Goal: Task Accomplishment & Management: Use online tool/utility

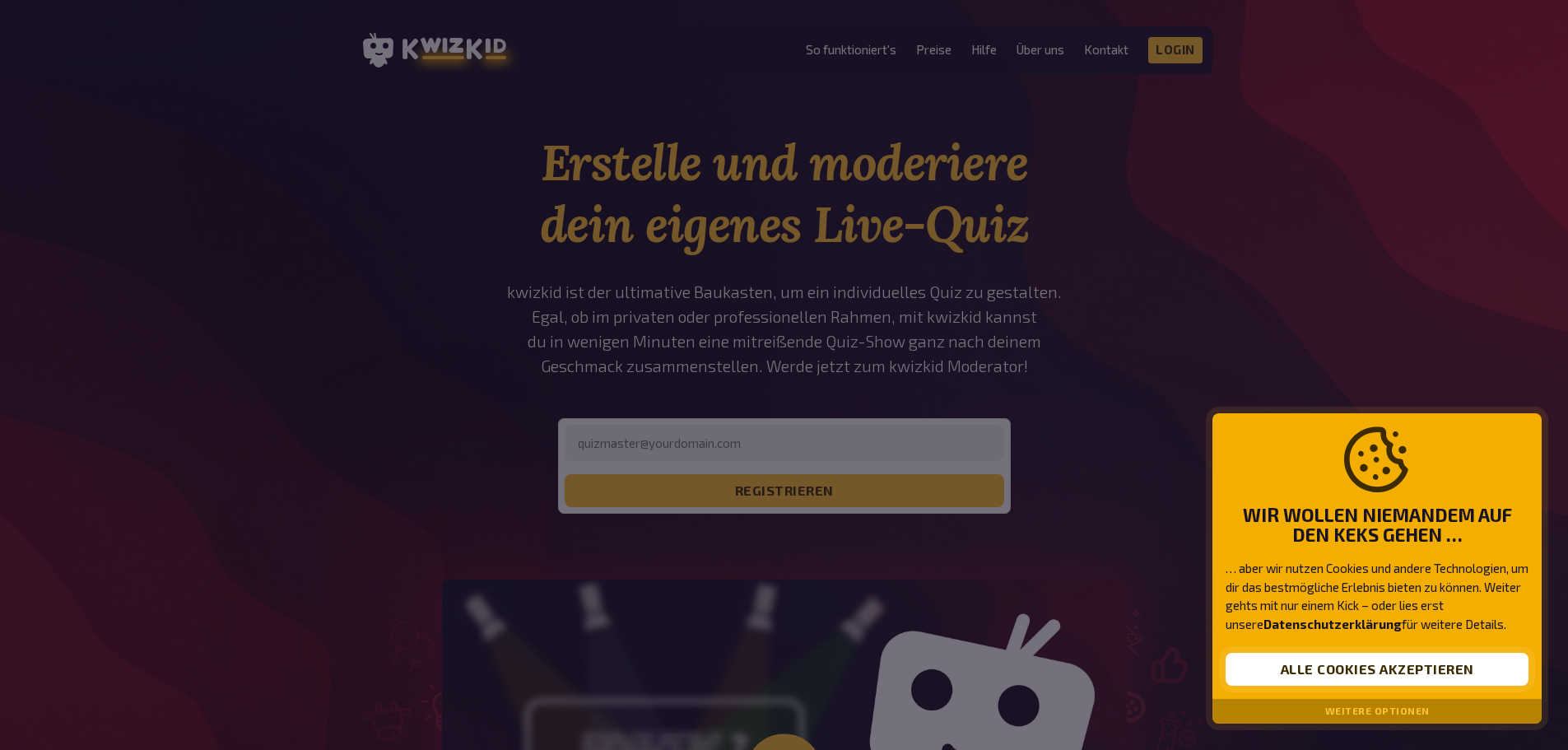
click at [1429, 665] on button "Alle Cookies akzeptieren" at bounding box center [1376, 669] width 303 height 33
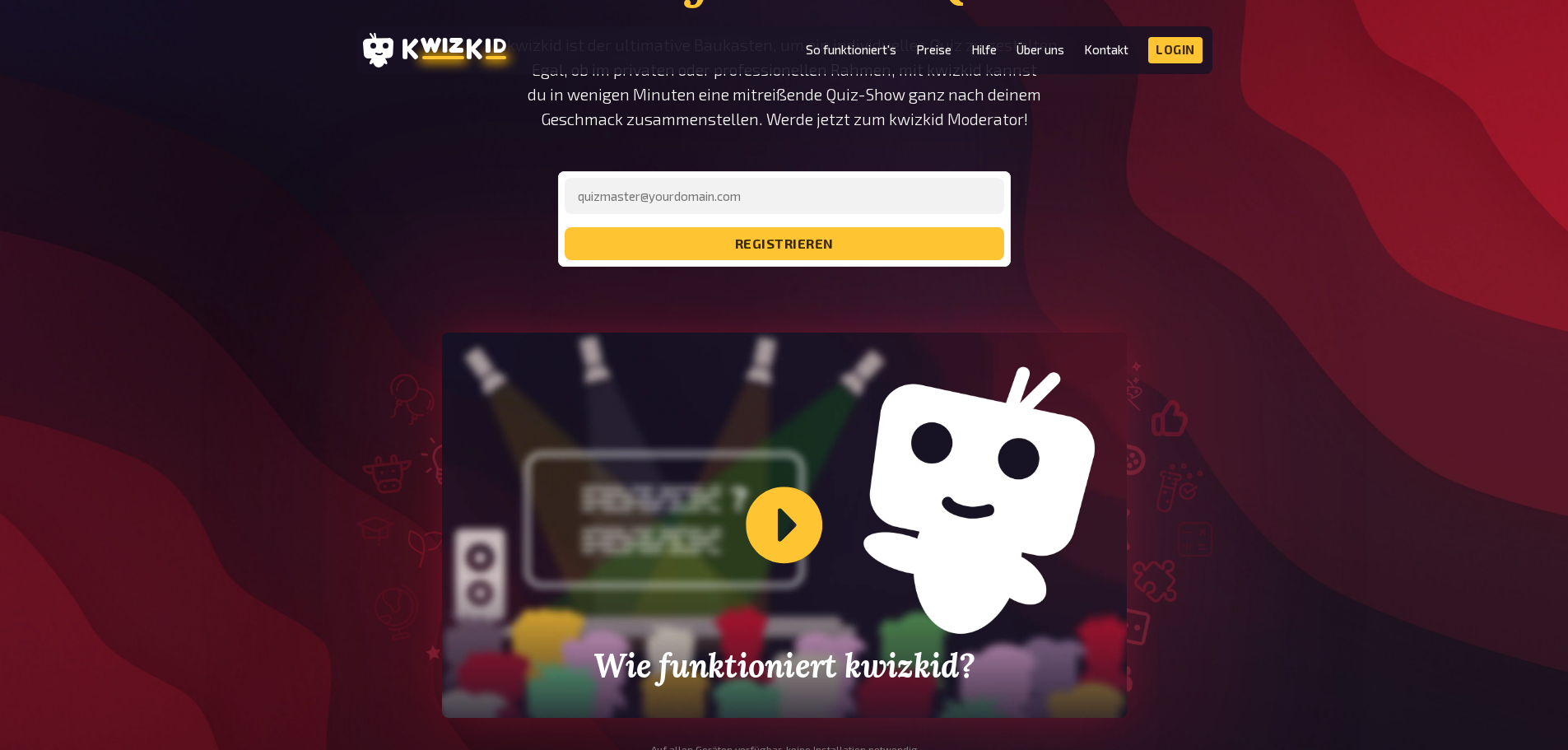
scroll to position [412, 0]
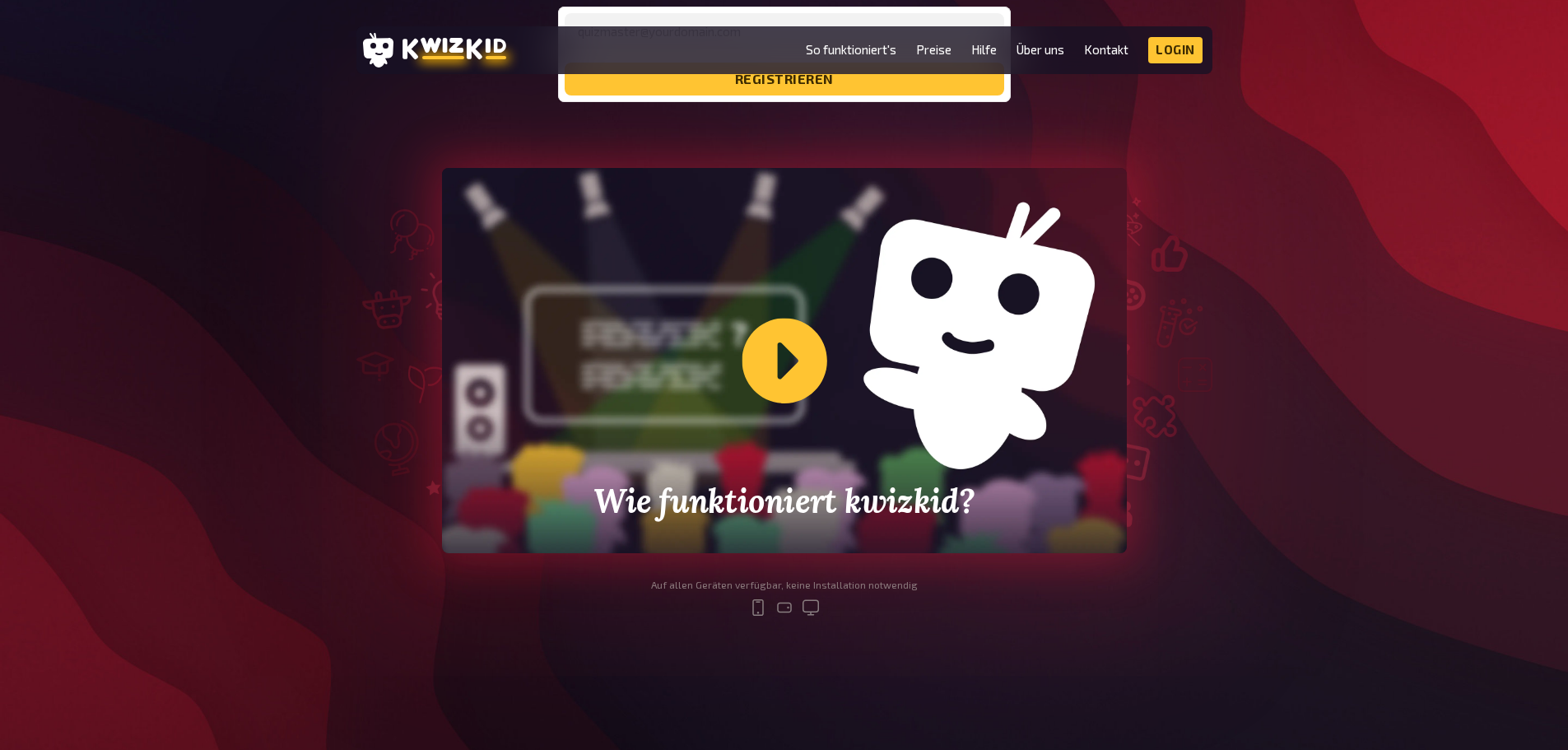
drag, startPoint x: 776, startPoint y: 350, endPoint x: 780, endPoint y: 367, distance: 17.5
click at [780, 367] on div "Wie funktioniert kwizkid?" at bounding box center [784, 361] width 684 height 386
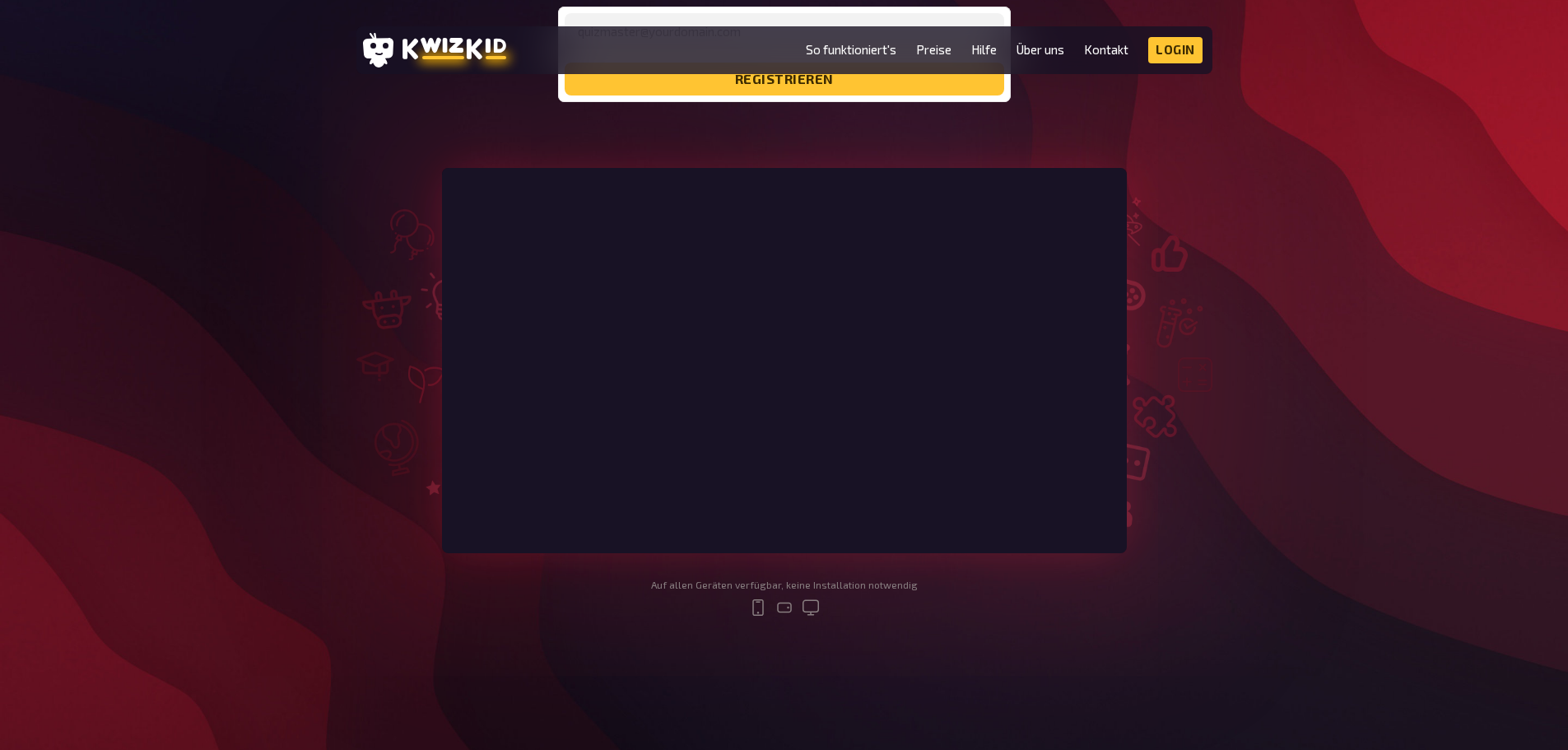
click at [1201, 238] on div at bounding box center [784, 361] width 856 height 386
click at [939, 51] on link "Preise" at bounding box center [934, 50] width 36 height 14
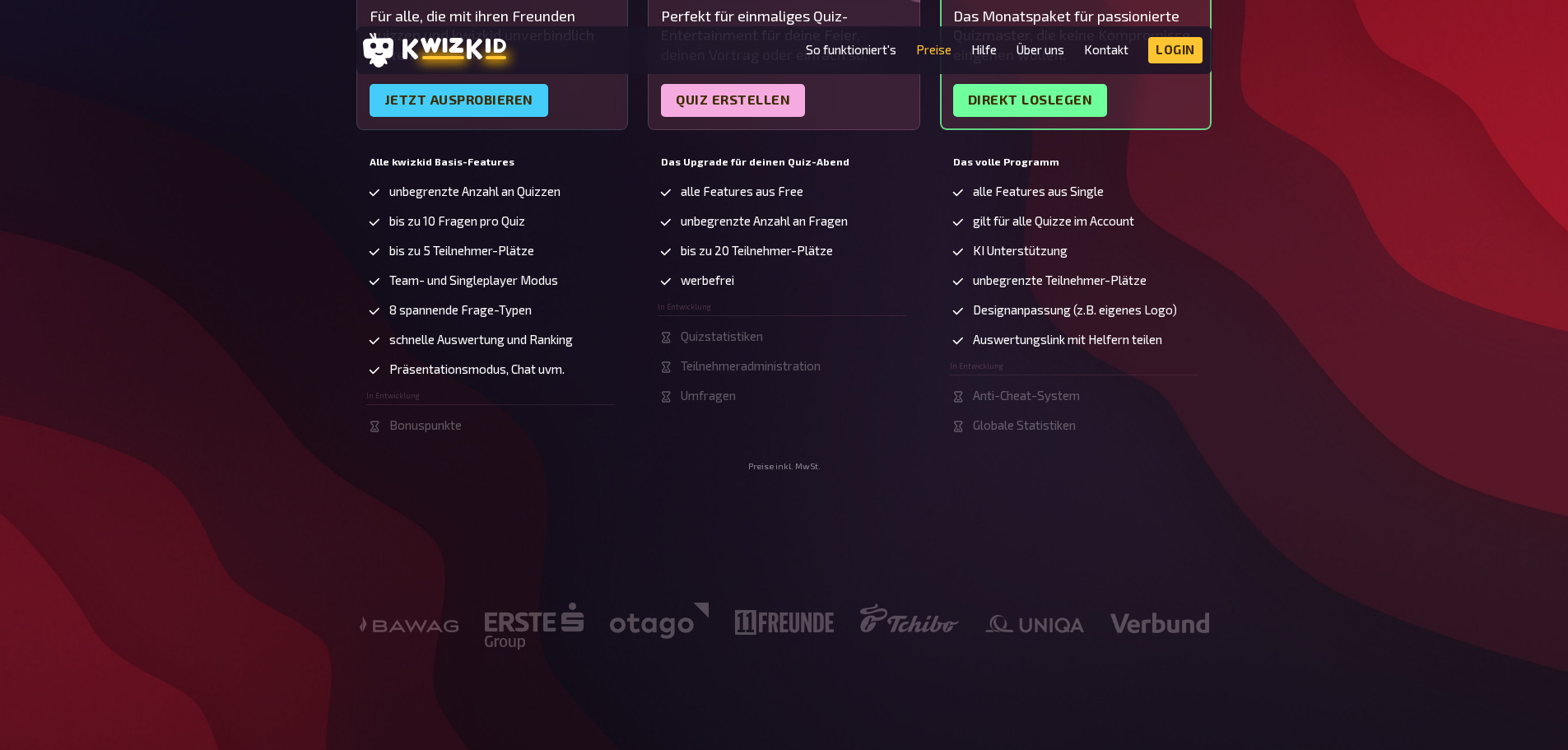
scroll to position [164, 0]
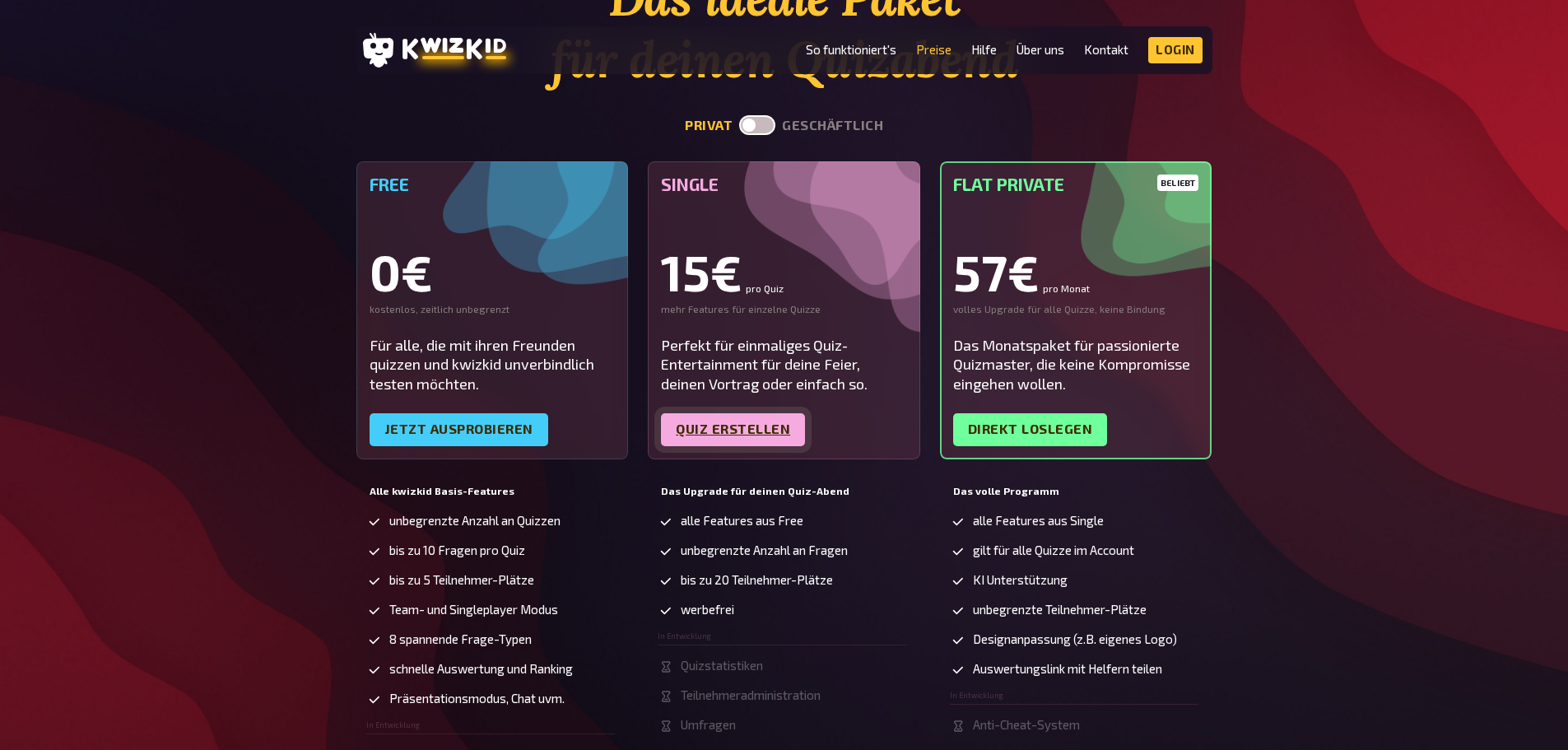
click at [737, 422] on link "Quiz erstellen" at bounding box center [733, 429] width 144 height 33
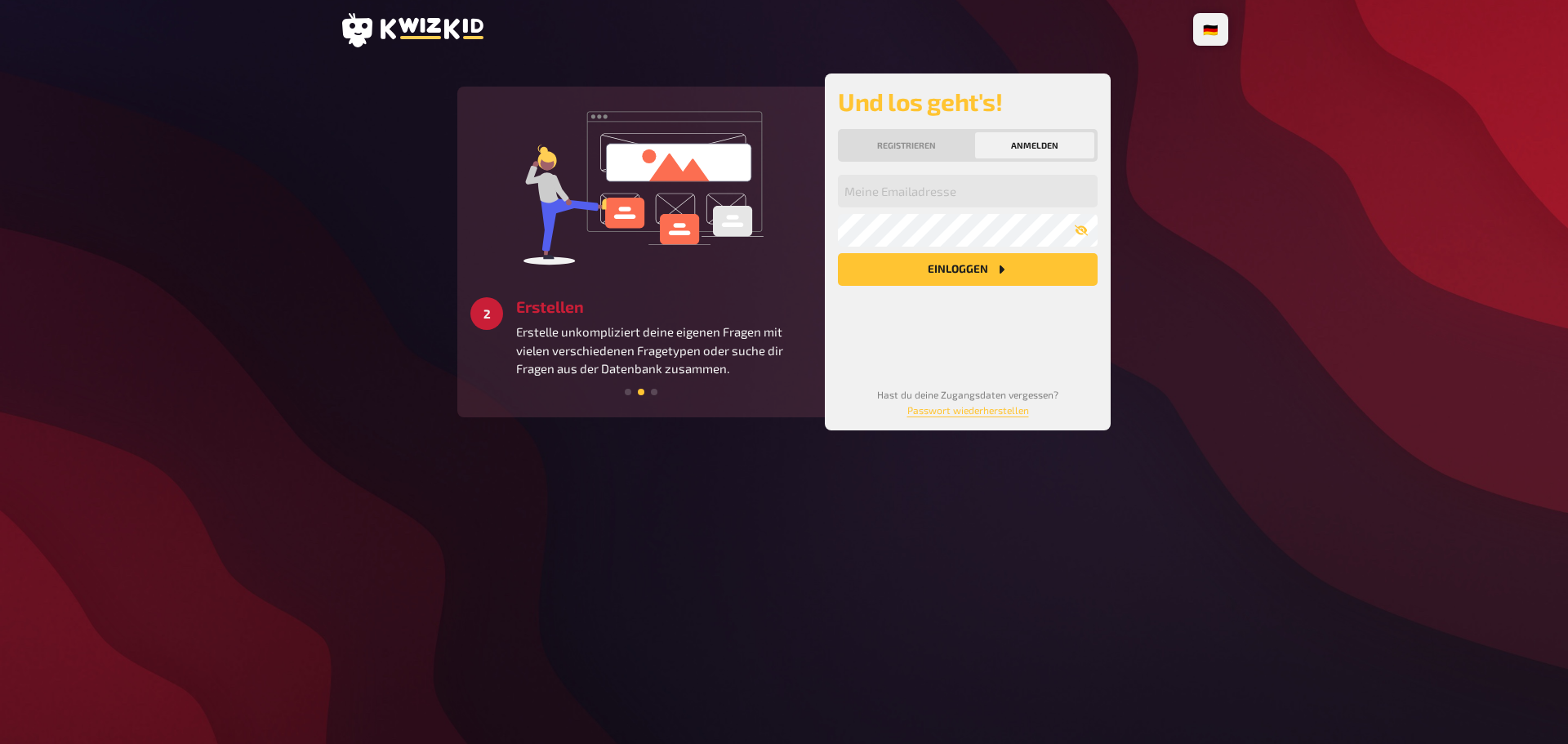
click at [421, 29] on icon at bounding box center [432, 28] width 103 height 21
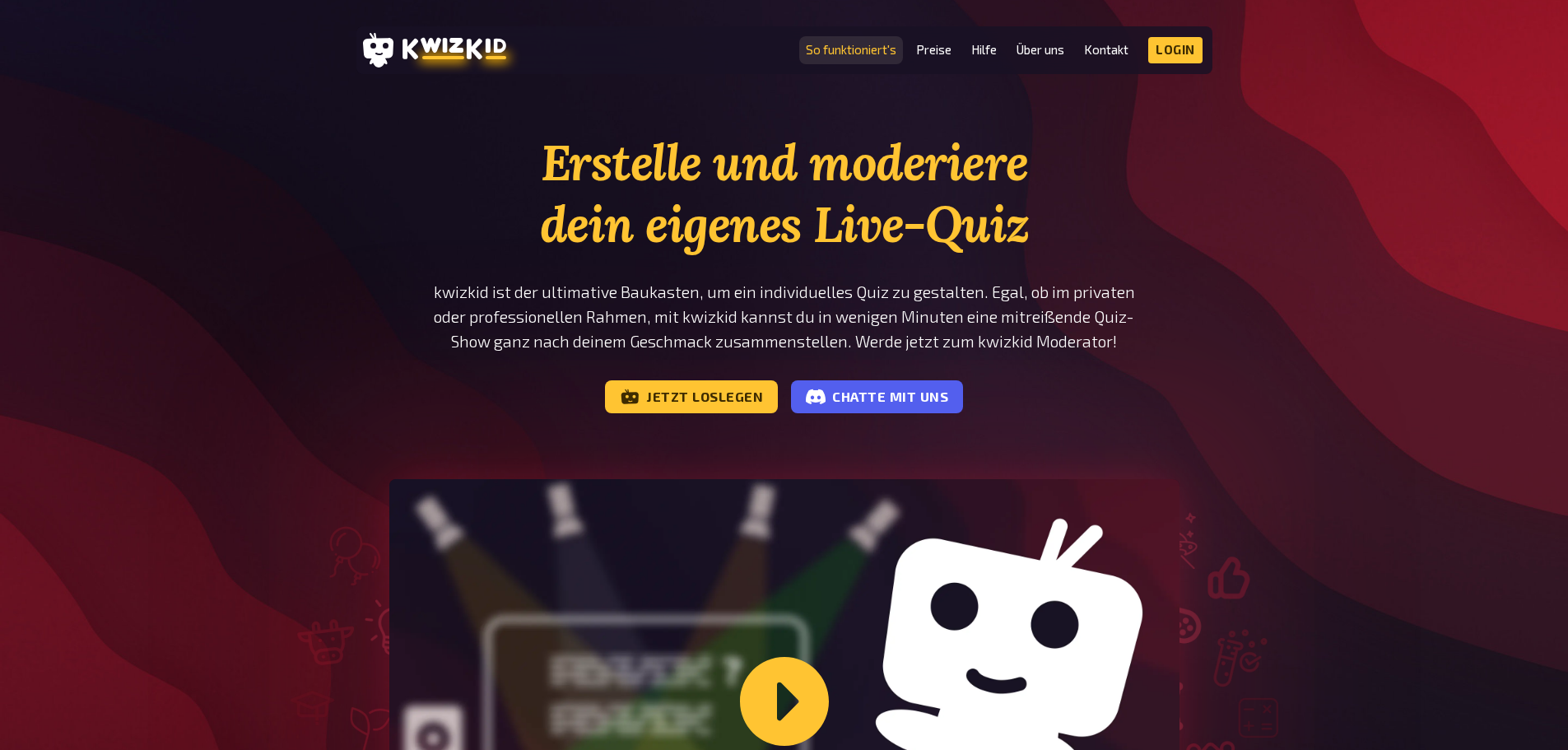
click at [868, 48] on link "So funktioniert's" at bounding box center [850, 50] width 90 height 14
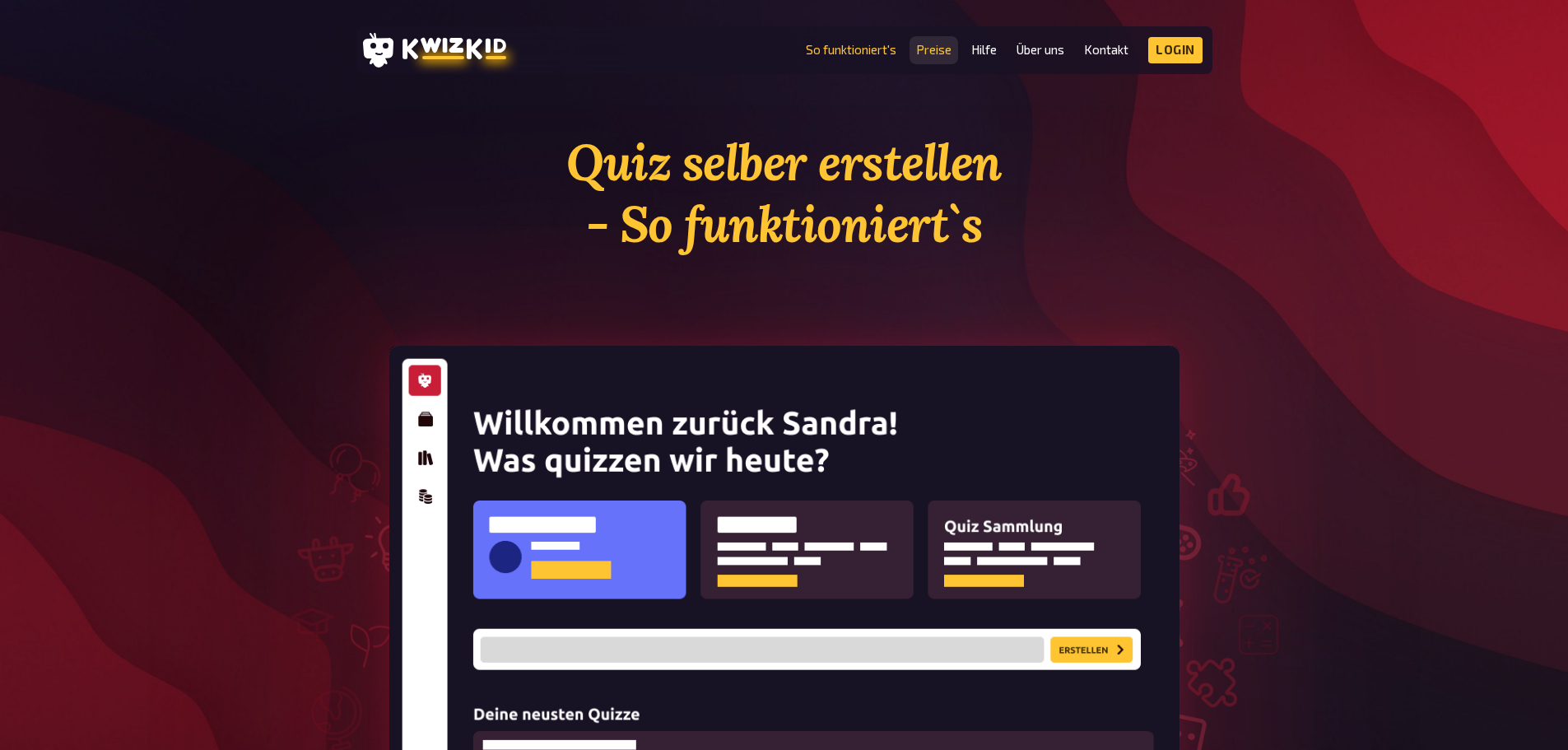
click at [931, 51] on link "Preise" at bounding box center [934, 50] width 36 height 14
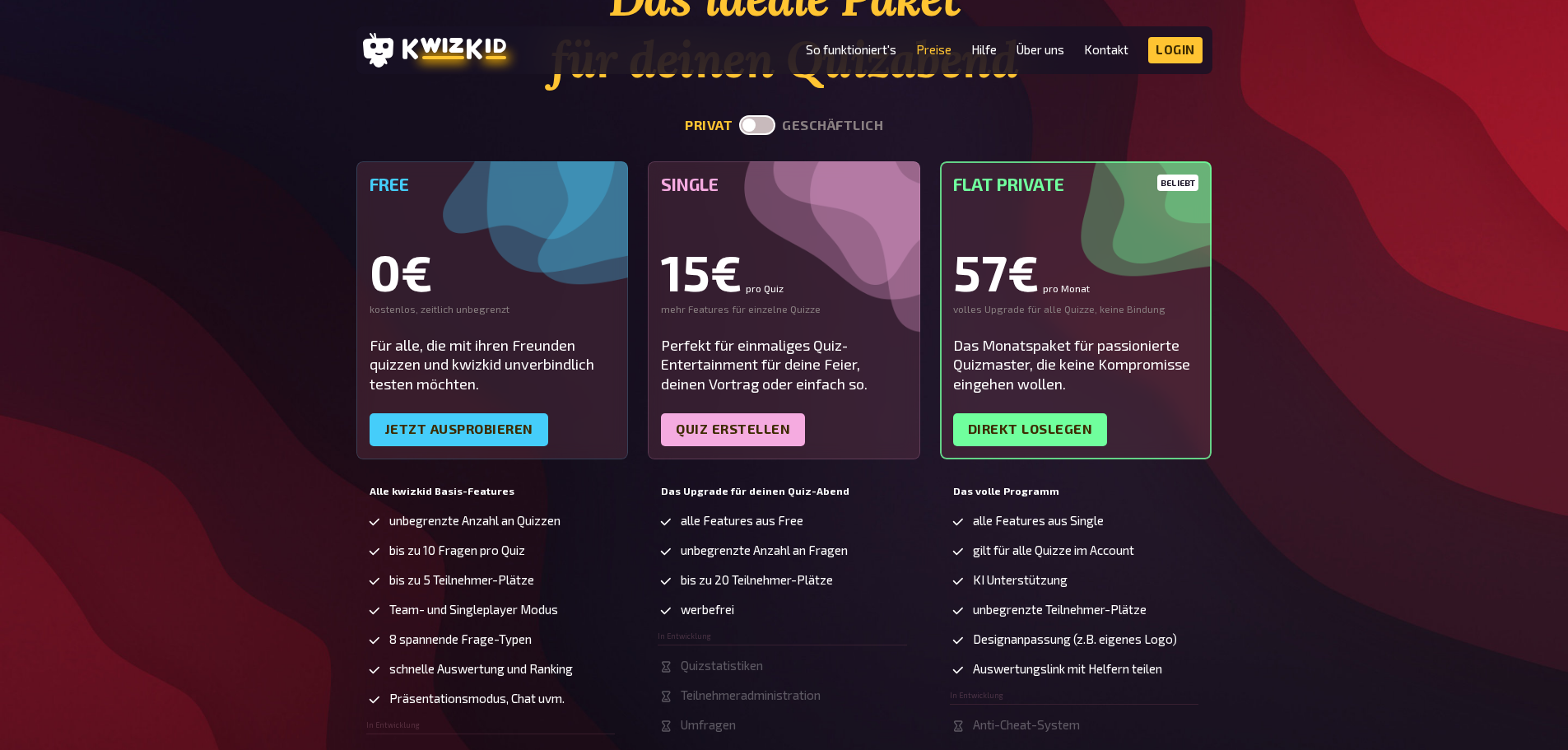
scroll to position [247, 0]
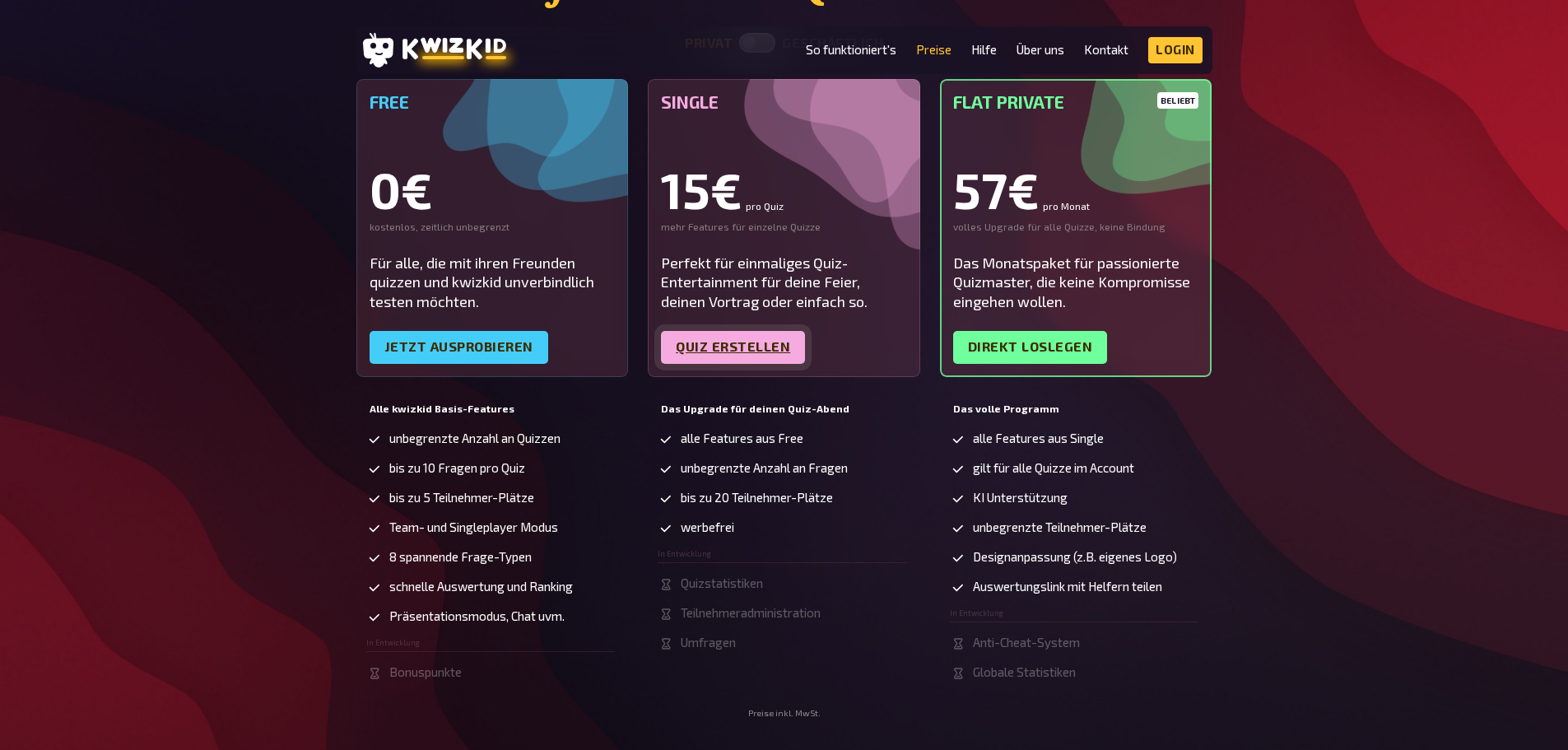
click at [743, 345] on link "Quiz erstellen" at bounding box center [733, 347] width 144 height 33
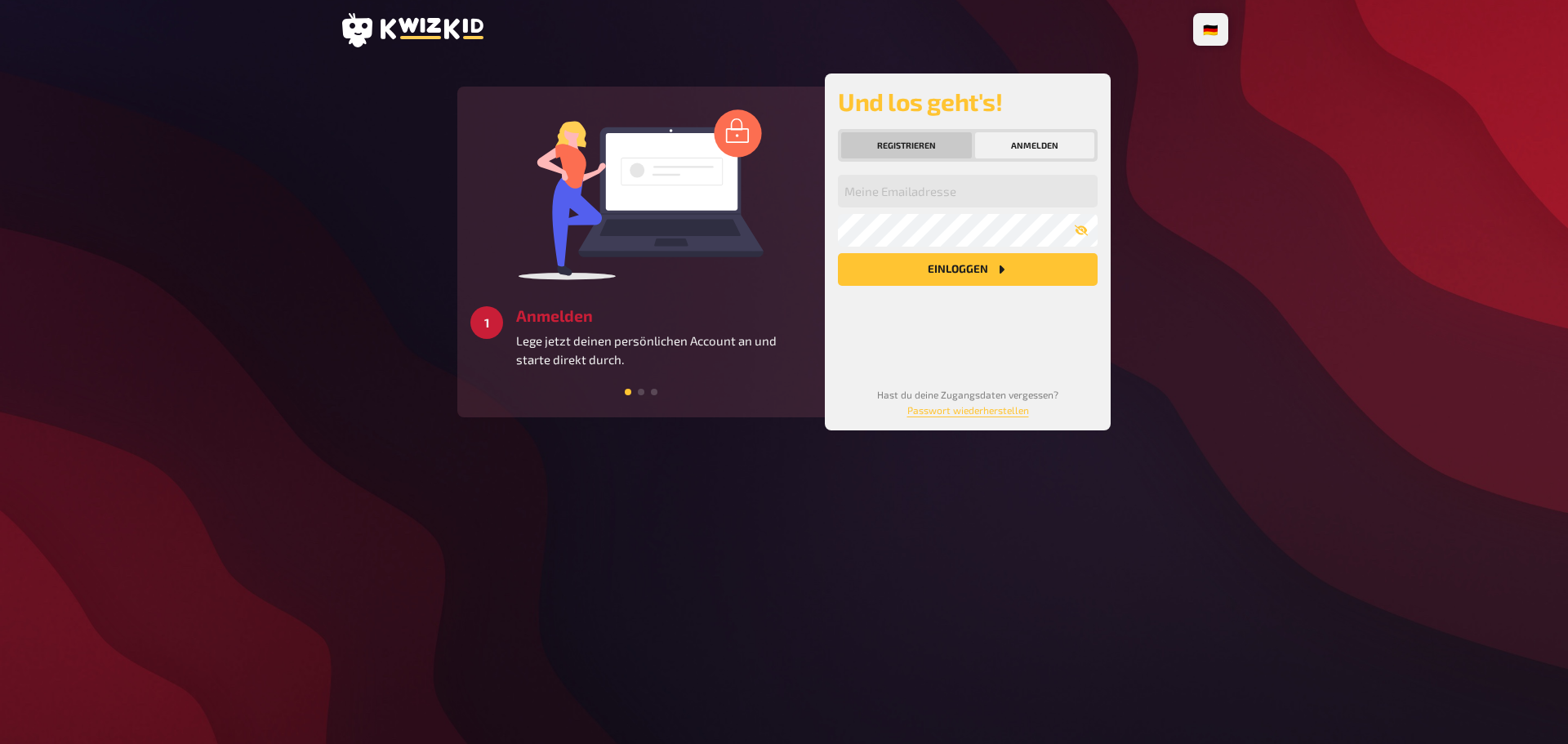
click at [889, 139] on button "Registrieren" at bounding box center [907, 145] width 131 height 27
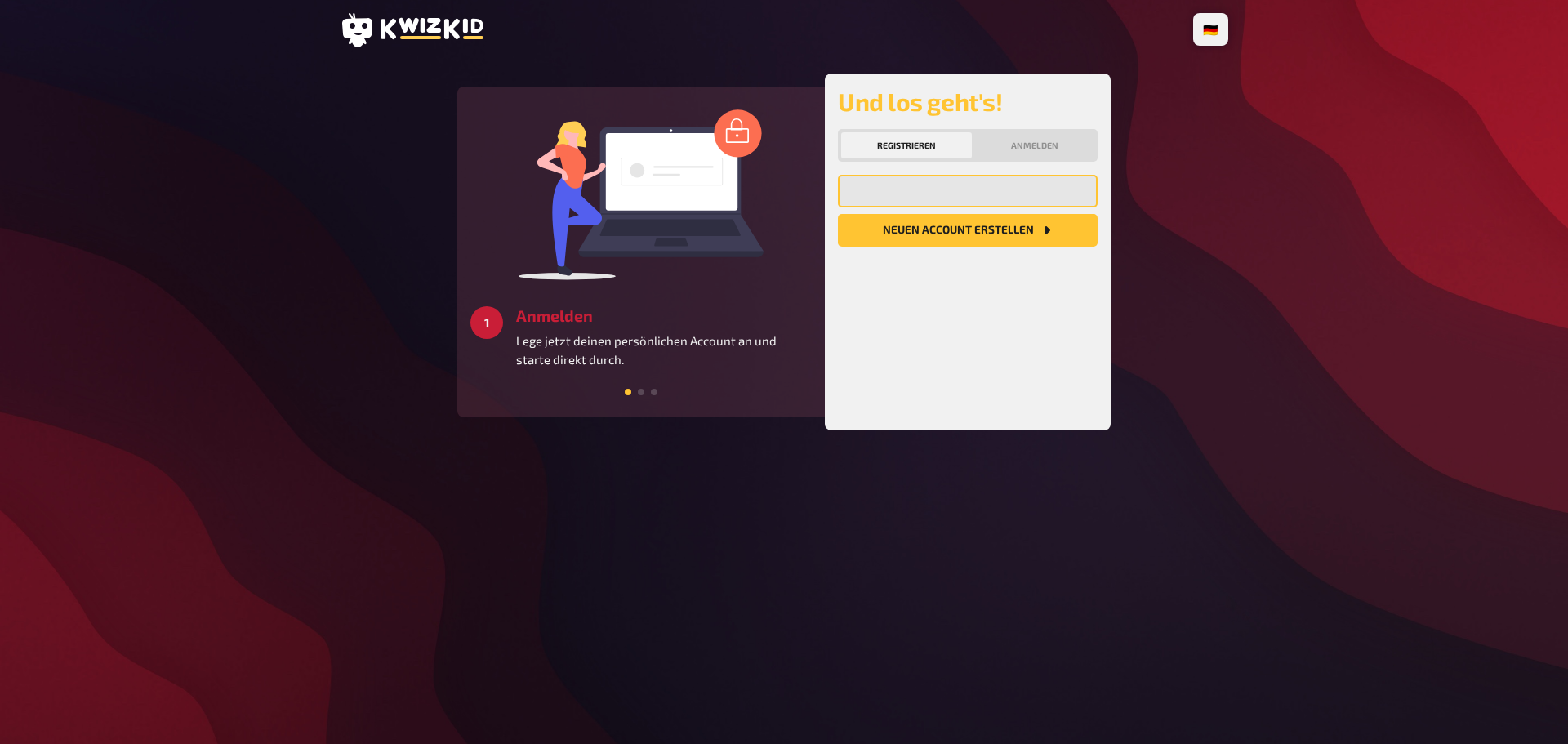
click at [910, 195] on input "email" at bounding box center [967, 190] width 259 height 33
type input "caroline.wartmann@outlook.com"
click at [953, 230] on button "Neuen Account Erstellen" at bounding box center [967, 230] width 259 height 33
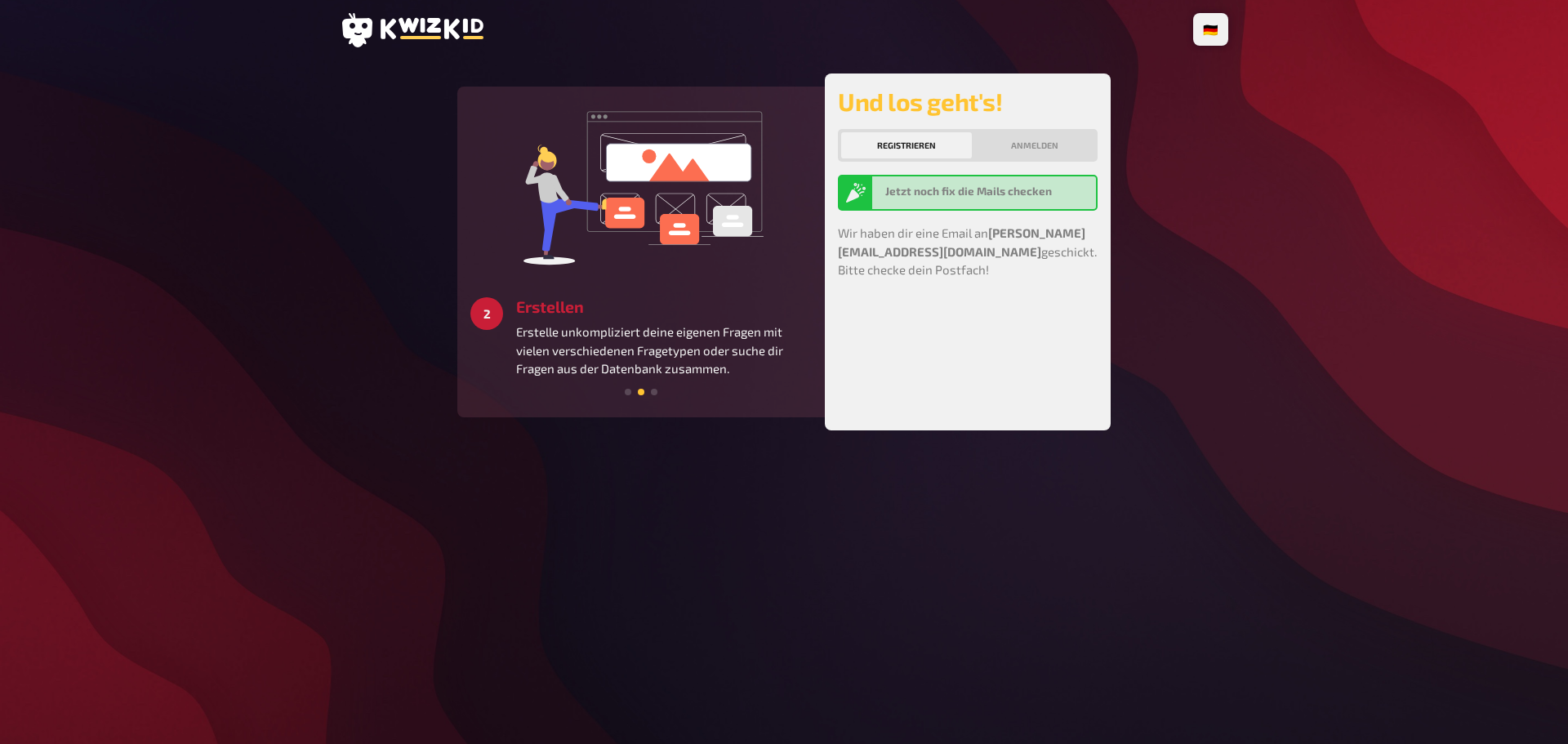
click at [924, 143] on button "Registrieren" at bounding box center [907, 145] width 131 height 27
click at [1074, 143] on button "Anmelden" at bounding box center [1034, 145] width 120 height 27
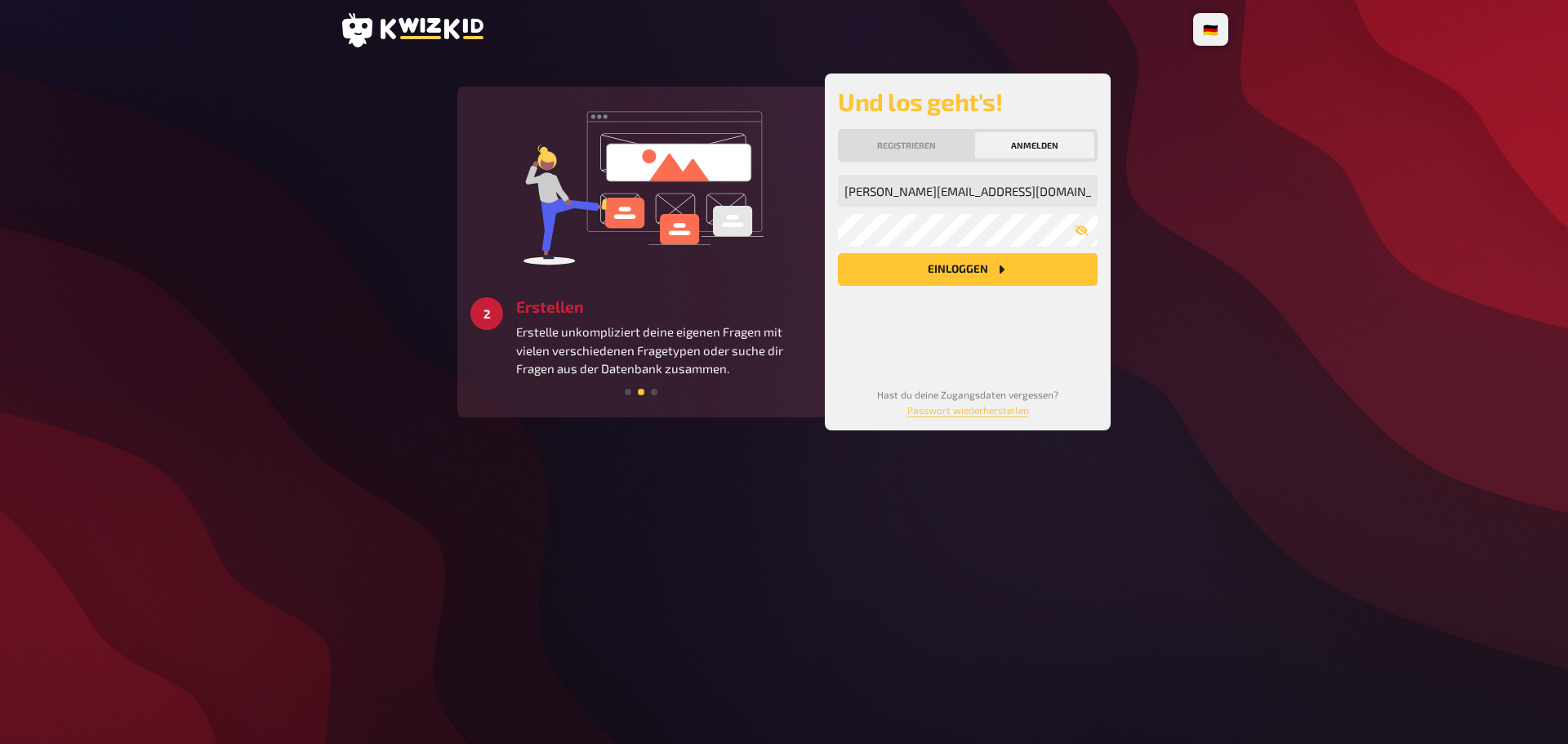
click at [981, 275] on button "Einloggen" at bounding box center [967, 269] width 259 height 33
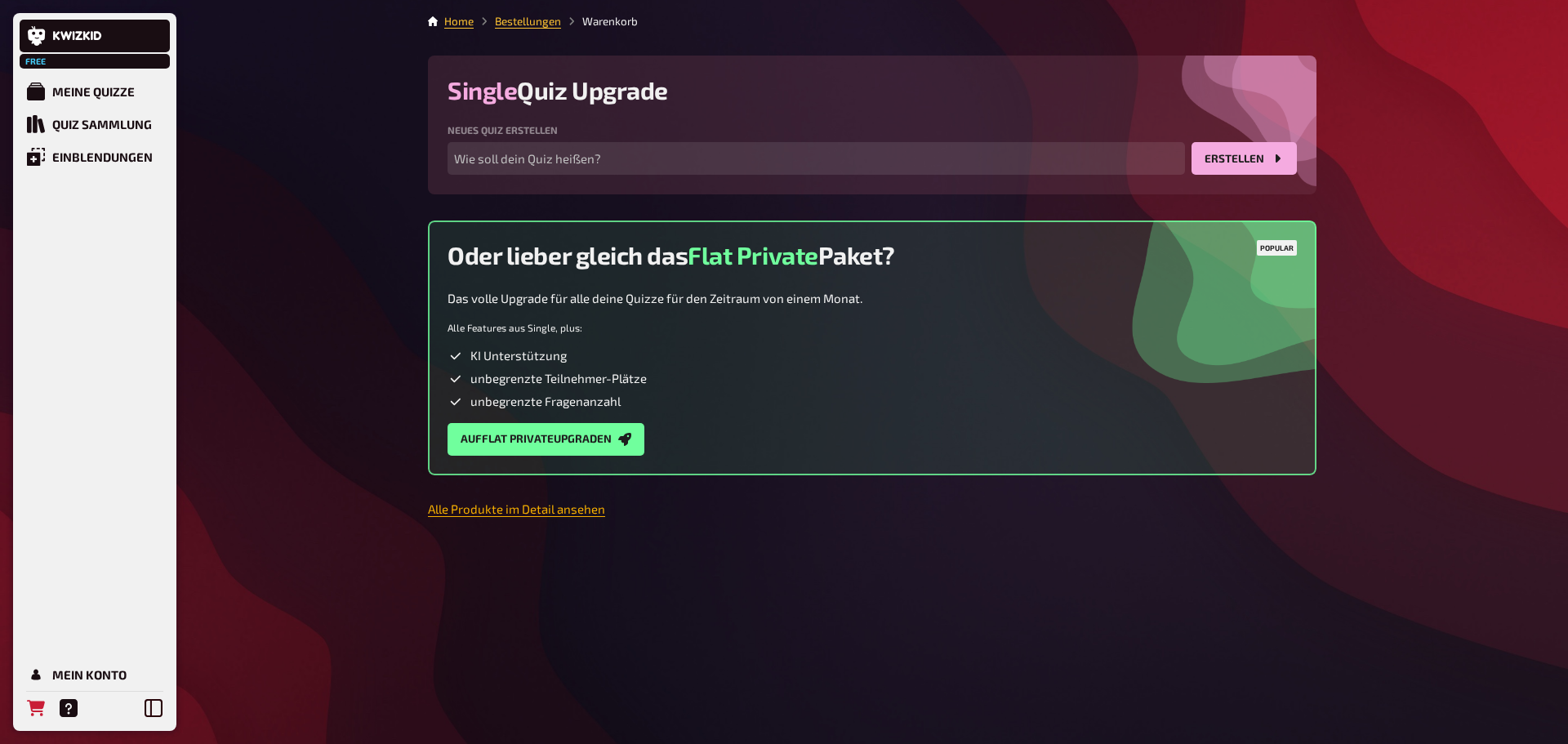
click at [531, 512] on link "Alle Produkte im Detail ansehen" at bounding box center [516, 508] width 177 height 15
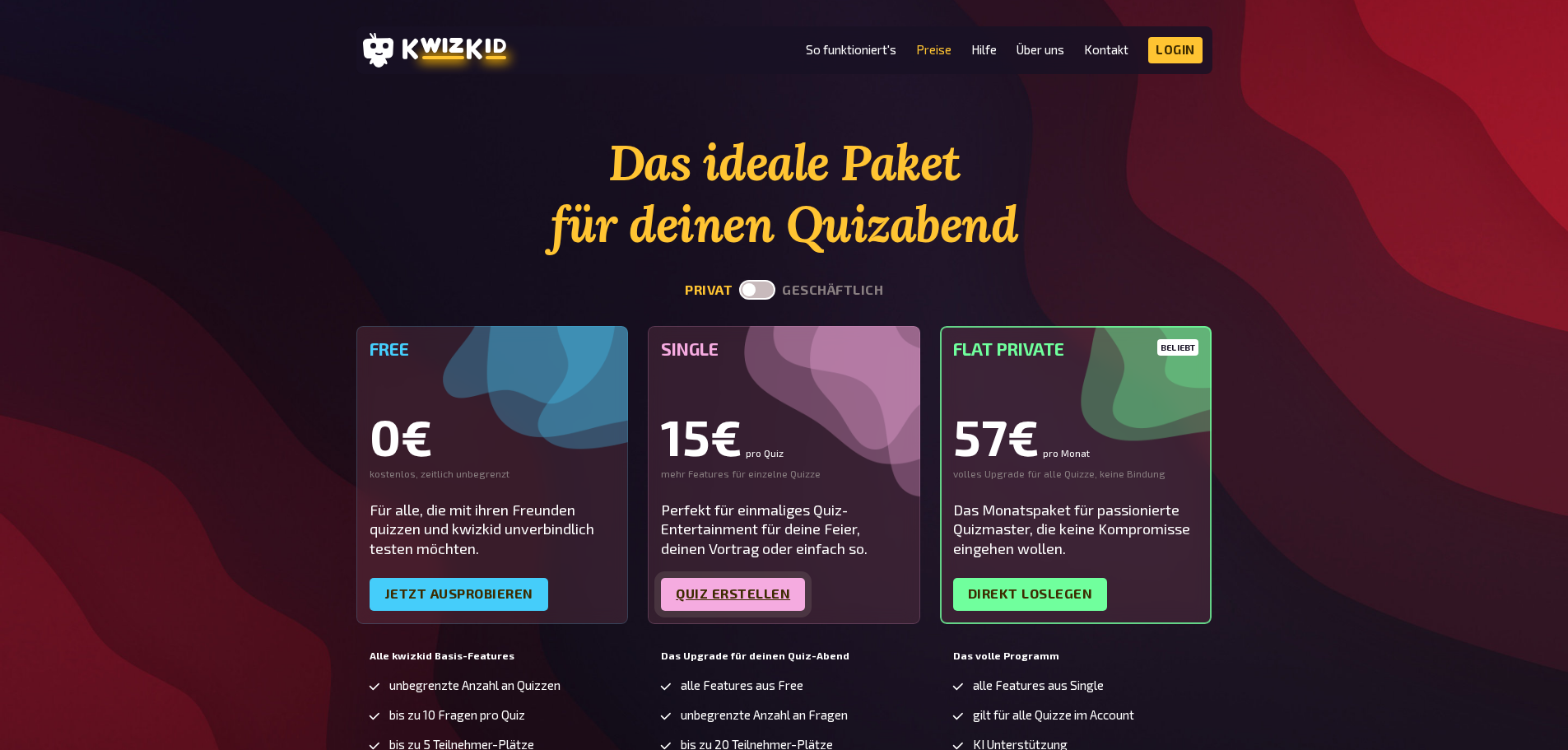
click at [717, 589] on link "Quiz erstellen" at bounding box center [733, 594] width 144 height 33
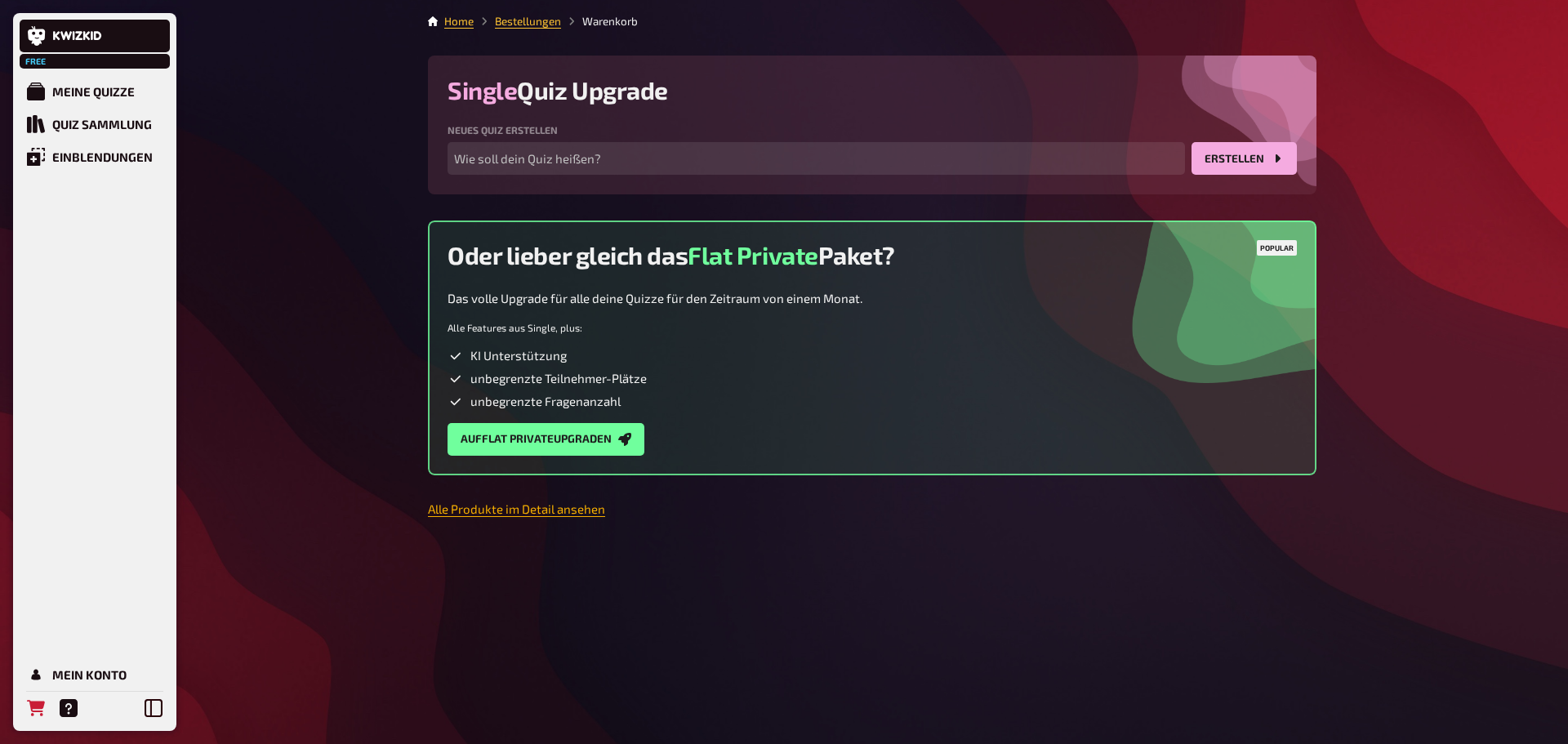
click at [594, 509] on link "Alle Produkte im Detail ansehen" at bounding box center [516, 508] width 177 height 15
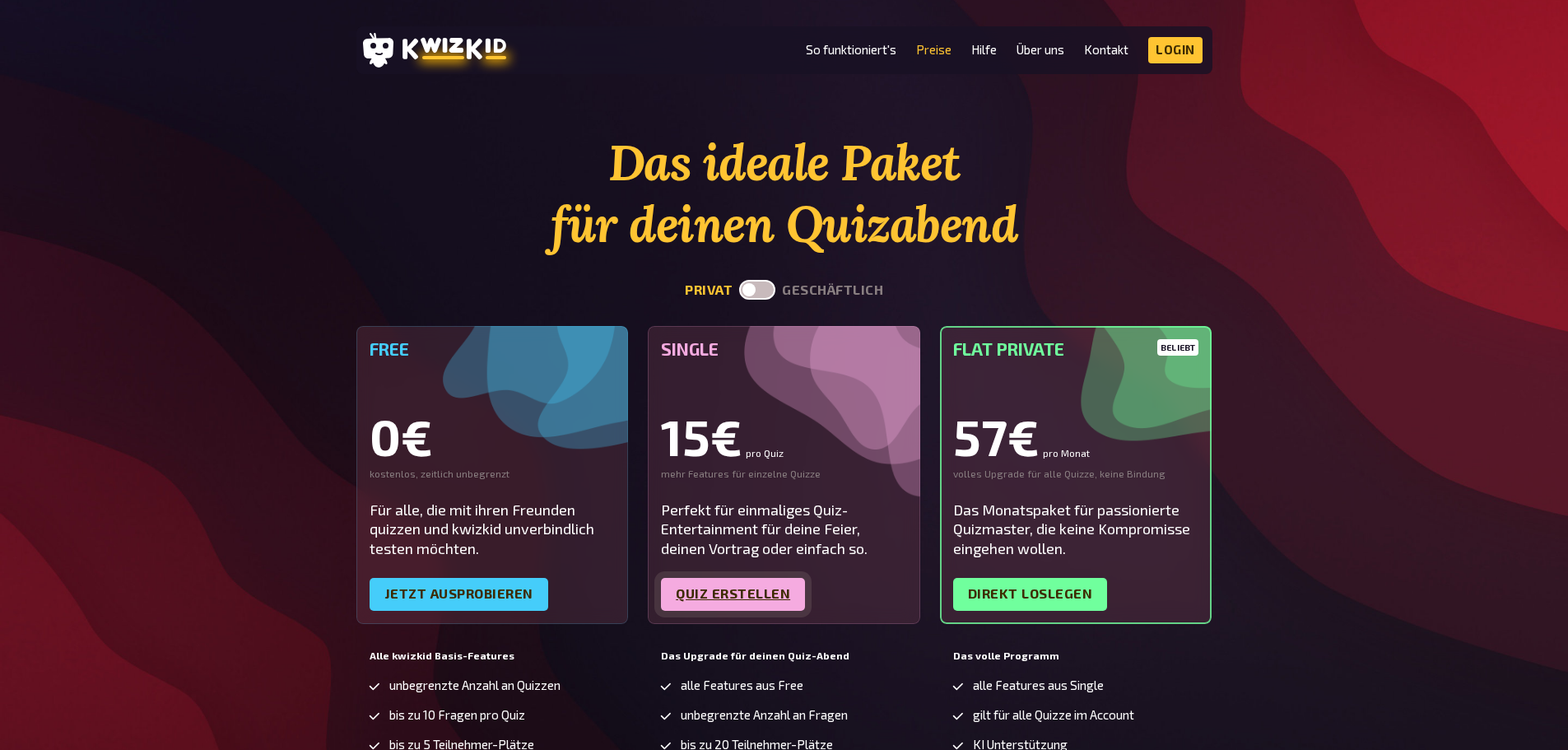
click at [748, 585] on link "Quiz erstellen" at bounding box center [733, 594] width 144 height 33
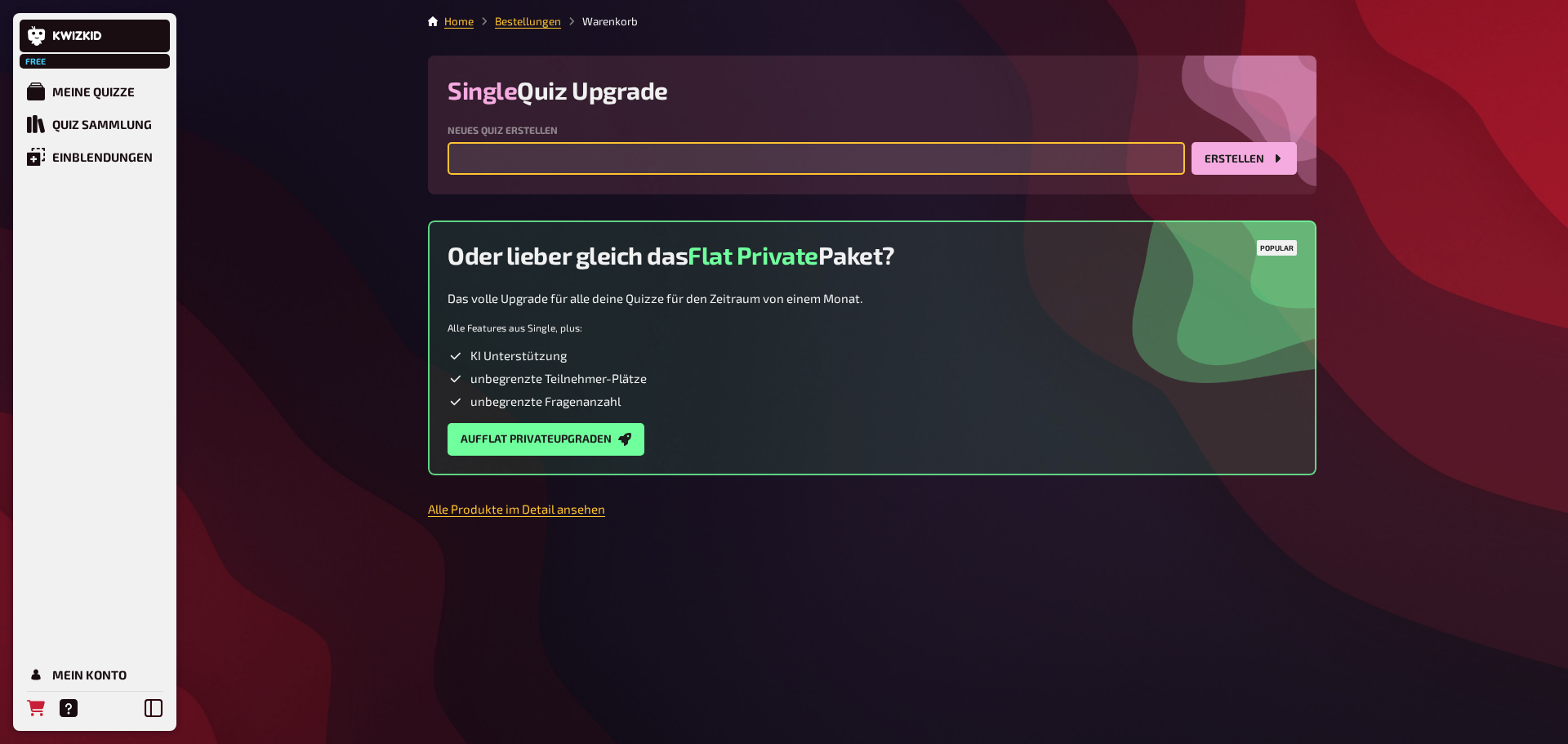
click at [648, 145] on input "text" at bounding box center [815, 158] width 738 height 33
type input "Klassentreffen 2025"
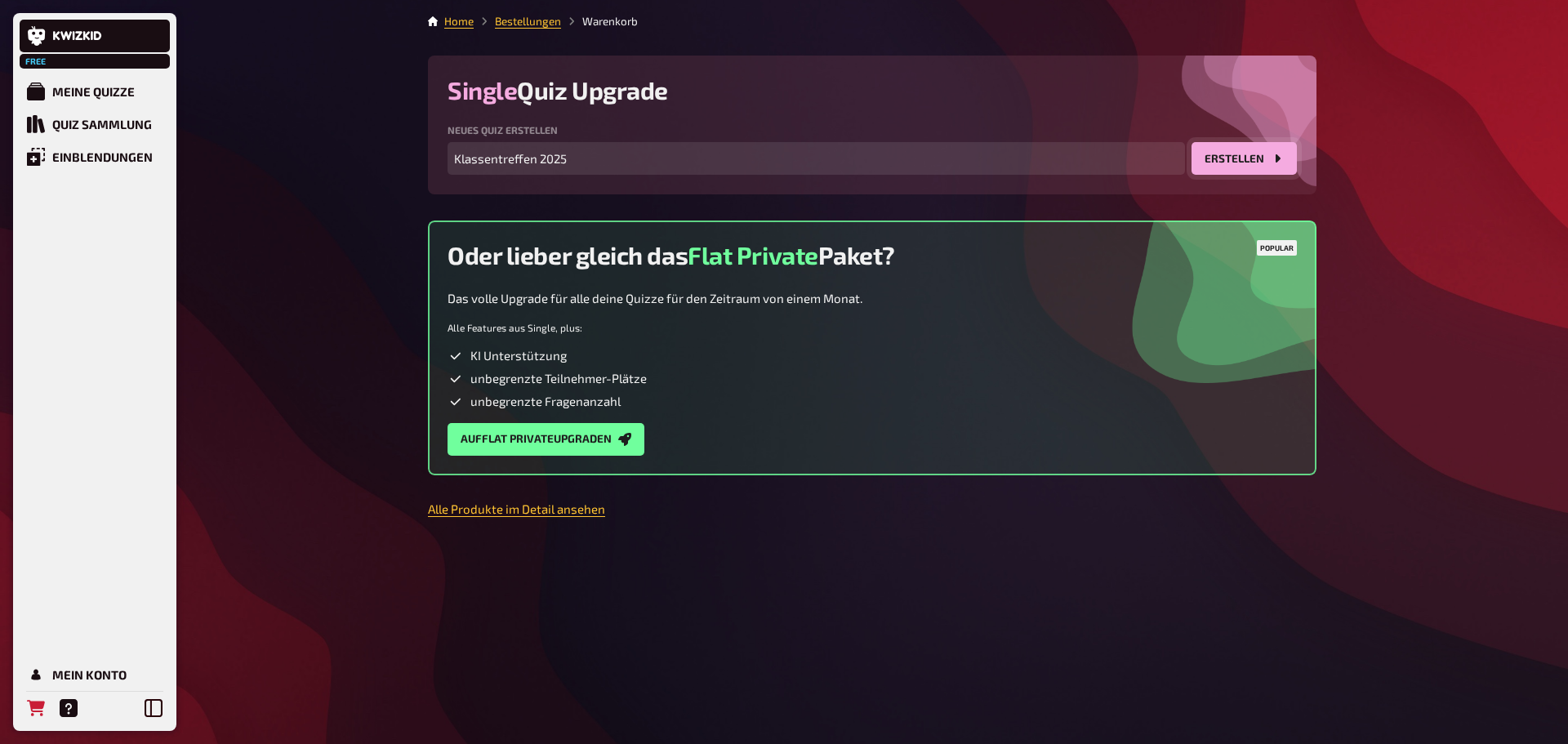
click at [1218, 149] on button "Erstellen" at bounding box center [1244, 158] width 105 height 33
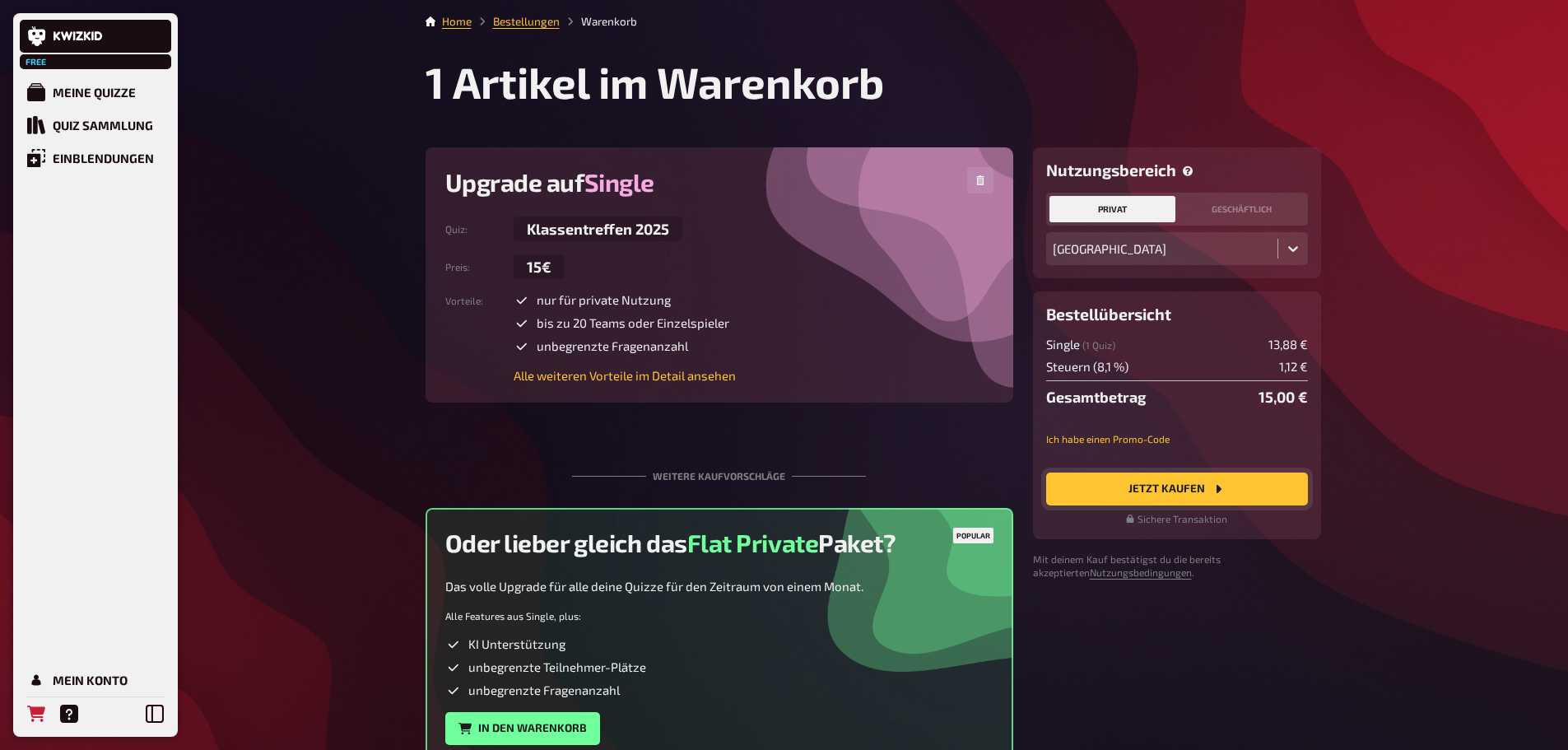
click at [1184, 488] on button "Jetzt Kaufen" at bounding box center [1176, 488] width 261 height 33
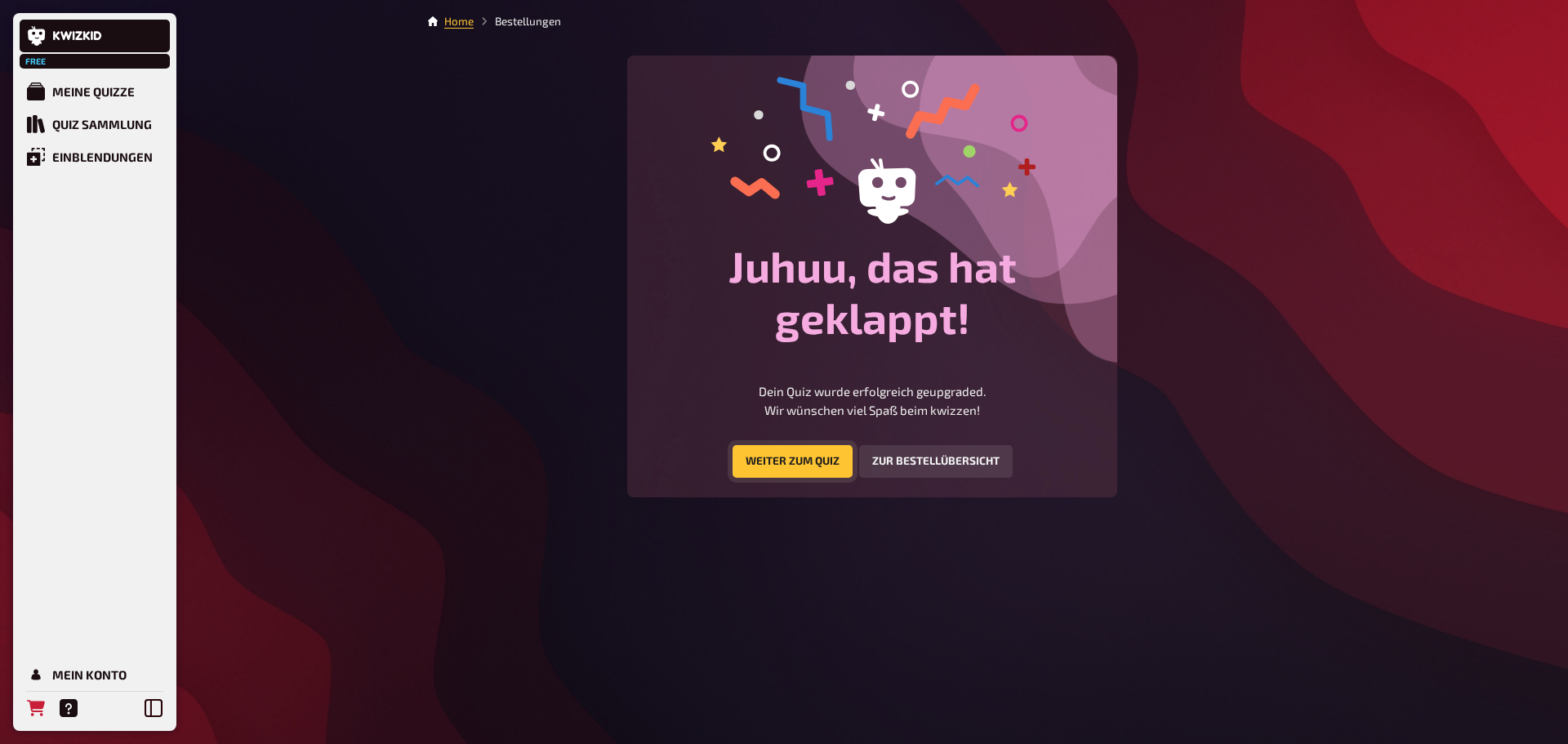
click at [804, 461] on link "Weiter zum Quiz" at bounding box center [792, 461] width 120 height 33
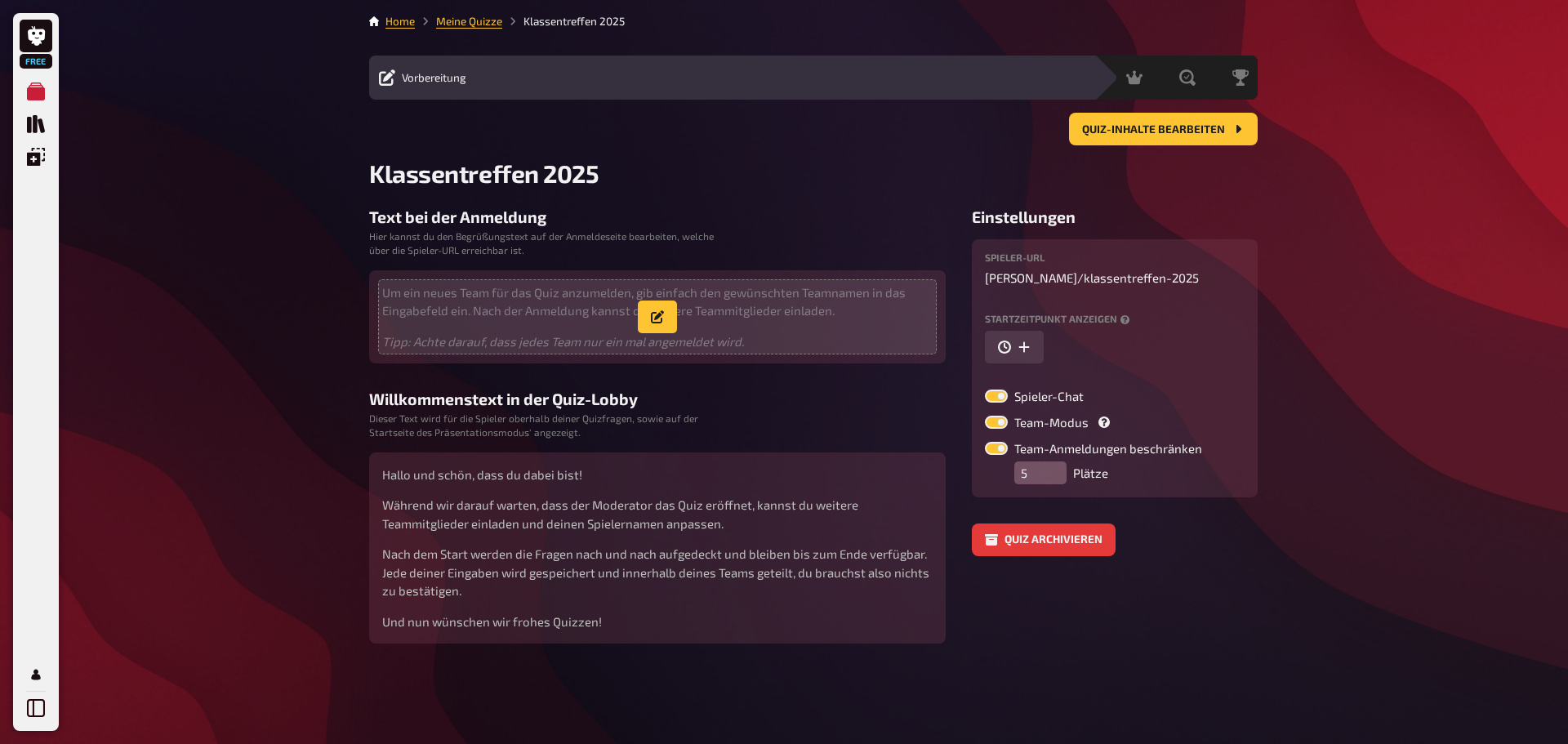
click at [595, 294] on p "Um ein neues Team für das Quiz anzumelden, gib einfach den gewünschten Teamname…" at bounding box center [658, 302] width 551 height 37
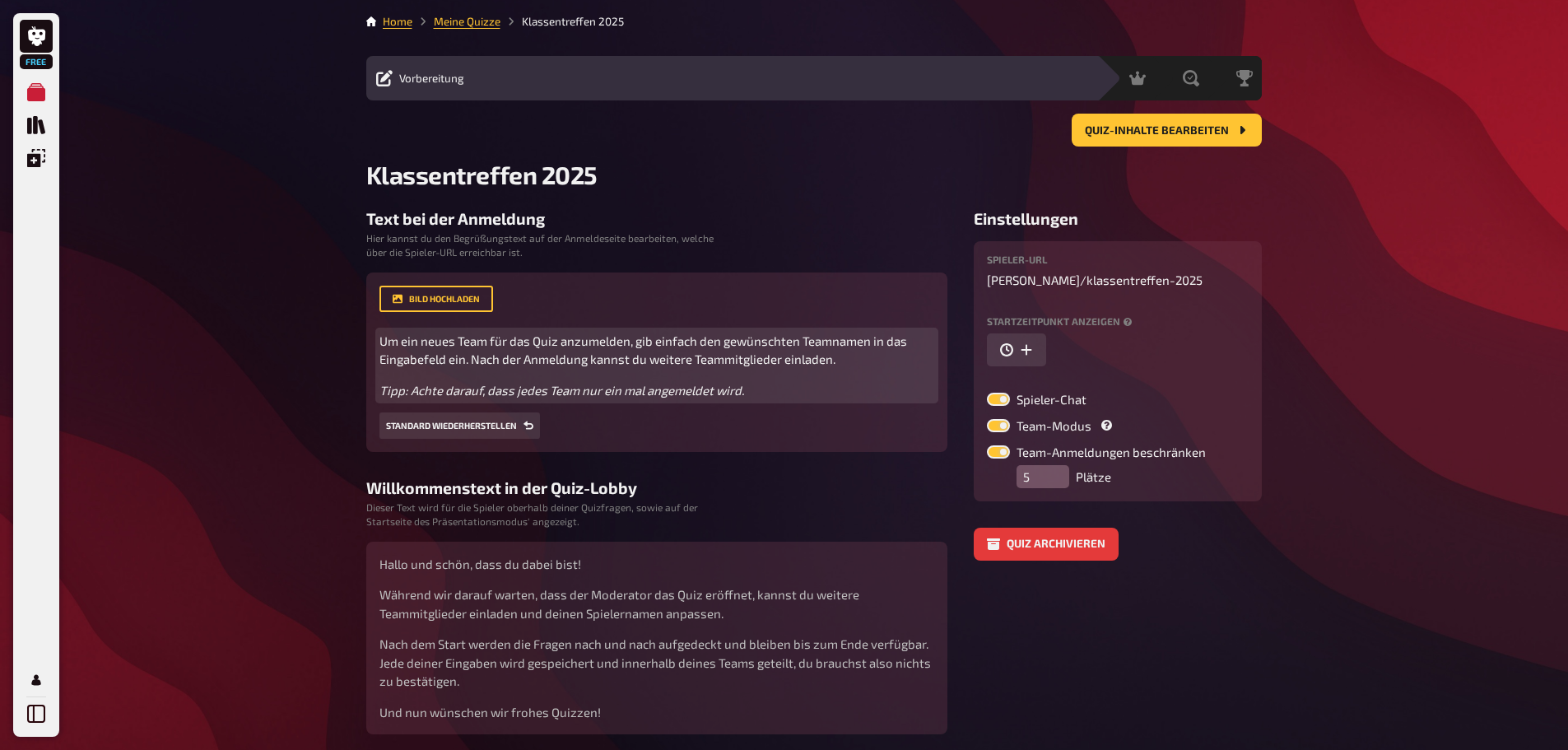
click at [484, 354] on span "Um ein neues Team für das Quiz anzumelden, gib einfach den gewünschten Teamname…" at bounding box center [644, 351] width 530 height 34
click at [773, 387] on p "Tipp: Achte darauf, dass jedes Team nur ein mal angemeldet wird." at bounding box center [657, 390] width 555 height 19
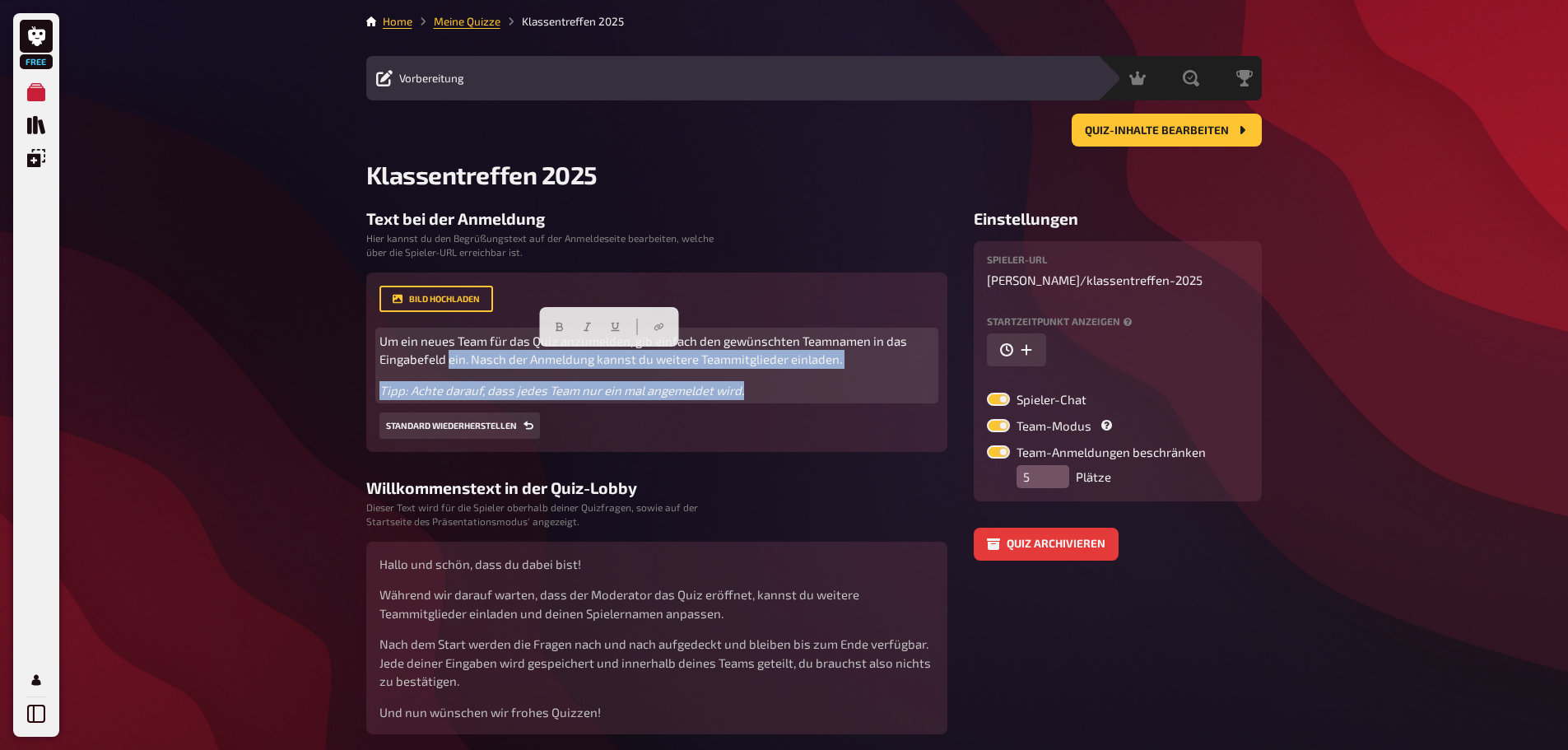
drag, startPoint x: 773, startPoint y: 388, endPoint x: 448, endPoint y: 364, distance: 325.9
click at [448, 364] on div "Um ein neues Team für das Quiz anzumelden, gib einfach den gewünschten Teamname…" at bounding box center [657, 366] width 555 height 69
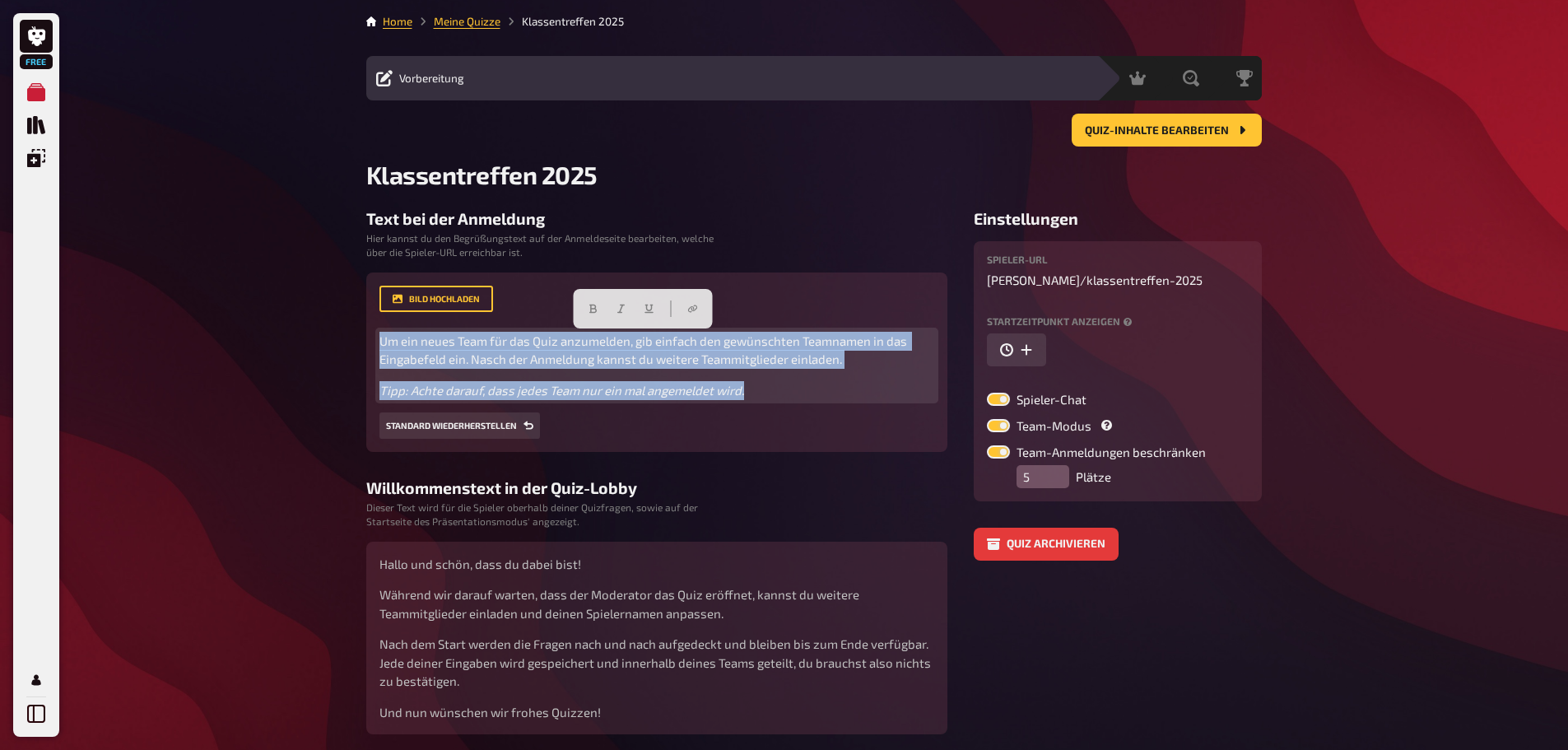
drag, startPoint x: 380, startPoint y: 339, endPoint x: 768, endPoint y: 397, distance: 392.3
click at [767, 399] on div "Um ein neues Team für das Quiz anzumelden, gib einfach den gewünschten Teamname…" at bounding box center [657, 366] width 555 height 69
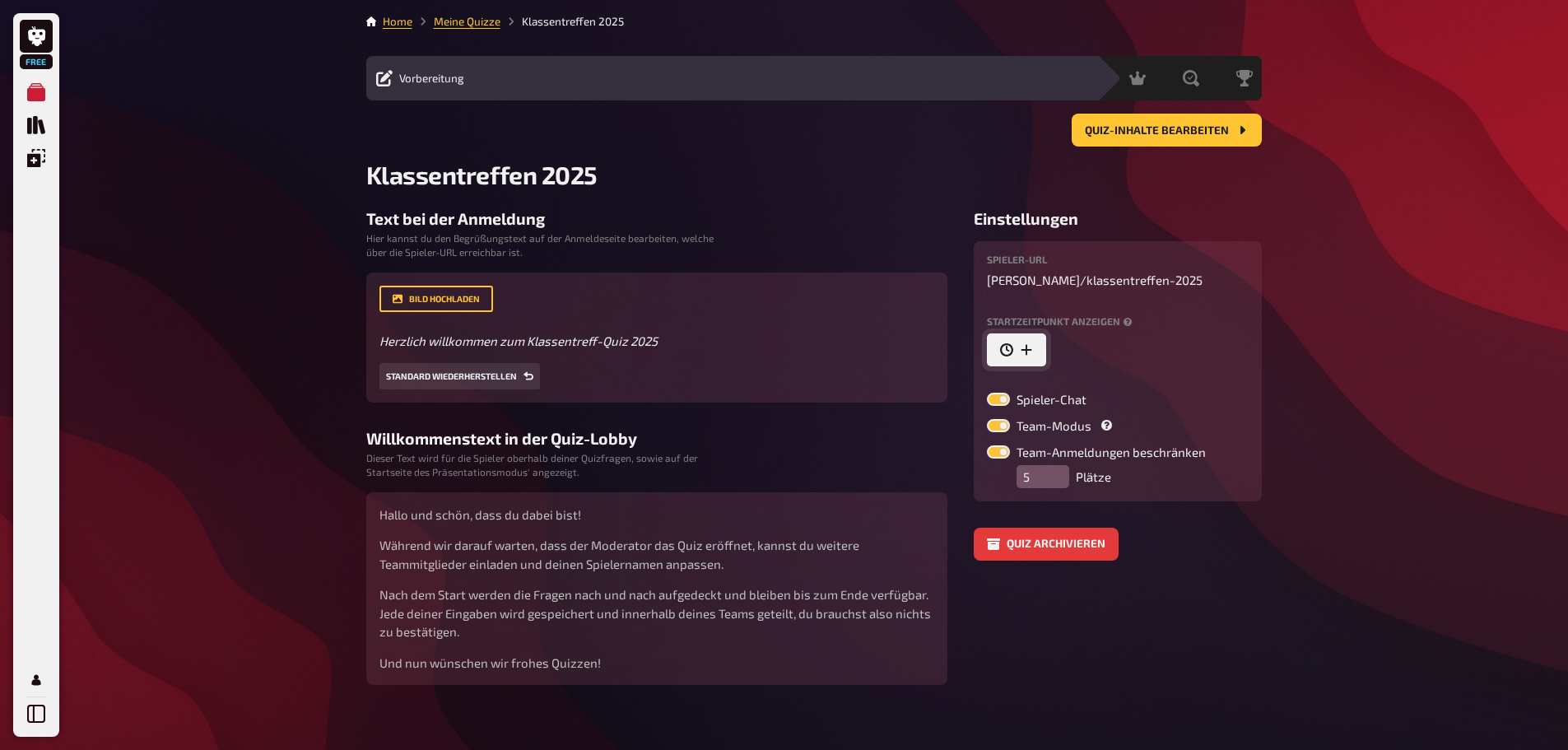
click at [1024, 345] on icon "button" at bounding box center [1026, 350] width 13 height 13
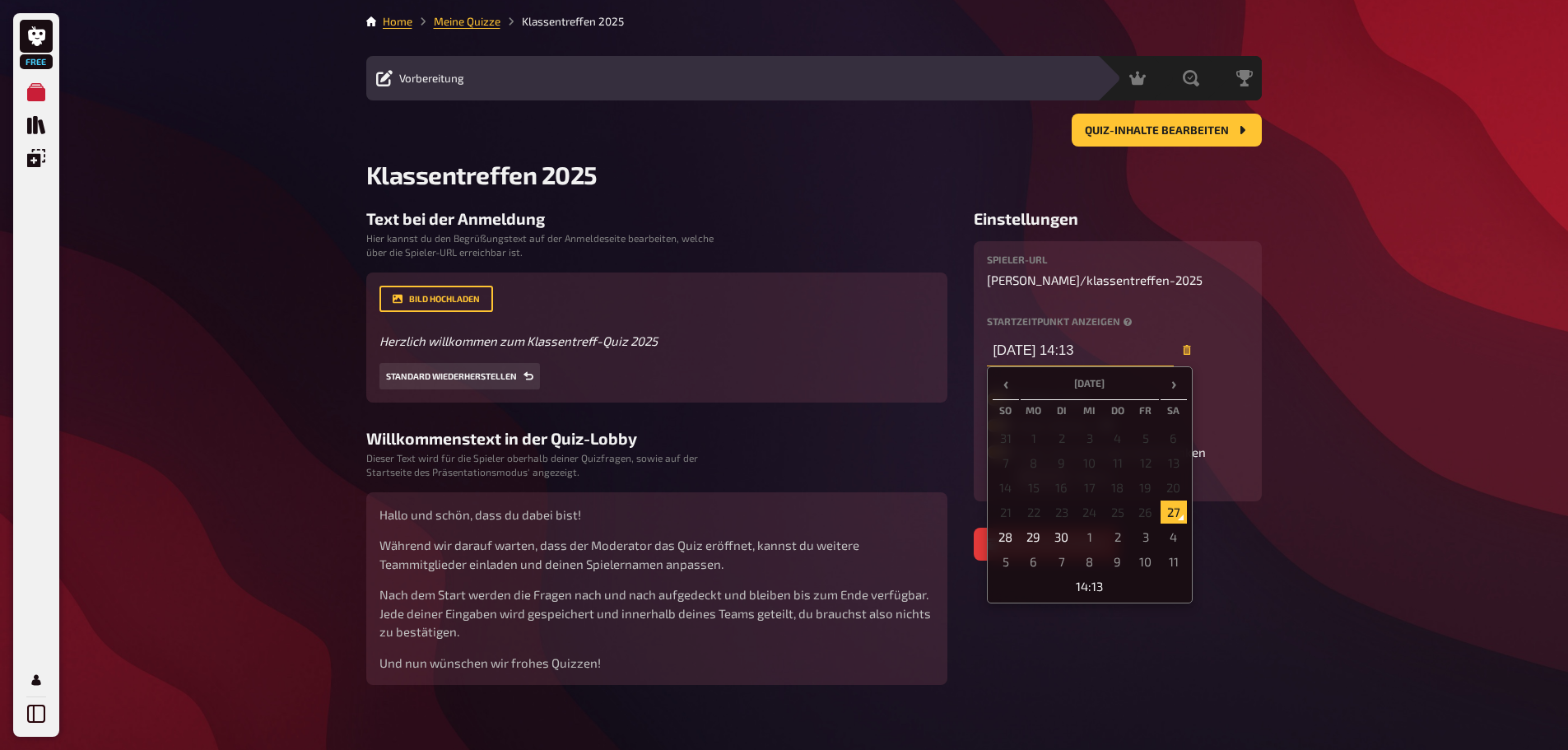
click at [1039, 353] on input "27.09.2025 14:13" at bounding box center [1080, 350] width 187 height 33
click at [1176, 386] on span "›" at bounding box center [1174, 382] width 27 height 21
click at [1003, 488] on td "12" at bounding box center [1006, 488] width 27 height 23
type input "12.10.2025 14:13"
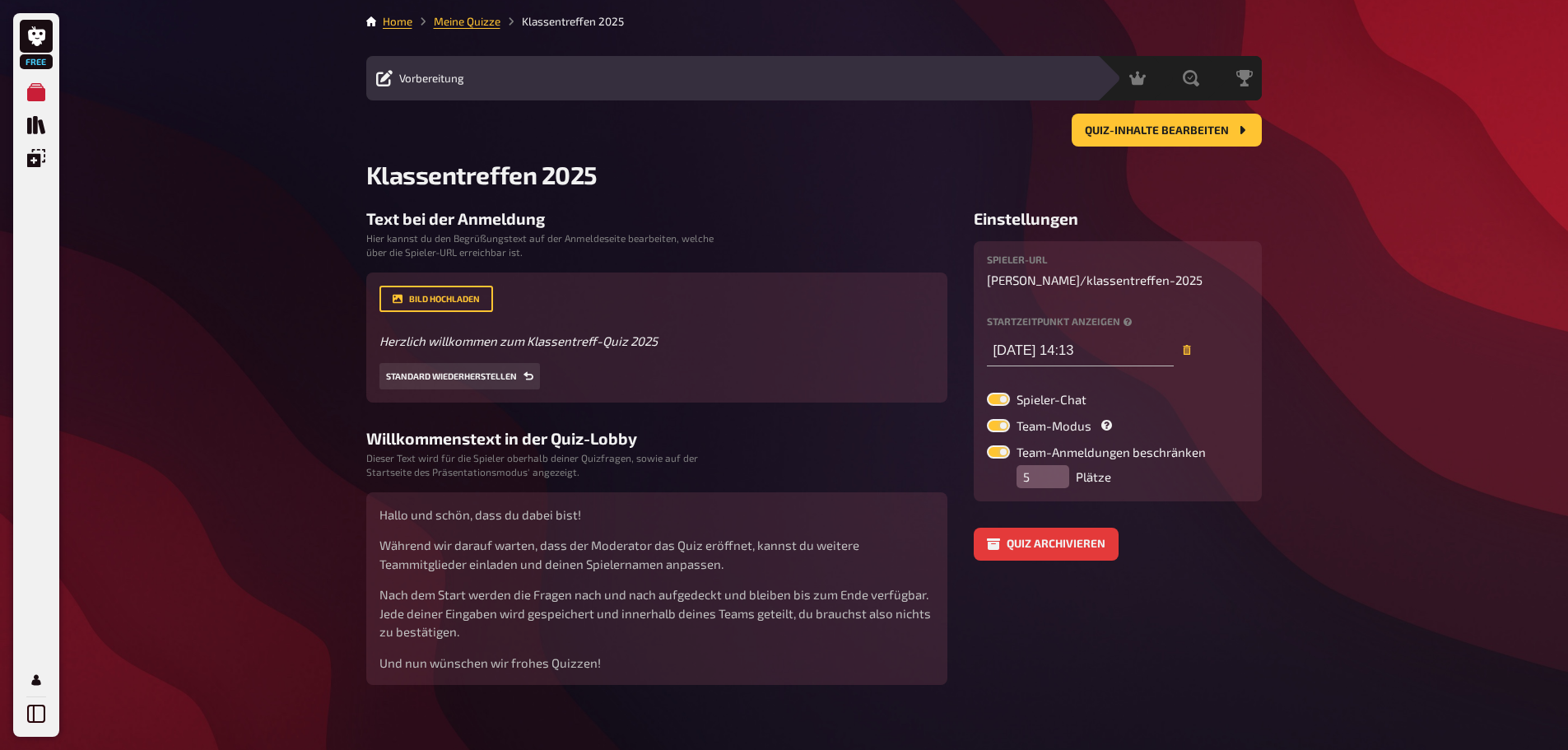
click at [1279, 592] on div "Free Meine Quizze Quiz Sammlung Einblendungen Mein Konto Home Meine Quizze Klas…" at bounding box center [784, 382] width 1568 height 764
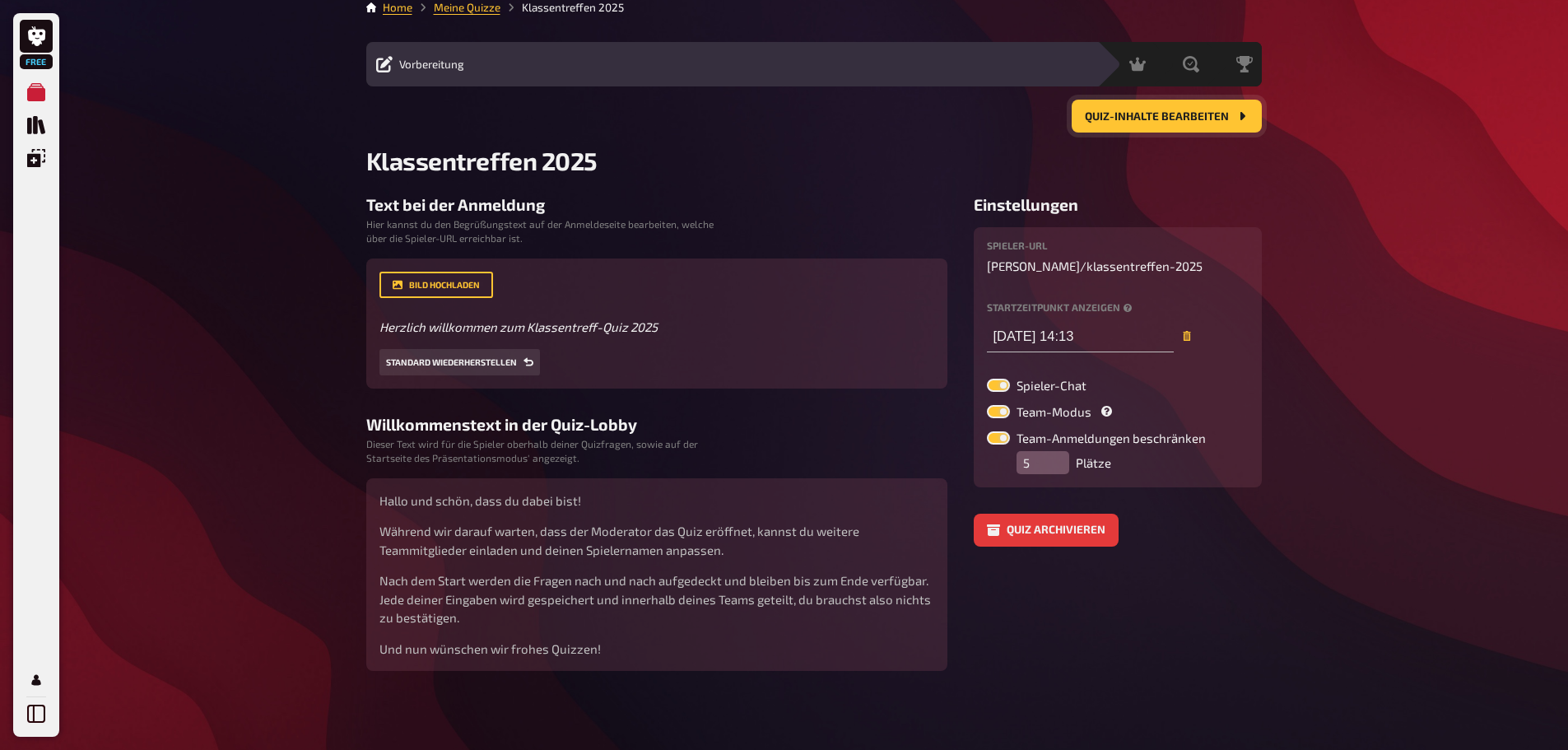
click at [1189, 115] on span "Quiz-Inhalte bearbeiten" at bounding box center [1157, 117] width 144 height 12
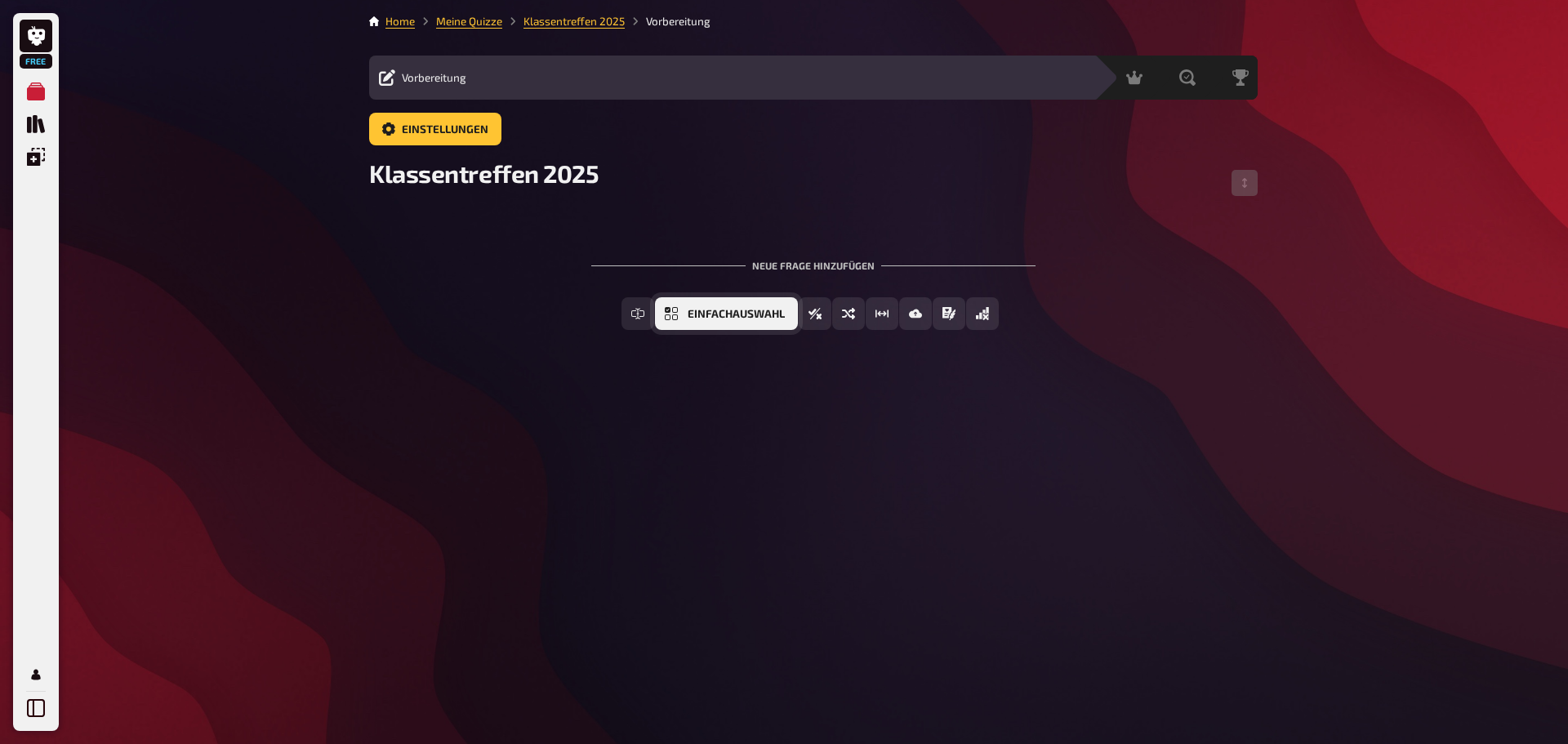
click at [689, 322] on button "Einfachauswahl" at bounding box center [726, 314] width 143 height 33
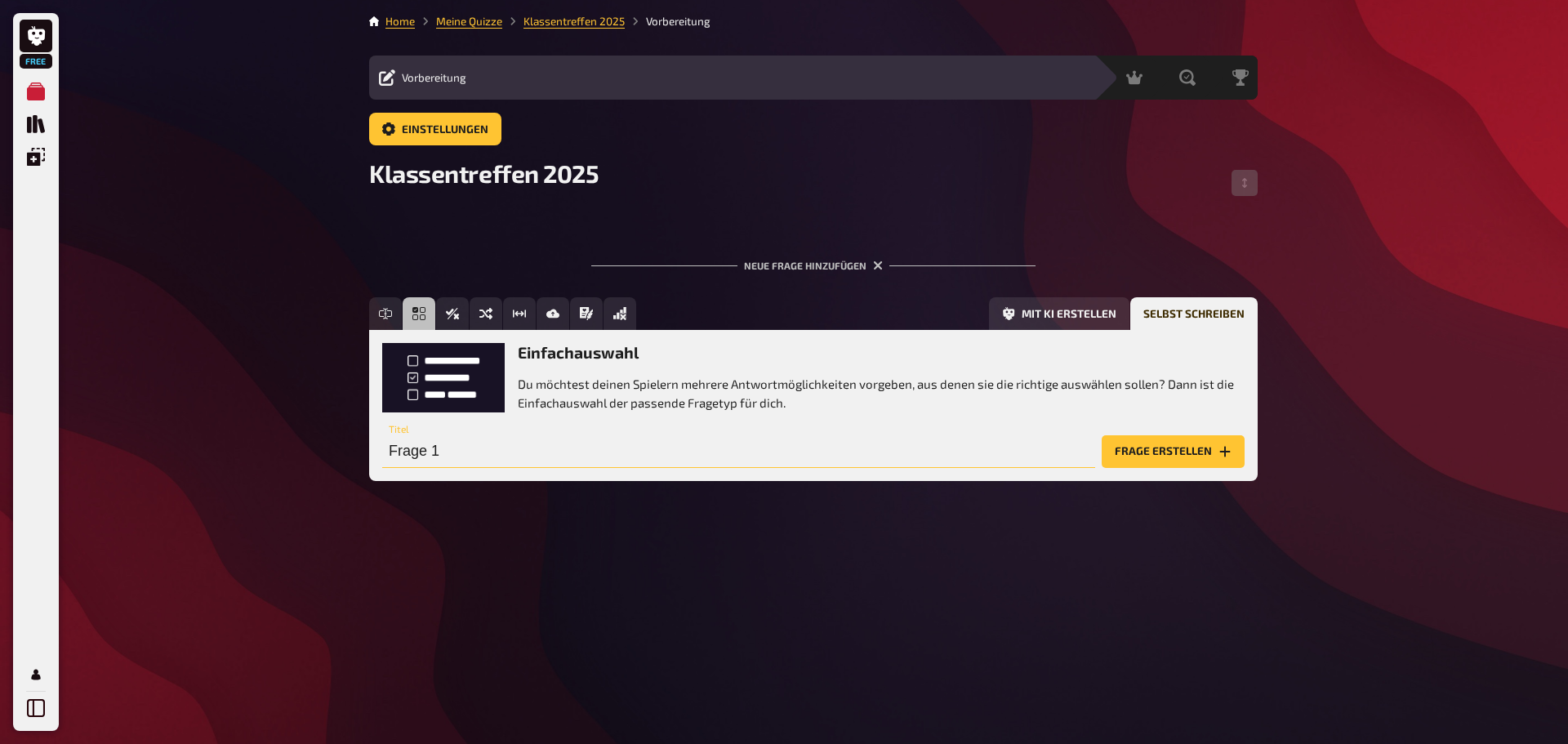
click at [453, 447] on input "Frage 1" at bounding box center [738, 452] width 713 height 33
type input "Wie hiess unser Hauswart im Oberstufenschulhaus?"
click at [1167, 449] on button "Frage erstellen" at bounding box center [1172, 452] width 143 height 33
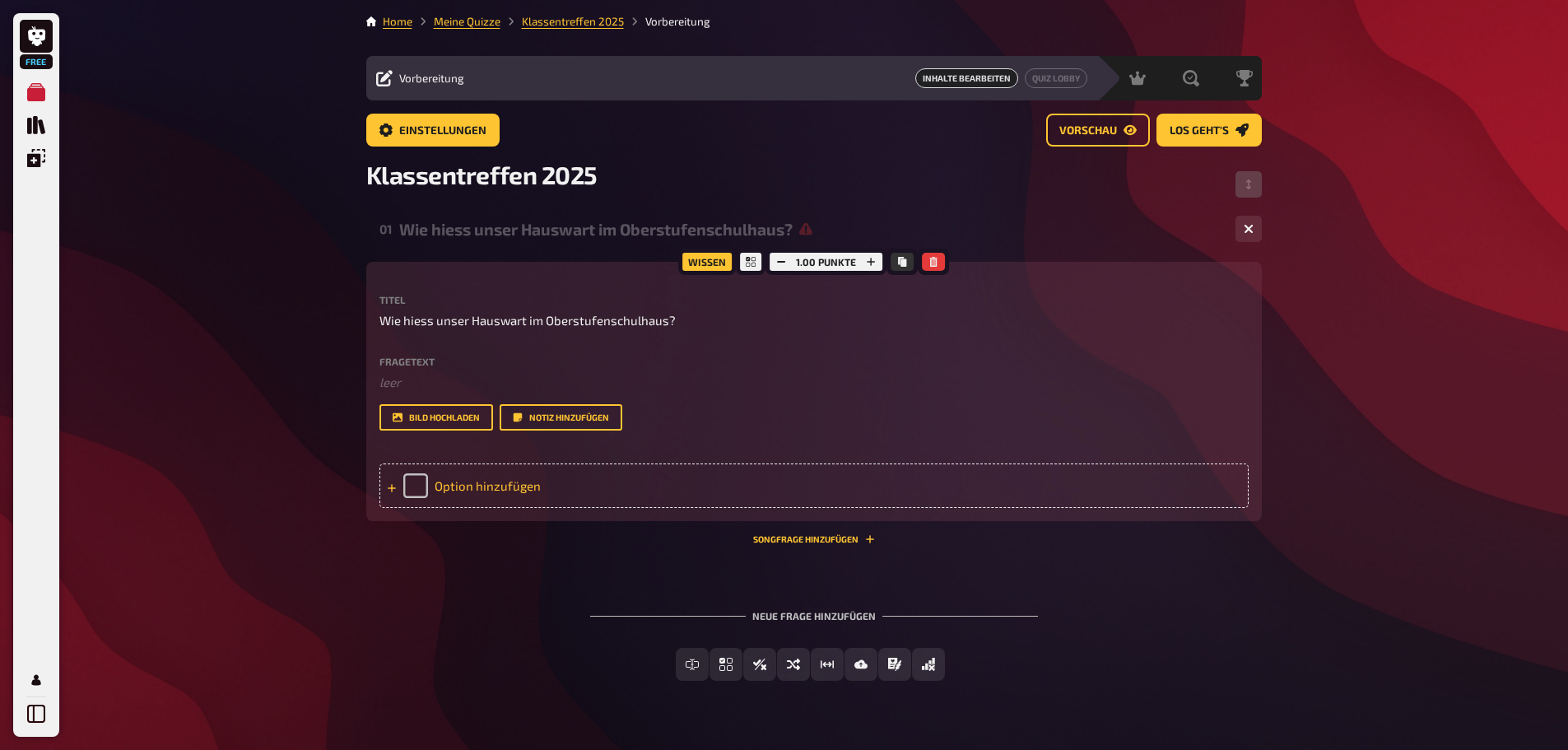
click at [452, 483] on div "Option hinzufügen" at bounding box center [814, 486] width 869 height 45
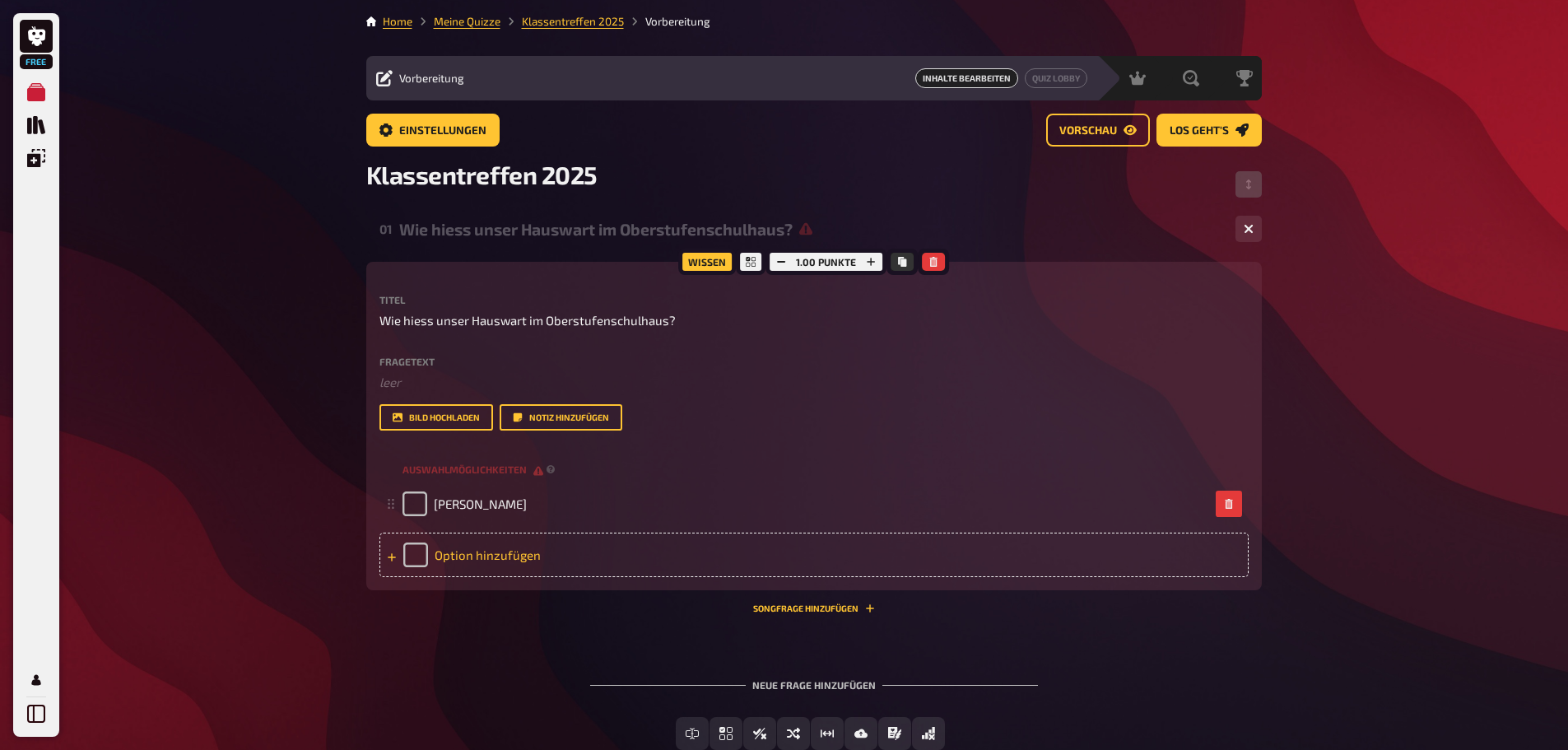
click at [483, 546] on div "Option hinzufügen" at bounding box center [814, 555] width 869 height 45
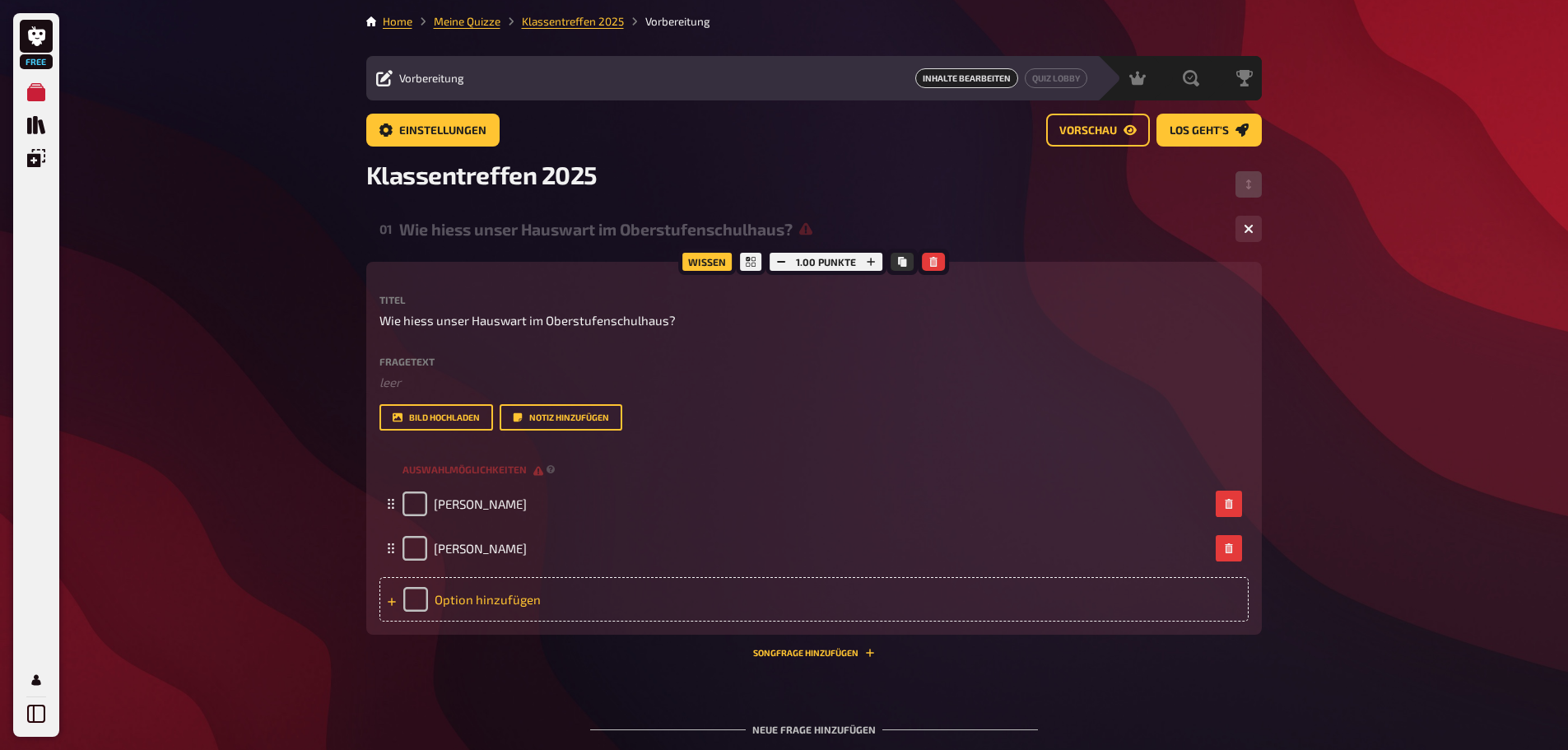
click at [490, 589] on div "Option hinzufügen" at bounding box center [814, 600] width 869 height 45
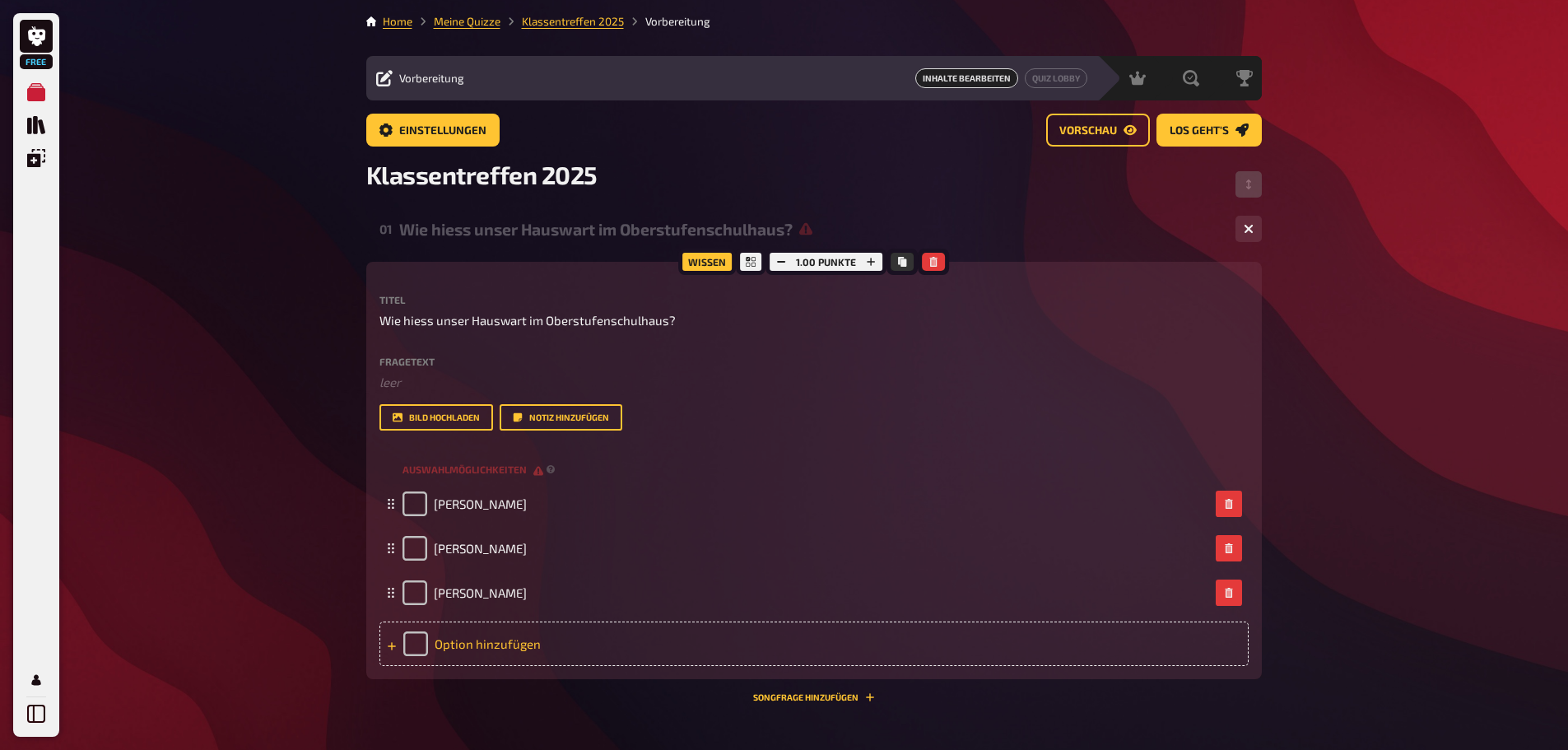
click at [444, 642] on div "Option hinzufügen" at bounding box center [814, 644] width 869 height 45
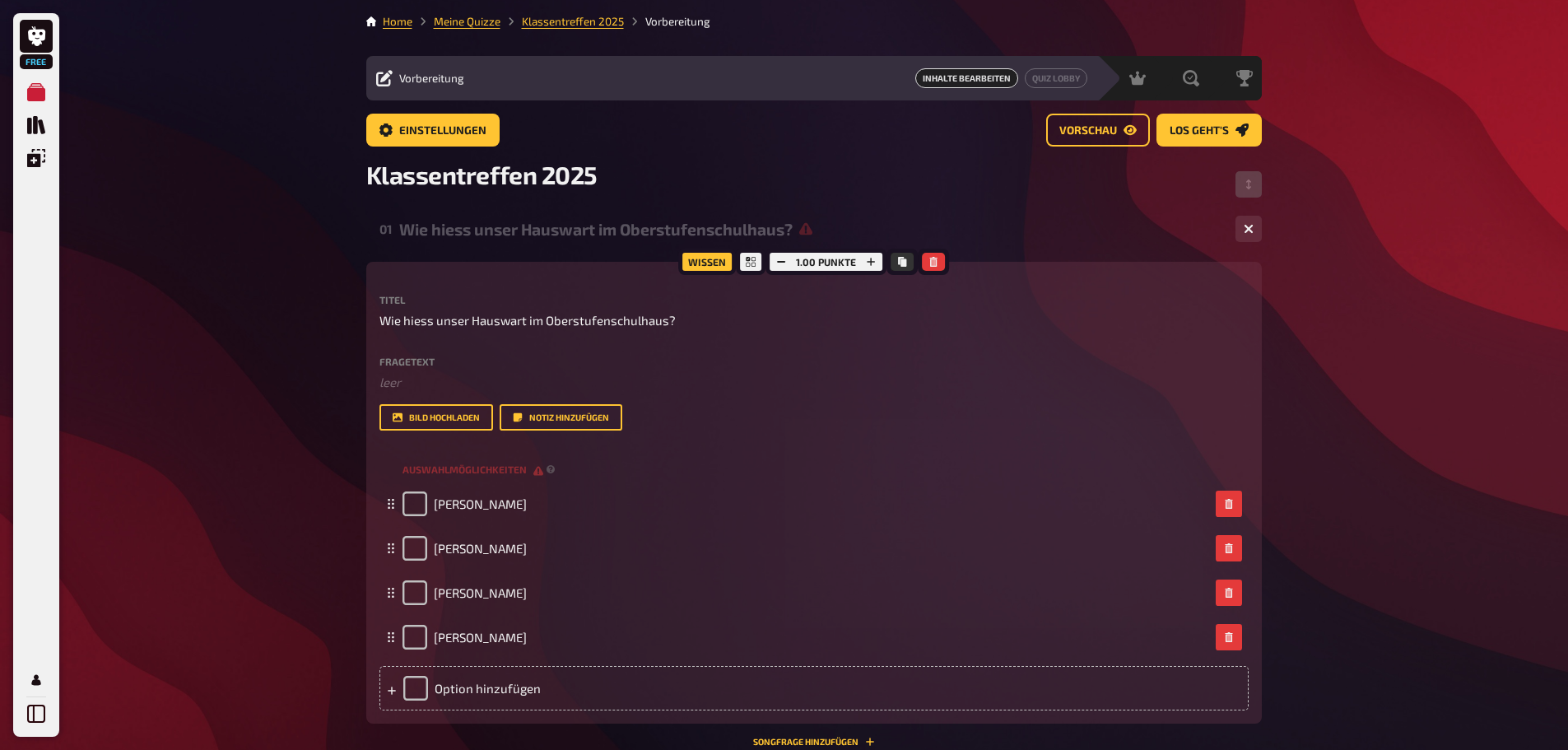
click at [1374, 569] on div "Free Meine Quizze Quiz Sammlung Einblendungen Mein Konto Home Meine Quizze Klas…" at bounding box center [784, 495] width 1568 height 989
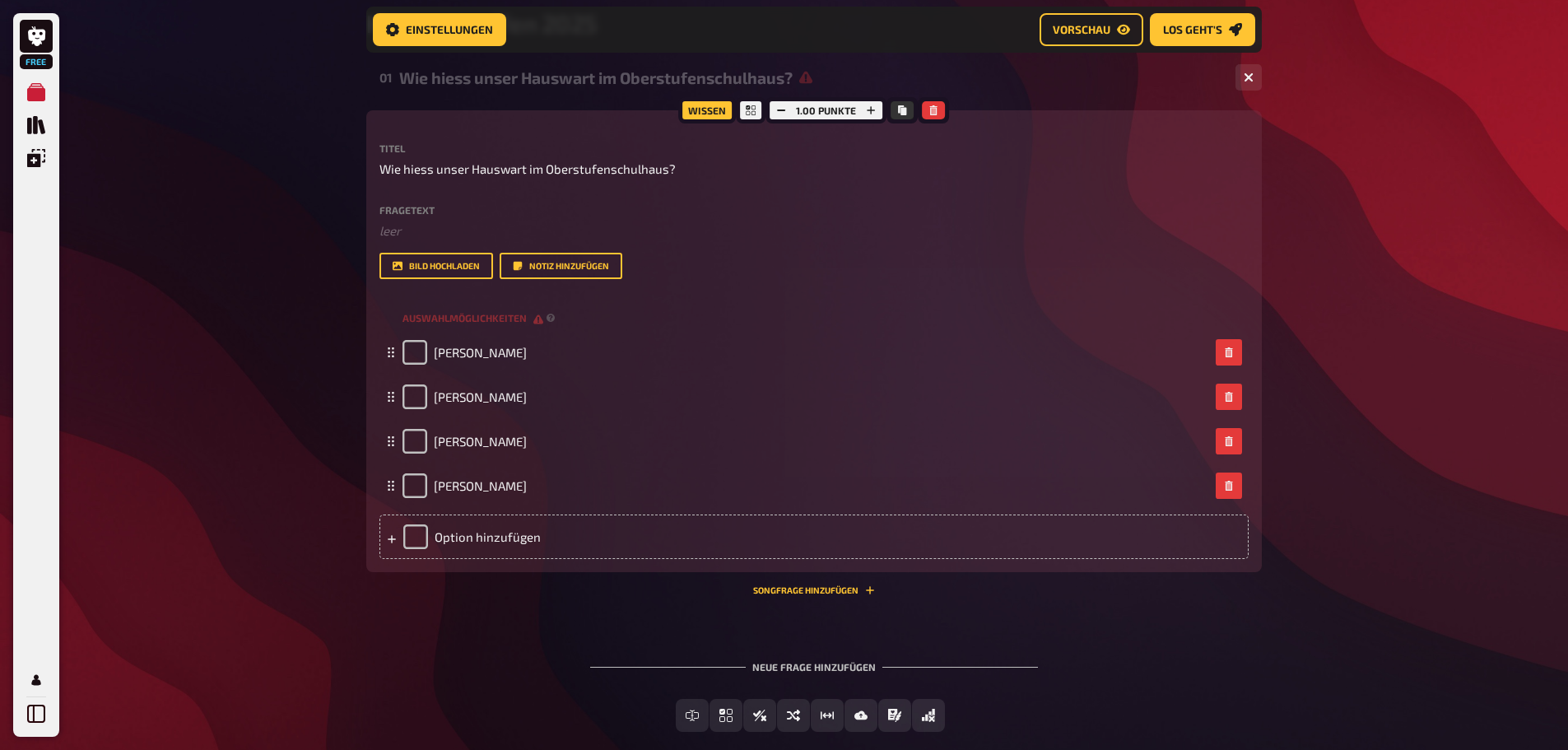
scroll to position [178, 0]
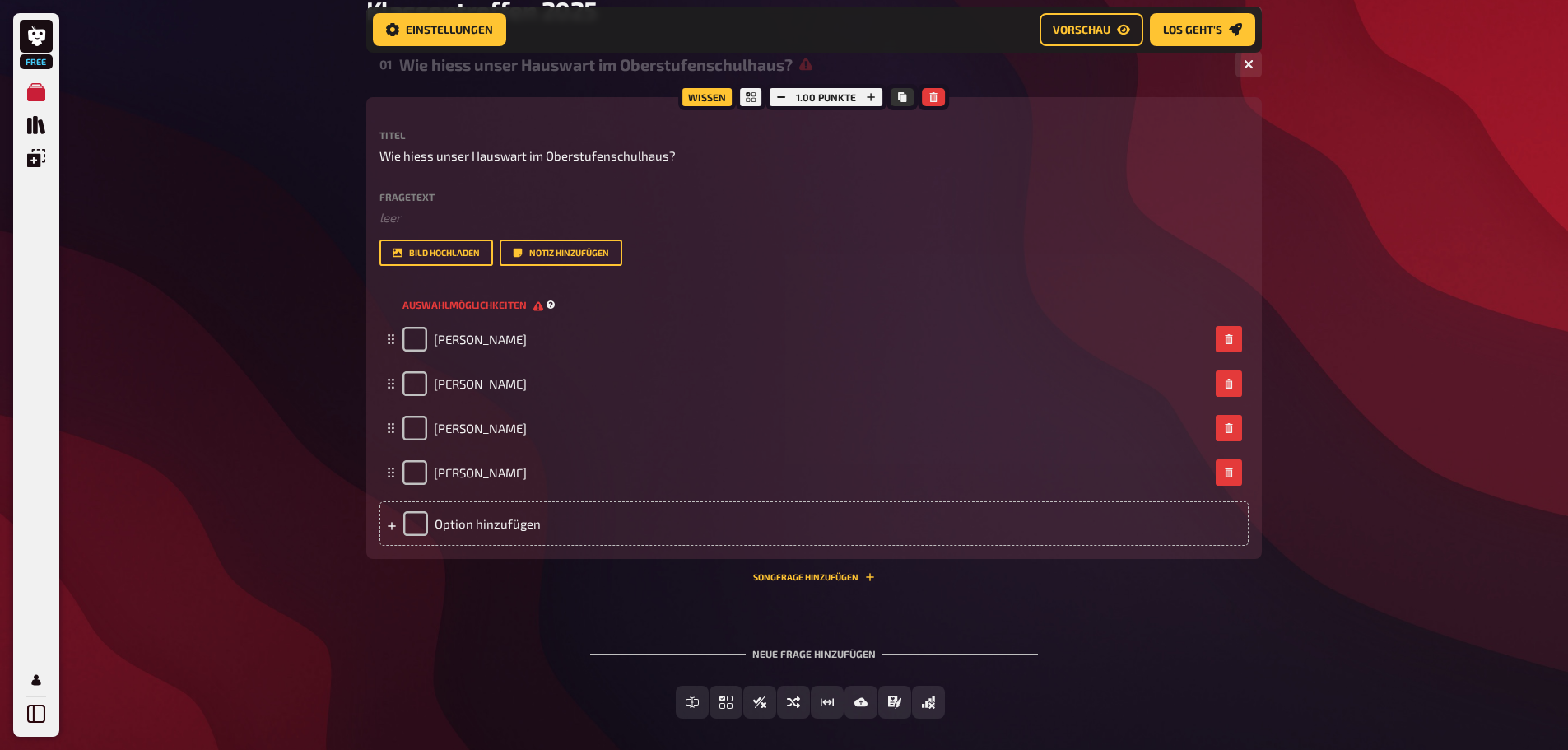
click at [535, 309] on span "Auswahlmöglichkeiten" at bounding box center [473, 305] width 141 height 14
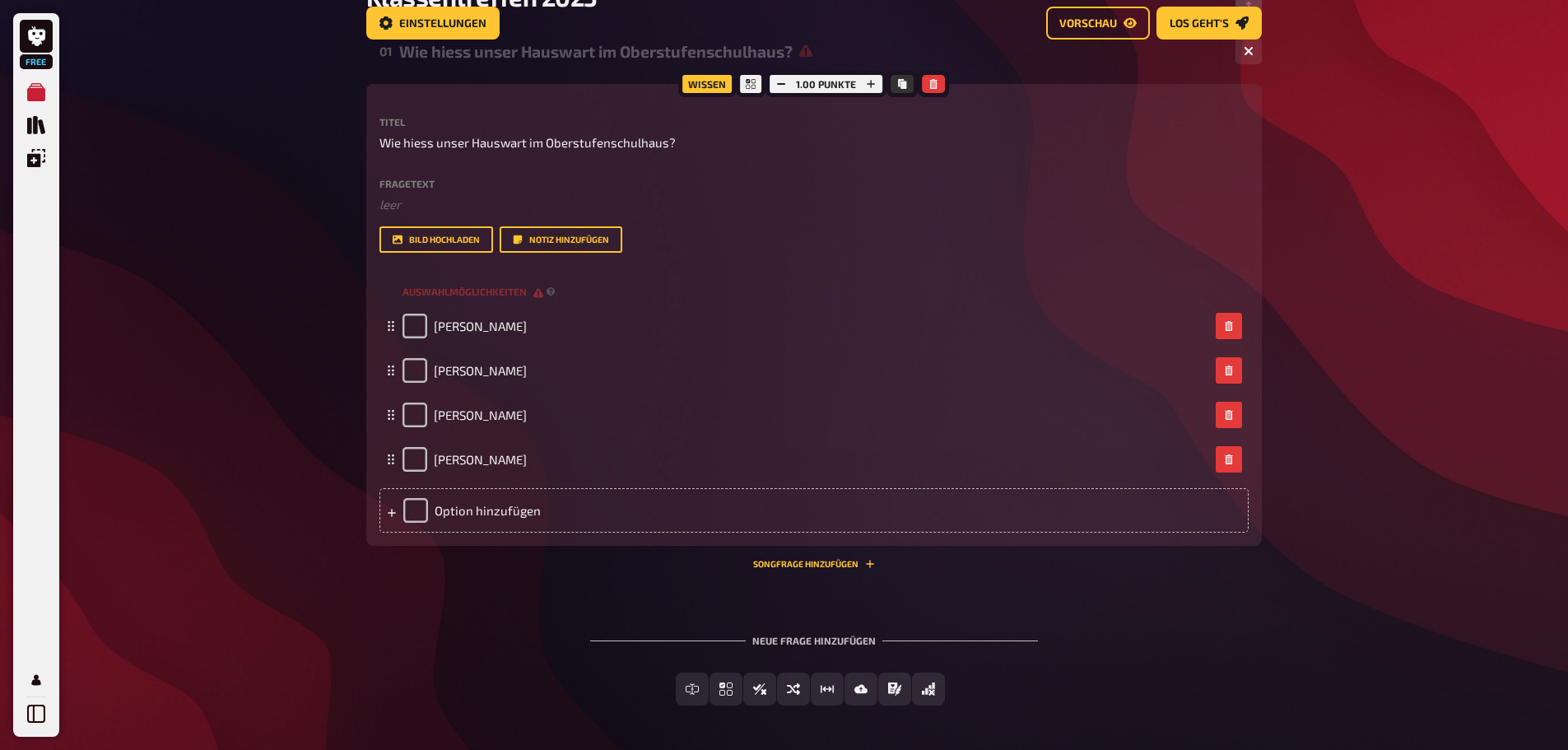
scroll to position [13, 0]
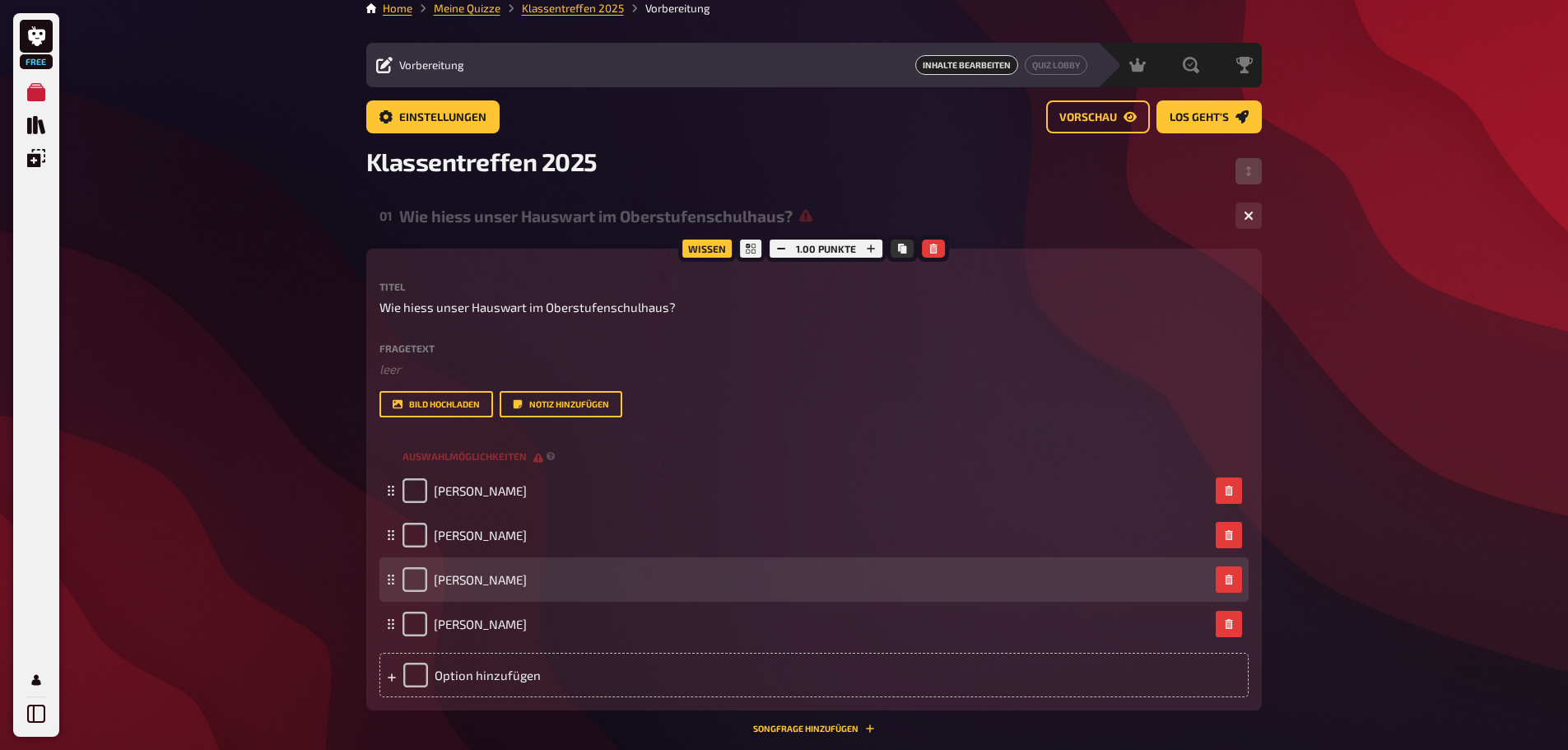
click at [392, 578] on icon at bounding box center [391, 579] width 10 height 10
click at [388, 585] on rect at bounding box center [388, 584] width 2 height 2
drag, startPoint x: 571, startPoint y: 575, endPoint x: 560, endPoint y: 575, distance: 11.0
click at [560, 575] on div "Karl Forster" at bounding box center [806, 580] width 807 height 25
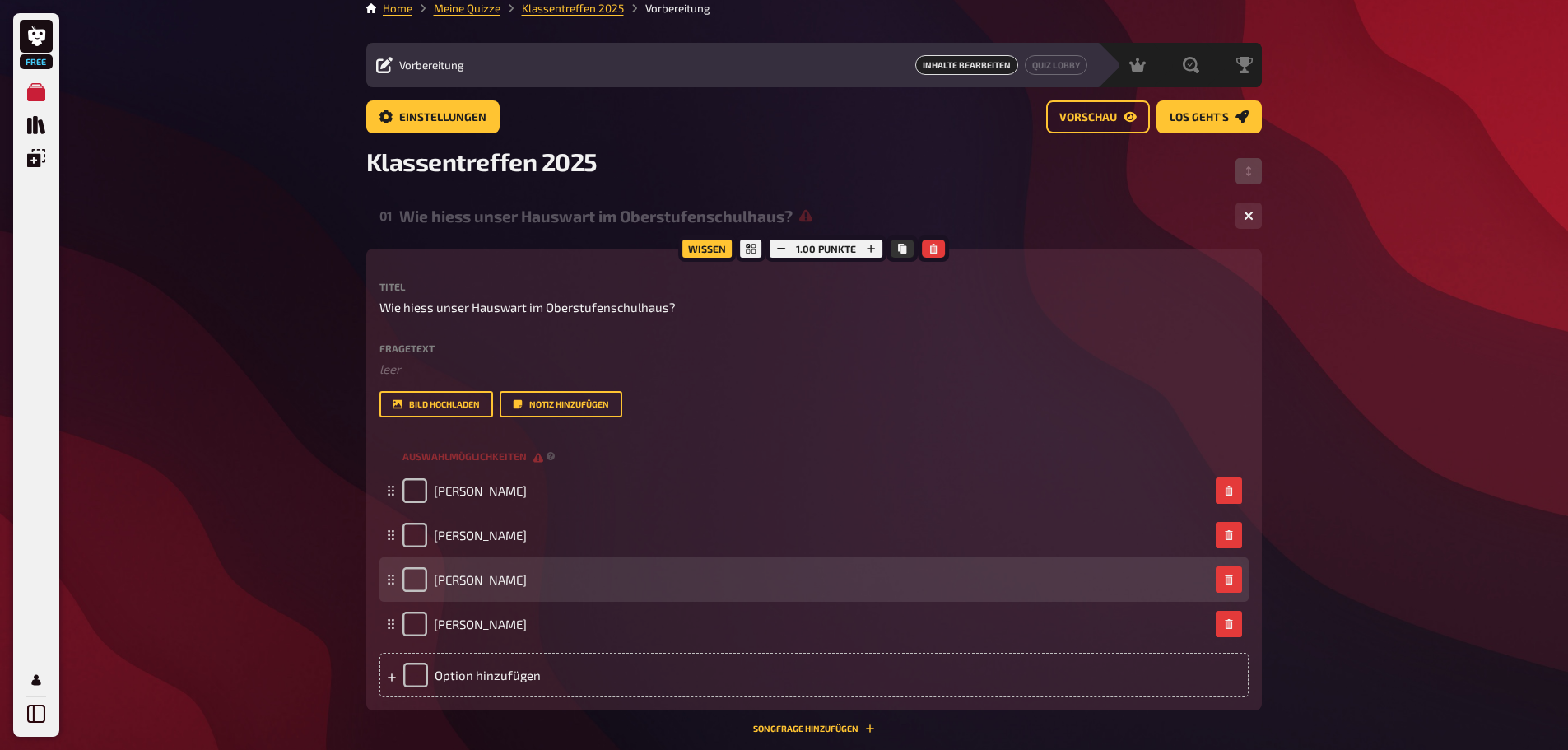
click at [560, 575] on div "Karl Forster" at bounding box center [806, 580] width 807 height 25
click at [393, 581] on icon at bounding box center [391, 579] width 10 height 10
click at [388, 588] on icon at bounding box center [391, 586] width 10 height 10
click at [412, 576] on input "checkbox" at bounding box center [415, 580] width 25 height 25
checkbox input "true"
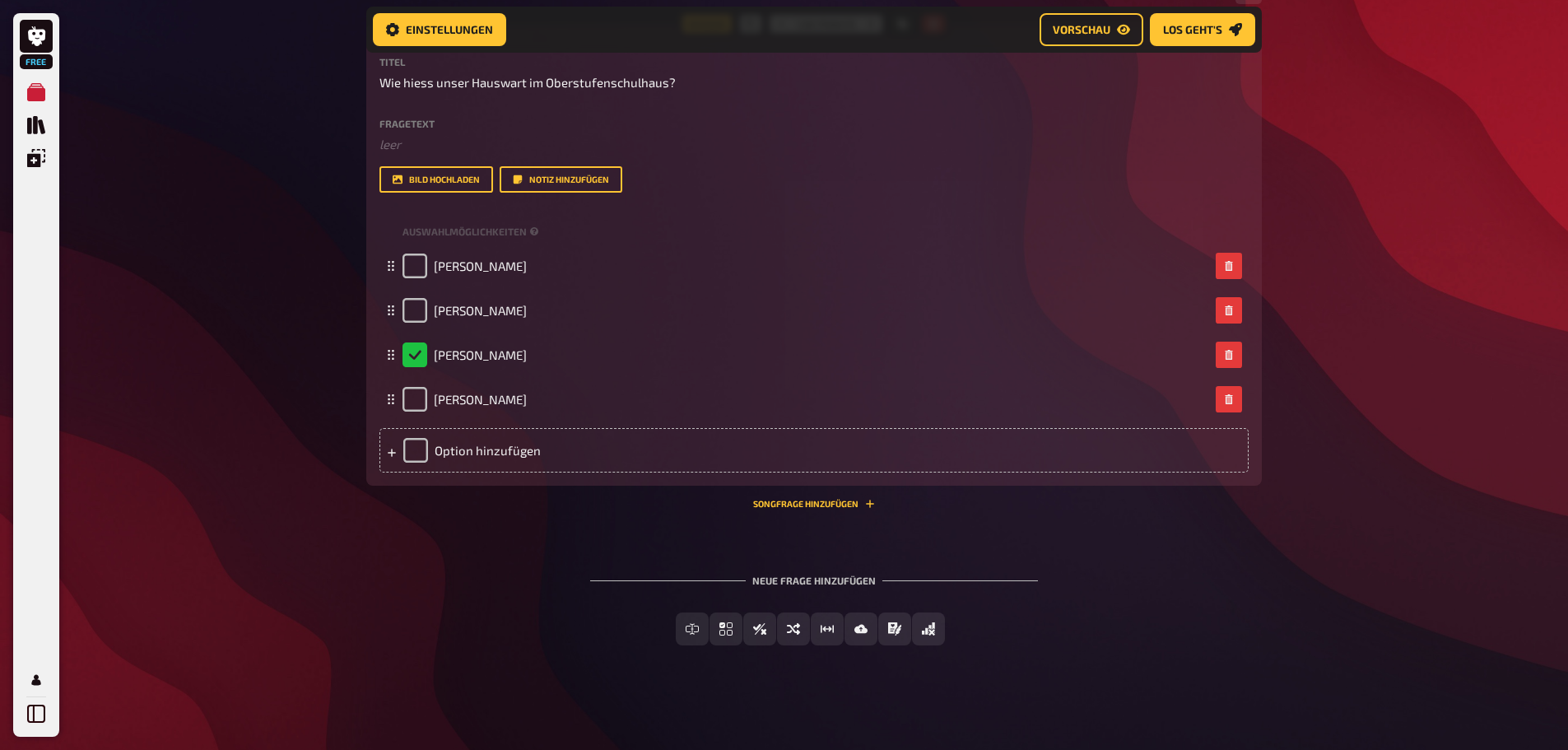
scroll to position [252, 0]
click at [680, 629] on button "Einfachauswahl" at bounding box center [726, 628] width 144 height 33
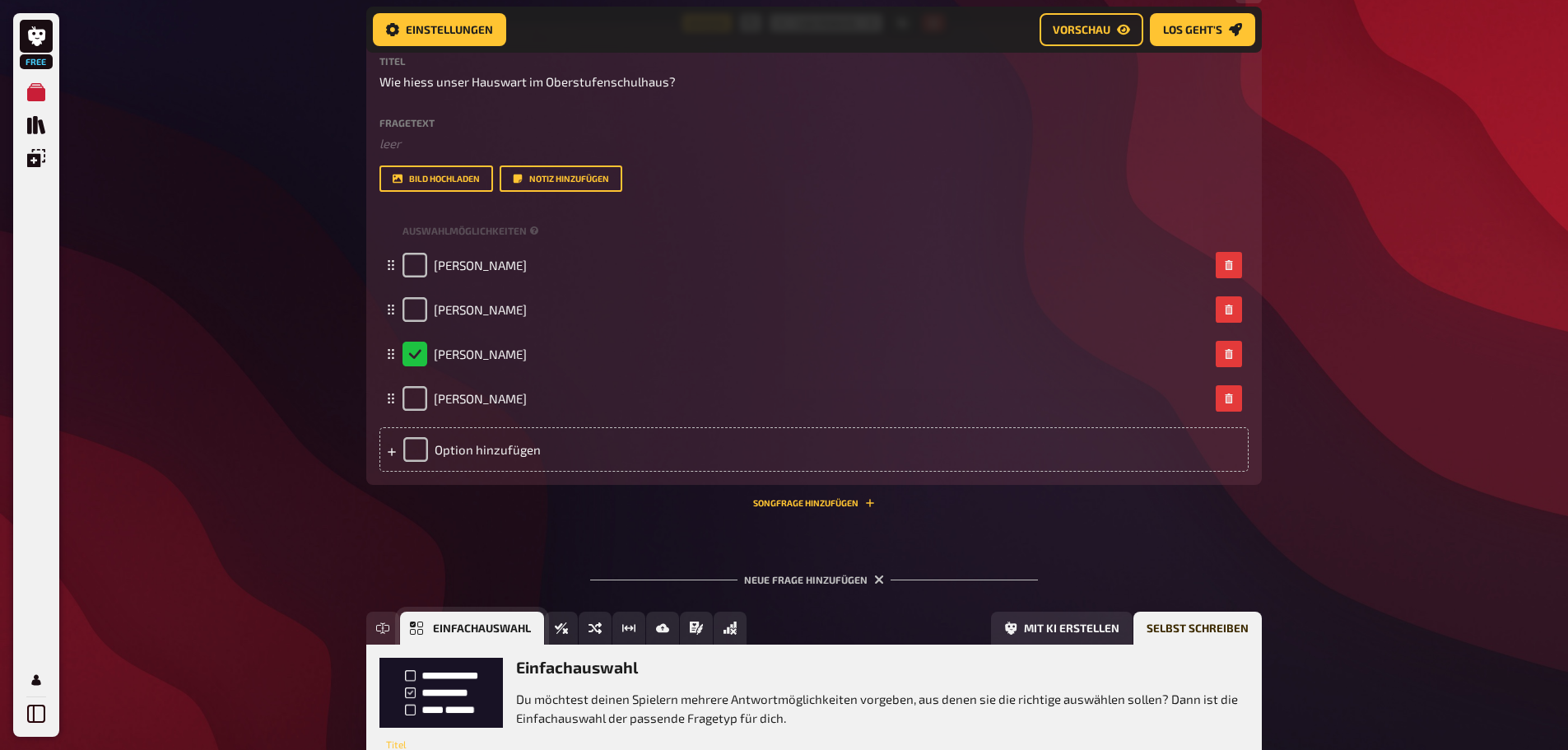
scroll to position [404, 0]
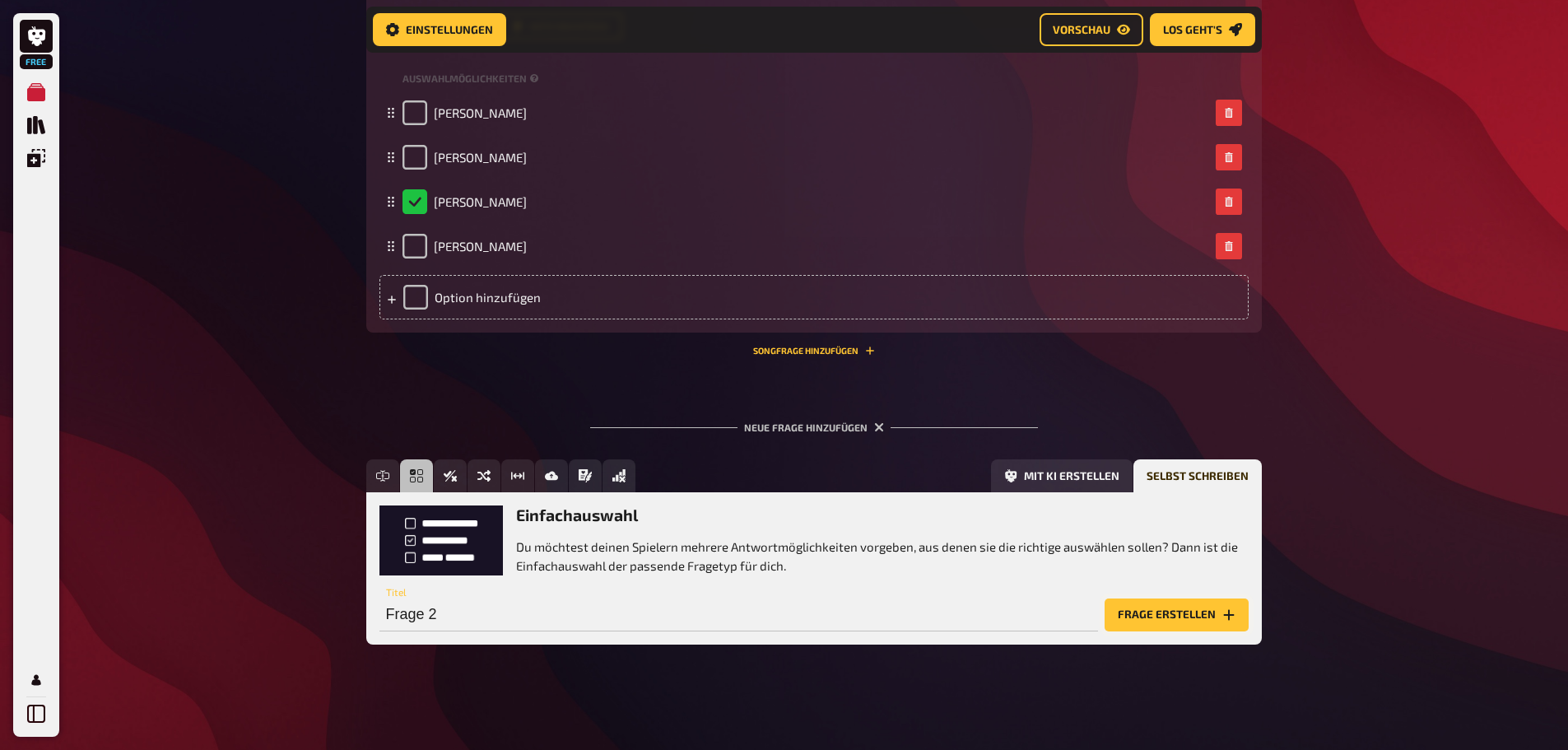
click at [1149, 619] on button "Frage erstellen" at bounding box center [1176, 615] width 144 height 33
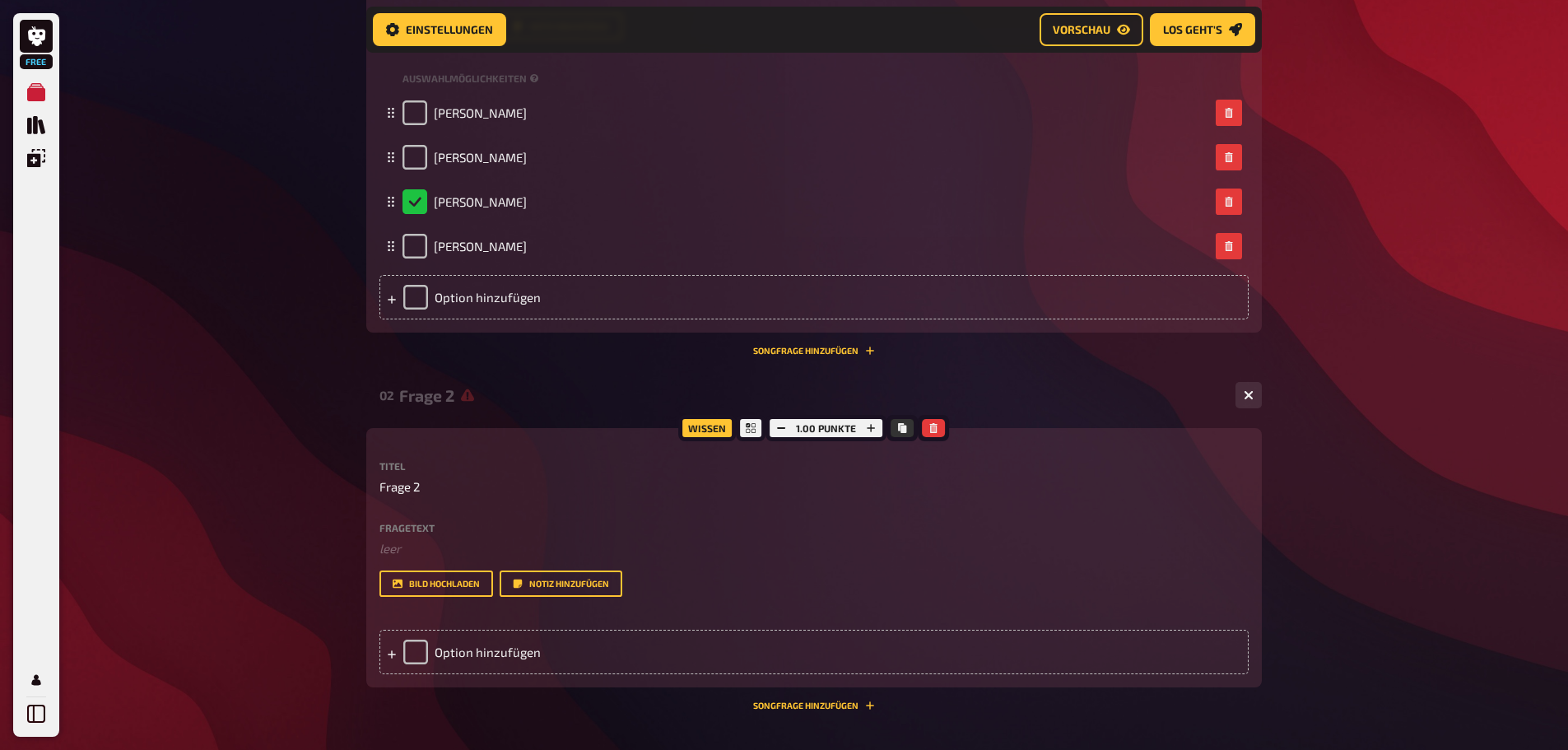
scroll to position [322, 0]
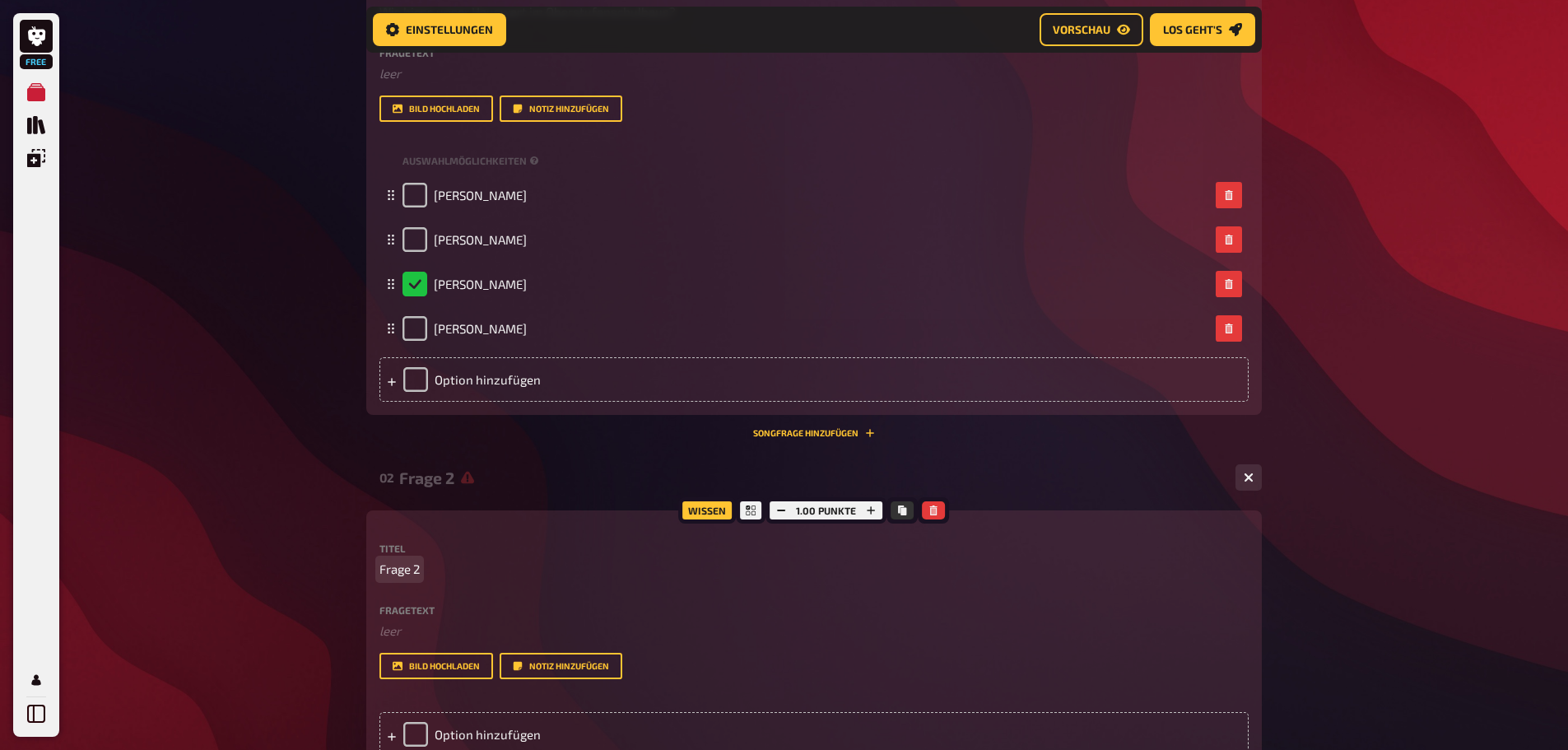
click at [447, 562] on p "Frage 2" at bounding box center [814, 569] width 869 height 19
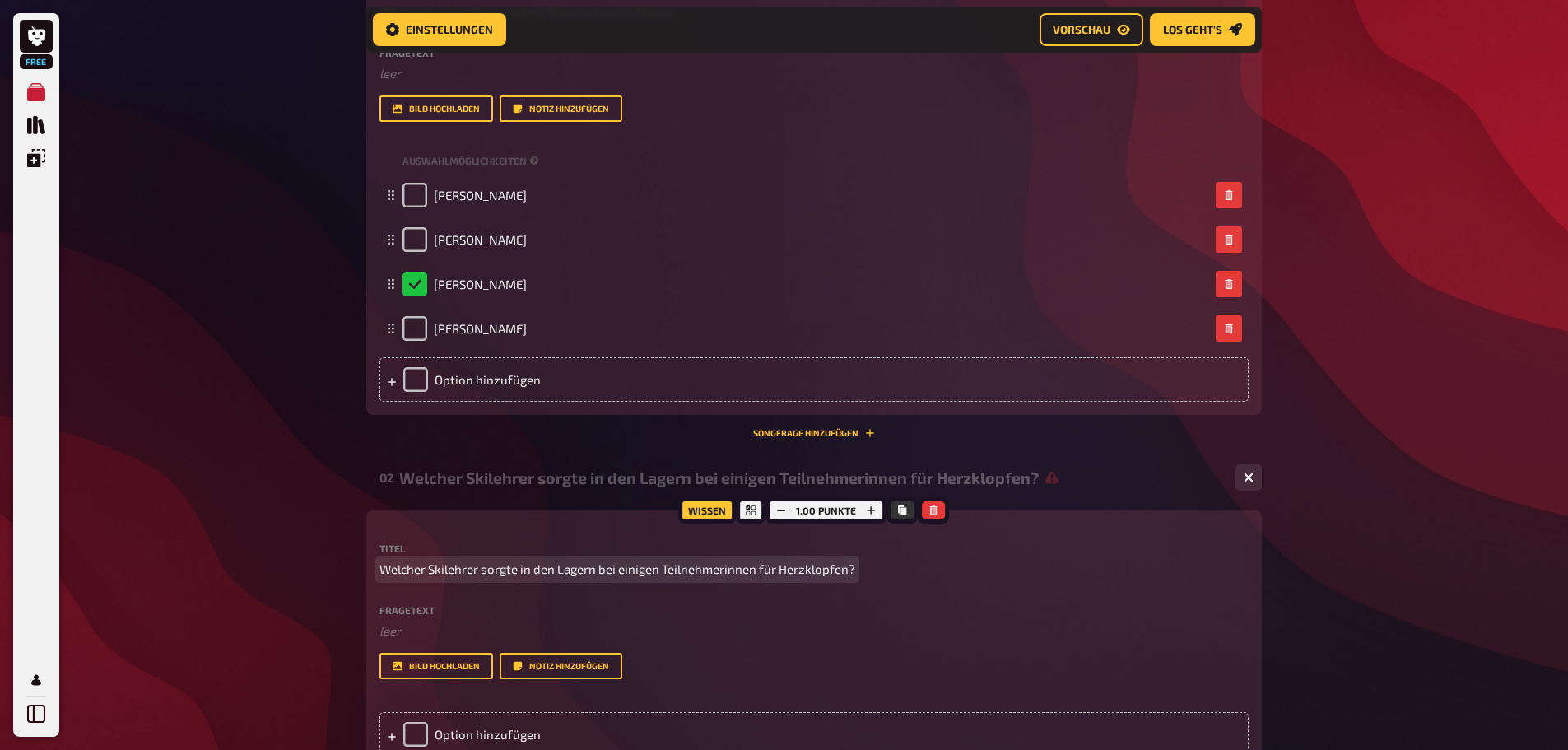
scroll to position [487, 0]
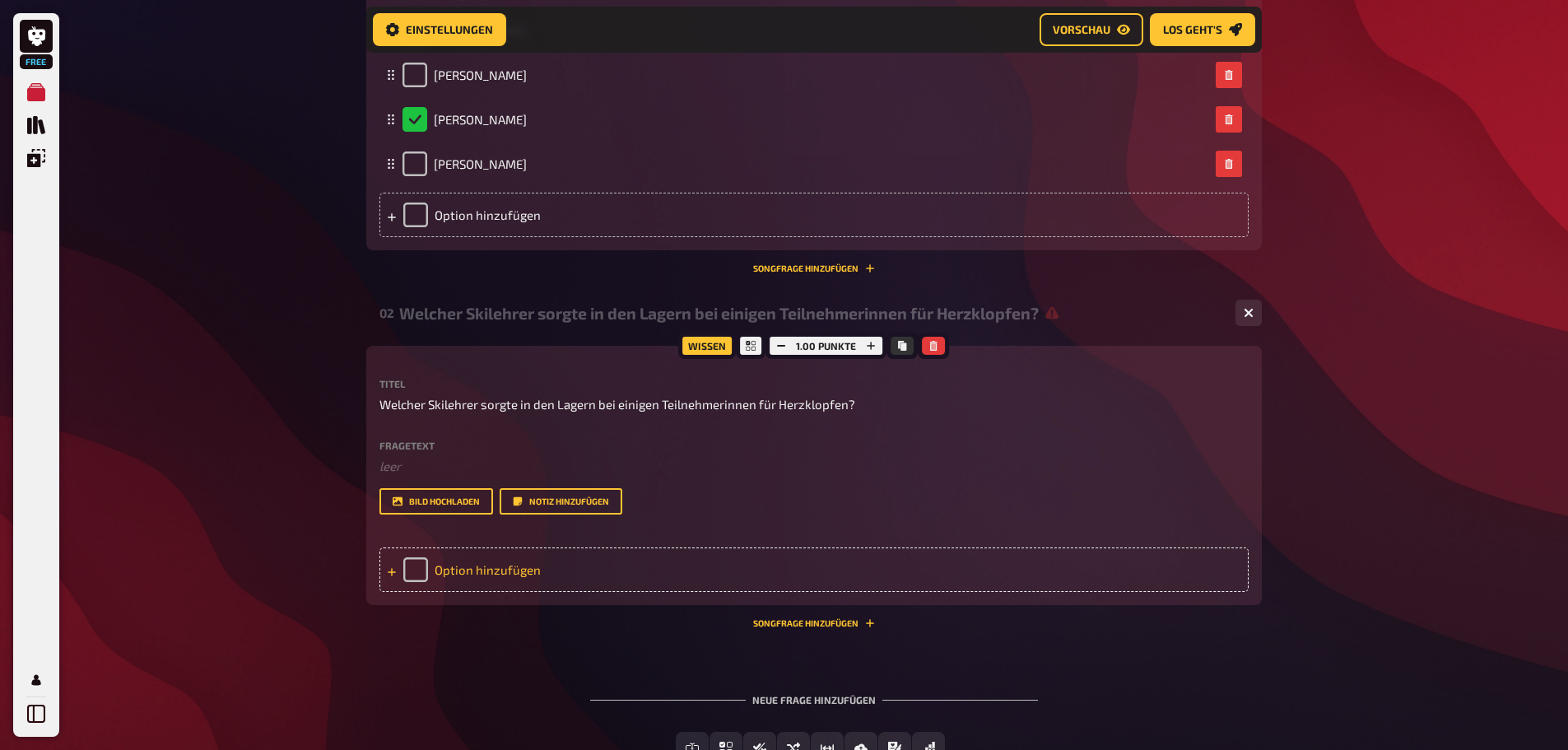
click at [543, 570] on div "Option hinzufügen" at bounding box center [814, 570] width 869 height 45
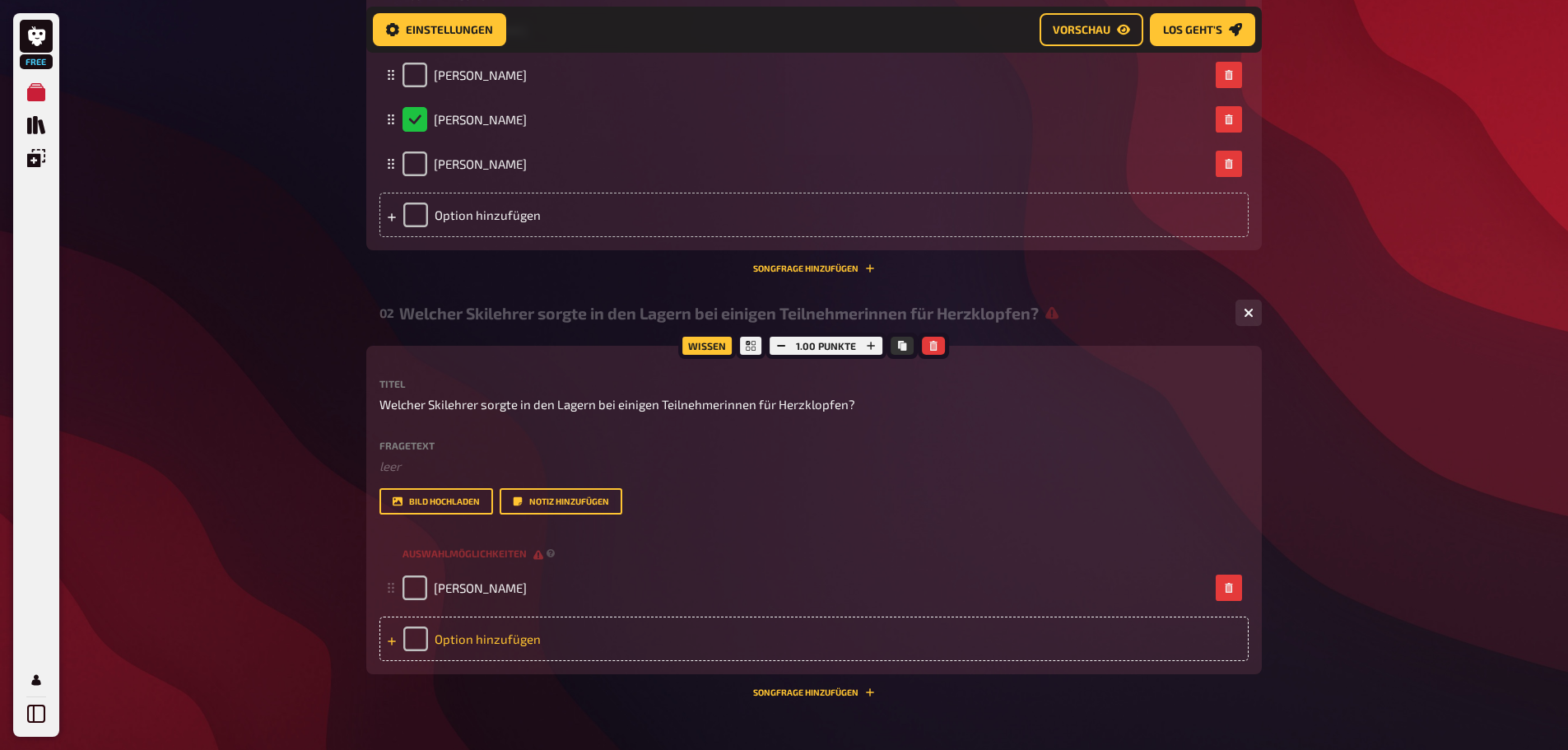
click at [514, 637] on div "Option hinzufügen" at bounding box center [814, 639] width 869 height 45
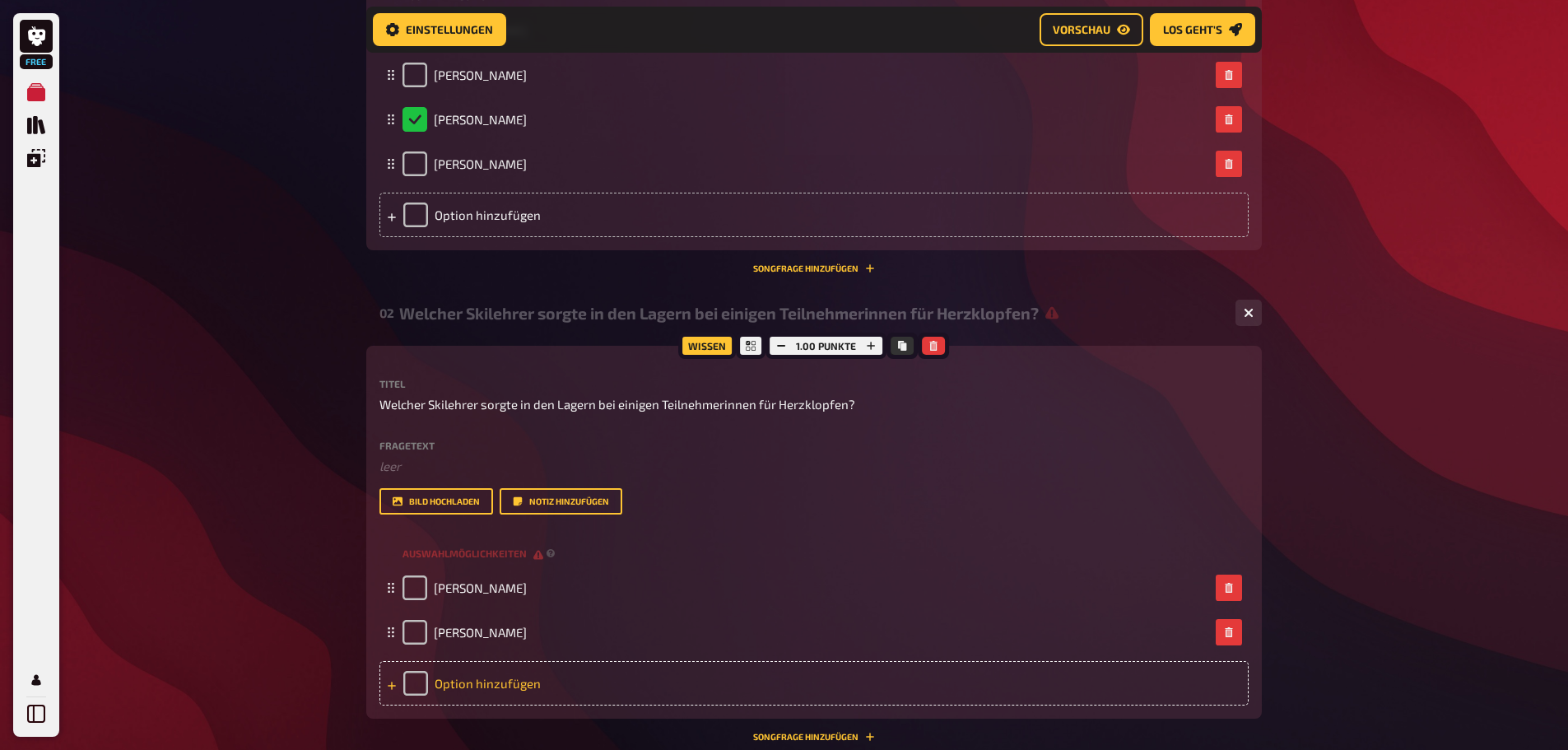
click at [507, 678] on div "Option hinzufügen" at bounding box center [814, 684] width 869 height 45
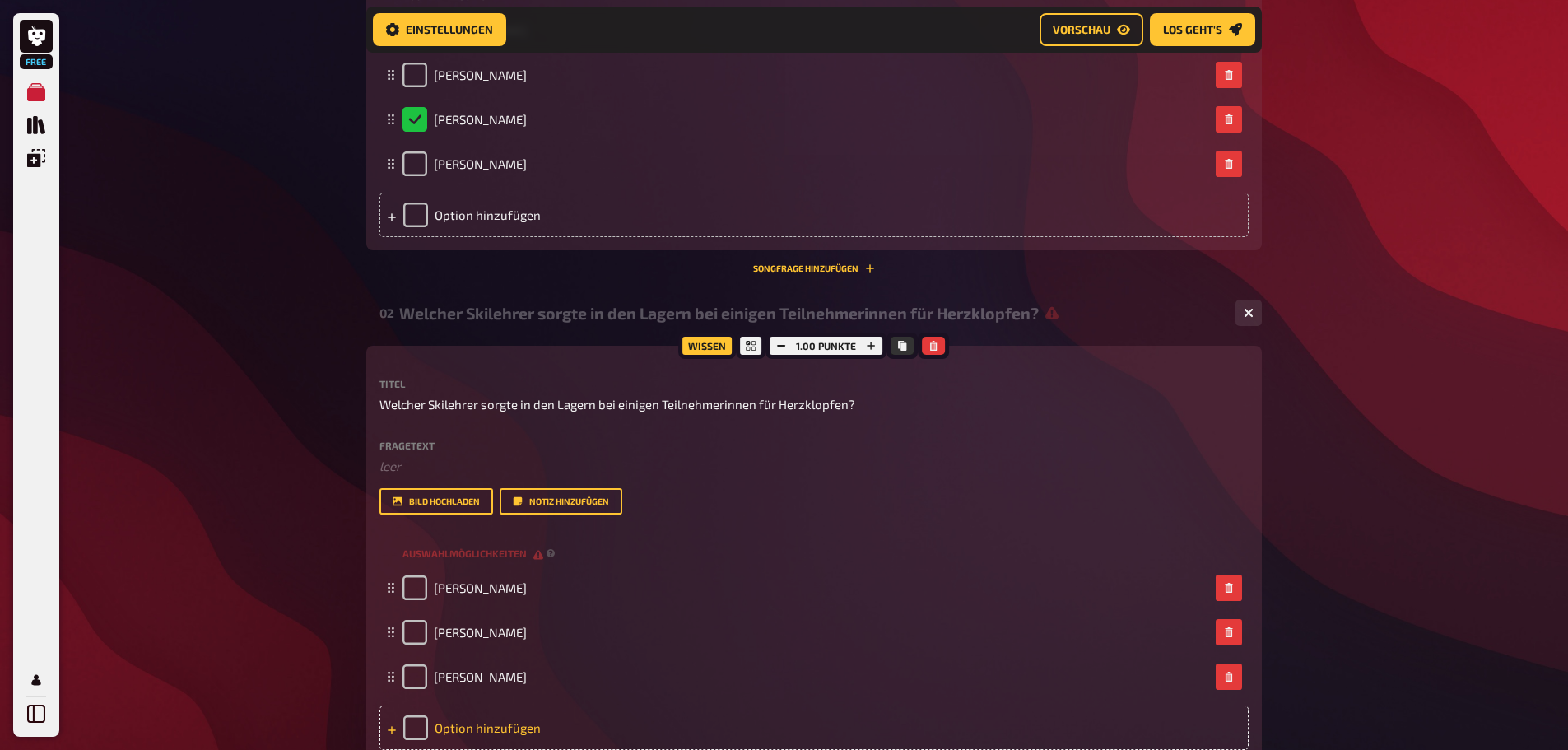
click at [487, 723] on div "Option hinzufügen" at bounding box center [814, 728] width 869 height 45
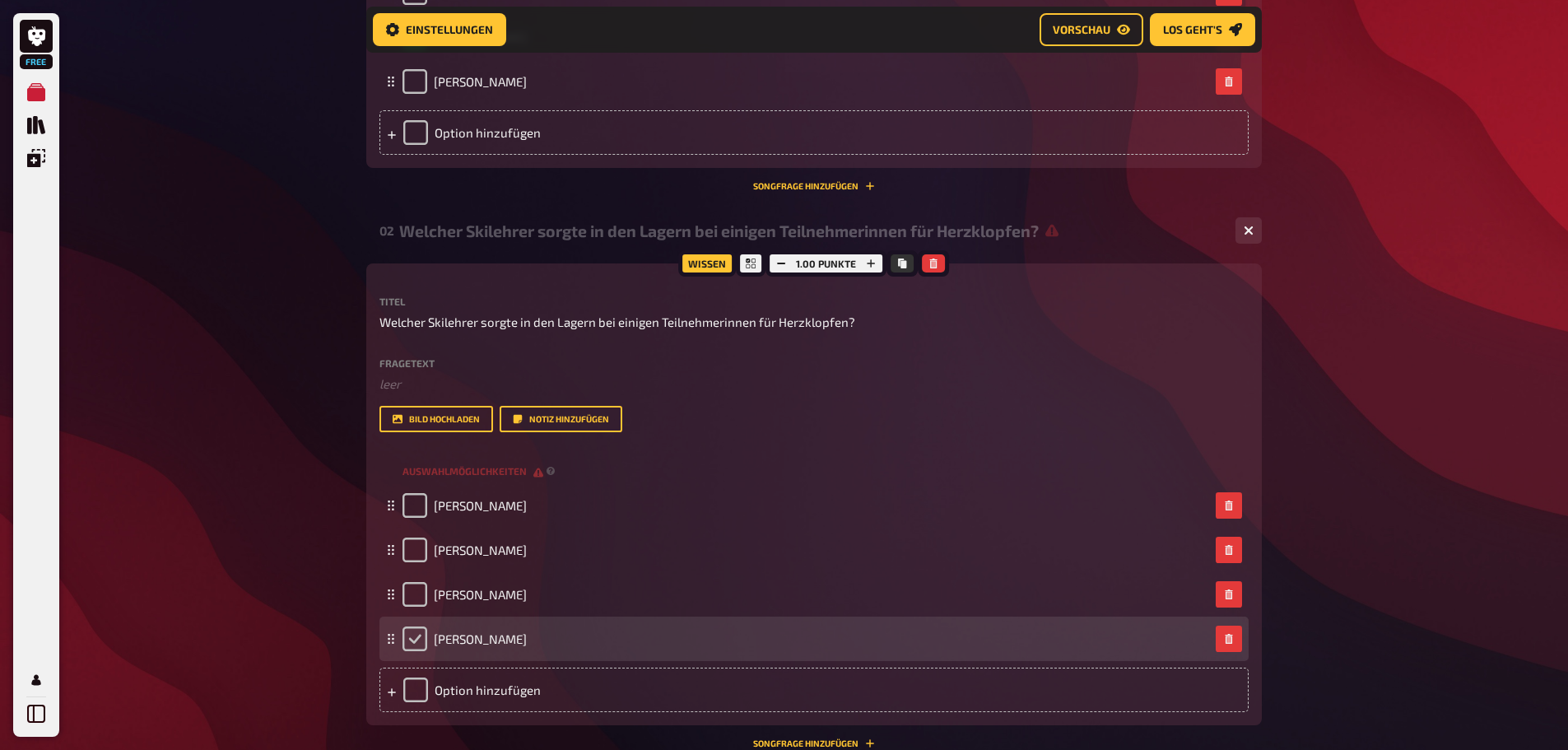
click at [419, 639] on input "checkbox" at bounding box center [415, 639] width 25 height 25
checkbox input "true"
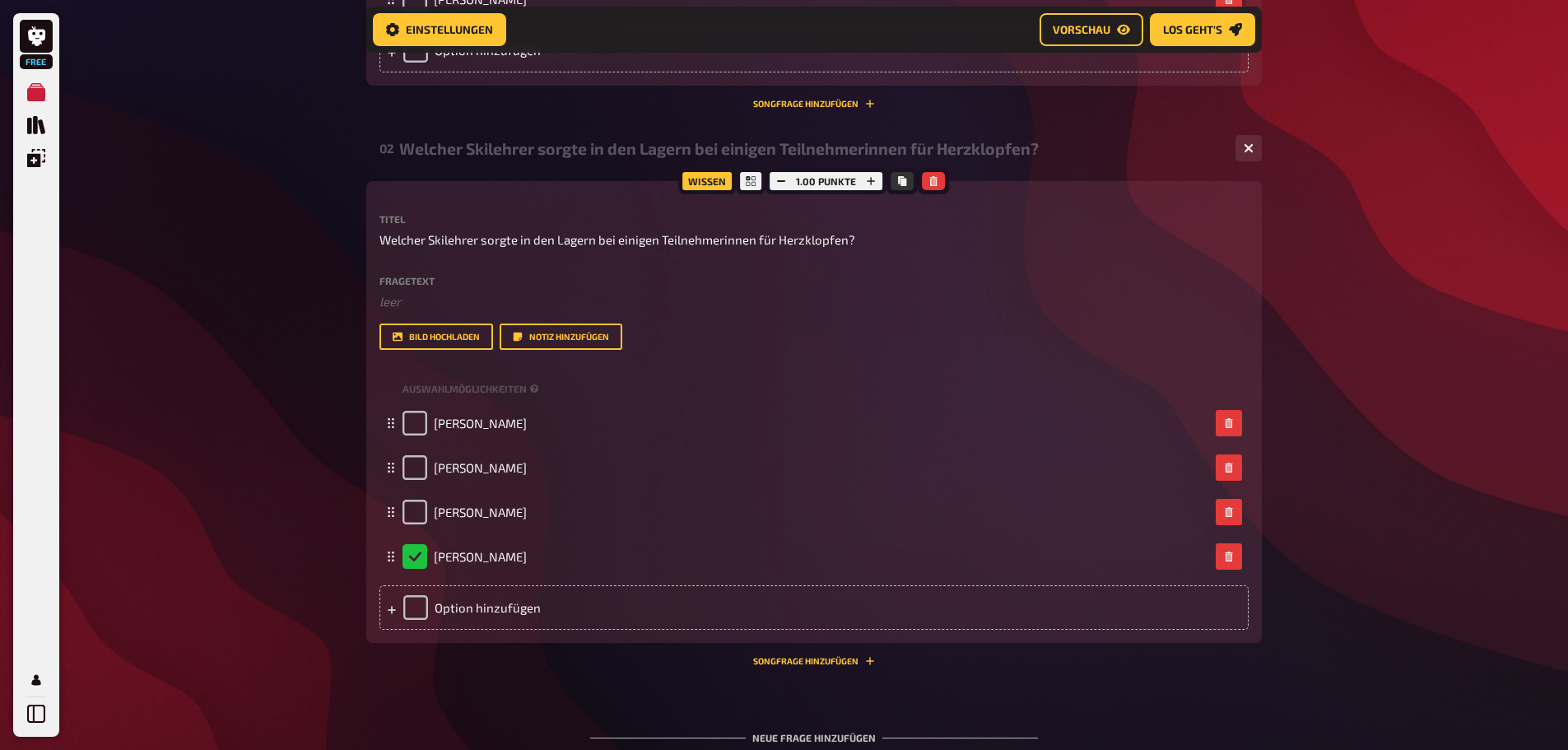
scroll to position [734, 0]
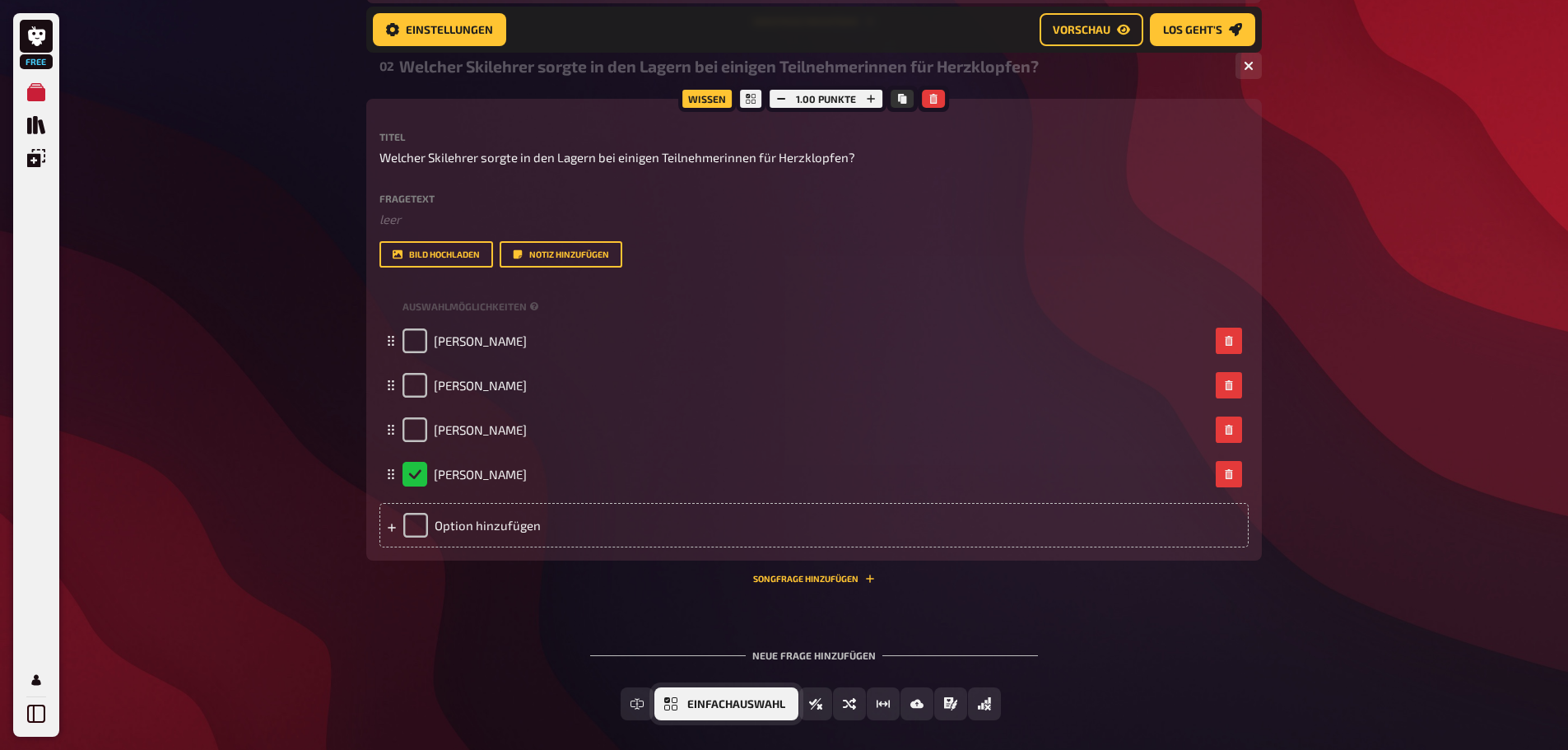
click at [764, 704] on span "Einfachauswahl" at bounding box center [736, 704] width 98 height 12
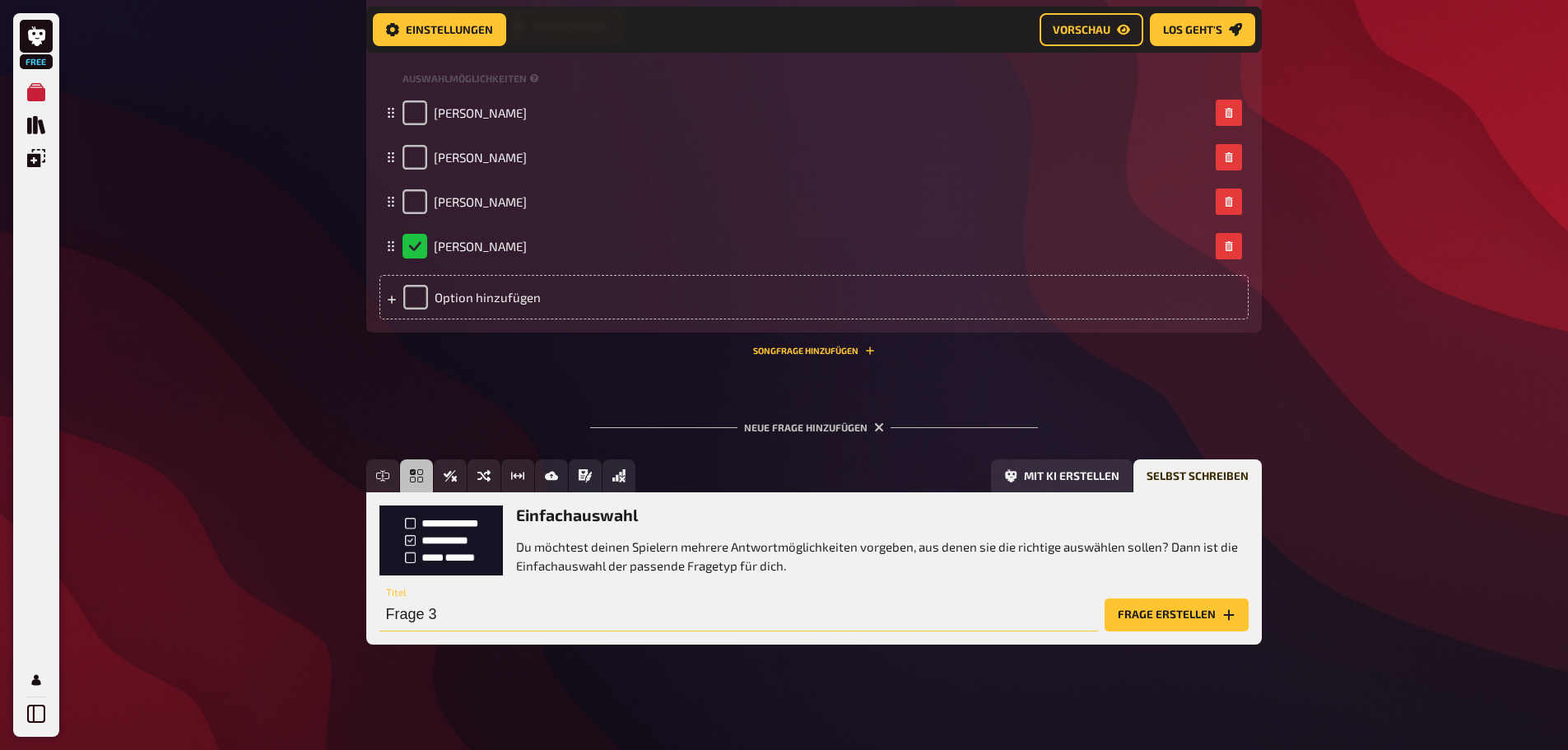
click at [420, 612] on input "Frage 3" at bounding box center [738, 615] width 718 height 33
type input "Welcher Film war im Skilager der Renner?"
click at [1141, 619] on button "Frage erstellen" at bounding box center [1176, 615] width 144 height 33
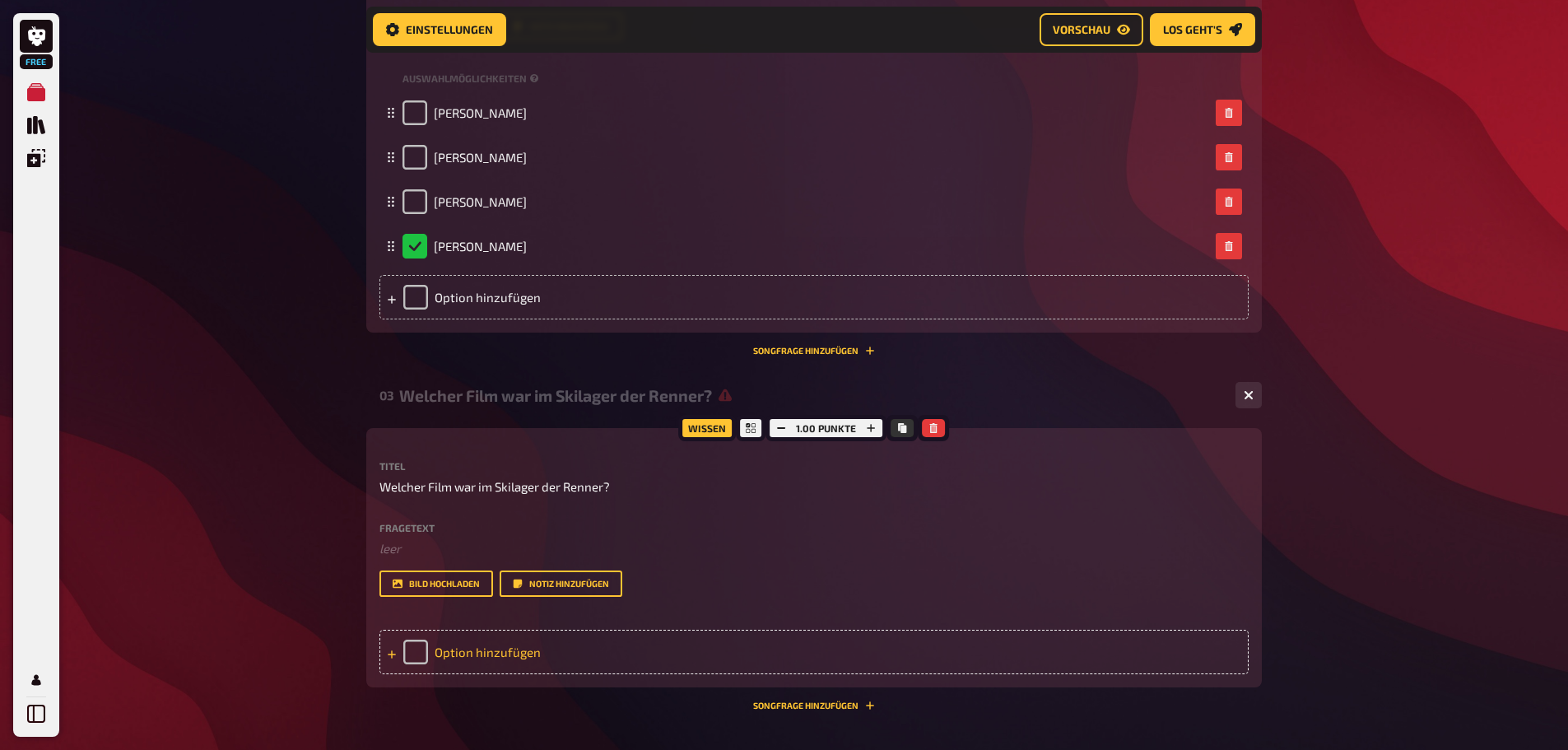
click at [533, 646] on div "Option hinzufügen" at bounding box center [814, 653] width 869 height 45
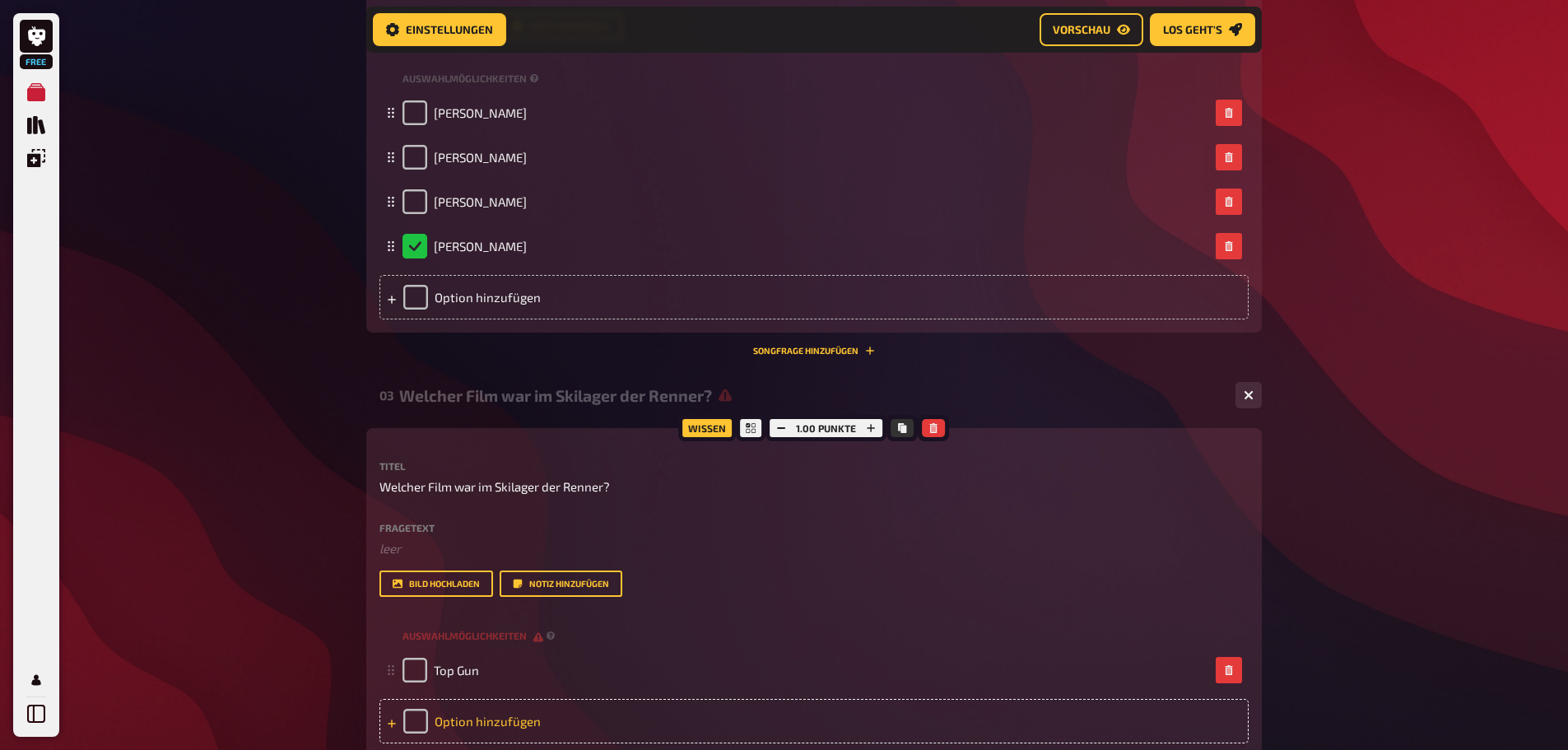
click at [510, 722] on div "Option hinzufügen" at bounding box center [814, 721] width 869 height 45
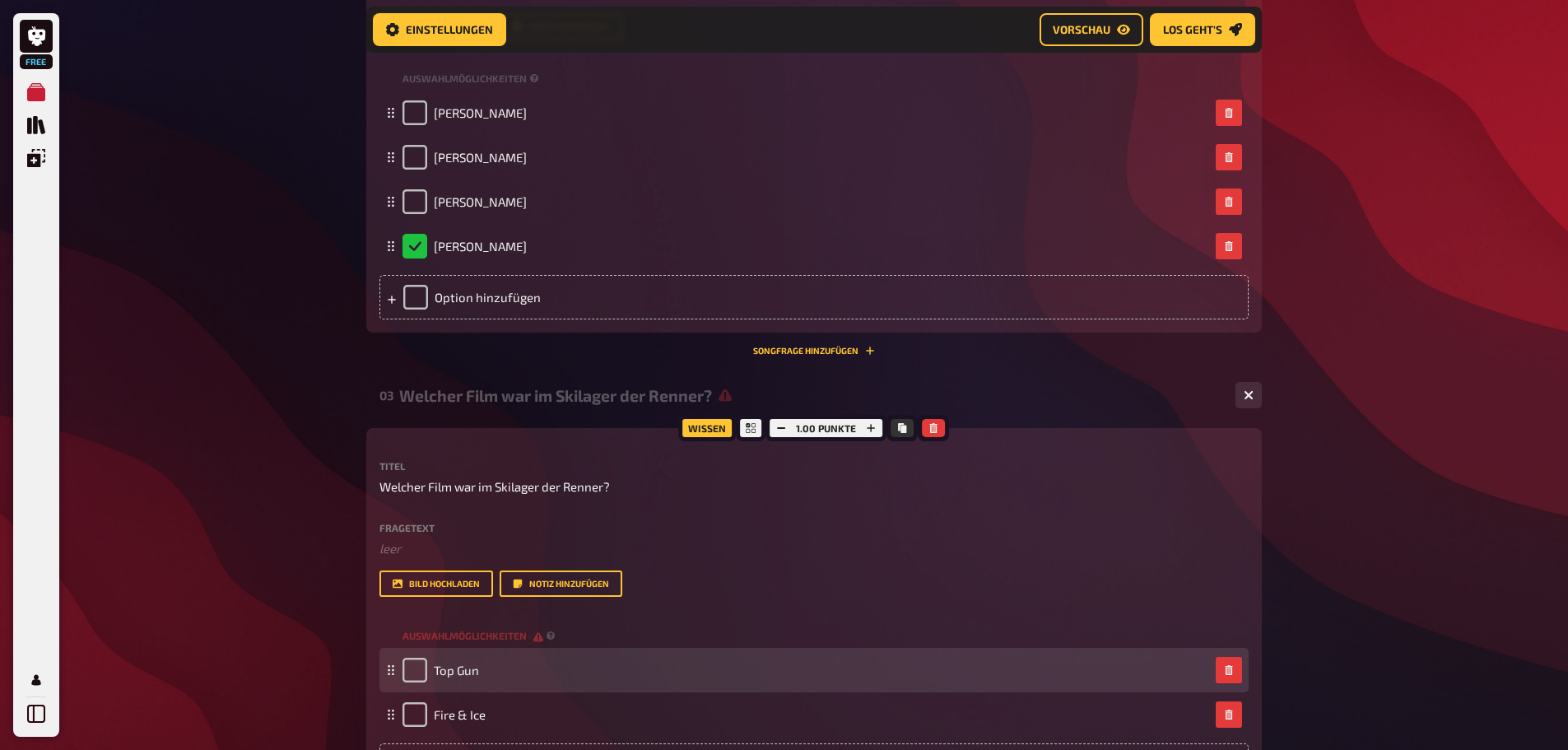
scroll to position [1045, 0]
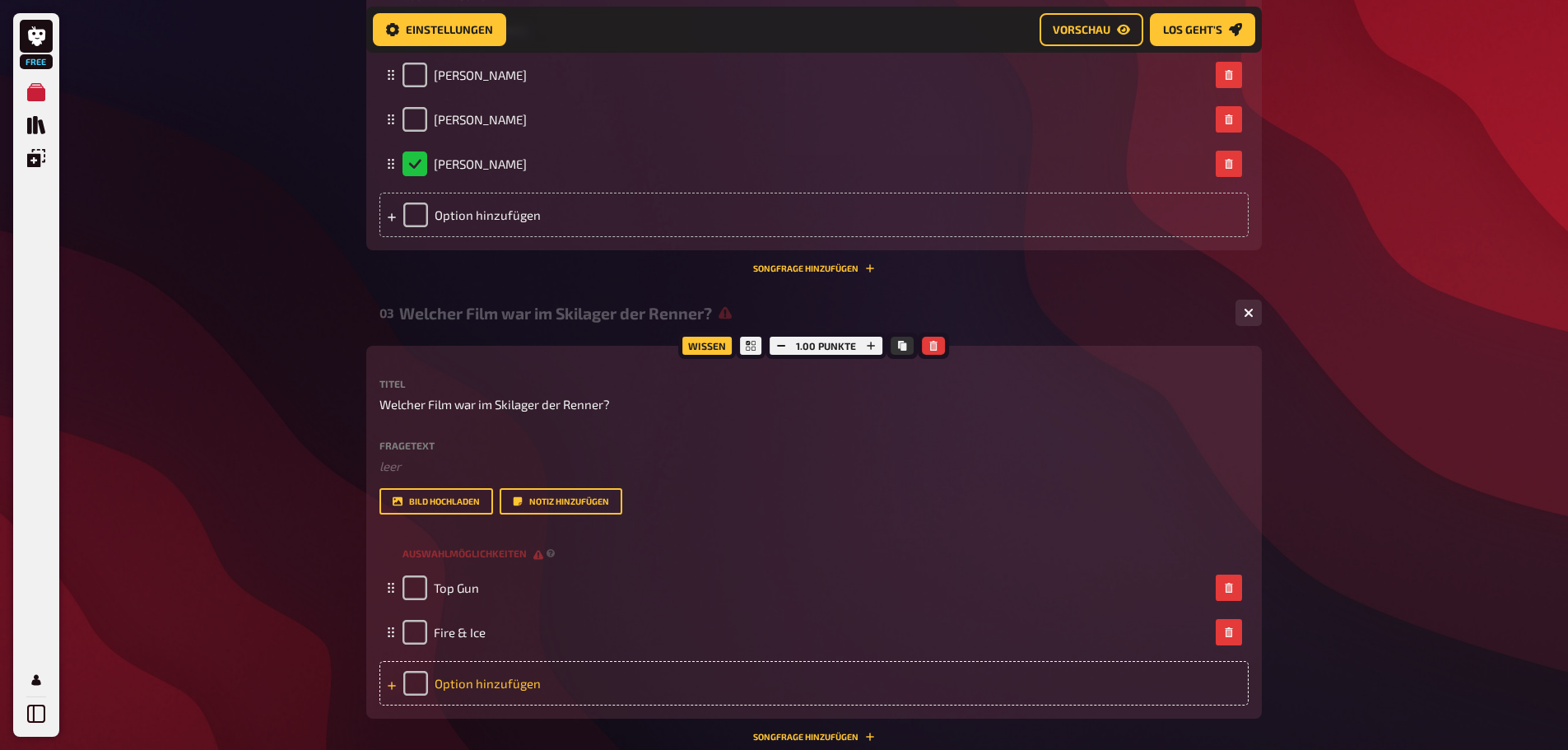
click at [436, 674] on div "Option hinzufügen" at bounding box center [814, 684] width 869 height 45
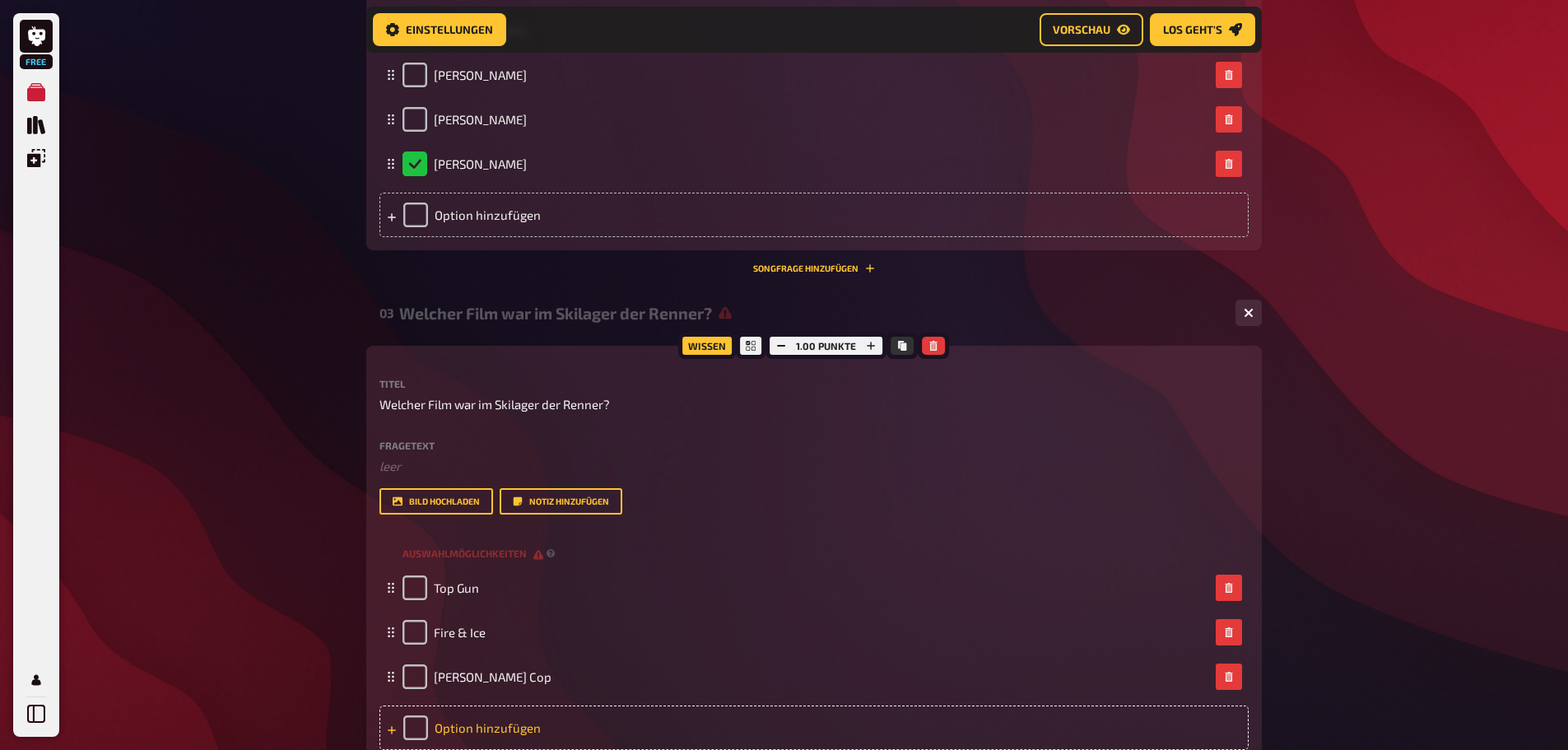
click at [481, 718] on div "Option hinzufügen" at bounding box center [814, 728] width 869 height 45
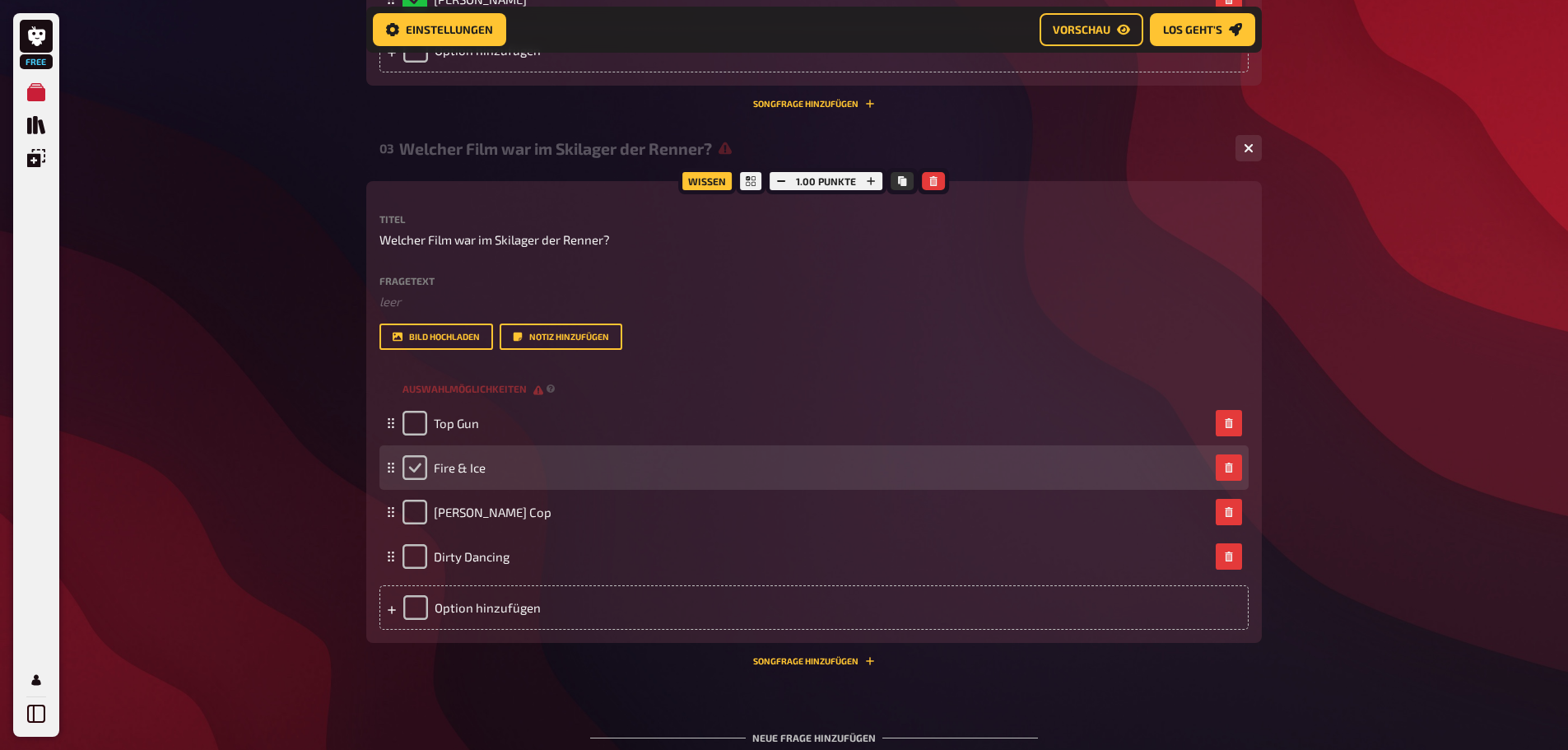
click at [410, 468] on input "checkbox" at bounding box center [415, 468] width 25 height 25
checkbox input "true"
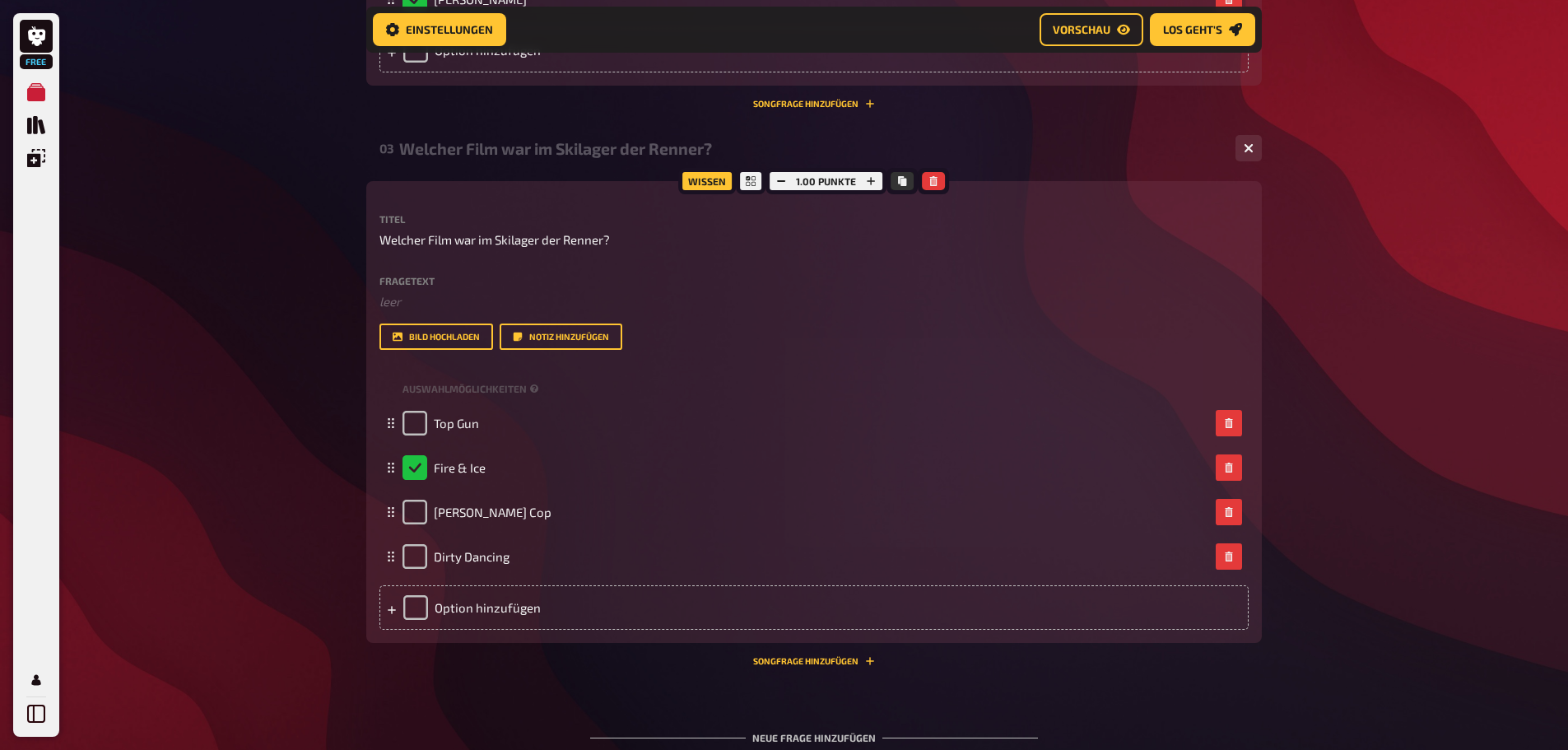
scroll to position [1291, 0]
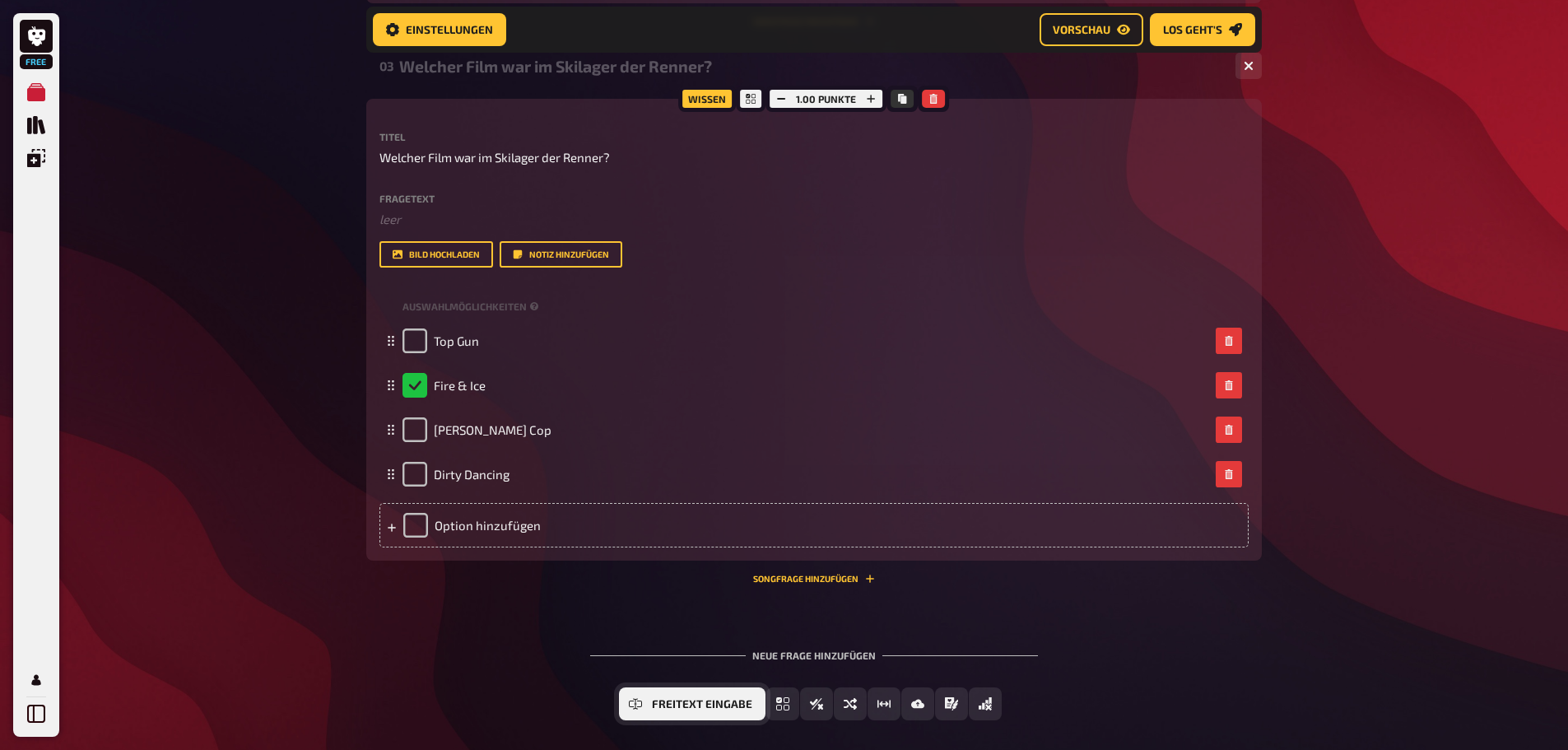
click at [649, 708] on button "Freitext Eingabe" at bounding box center [693, 704] width 146 height 33
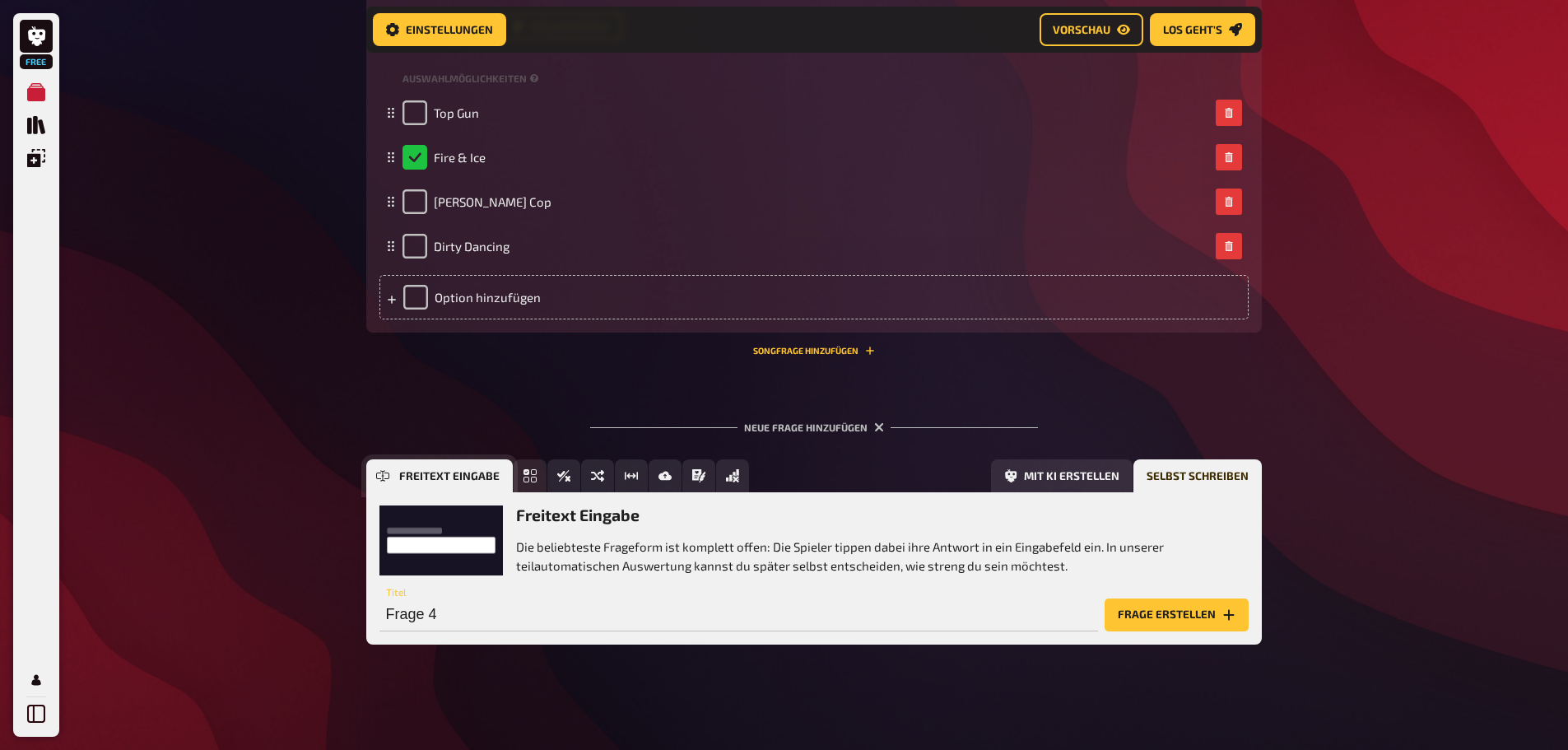
click at [382, 472] on icon "Freitext Eingabe" at bounding box center [383, 477] width 5 height 11
click at [1177, 602] on button "Frage erstellen" at bounding box center [1176, 615] width 144 height 33
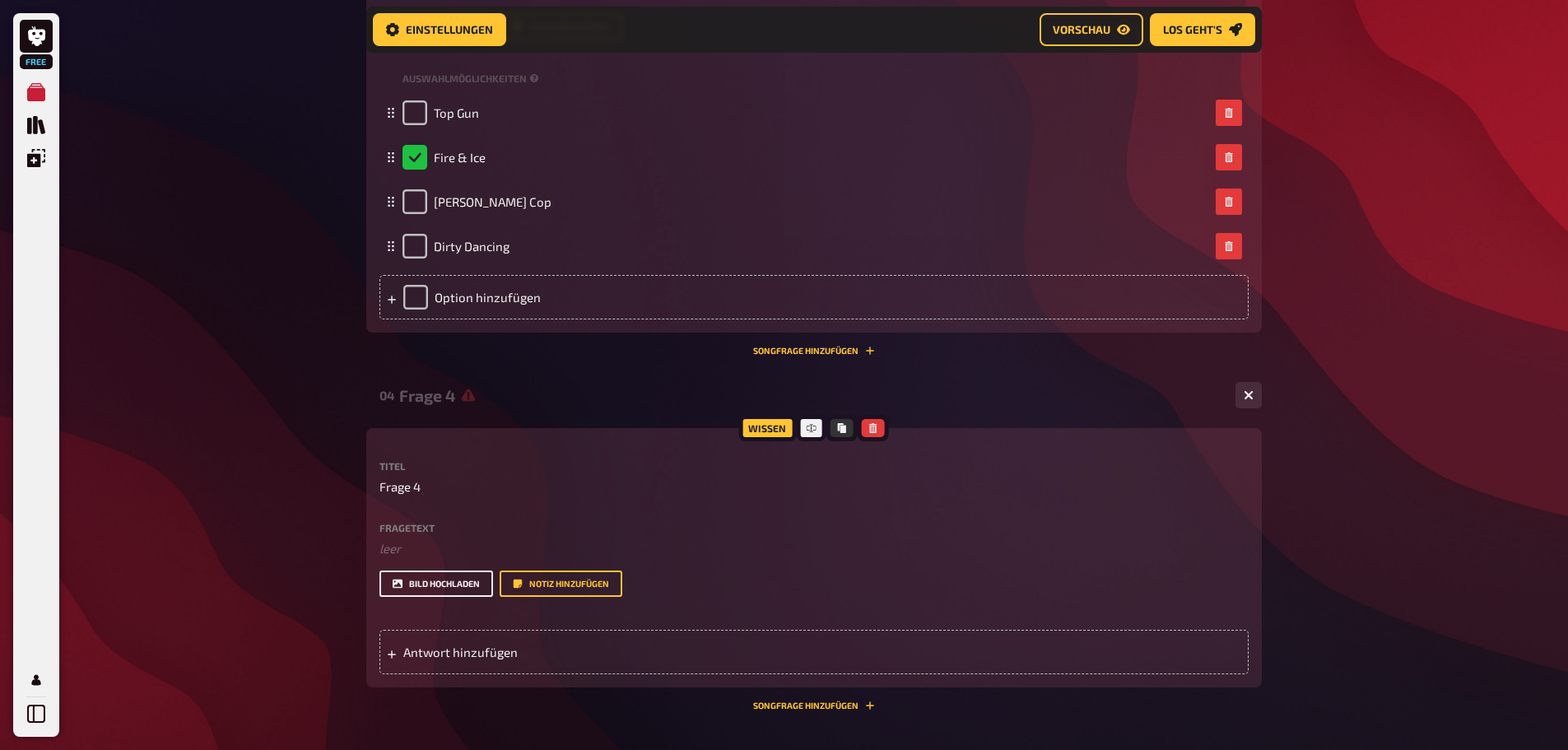
click at [460, 577] on button "Bild hochladen" at bounding box center [436, 584] width 113 height 27
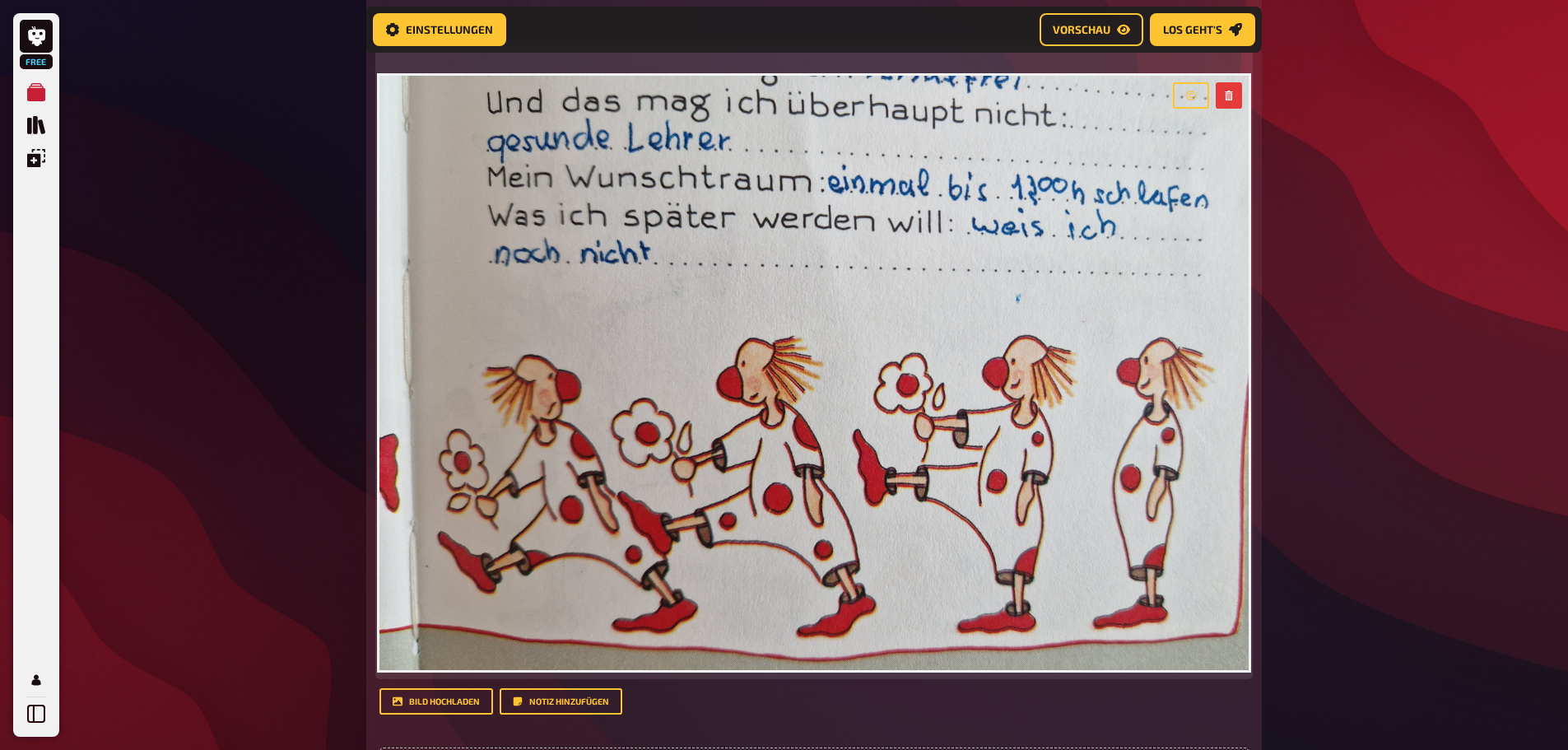
scroll to position [1684, 0]
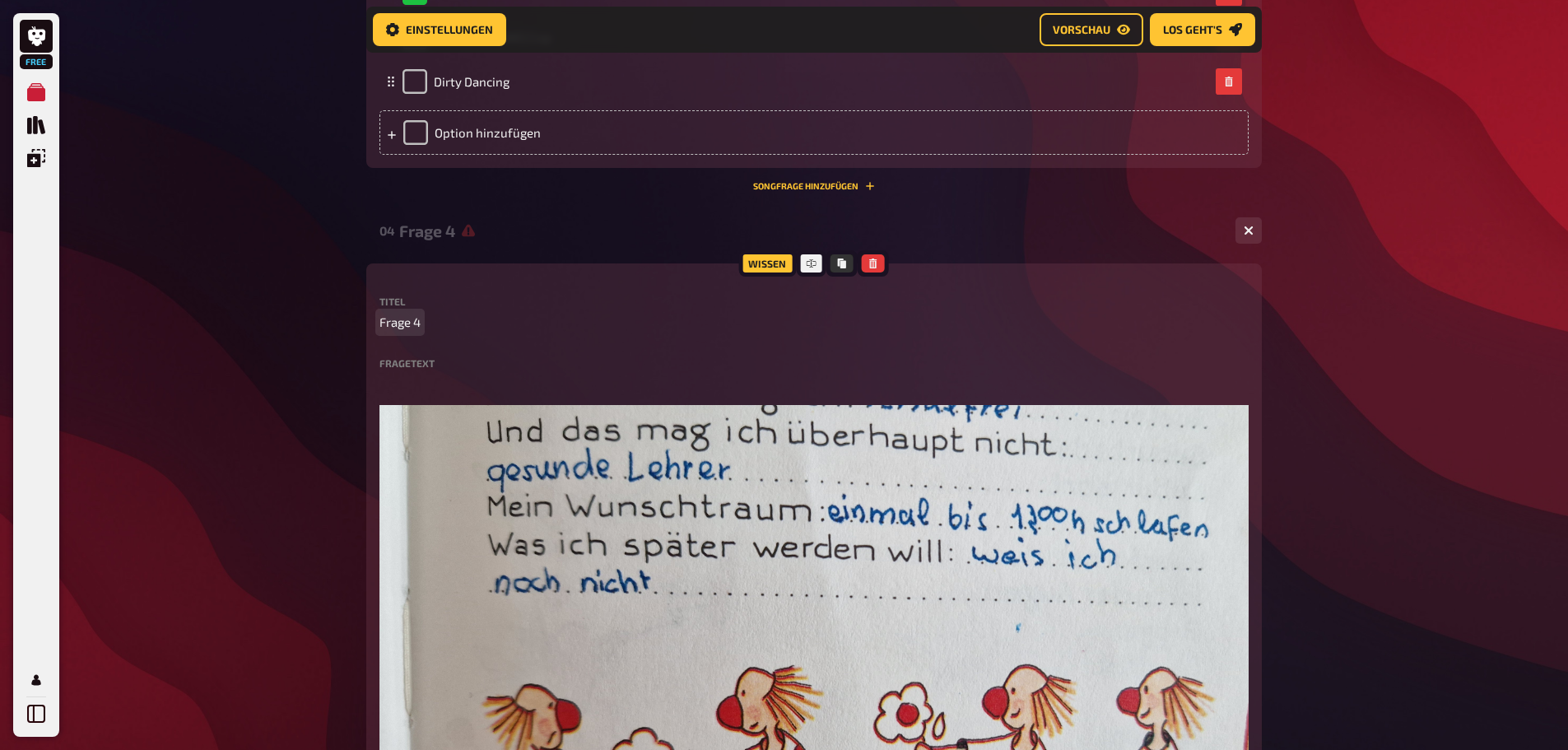
click at [446, 322] on p "Frage 4" at bounding box center [814, 321] width 869 height 19
drag, startPoint x: 427, startPoint y: 322, endPoint x: 366, endPoint y: 323, distance: 61.0
click at [366, 323] on div "Wissen Titel Frage 4 Fragetext ﻿ ﻿ Hier hinziehen für Dateiupload Bild hochlade…" at bounding box center [814, 699] width 896 height 871
click at [393, 319] on span "Frage 4" at bounding box center [400, 321] width 41 height 19
drag, startPoint x: 419, startPoint y: 318, endPoint x: 372, endPoint y: 322, distance: 47.2
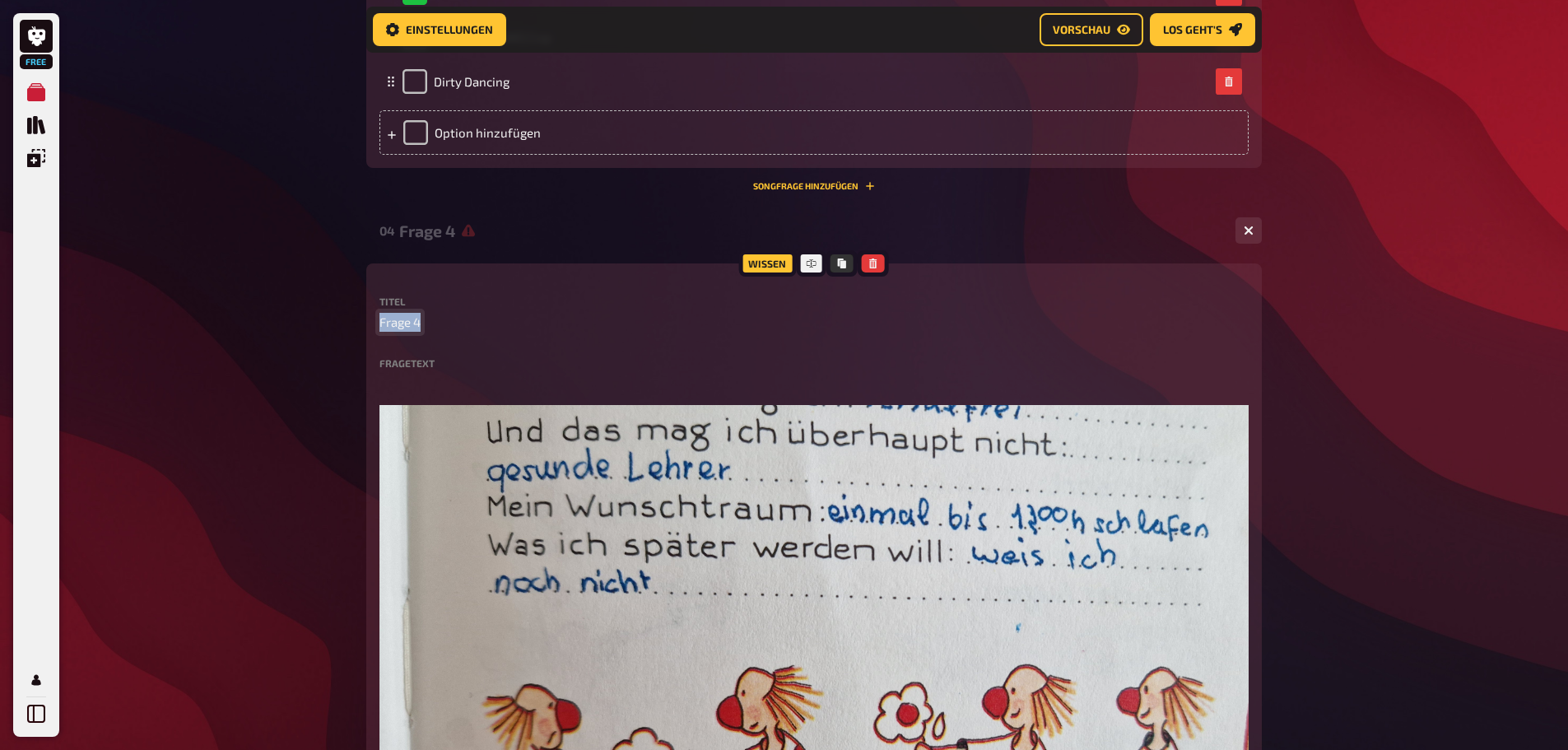
click at [372, 322] on div "Wissen Titel Frage 4 Fragetext ﻿ ﻿ Hier hinziehen für Dateiupload Bild hochlade…" at bounding box center [814, 699] width 896 height 871
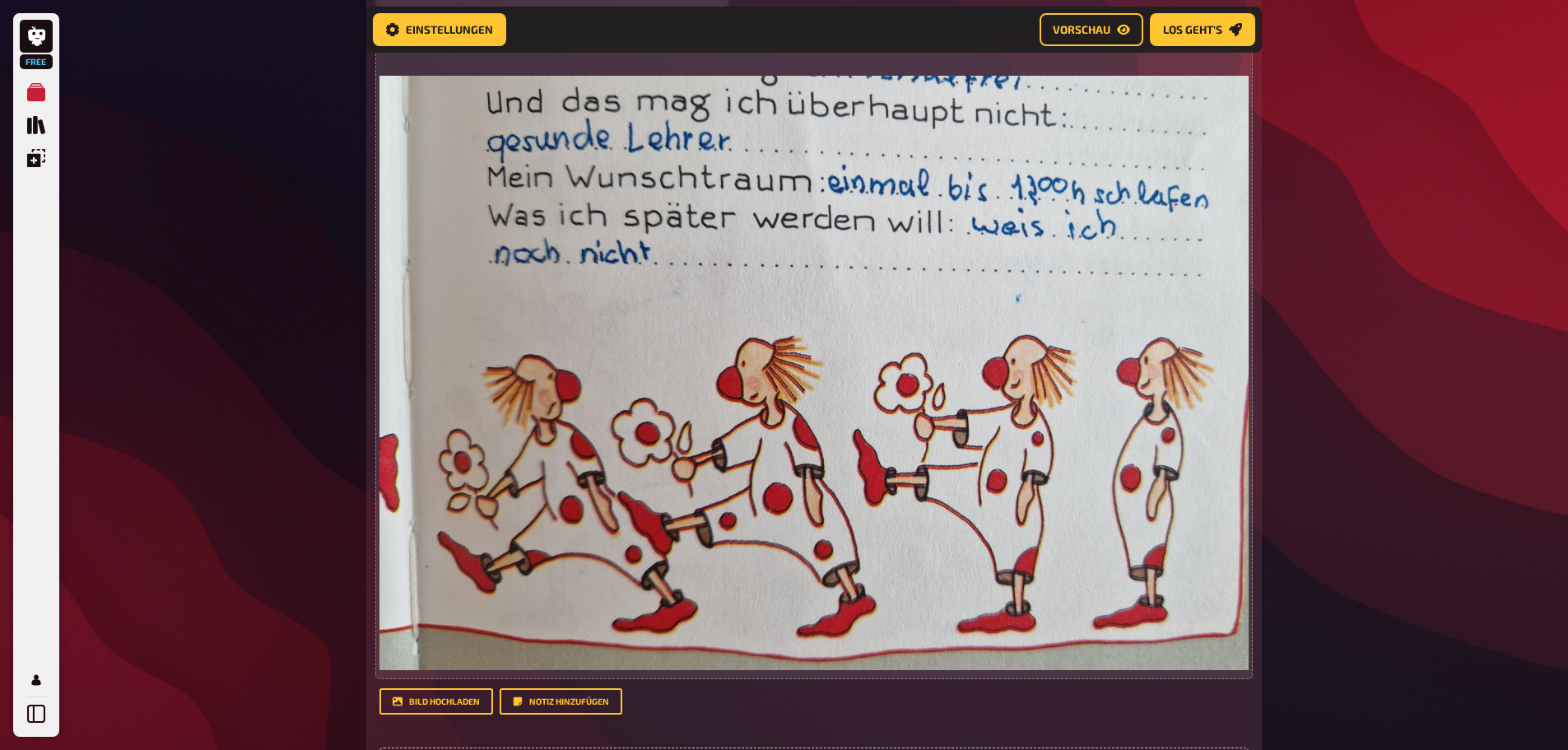
scroll to position [2261, 0]
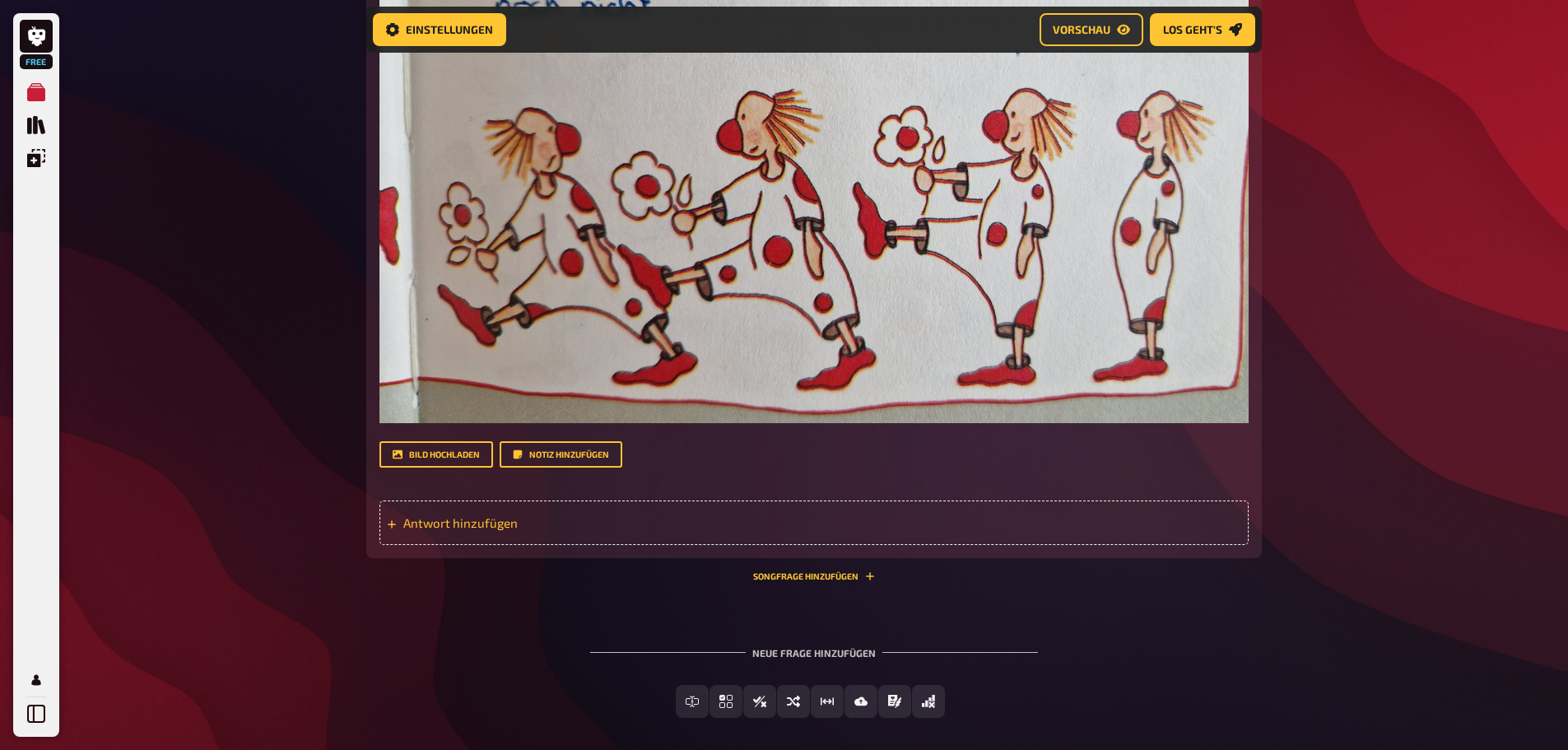
click at [471, 518] on span "Antwort hinzufügen" at bounding box center [531, 522] width 256 height 15
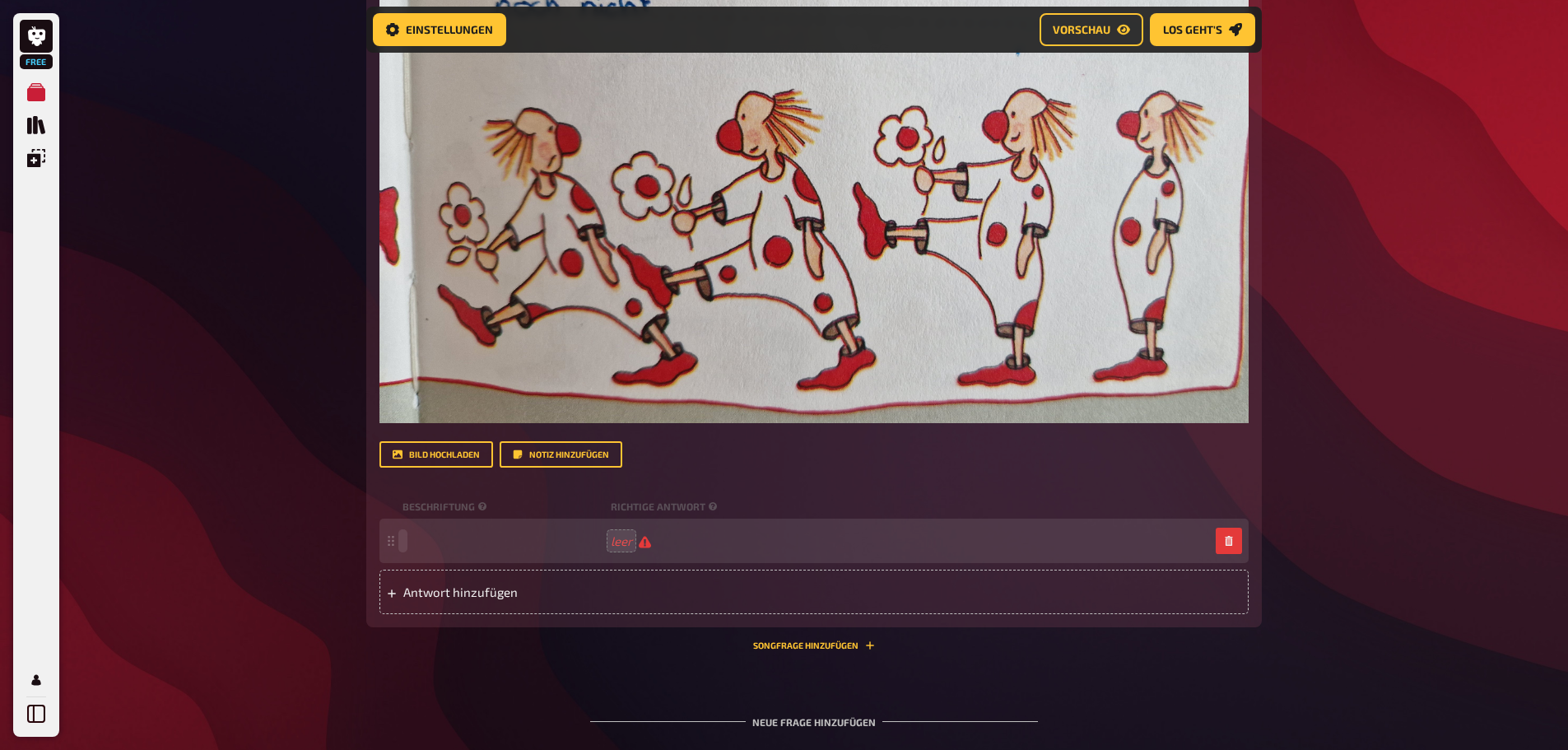
click at [497, 546] on span at bounding box center [503, 541] width 202 height 15
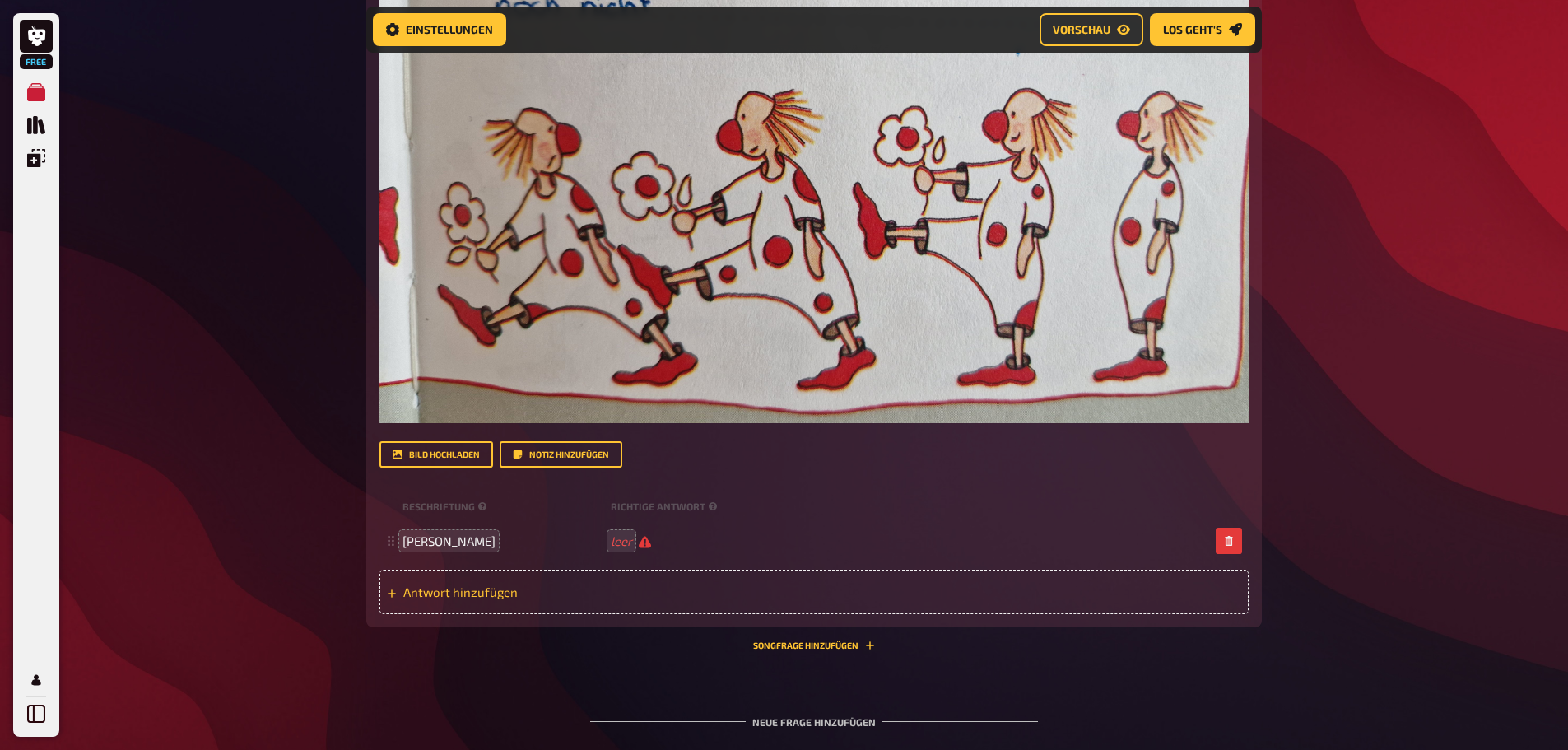
click at [484, 586] on span "Antwort hinzufügen" at bounding box center [531, 592] width 256 height 15
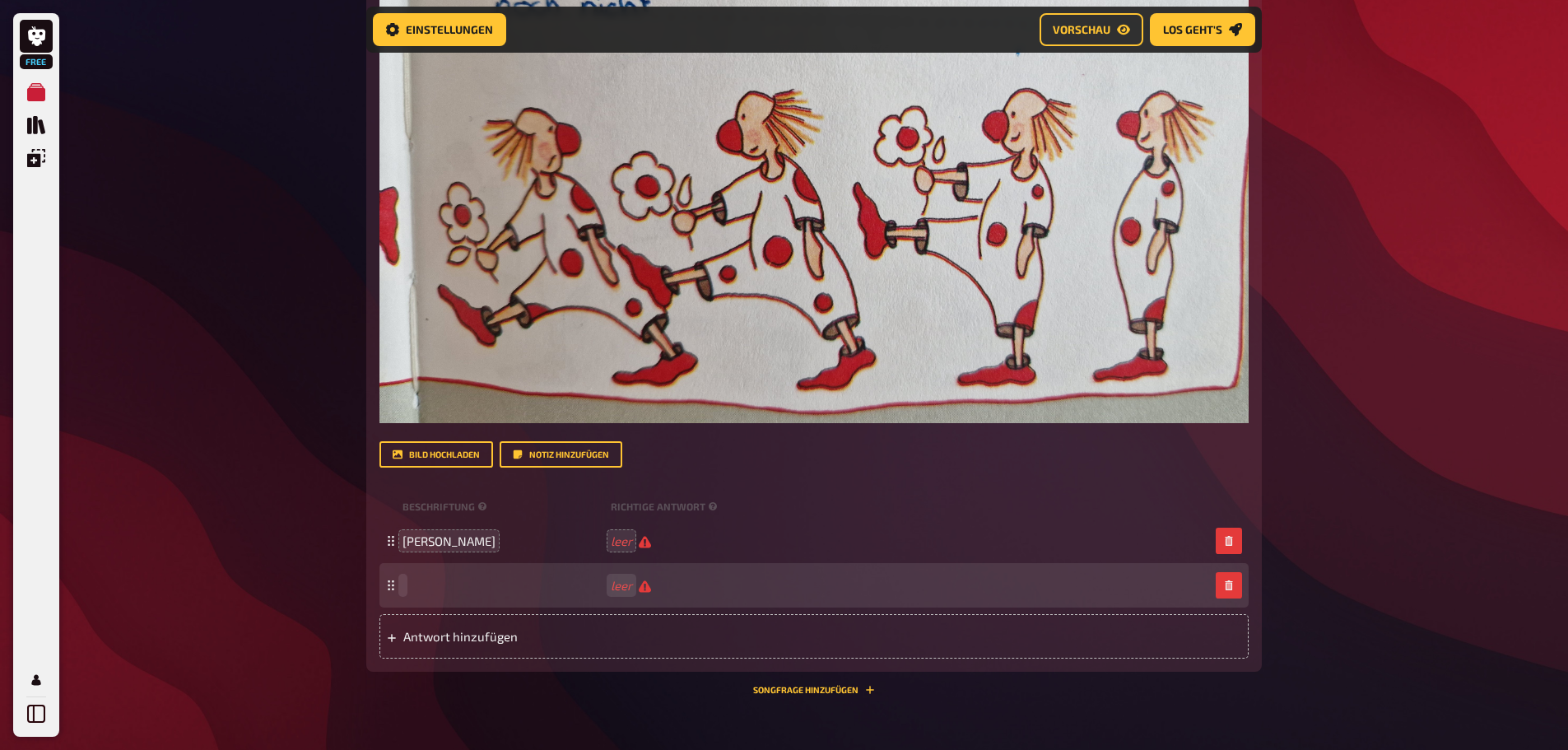
click at [466, 582] on span at bounding box center [503, 585] width 202 height 15
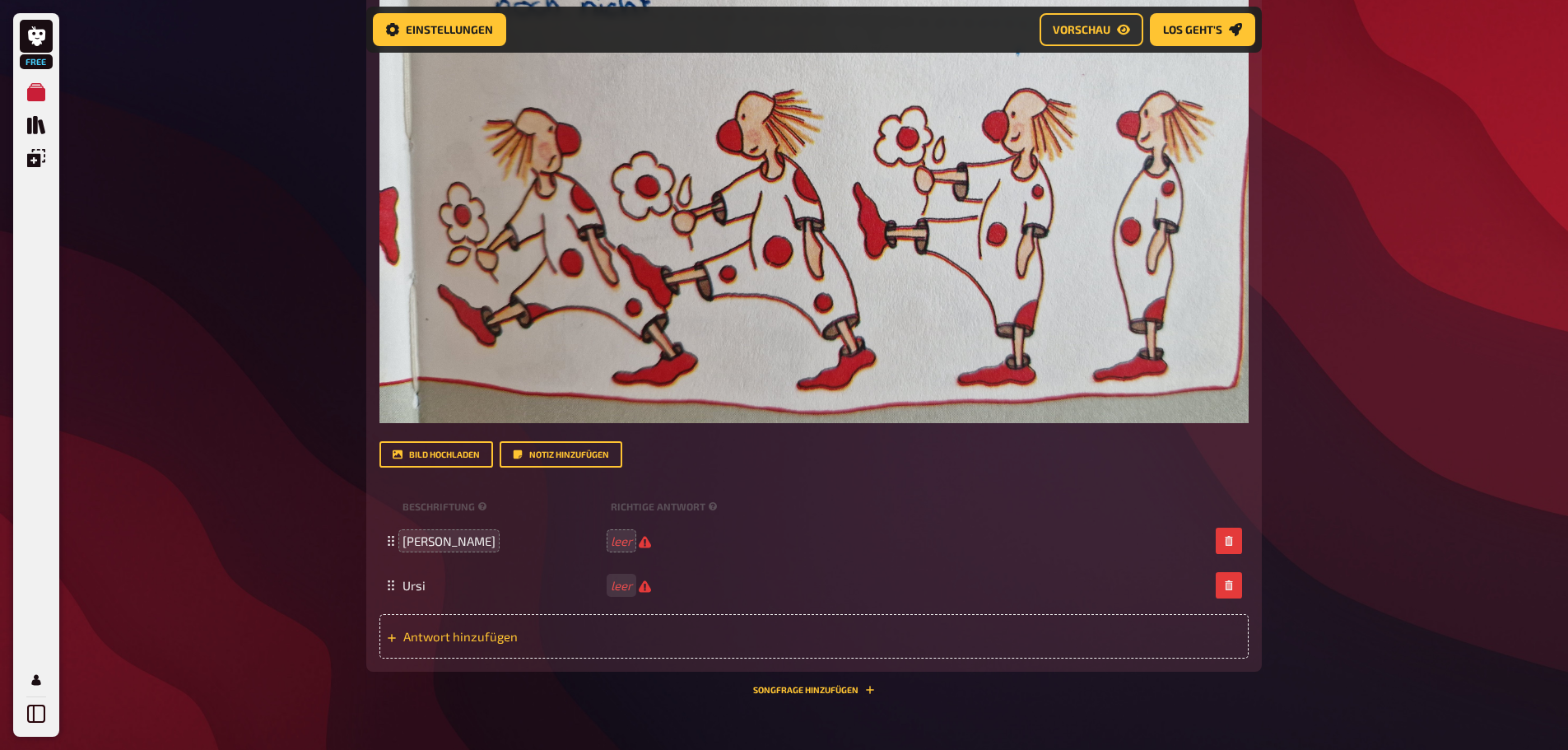
click at [442, 634] on span "Antwort hinzufügen" at bounding box center [531, 637] width 256 height 15
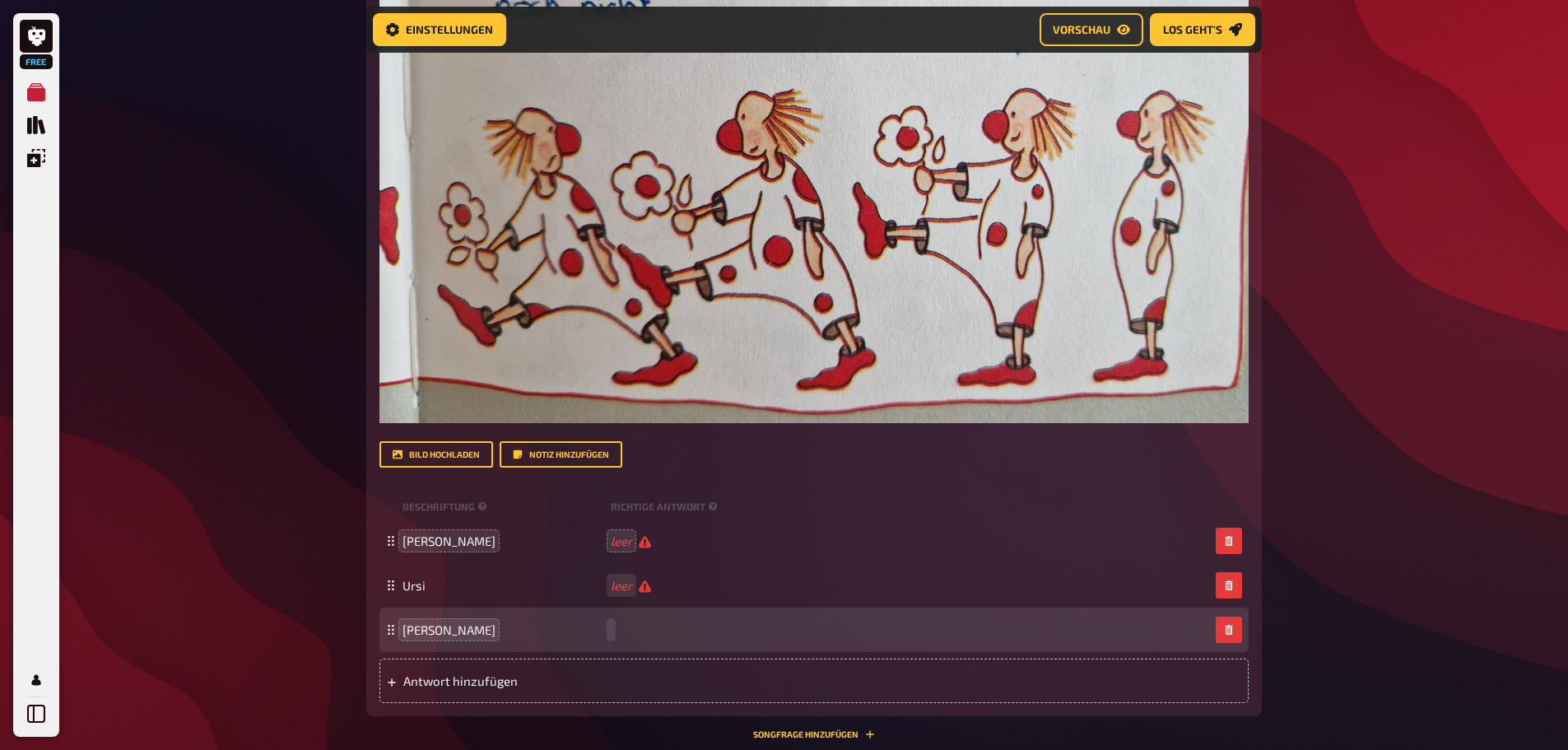
scroll to position [1766, 0]
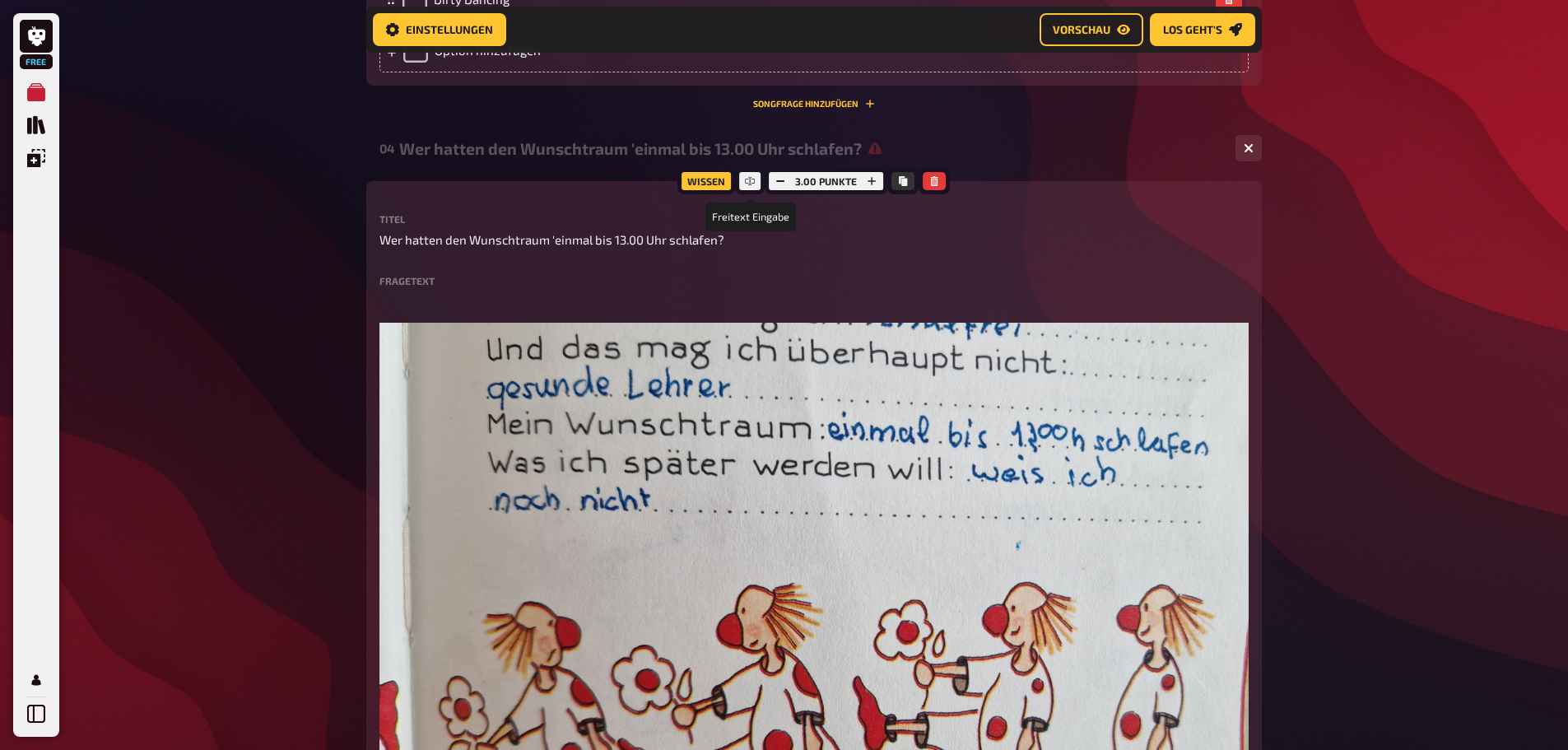
click at [751, 173] on div at bounding box center [750, 181] width 29 height 27
click at [750, 179] on icon at bounding box center [750, 180] width 4 height 8
click at [929, 180] on icon "button" at bounding box center [933, 180] width 10 height 10
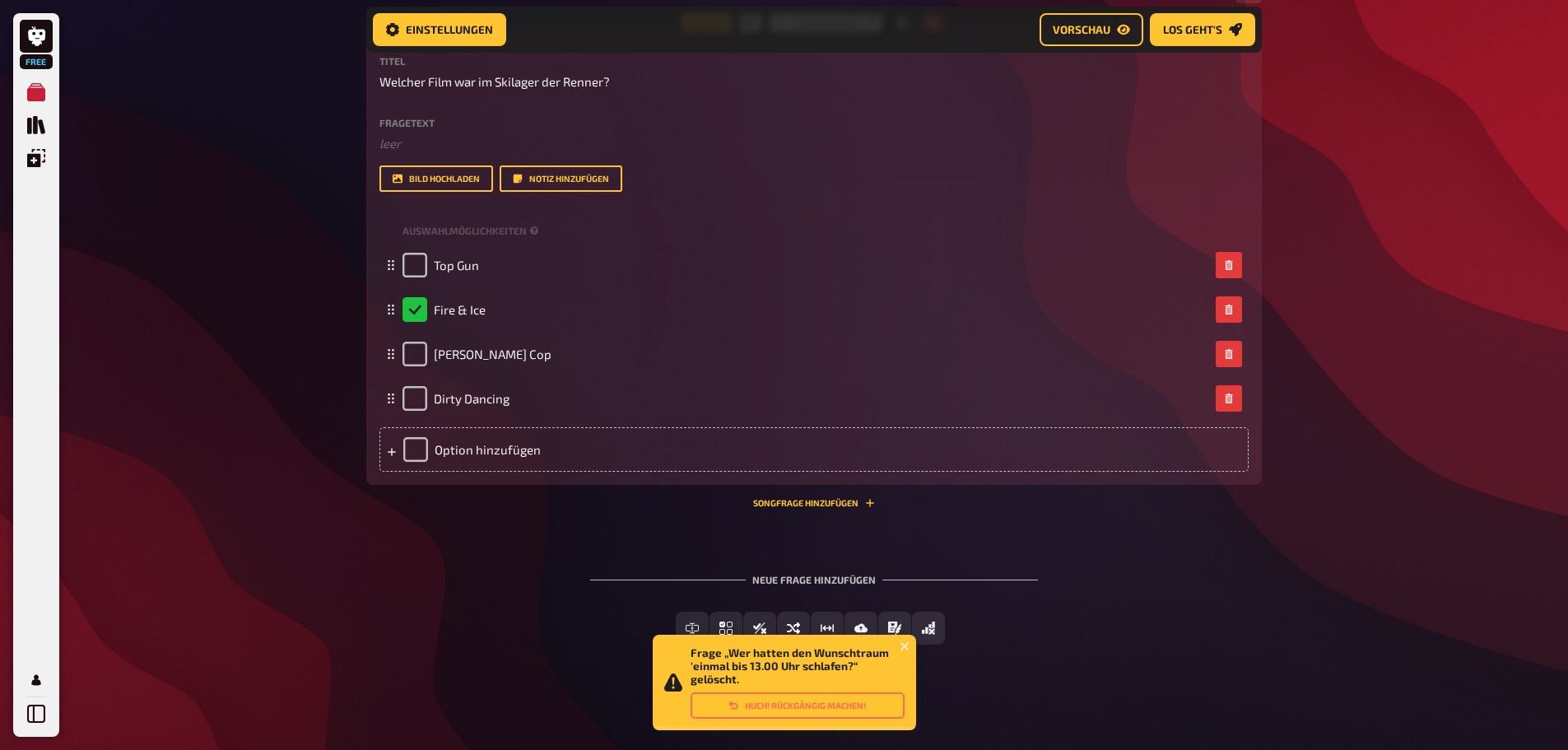
click at [1023, 664] on div "Freitext Eingabe Einfachauswahl Wahr / Falsch Sortierfrage Schätzfrage Bild-Ant…" at bounding box center [814, 641] width 896 height 59
click at [903, 641] on icon "close" at bounding box center [905, 646] width 12 height 13
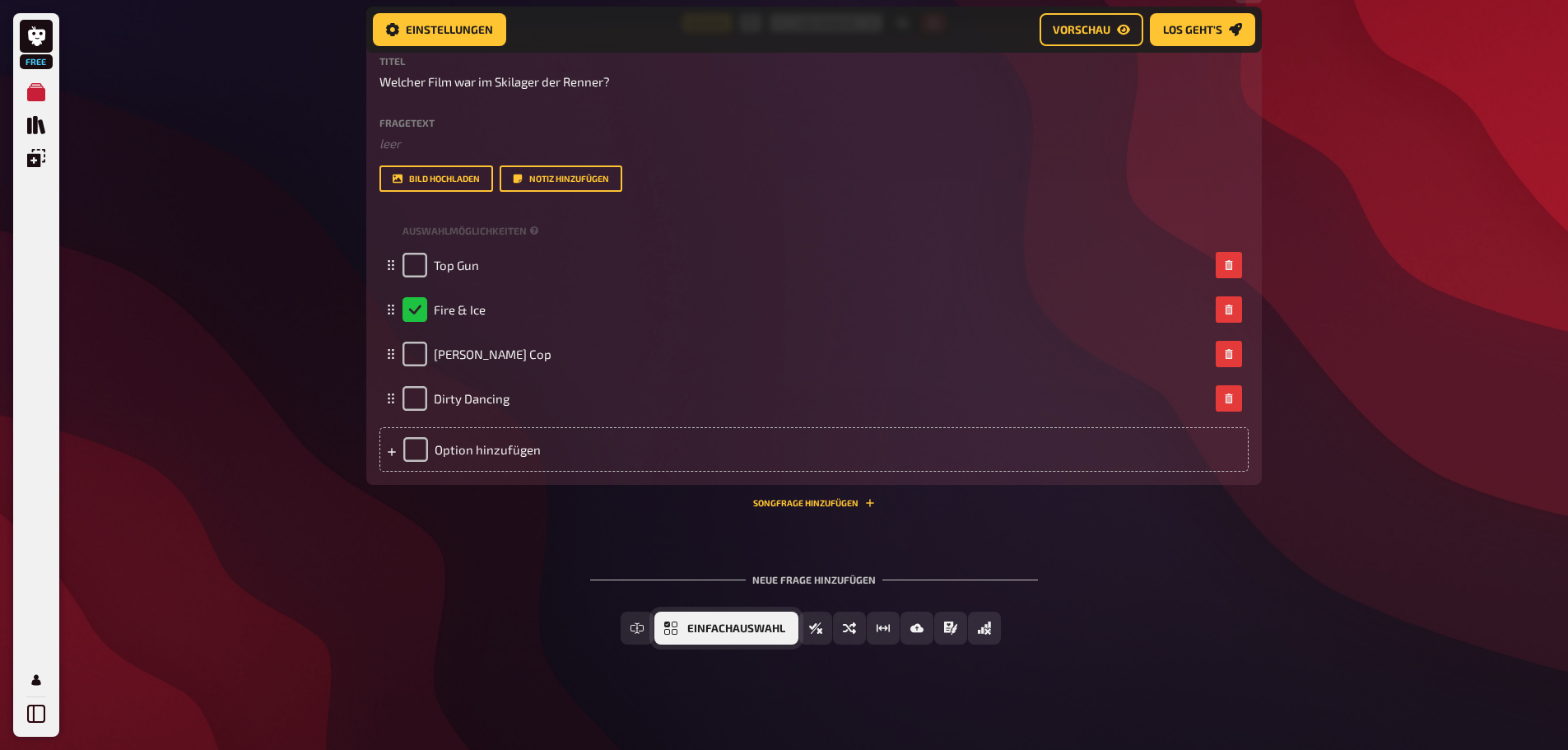
click at [726, 632] on span "Einfachauswahl" at bounding box center [736, 629] width 98 height 12
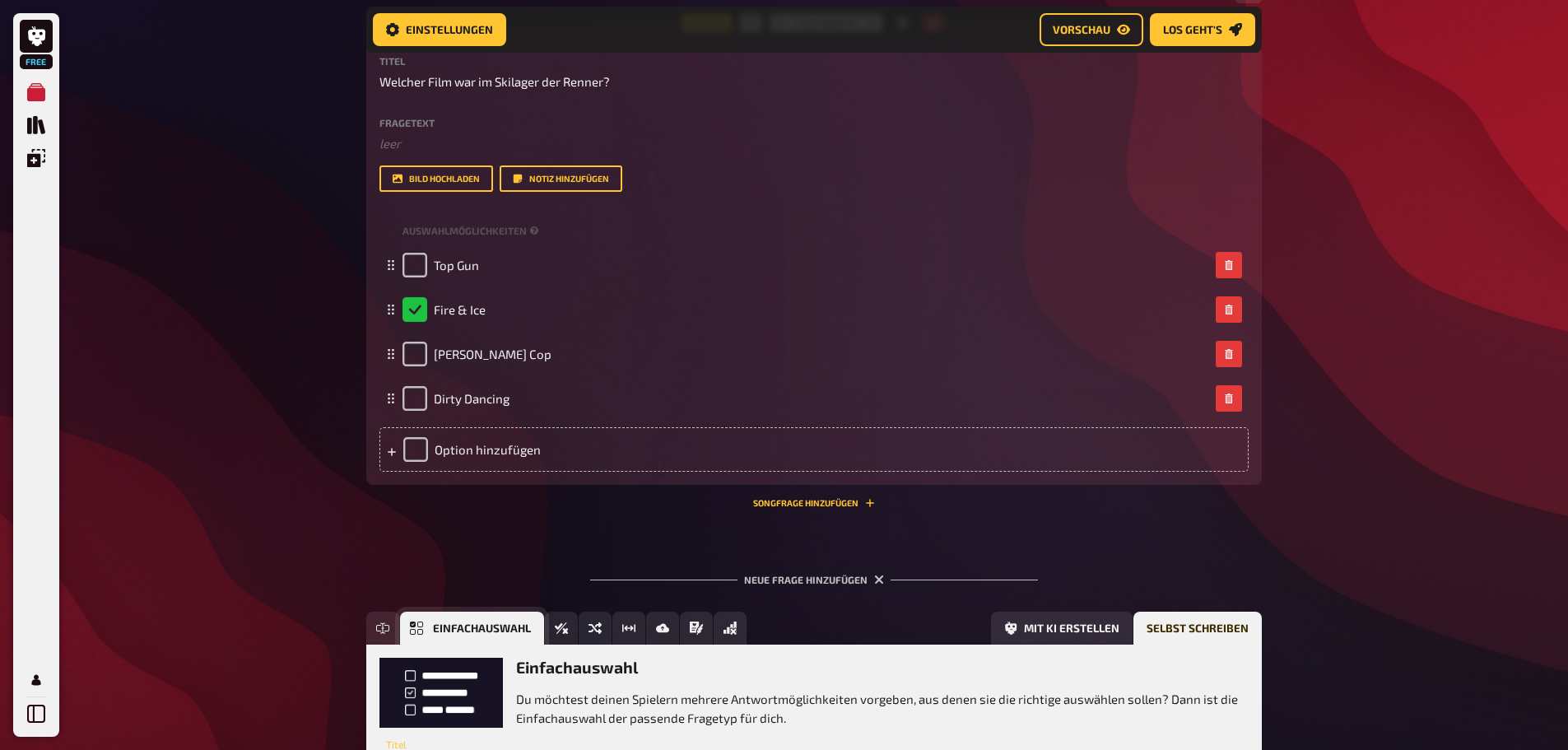
scroll to position [1520, 0]
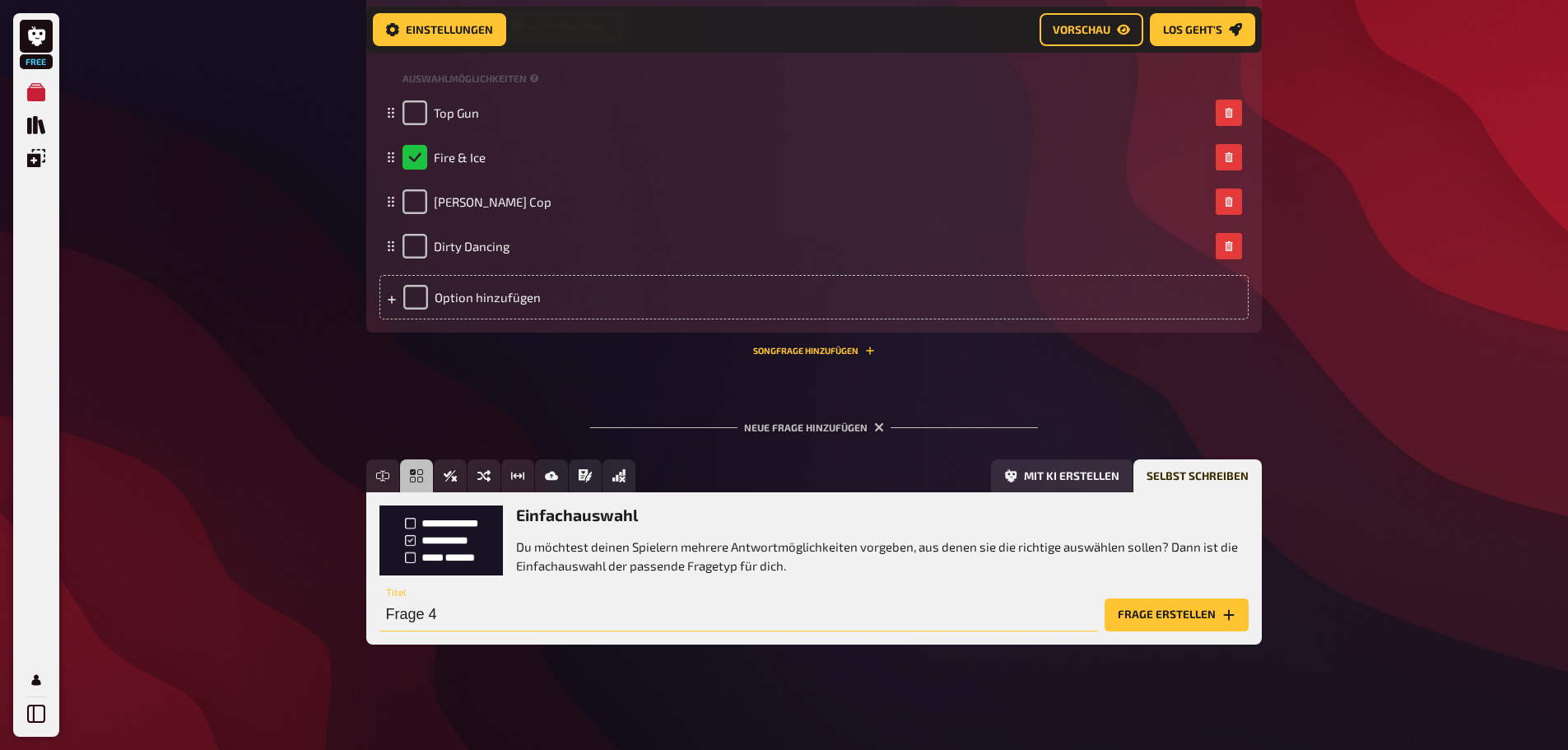
click at [466, 624] on input "Frage 4" at bounding box center [738, 615] width 718 height 33
type input "Wer hatte / hat den Wunschtraum 'einmal bis 13.00 Uhr schlafen'?"
click at [1189, 610] on button "Frage erstellen" at bounding box center [1176, 615] width 144 height 33
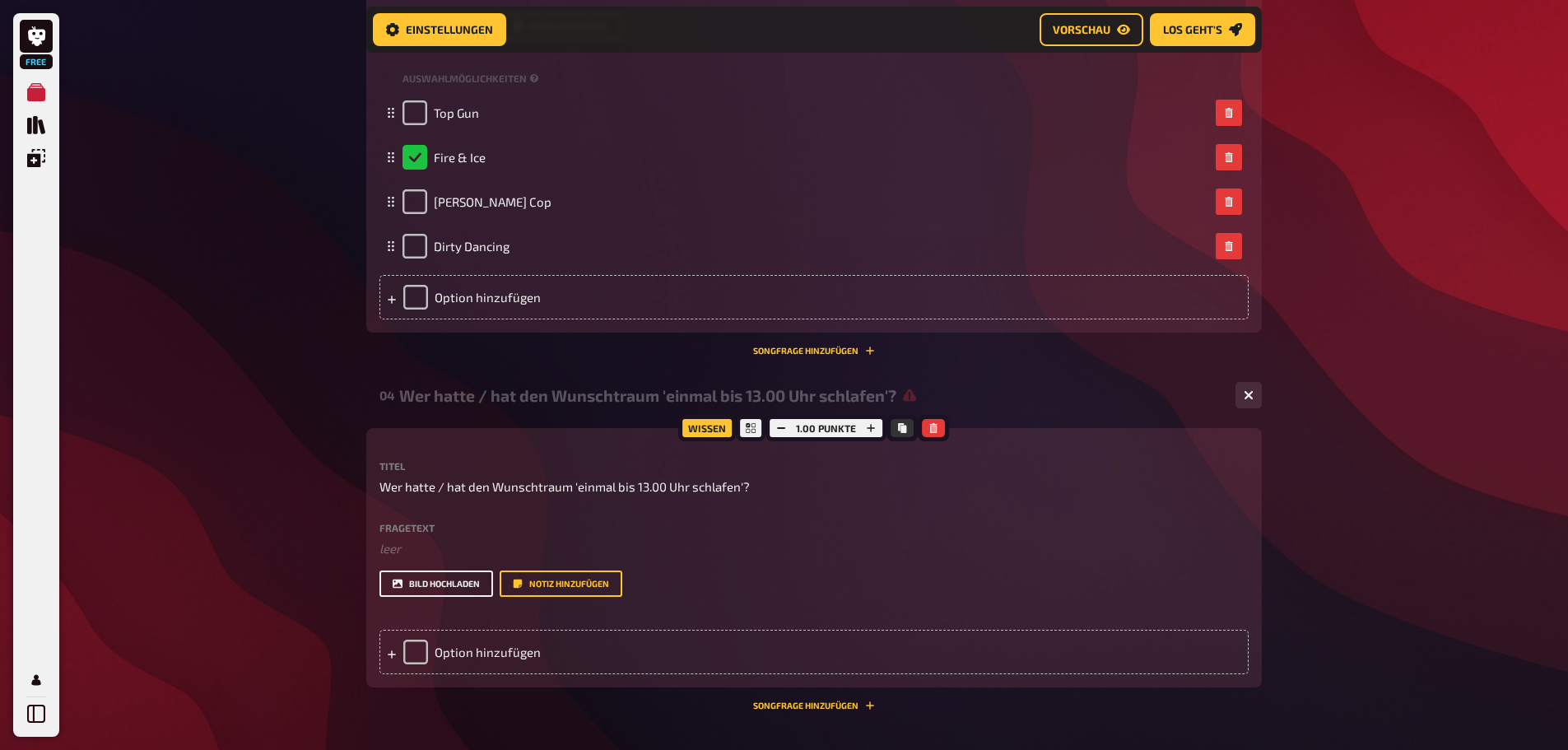
click at [474, 579] on button "Bild hochladen" at bounding box center [436, 584] width 113 height 27
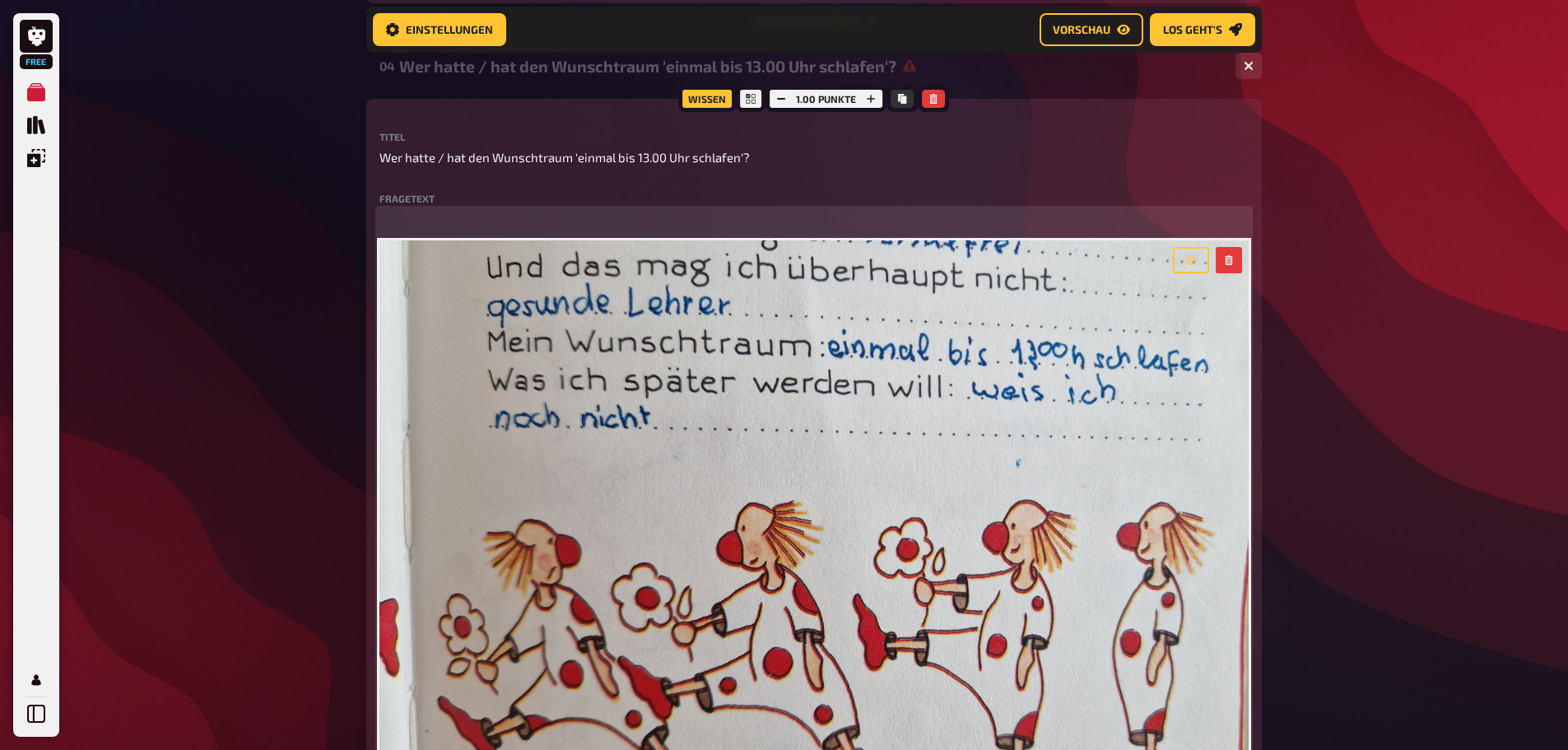
scroll to position [2179, 0]
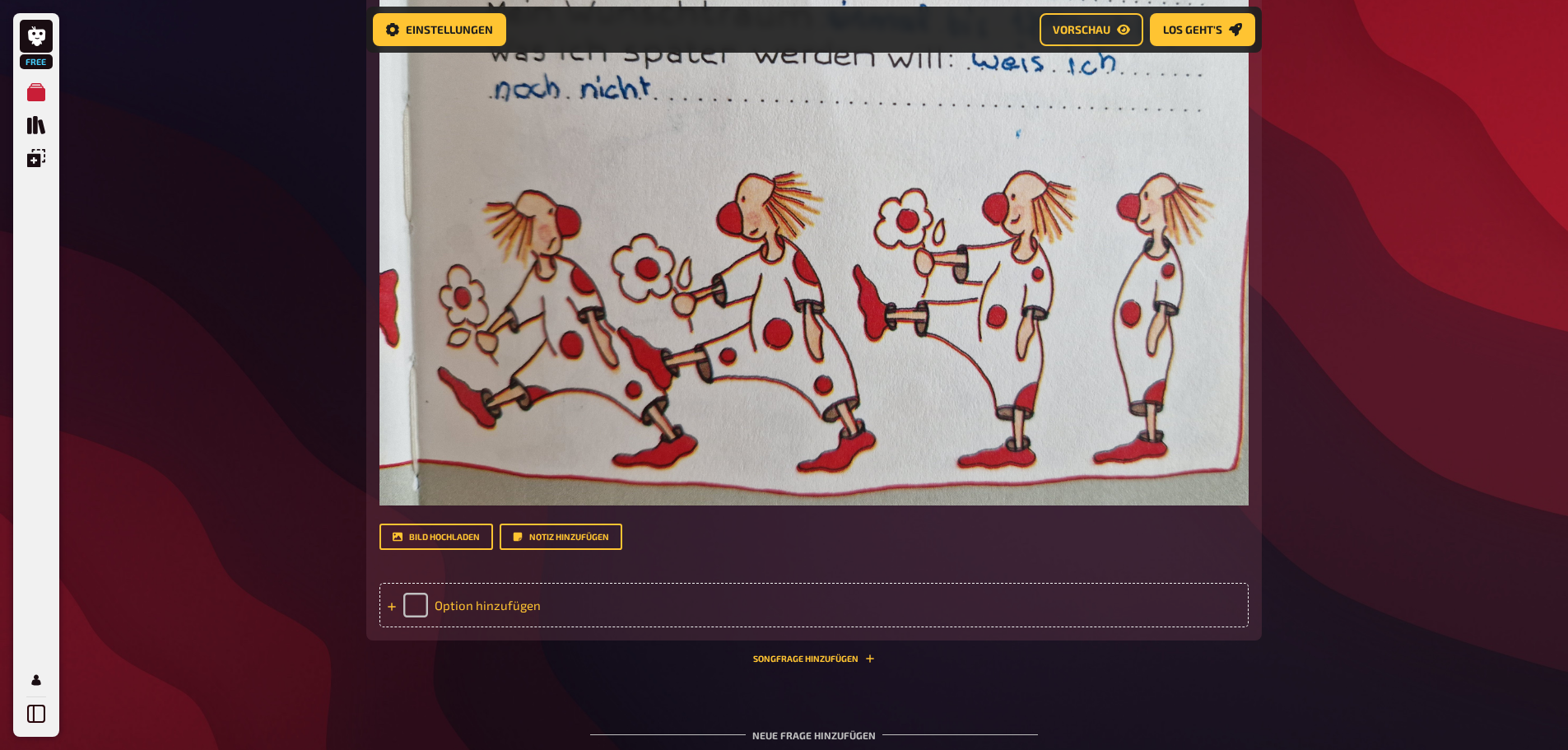
click at [496, 605] on div "Option hinzufügen" at bounding box center [814, 605] width 869 height 45
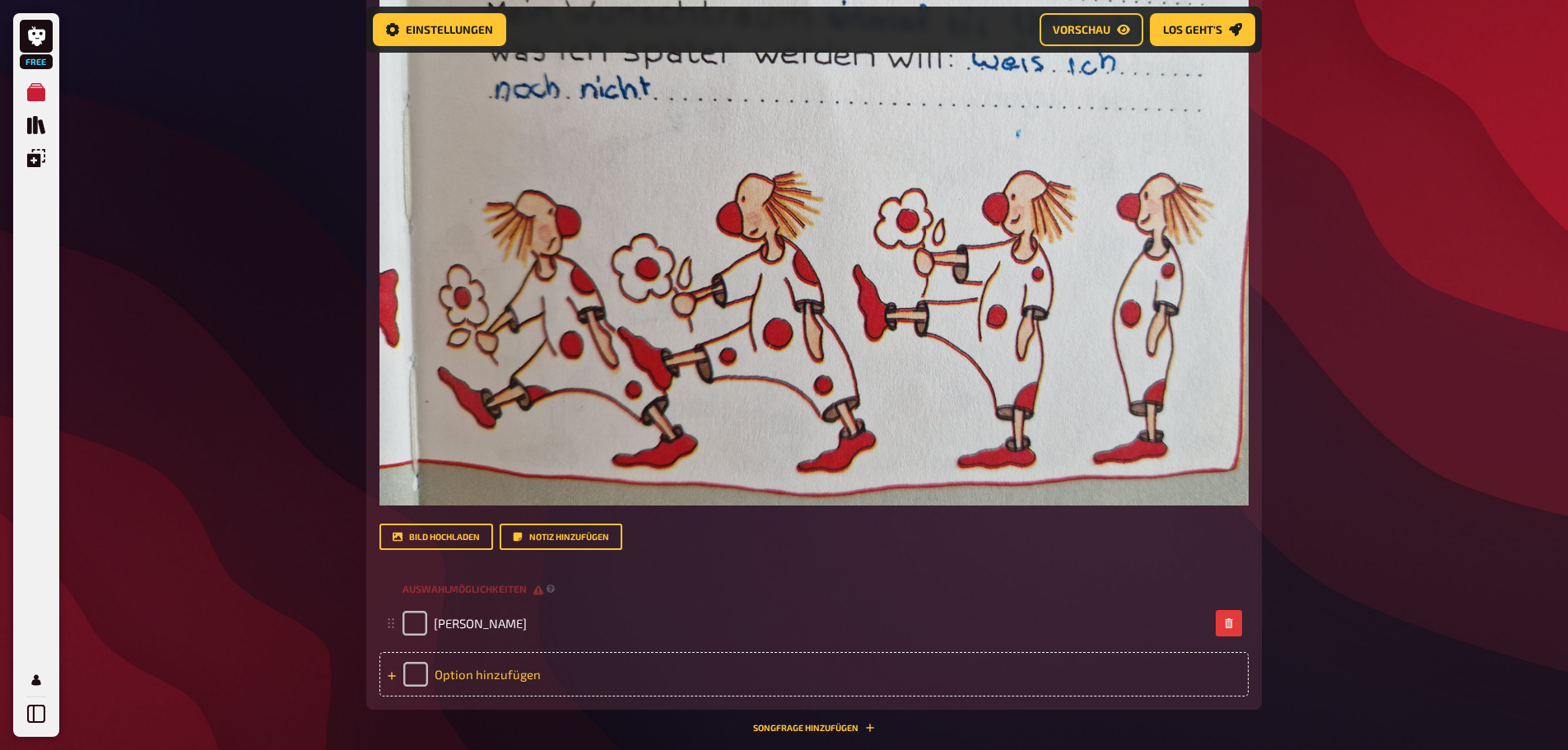
click at [482, 665] on div "Option hinzufügen" at bounding box center [814, 675] width 869 height 45
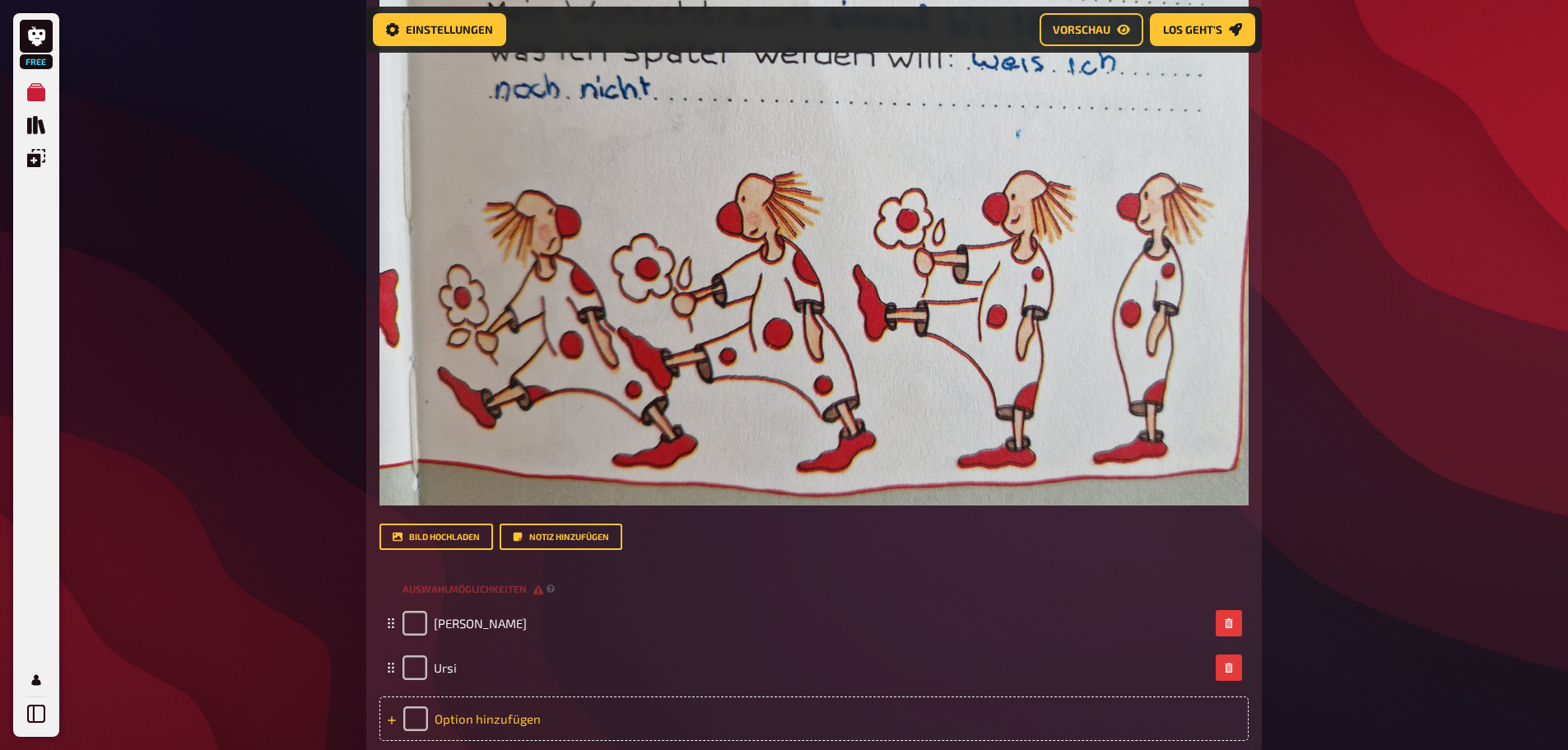
click at [467, 708] on div "Option hinzufügen" at bounding box center [814, 719] width 869 height 45
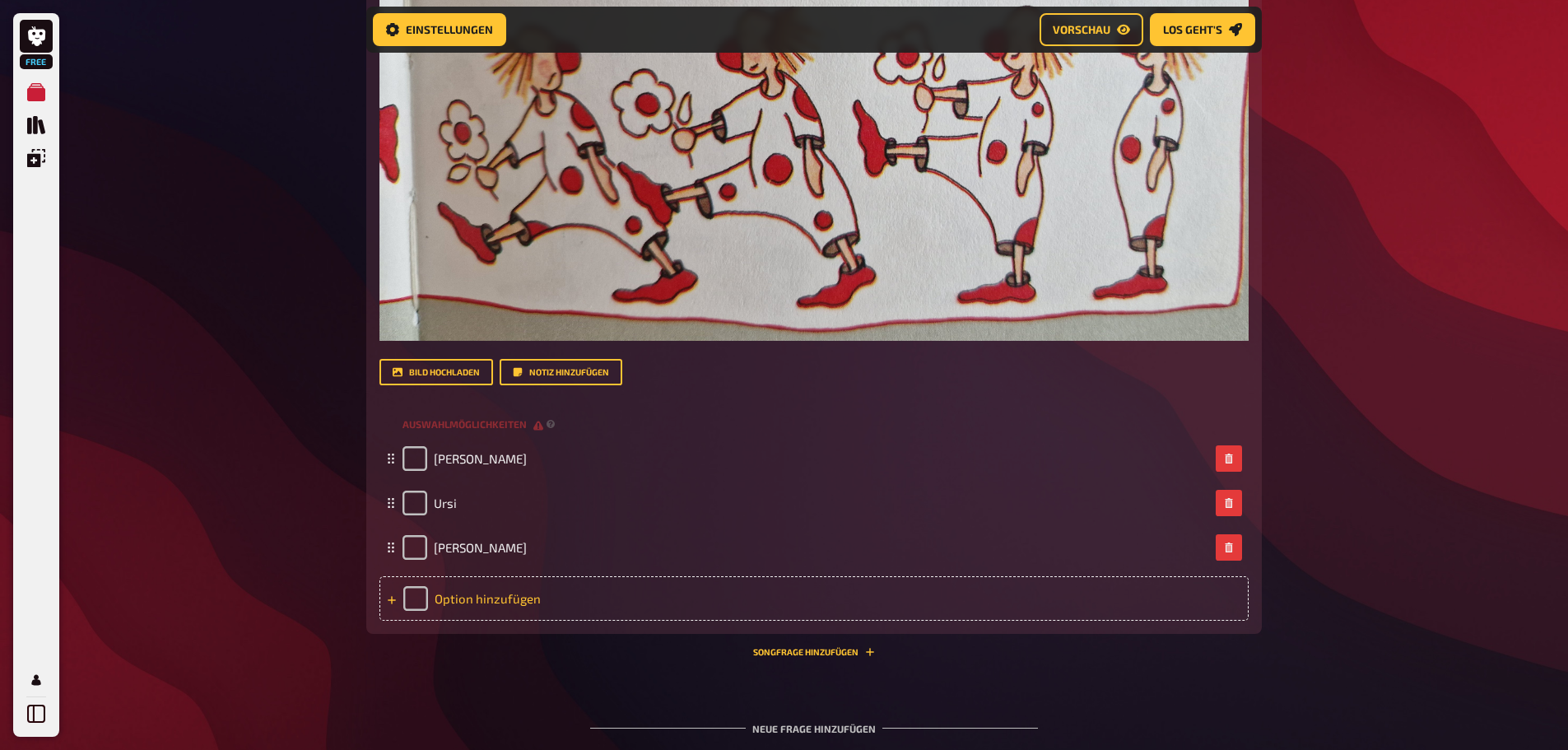
click at [467, 597] on div "Option hinzufügen" at bounding box center [814, 599] width 869 height 45
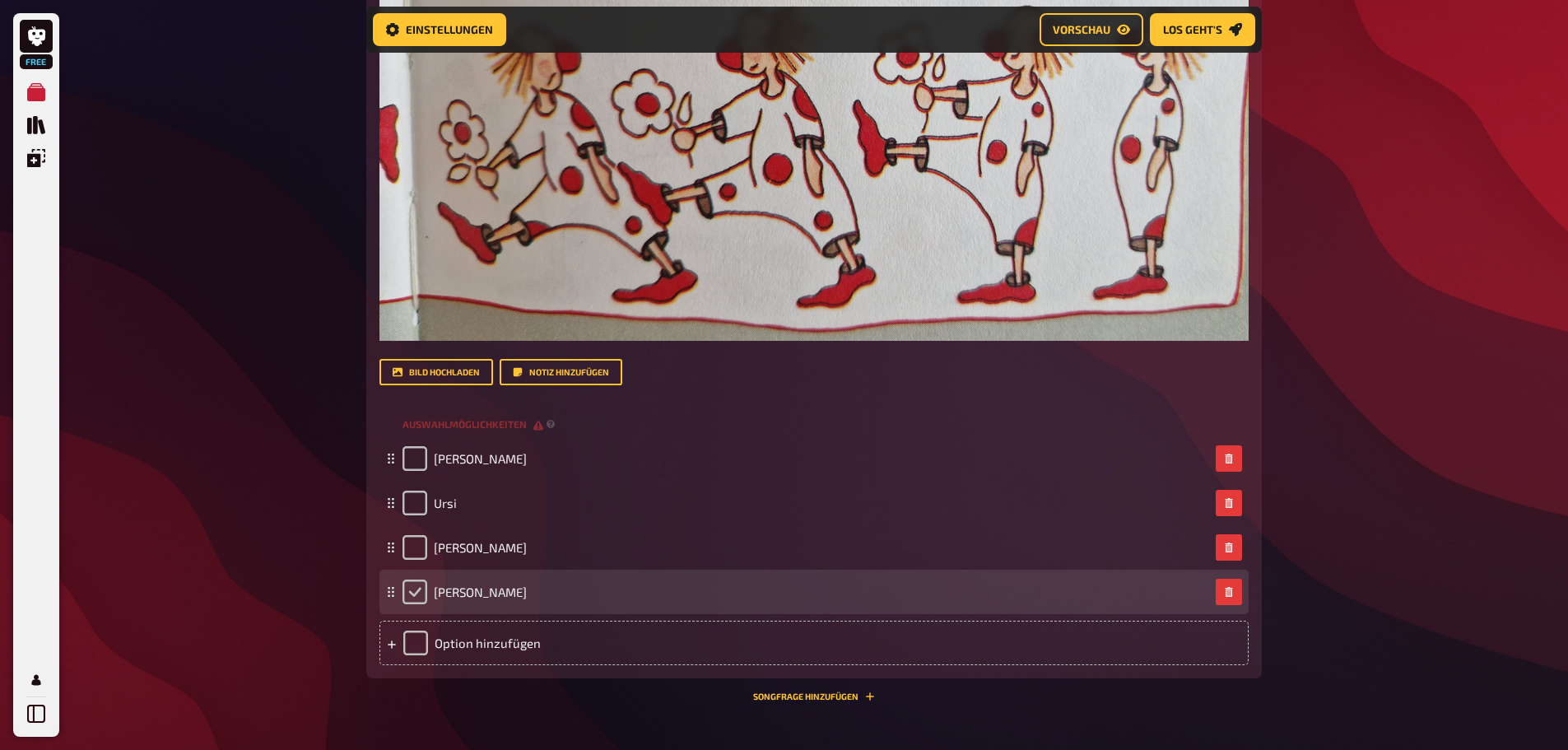
click at [412, 585] on input "checkbox" at bounding box center [415, 592] width 25 height 25
checkbox input "true"
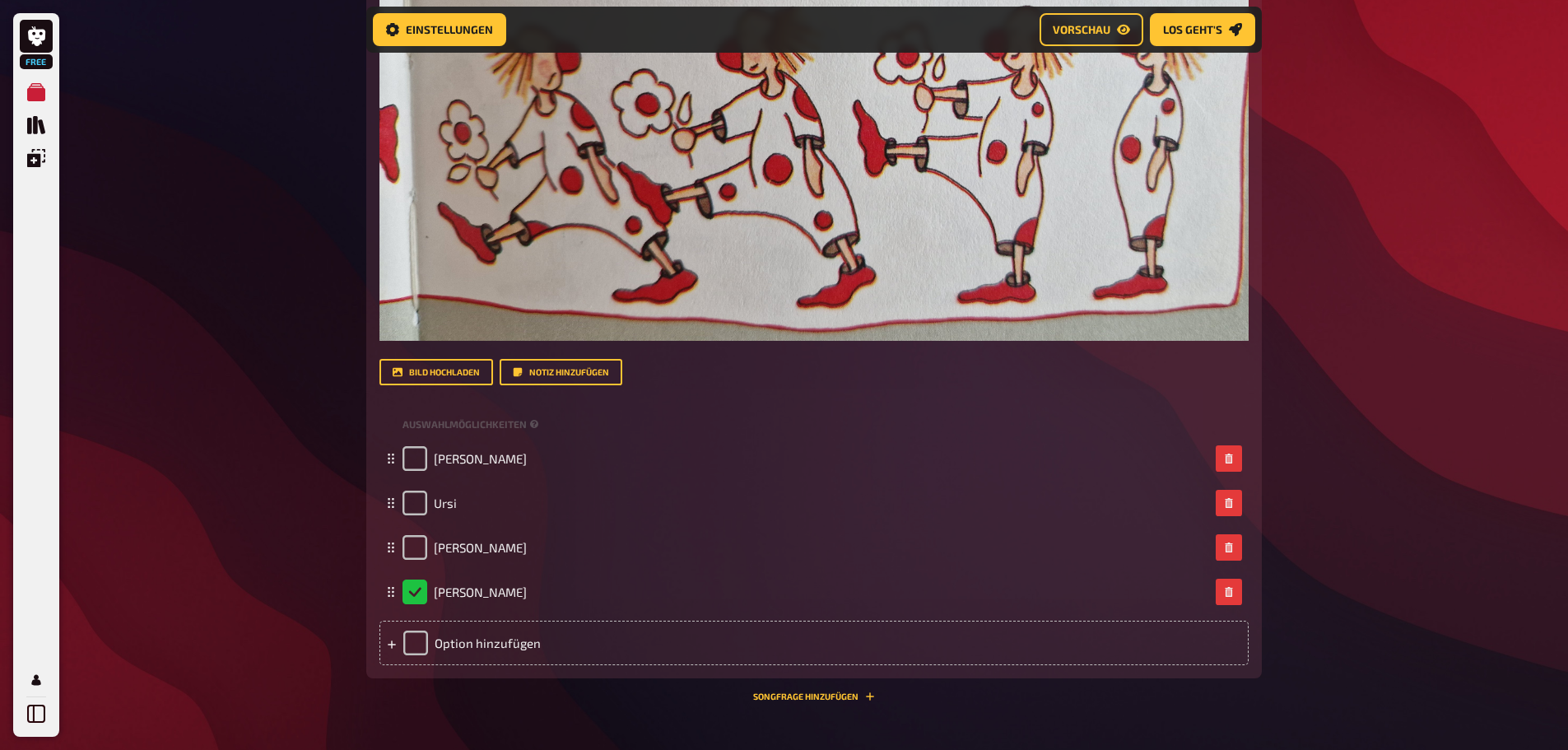
click at [830, 695] on button "Songfrage hinzufügen" at bounding box center [814, 696] width 122 height 10
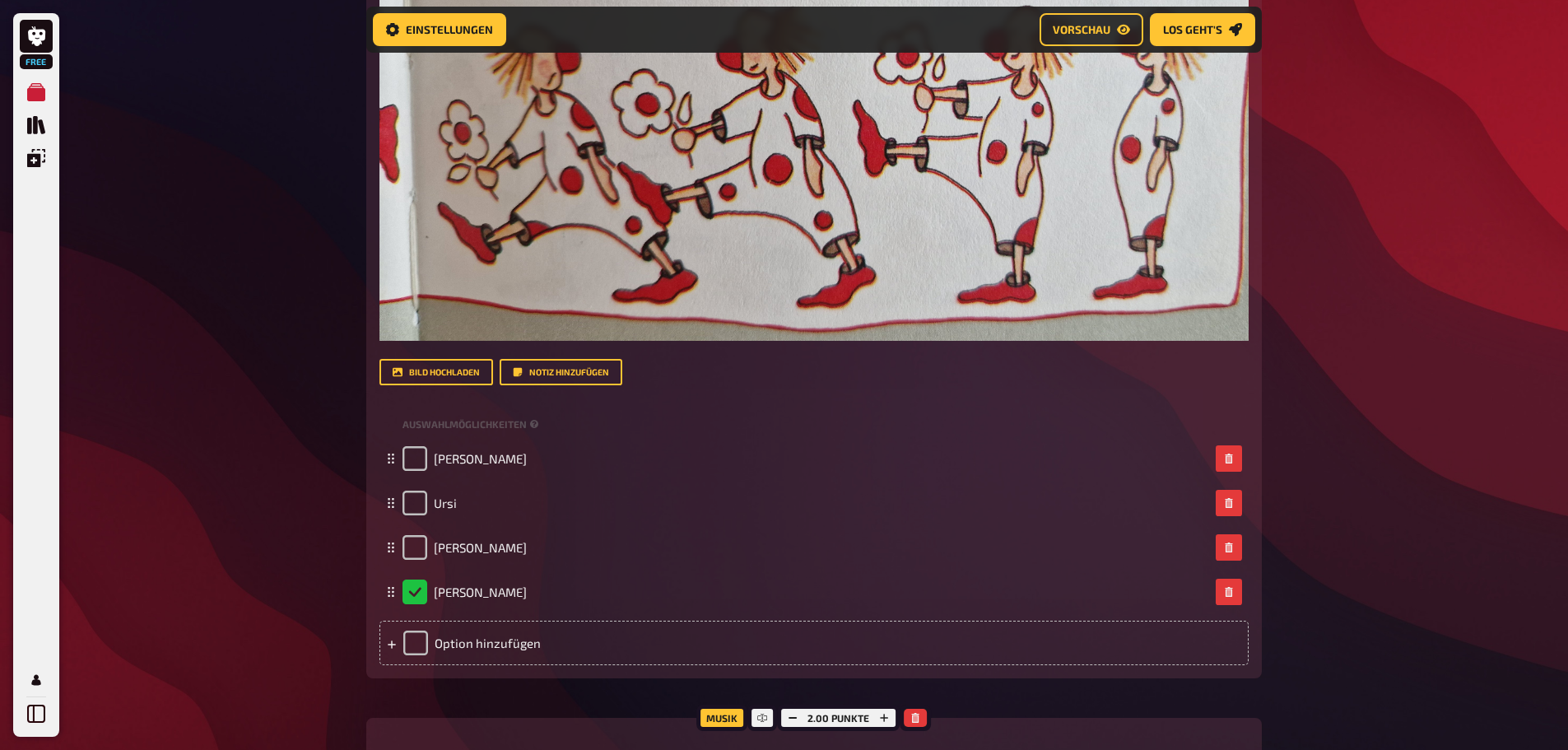
scroll to position [2508, 0]
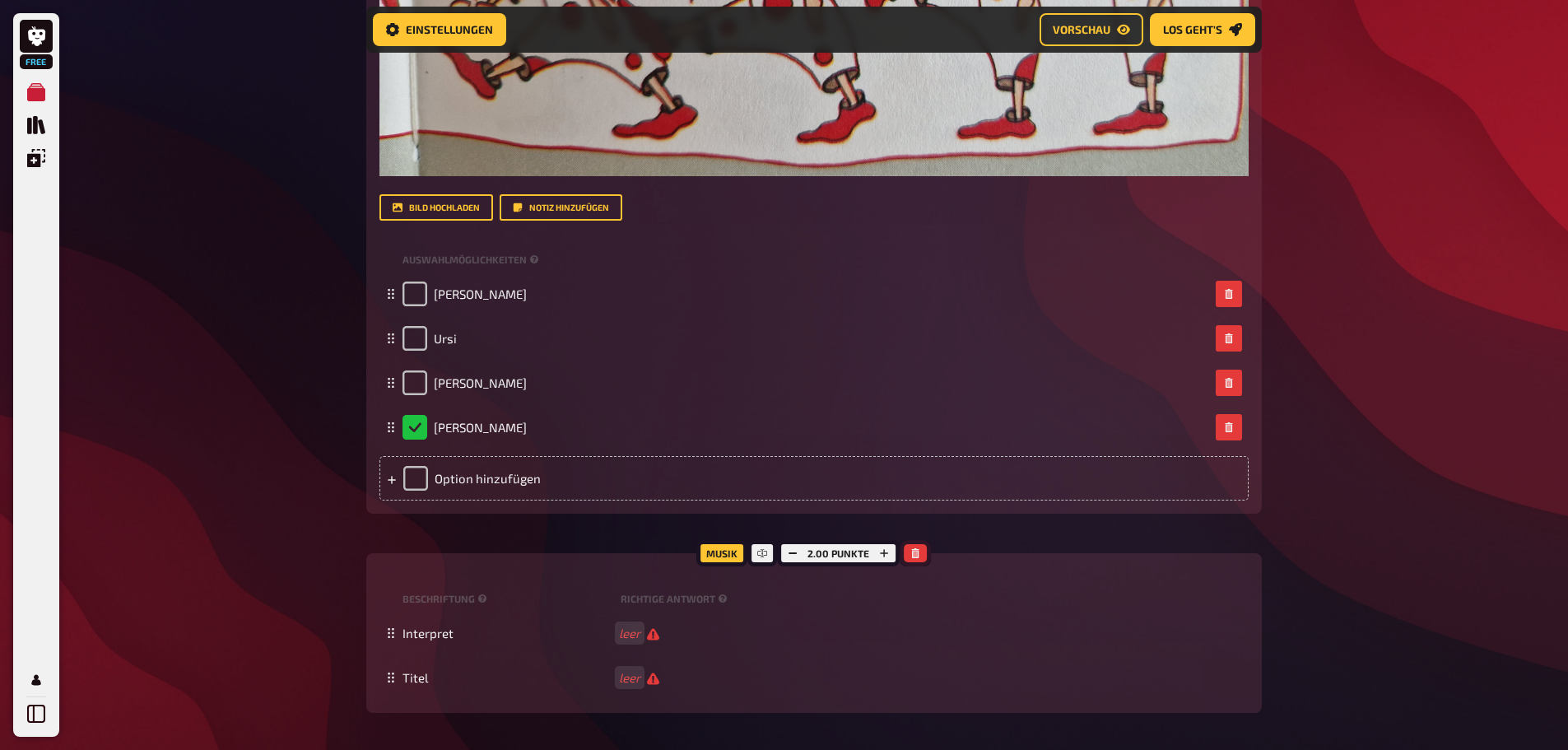
click at [917, 556] on icon "button" at bounding box center [916, 553] width 7 height 10
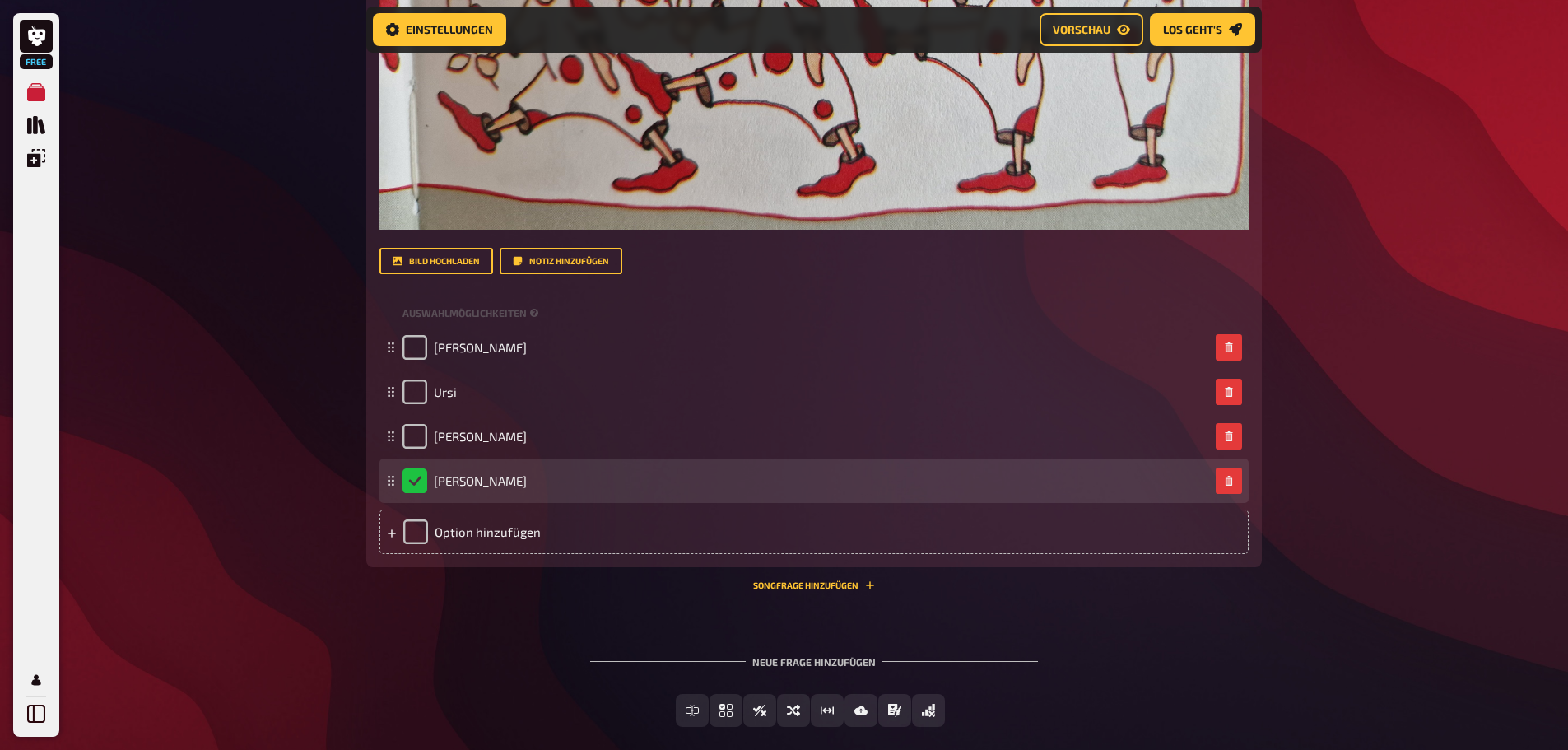
scroll to position [2537, 0]
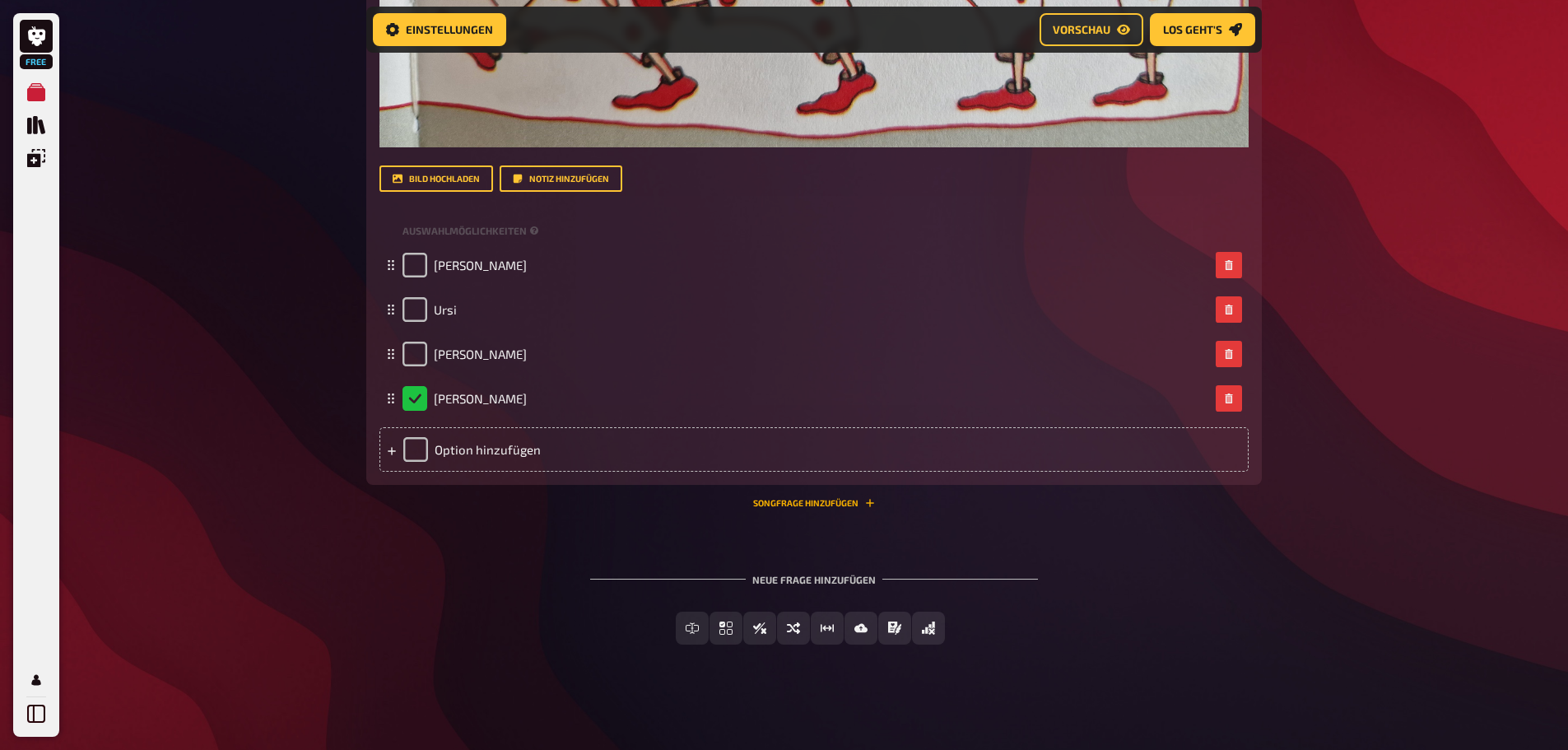
click at [821, 504] on button "Songfrage hinzufügen" at bounding box center [814, 503] width 122 height 10
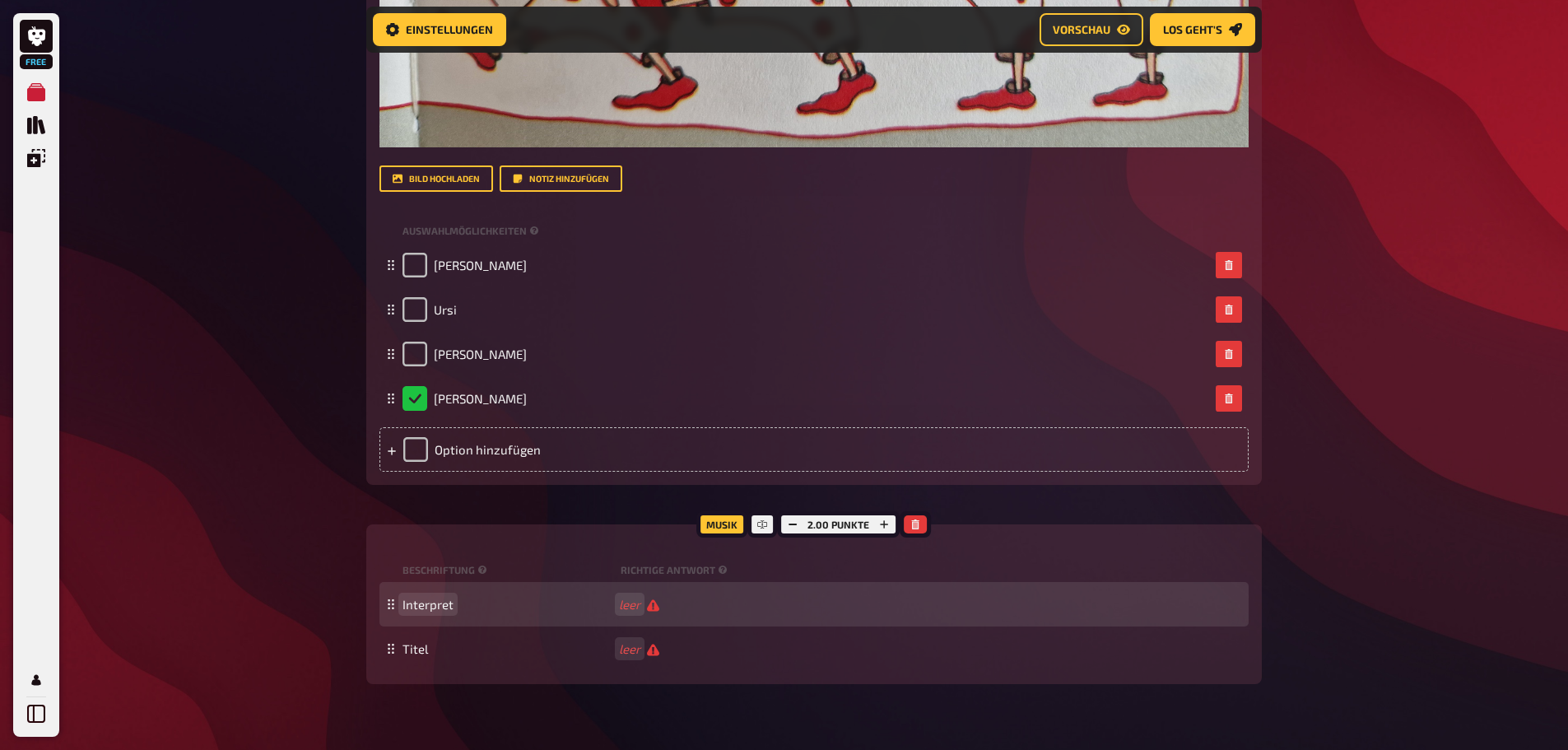
click at [419, 610] on span "Interpret" at bounding box center [427, 604] width 51 height 15
click at [393, 606] on icon at bounding box center [391, 604] width 10 height 10
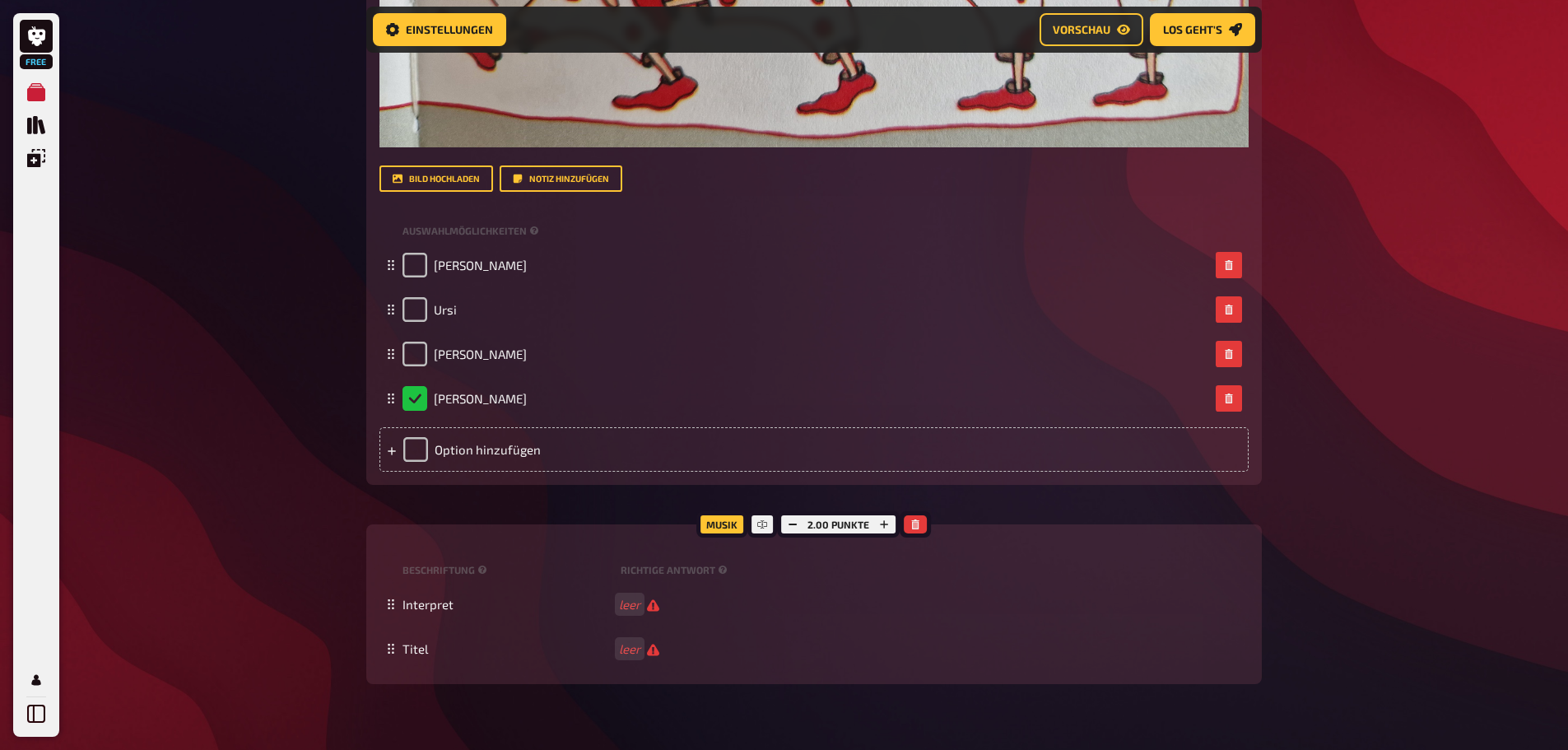
click at [726, 529] on div "Musik" at bounding box center [721, 525] width 51 height 27
click at [912, 521] on icon "button" at bounding box center [915, 524] width 10 height 10
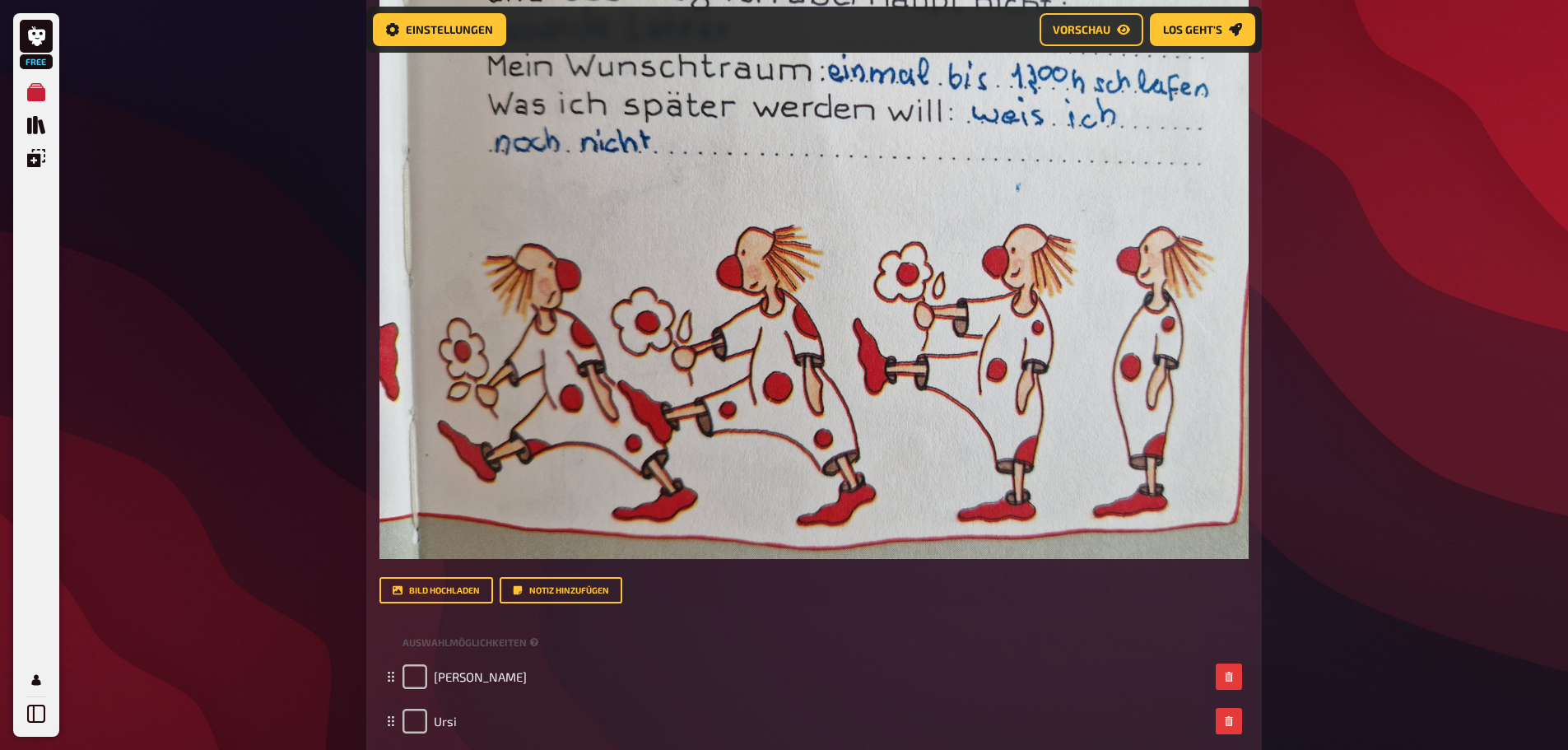
scroll to position [2454, 0]
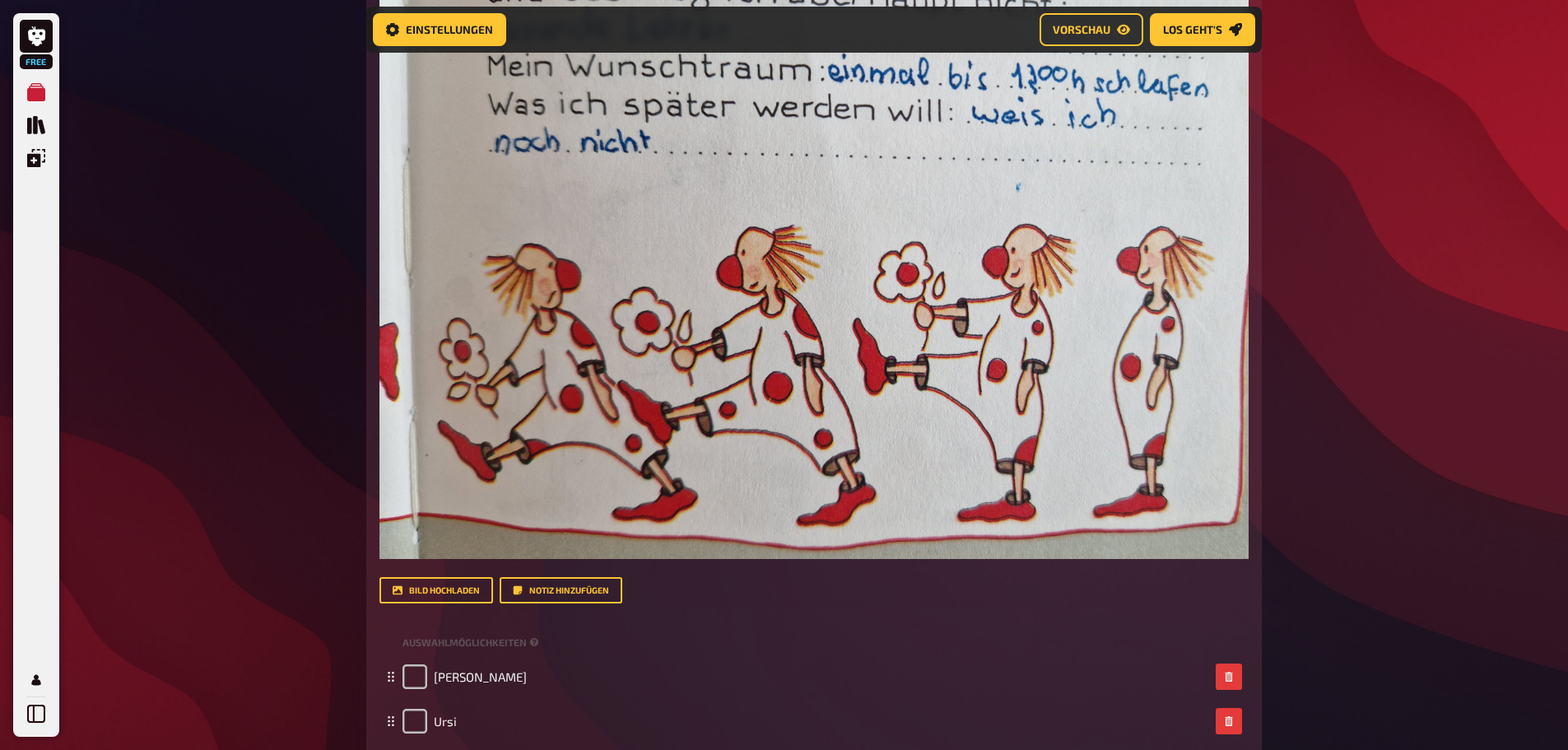
scroll to position [2537, 0]
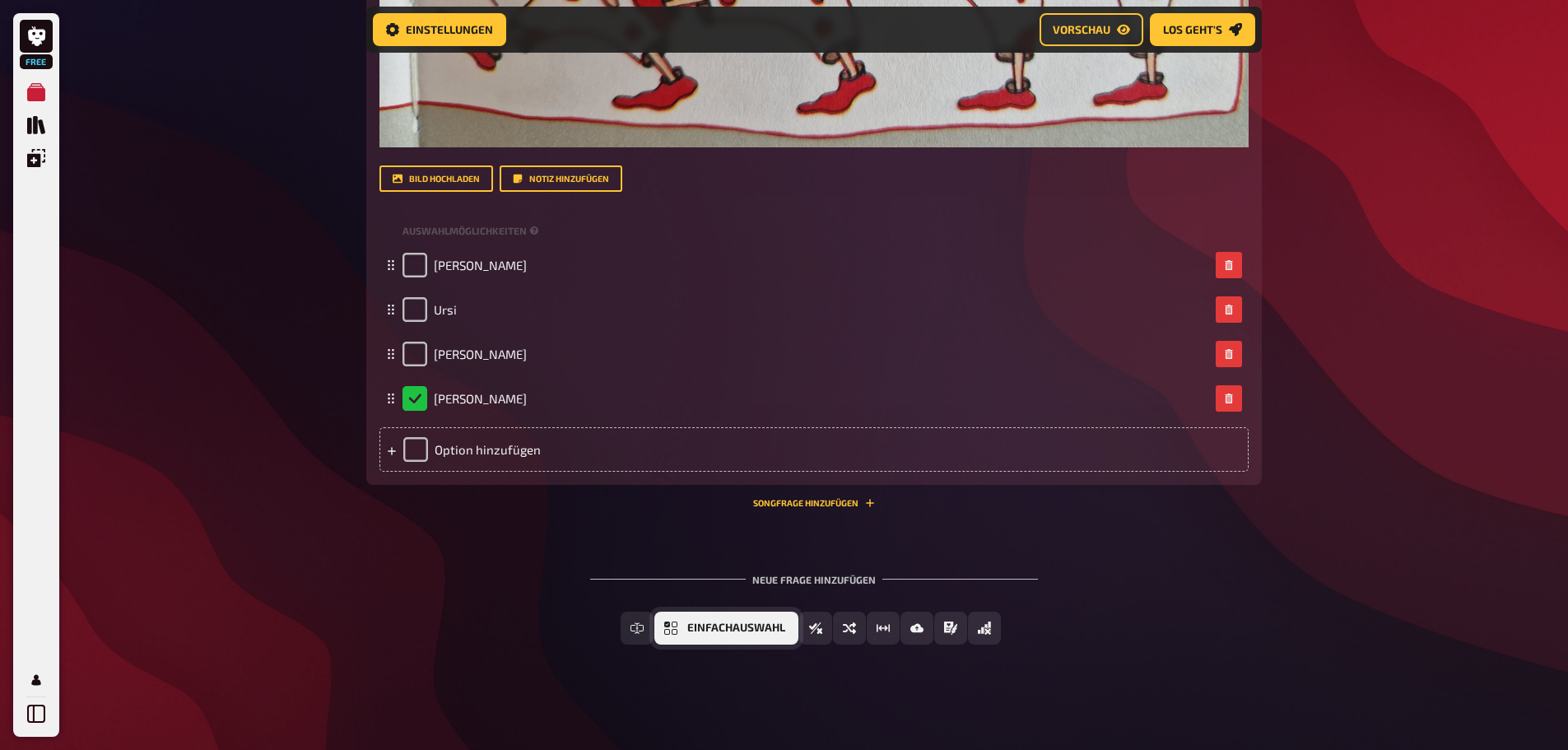
click at [691, 626] on span "Einfachauswahl" at bounding box center [736, 628] width 98 height 12
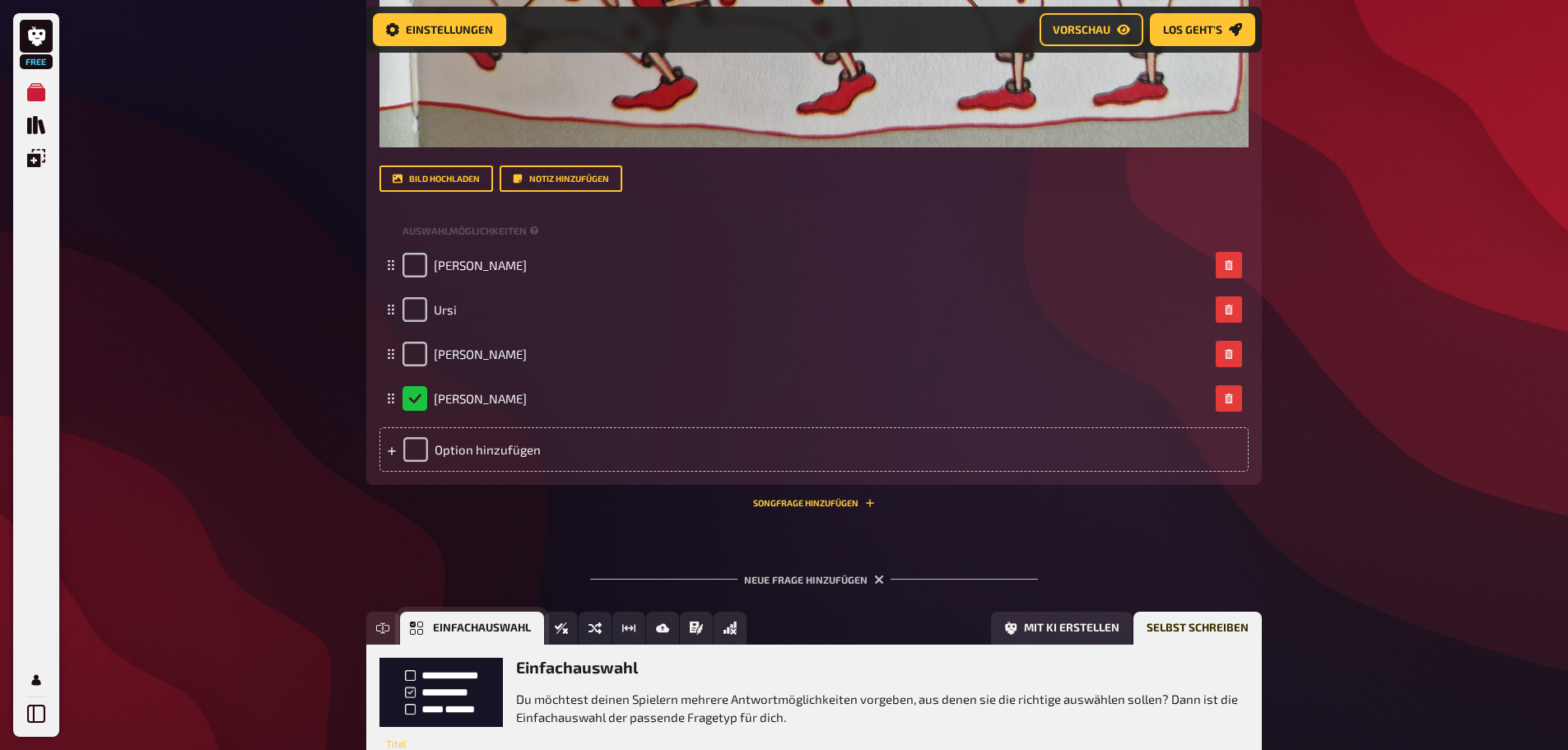
scroll to position [2688, 0]
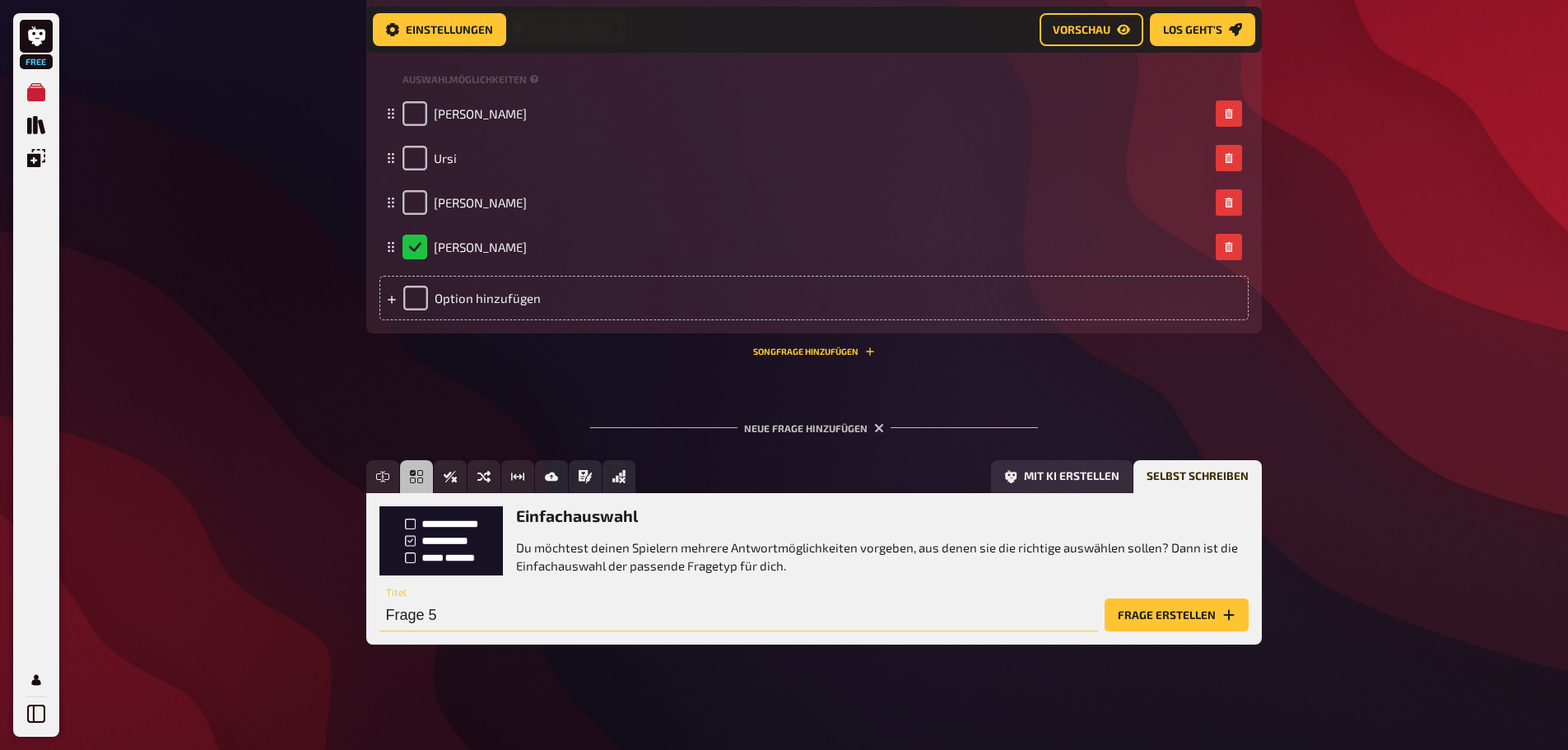
click at [445, 621] on input "Frage 5" at bounding box center [738, 615] width 718 height 33
type input "Wer ist wohl der Künstler/die Künstlerin dieses Kunstwerks?"
click at [1143, 615] on button "Frage erstellen" at bounding box center [1176, 615] width 144 height 33
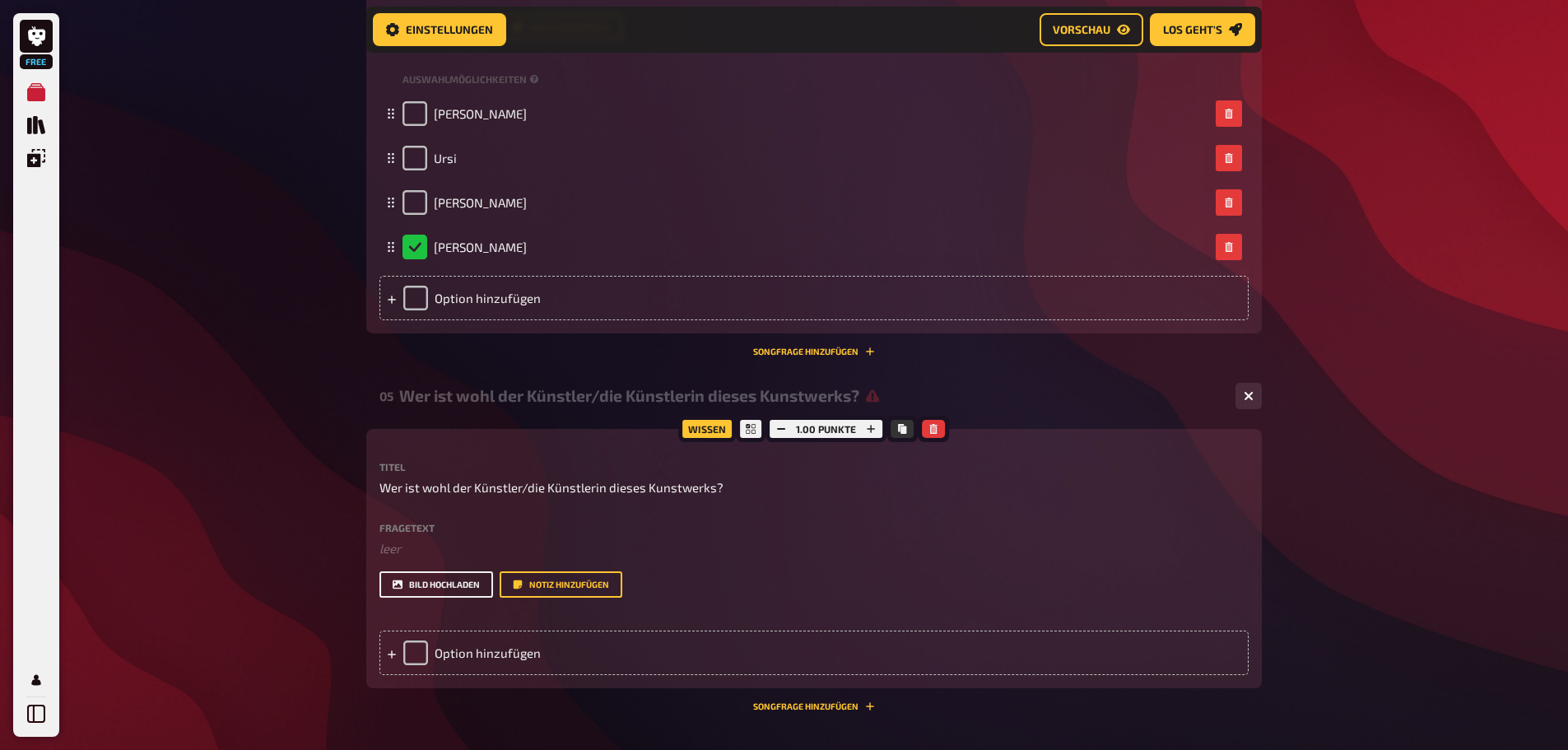
click at [430, 588] on button "Bild hochladen" at bounding box center [436, 585] width 113 height 27
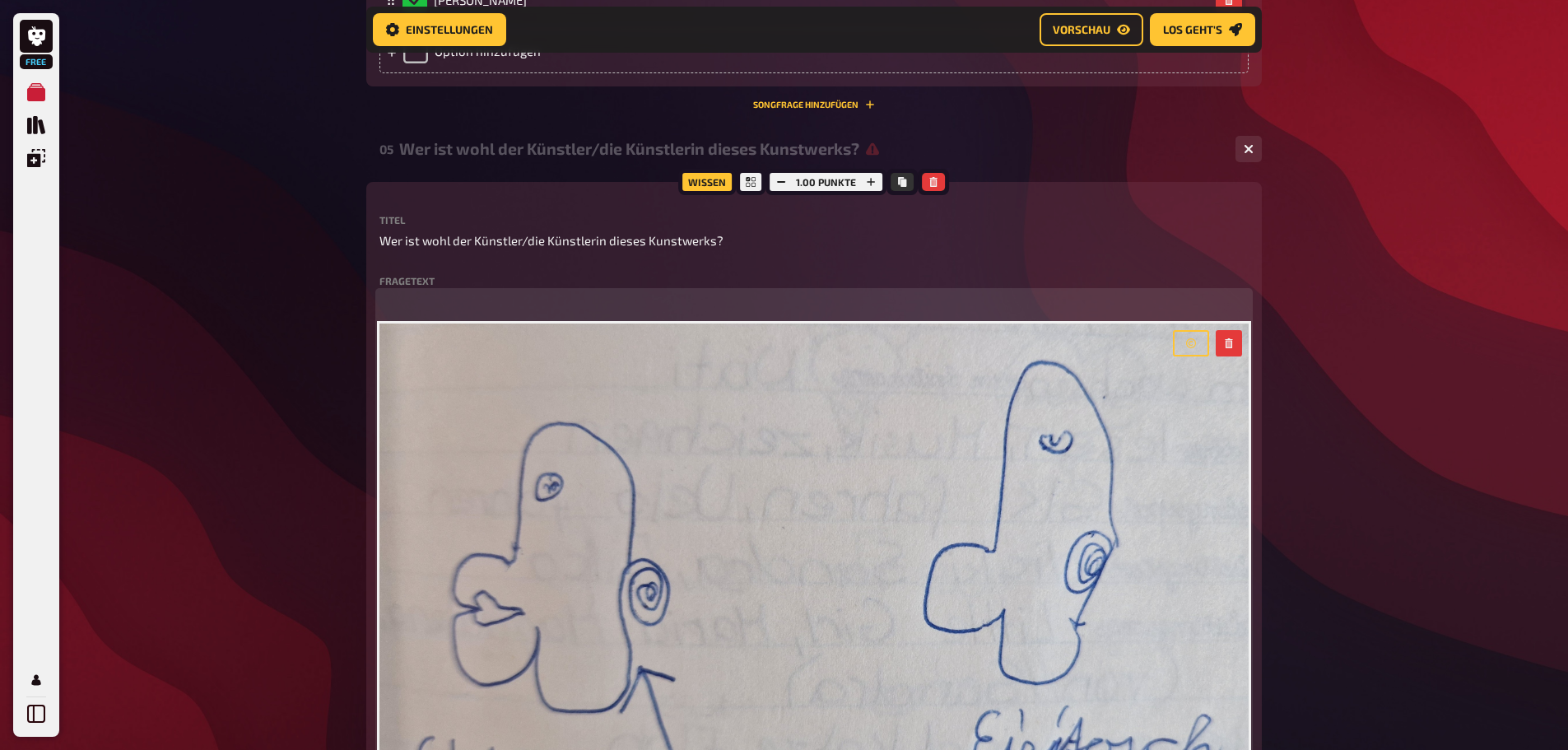
scroll to position [3264, 0]
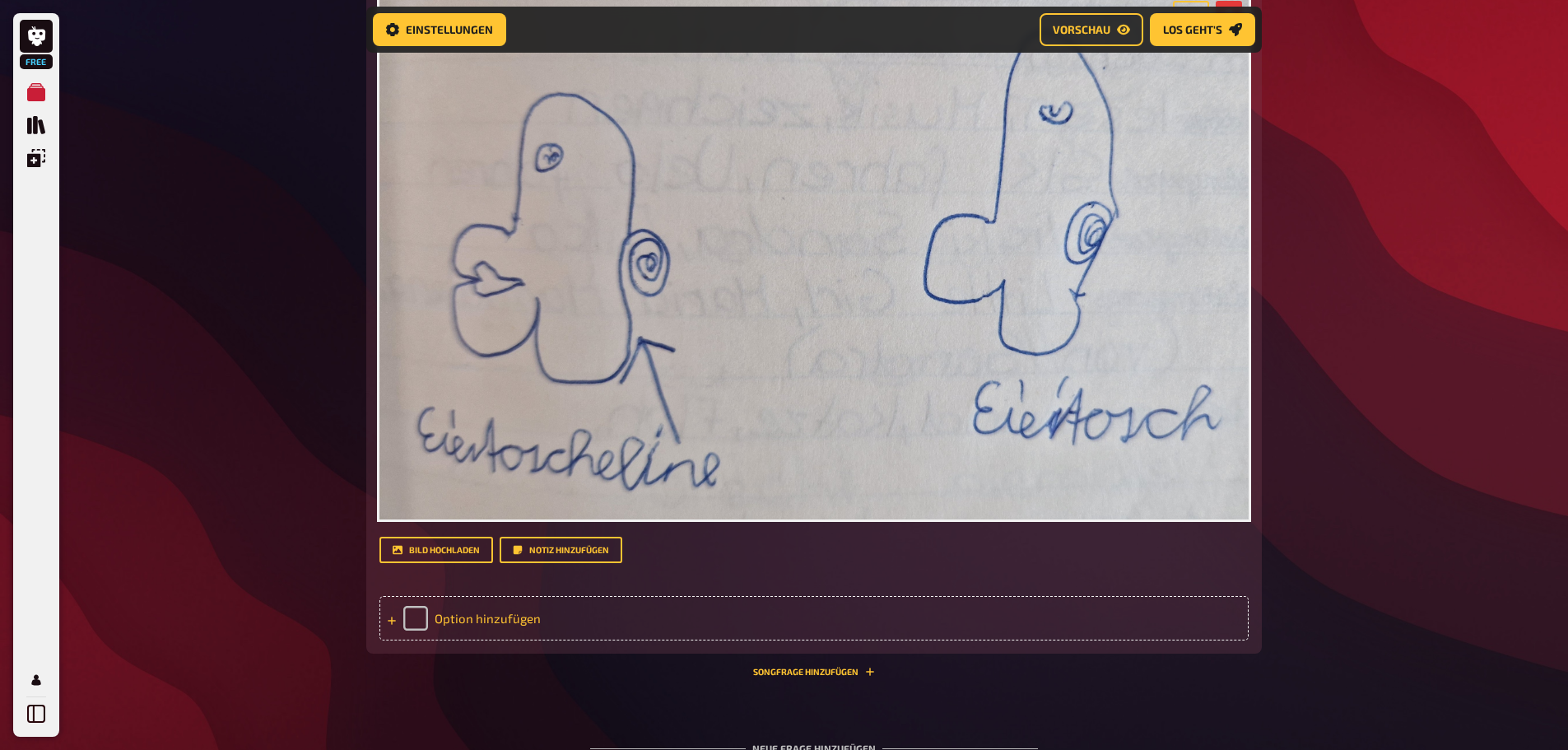
click at [460, 620] on div "Option hinzufügen" at bounding box center [814, 619] width 869 height 45
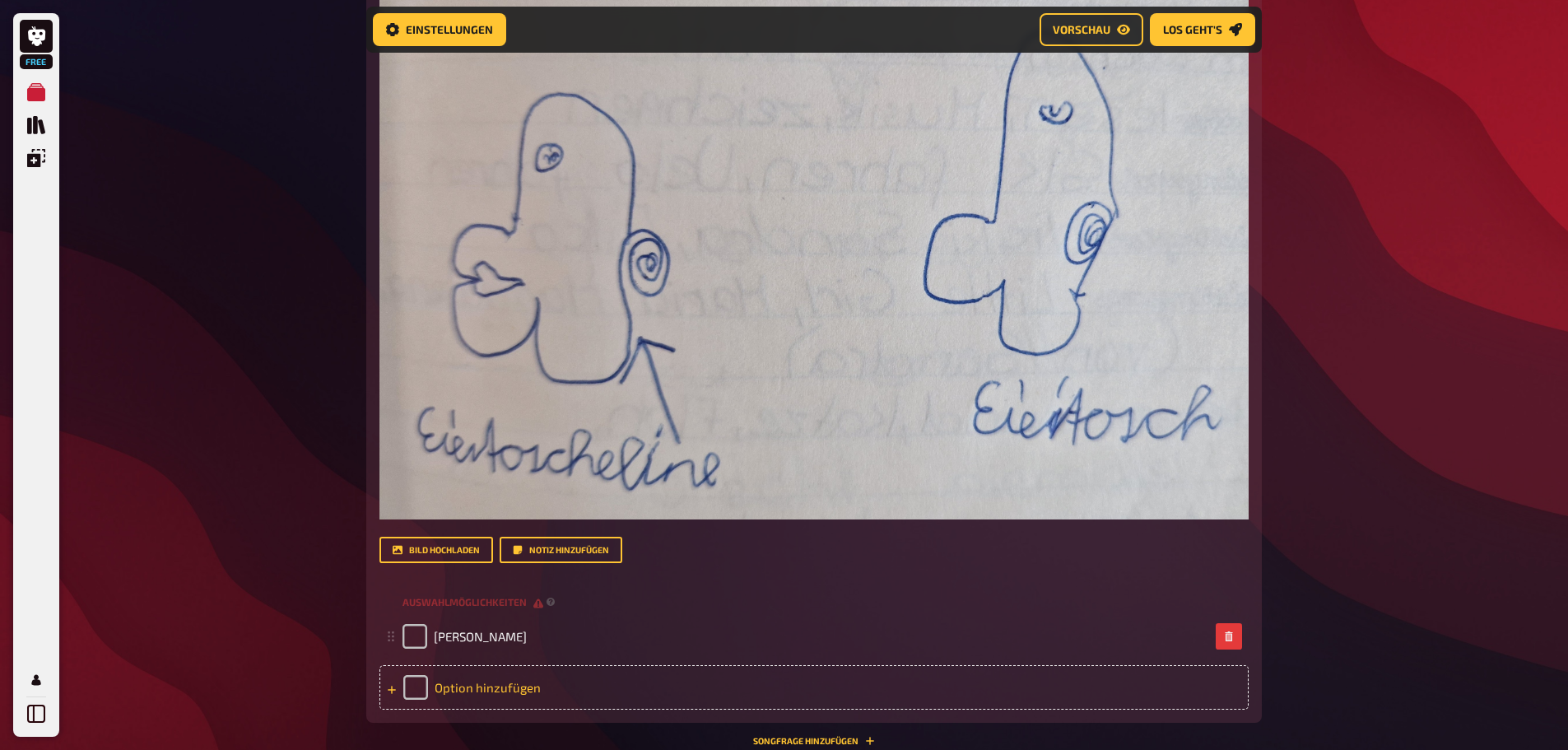
click at [468, 684] on div "Option hinzufügen" at bounding box center [814, 688] width 869 height 45
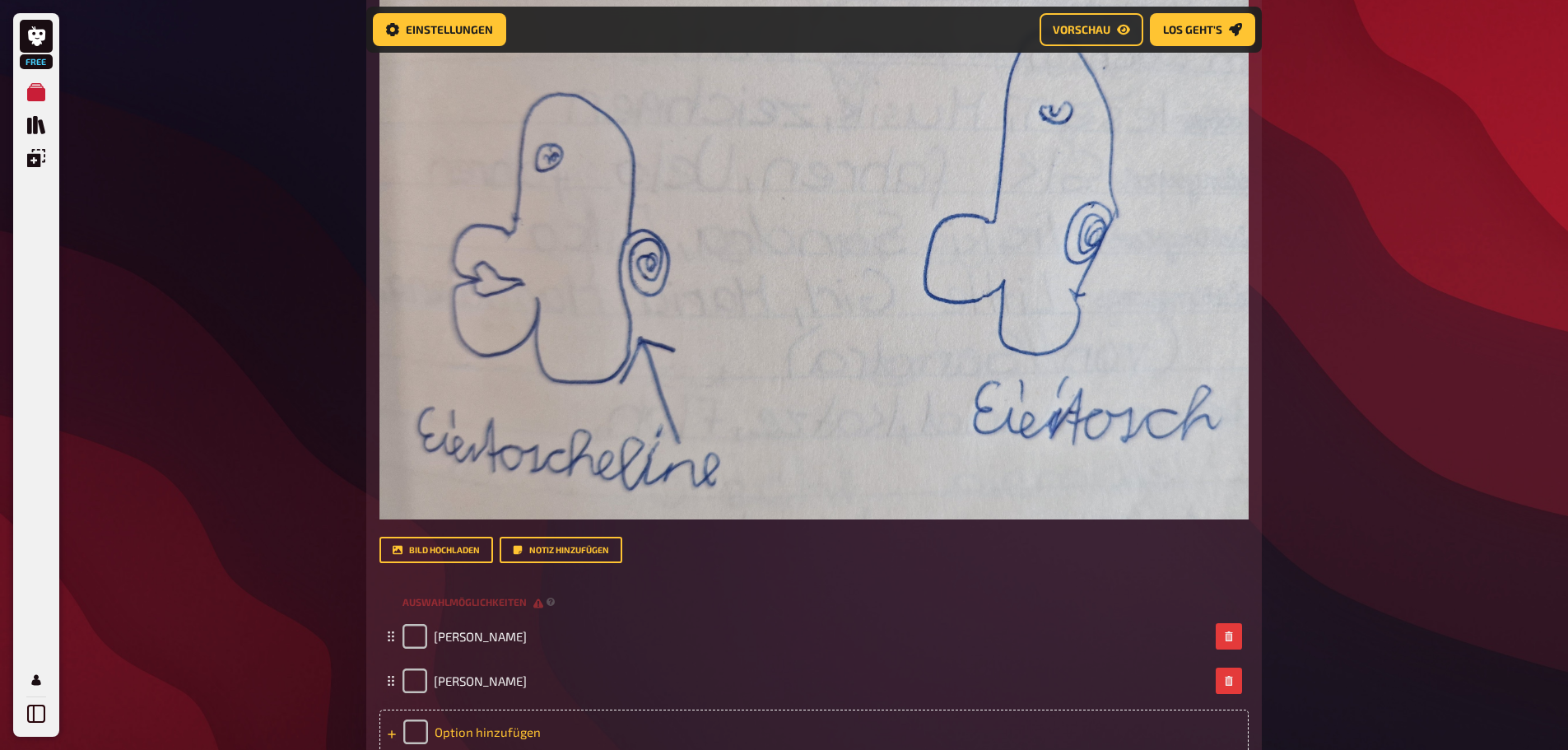
click at [464, 730] on div "Option hinzufügen" at bounding box center [814, 732] width 869 height 45
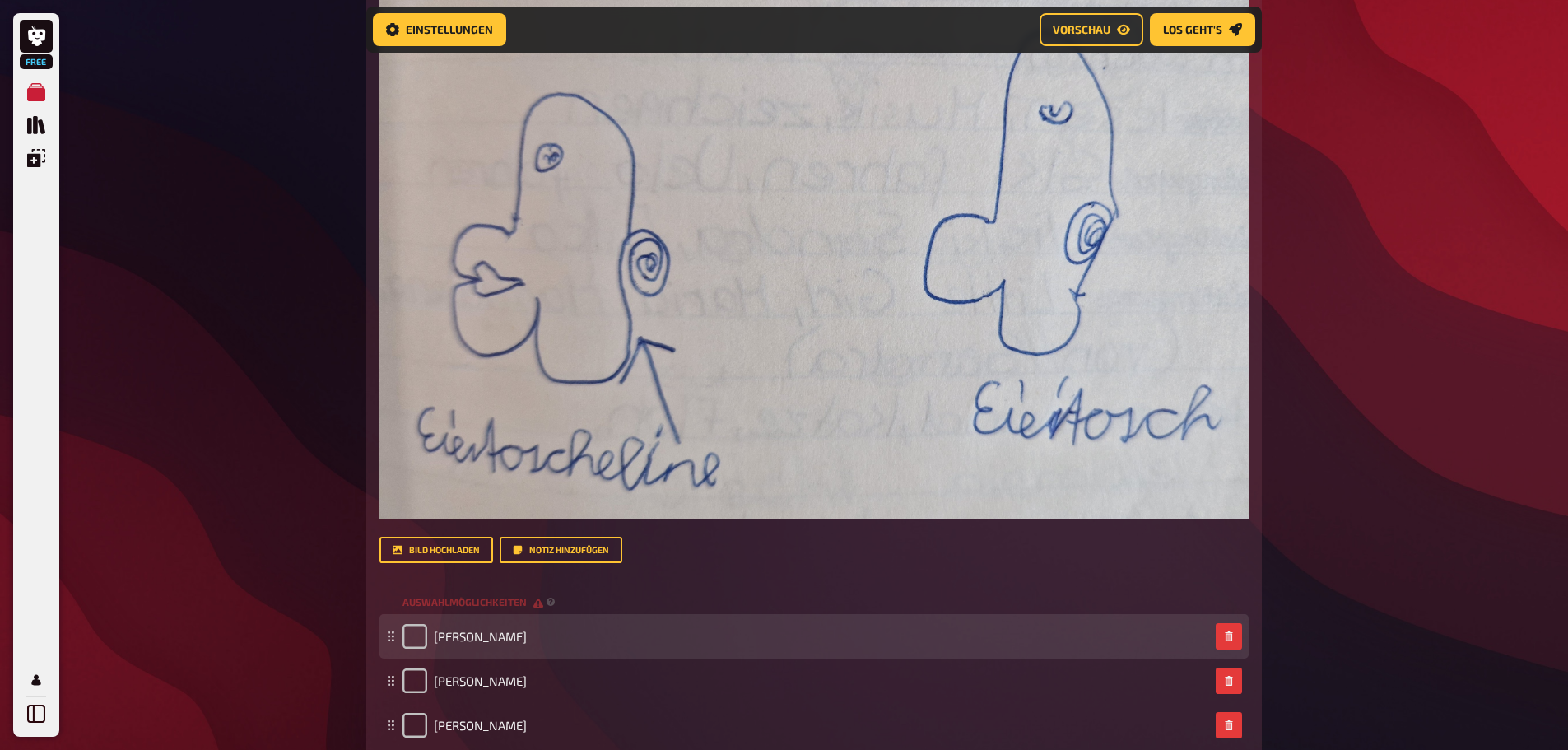
scroll to position [3429, 0]
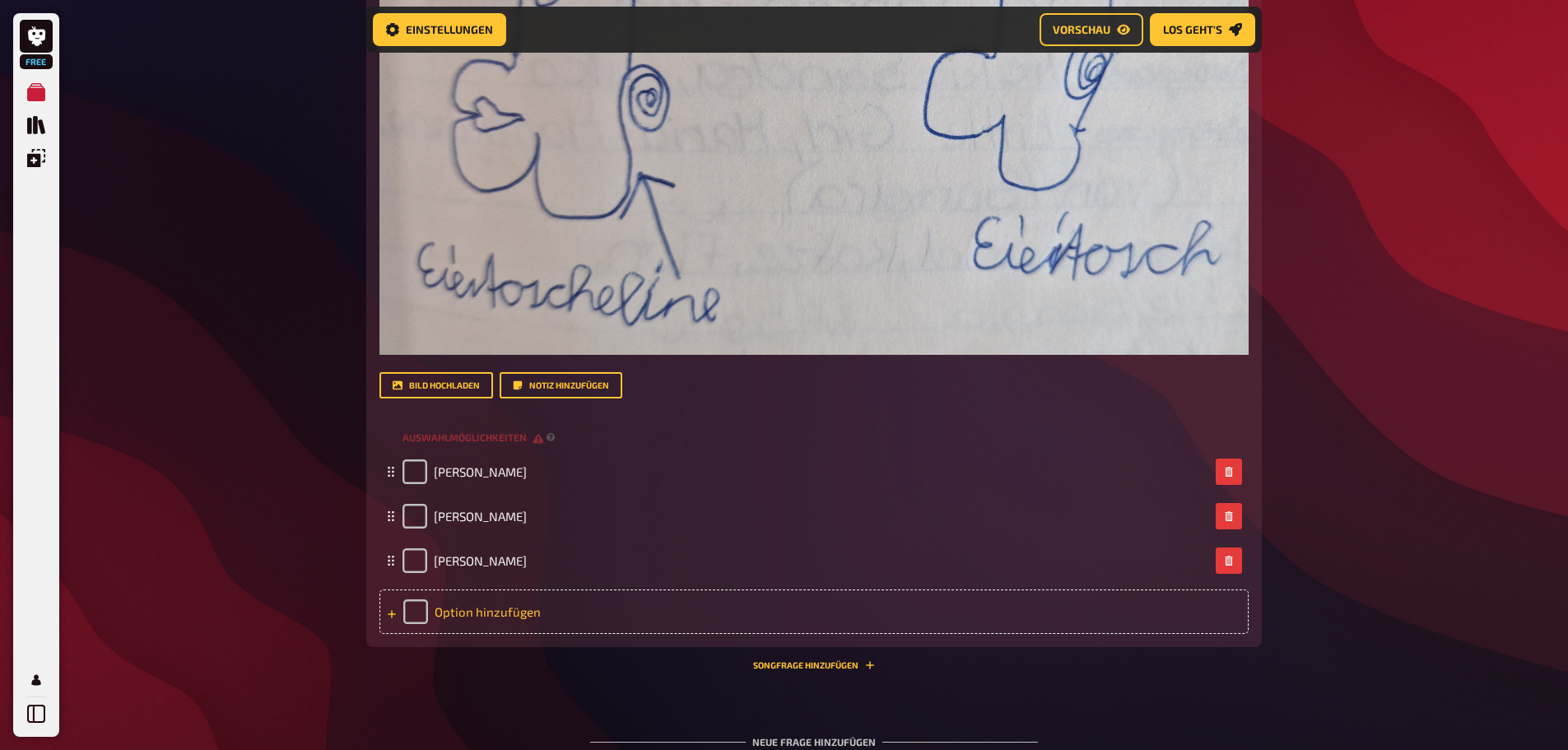
click at [509, 609] on div "Option hinzufügen" at bounding box center [814, 612] width 869 height 45
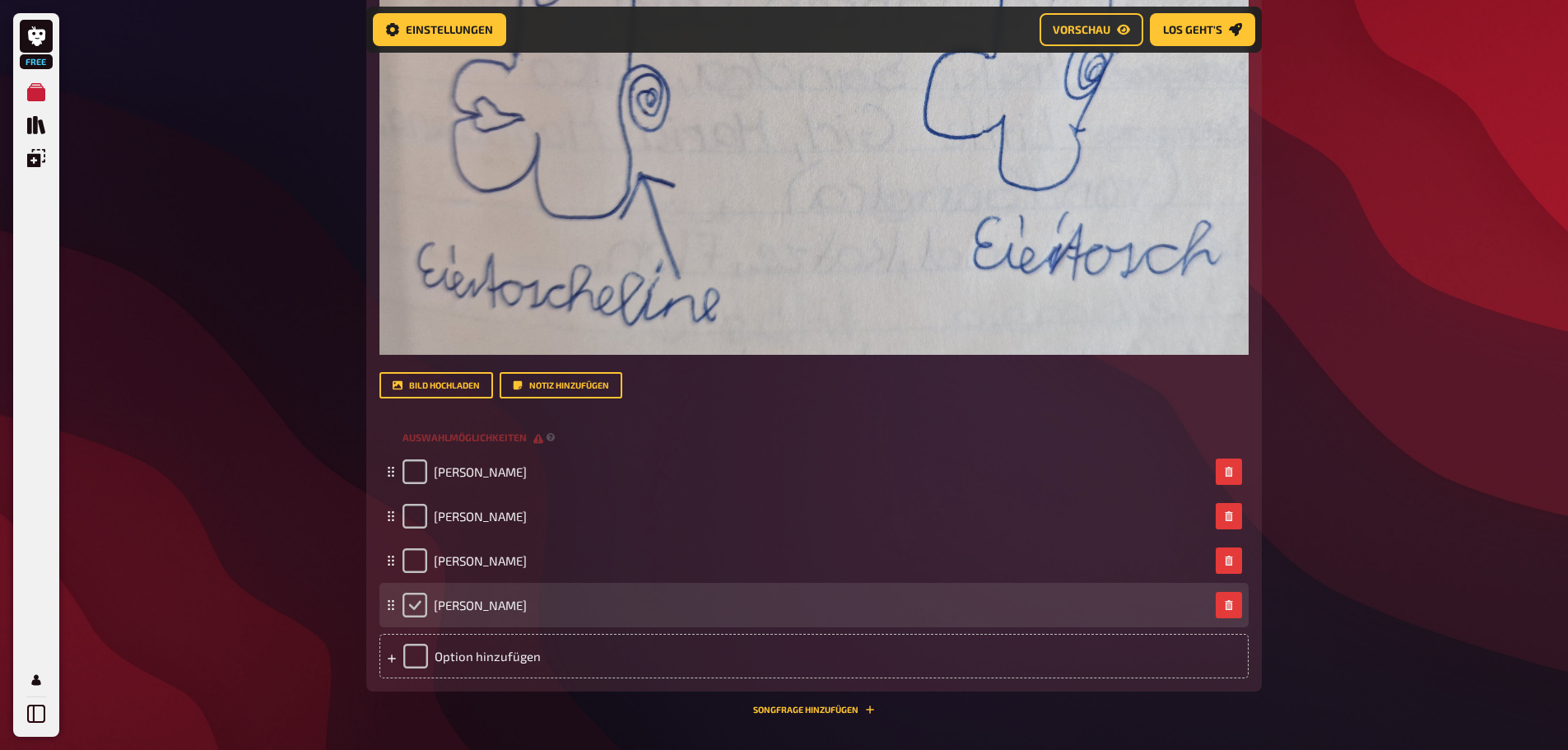
click at [412, 610] on input "checkbox" at bounding box center [415, 605] width 25 height 25
checkbox input "true"
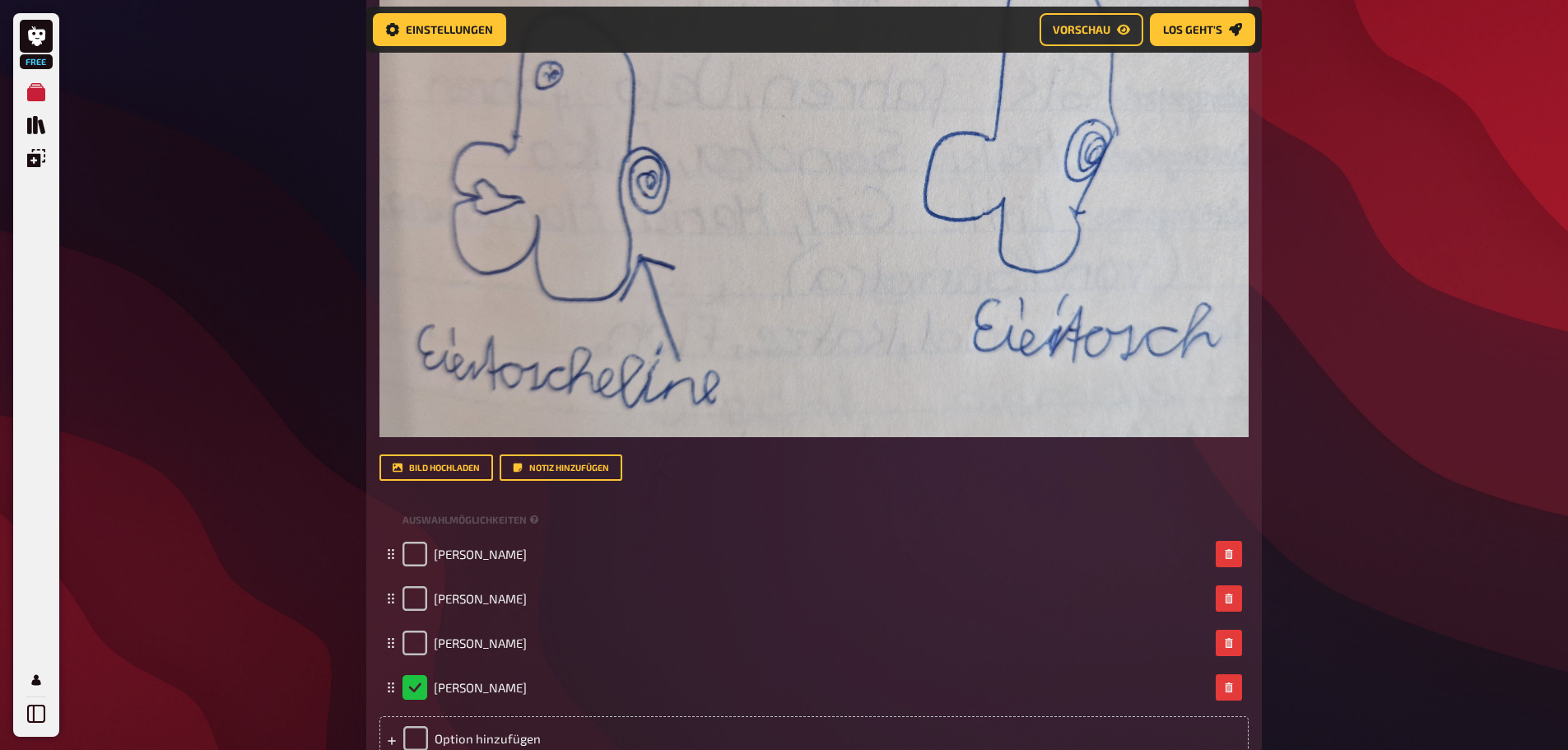
scroll to position [3636, 0]
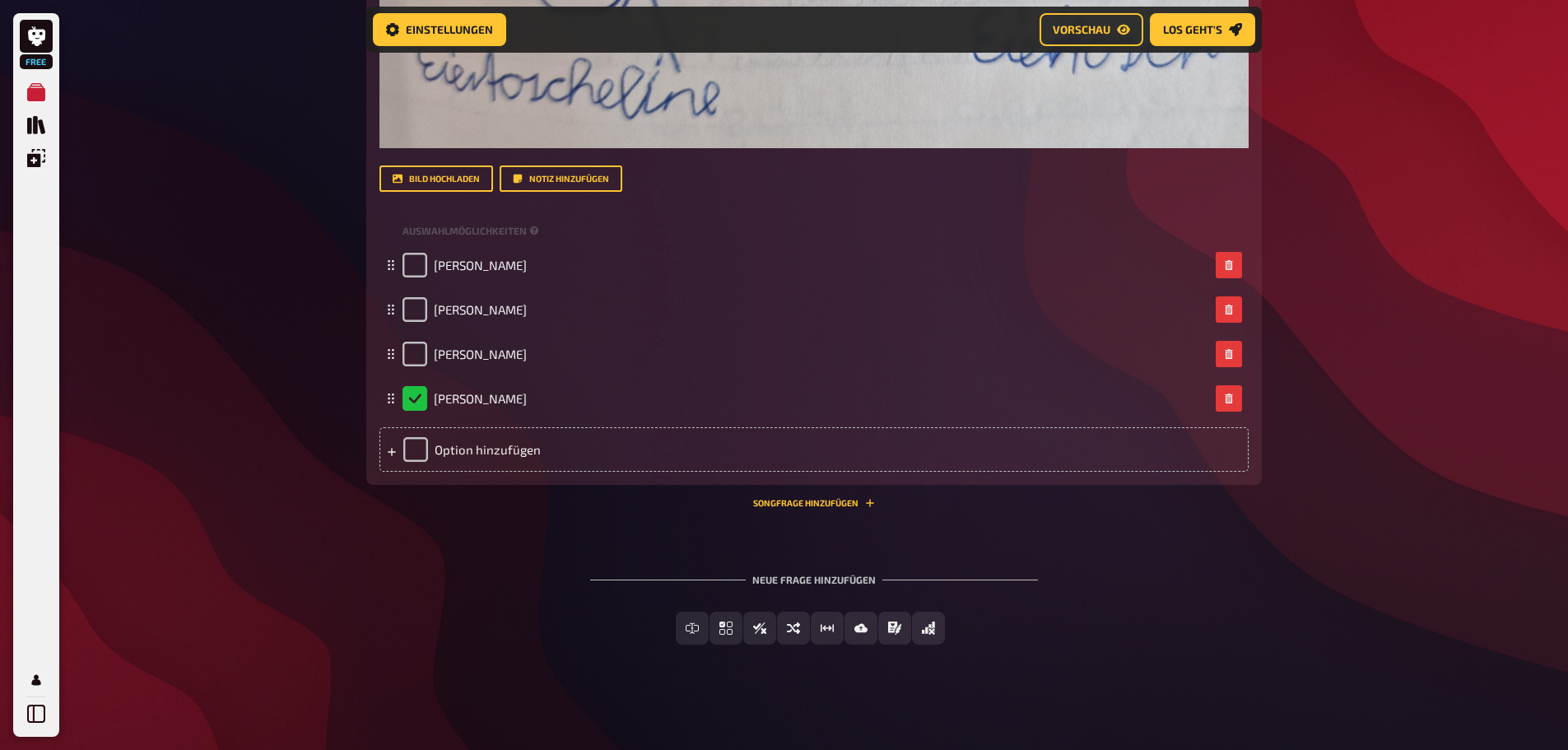
click at [1097, 31] on span "Vorschau" at bounding box center [1082, 29] width 58 height 12
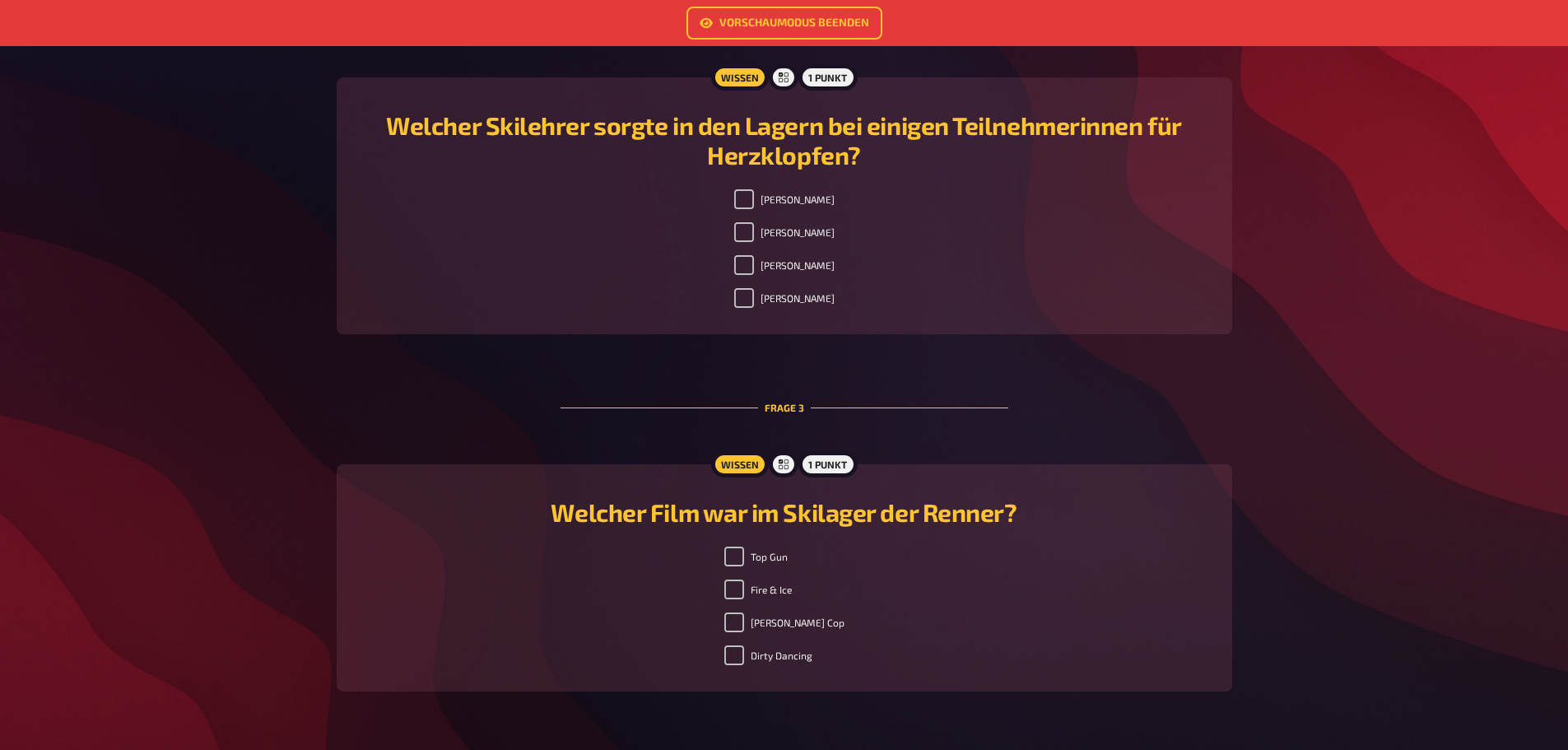
scroll to position [529, 0]
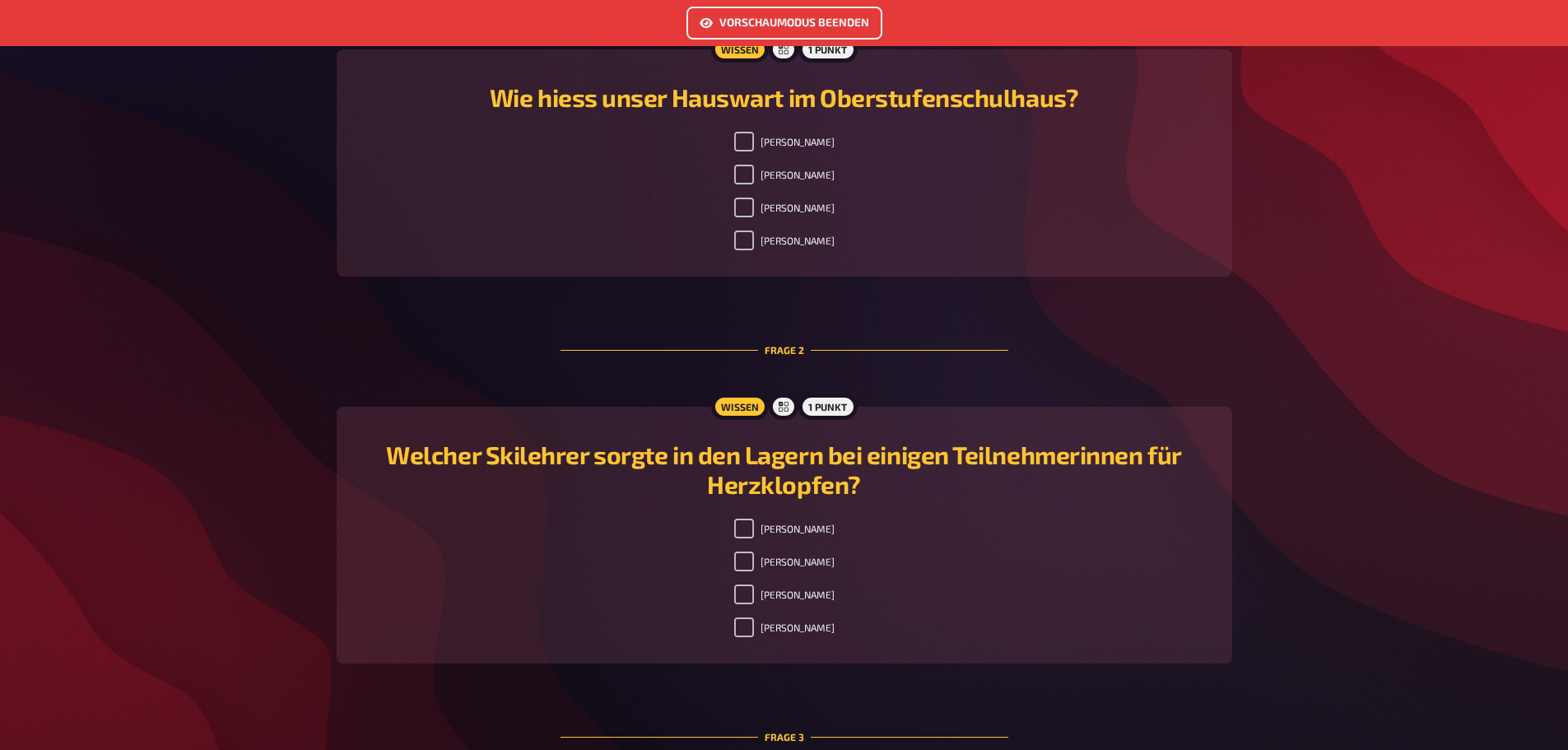
click at [860, 16] on link "Vorschaumodus beenden" at bounding box center [784, 22] width 196 height 33
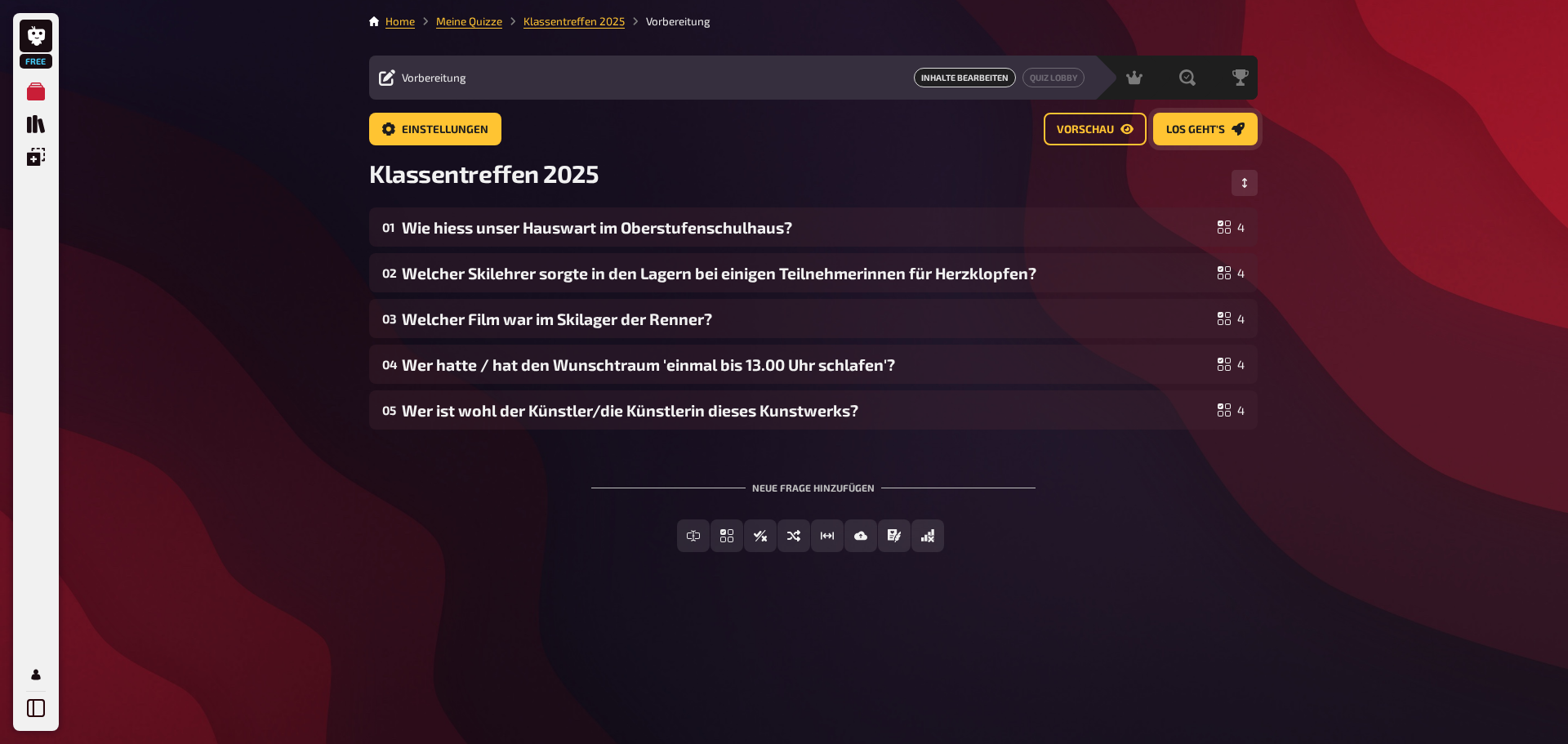
click at [1228, 128] on link "Los geht's" at bounding box center [1205, 128] width 104 height 33
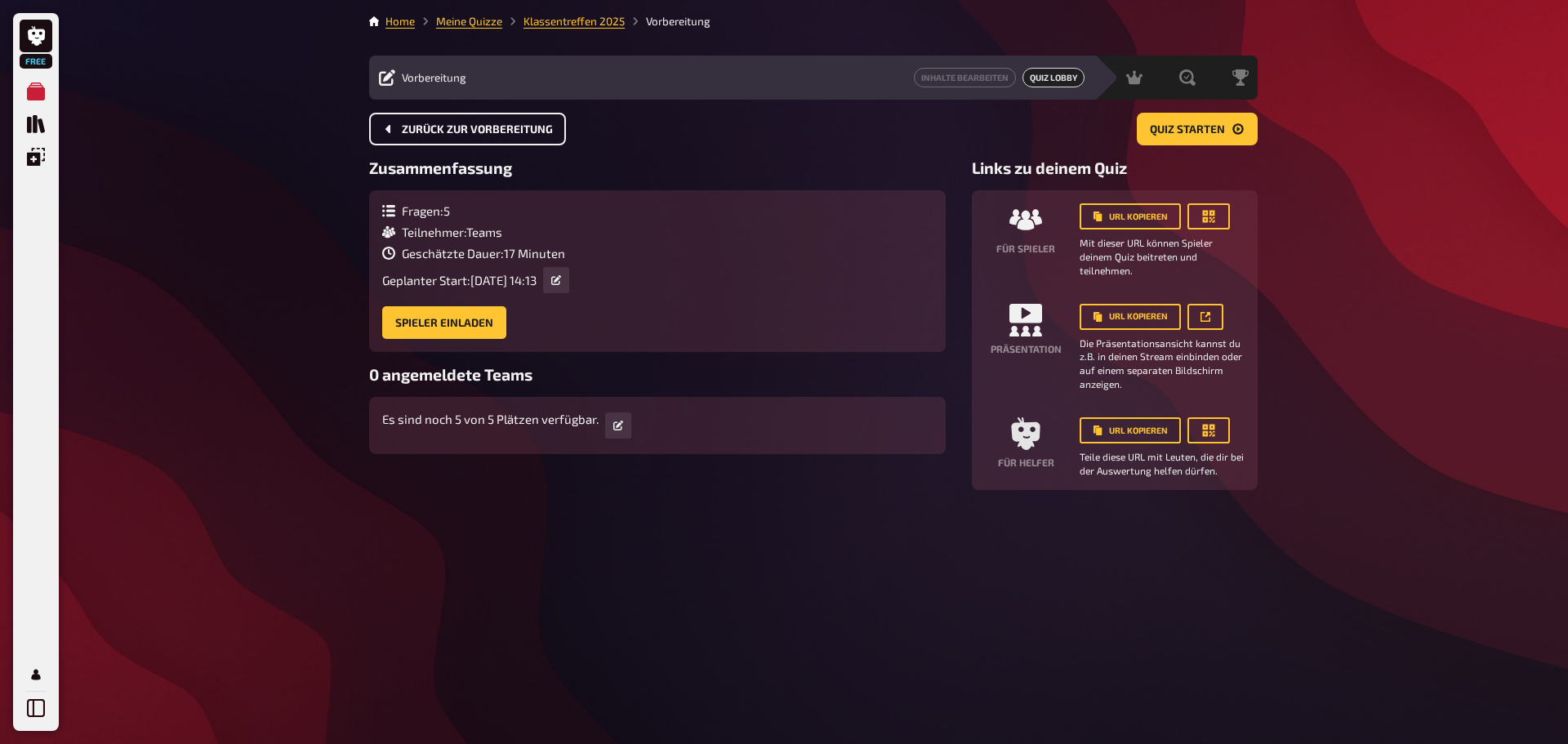
click at [507, 125] on span "Zurück zur Vorbereitung" at bounding box center [477, 129] width 151 height 12
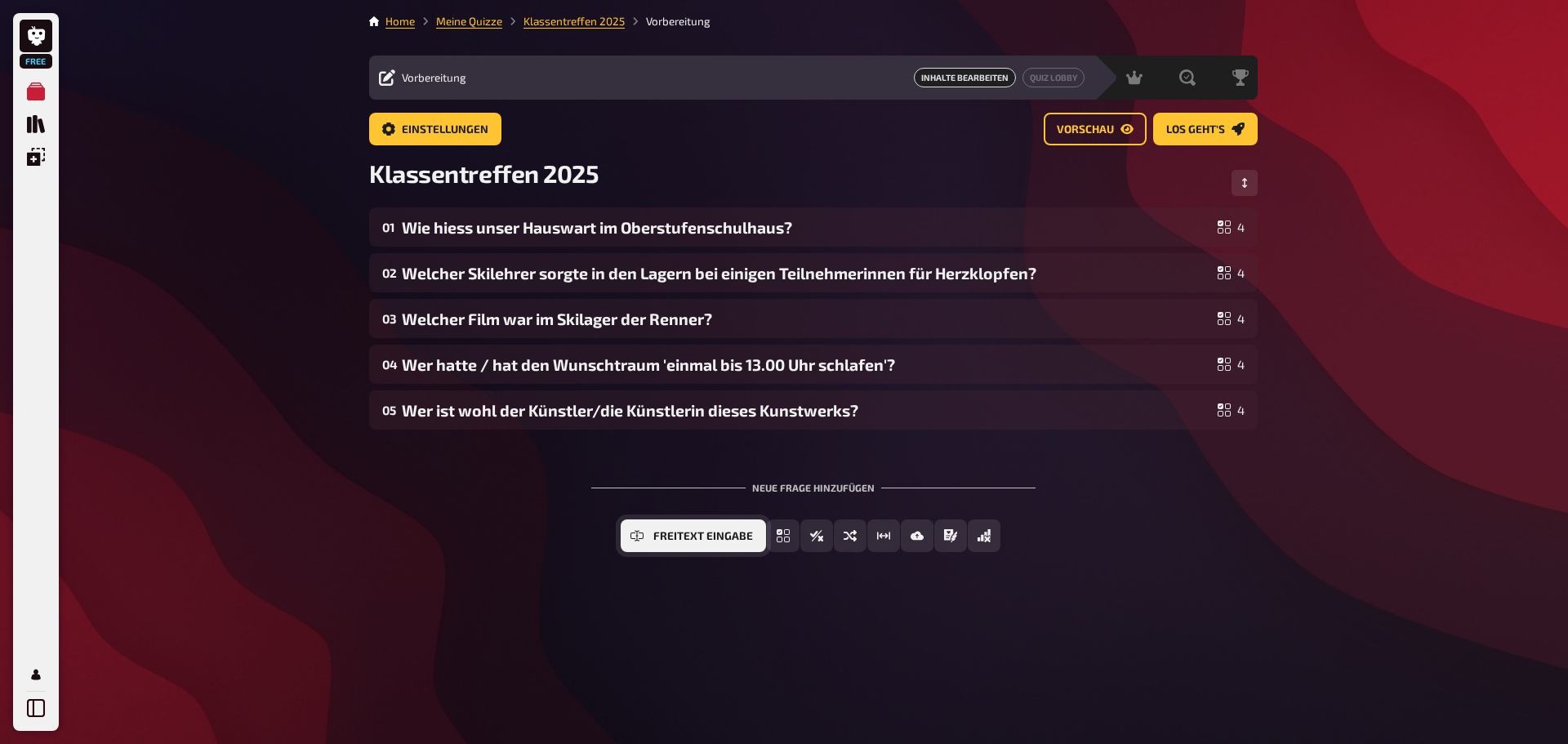
click at [638, 539] on icon "Freitext Eingabe" at bounding box center [637, 536] width 13 height 13
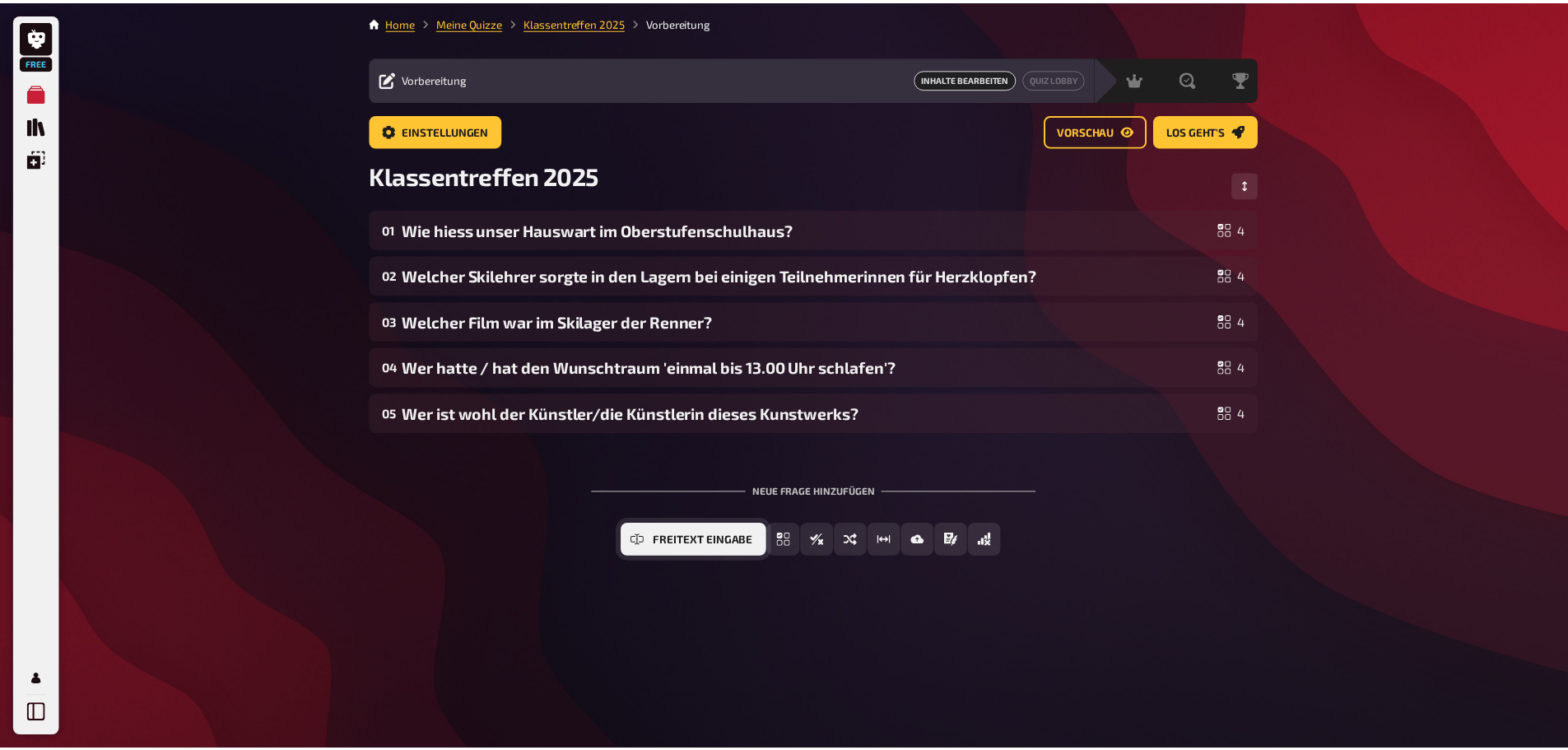
scroll to position [64, 0]
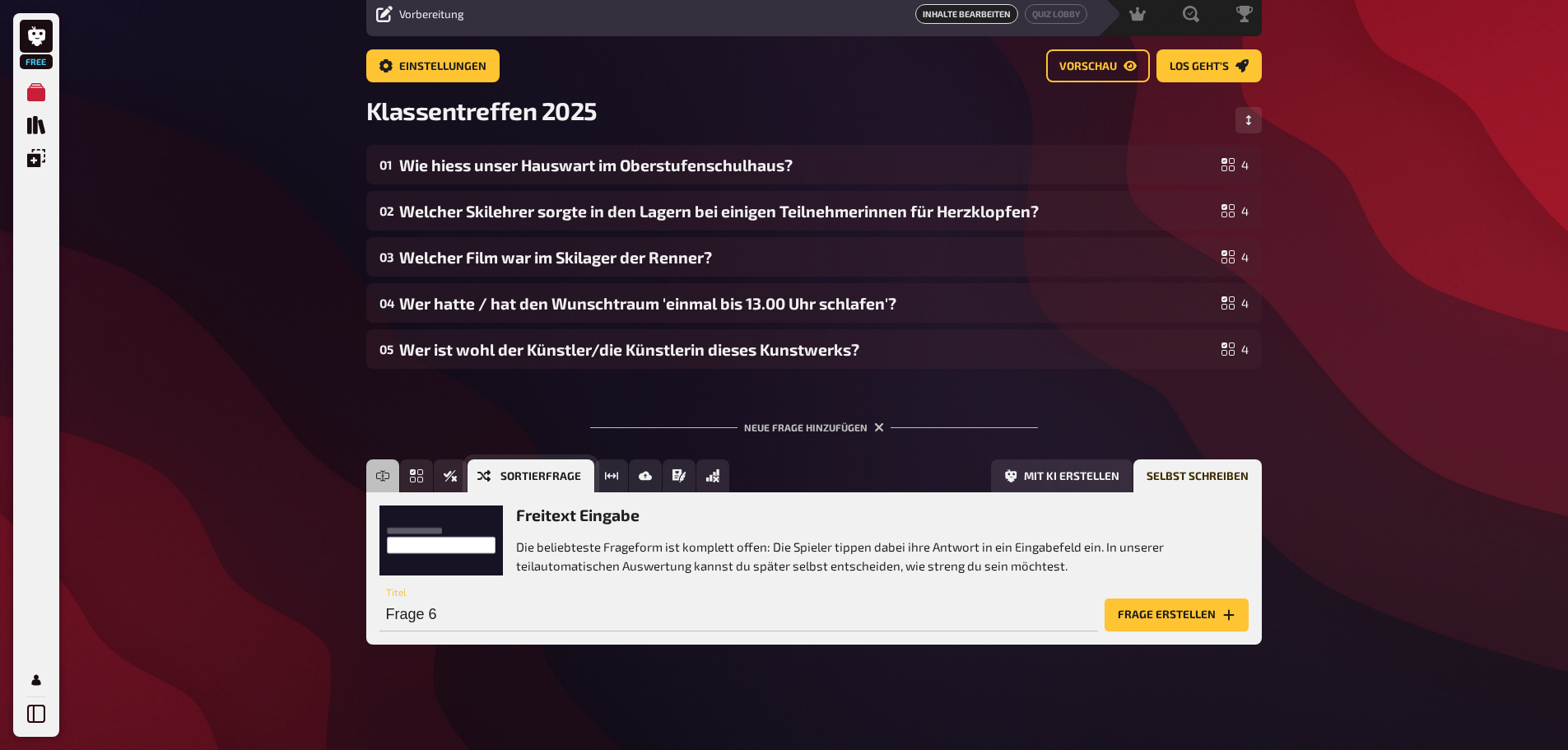
click at [565, 477] on span "Sortierfrage" at bounding box center [541, 477] width 80 height 12
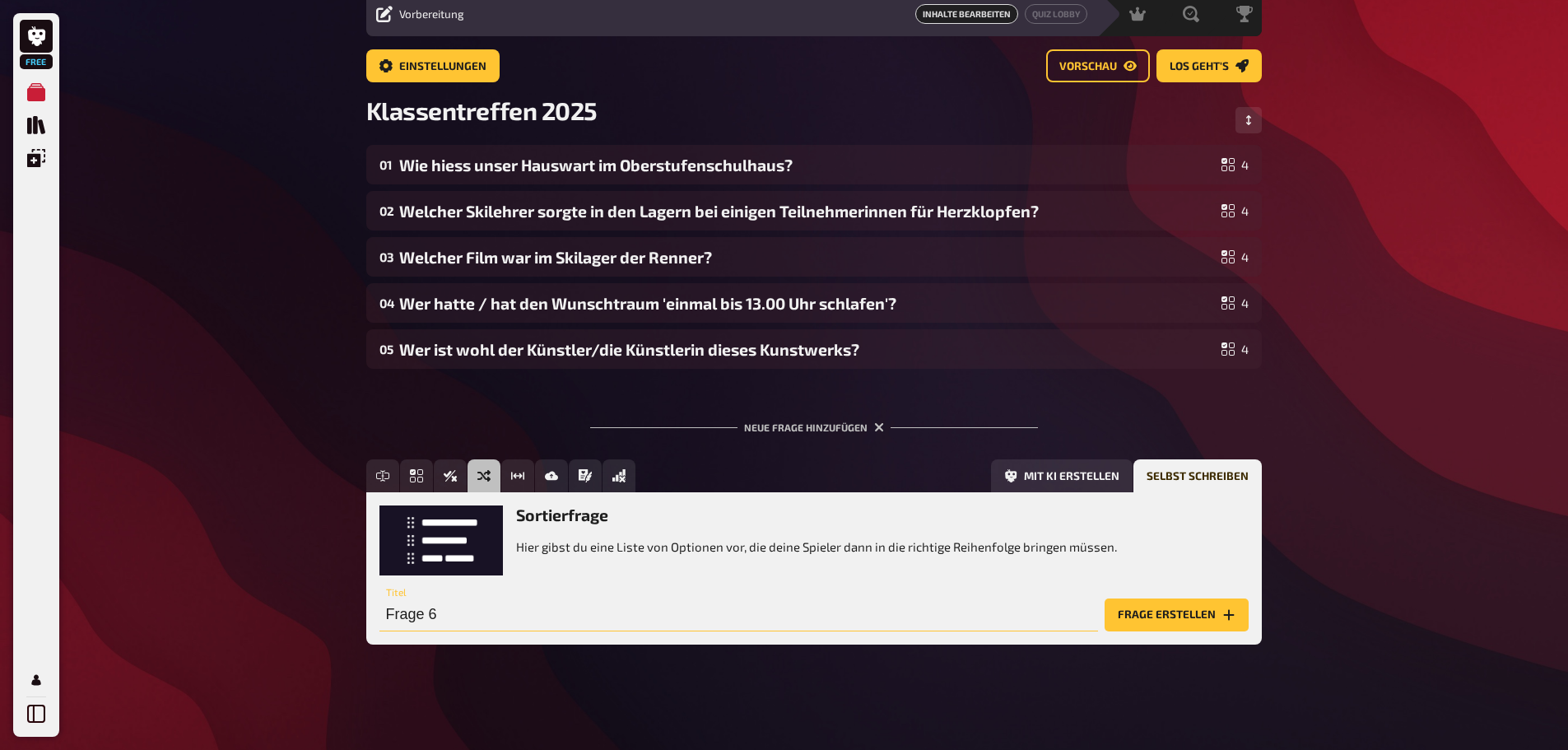
click at [460, 614] on input "Frage 6" at bounding box center [738, 615] width 718 height 33
type input "Sortiere die Personen nach Geburtsdatum....."
click at [1172, 611] on button "Frage erstellen" at bounding box center [1176, 615] width 144 height 33
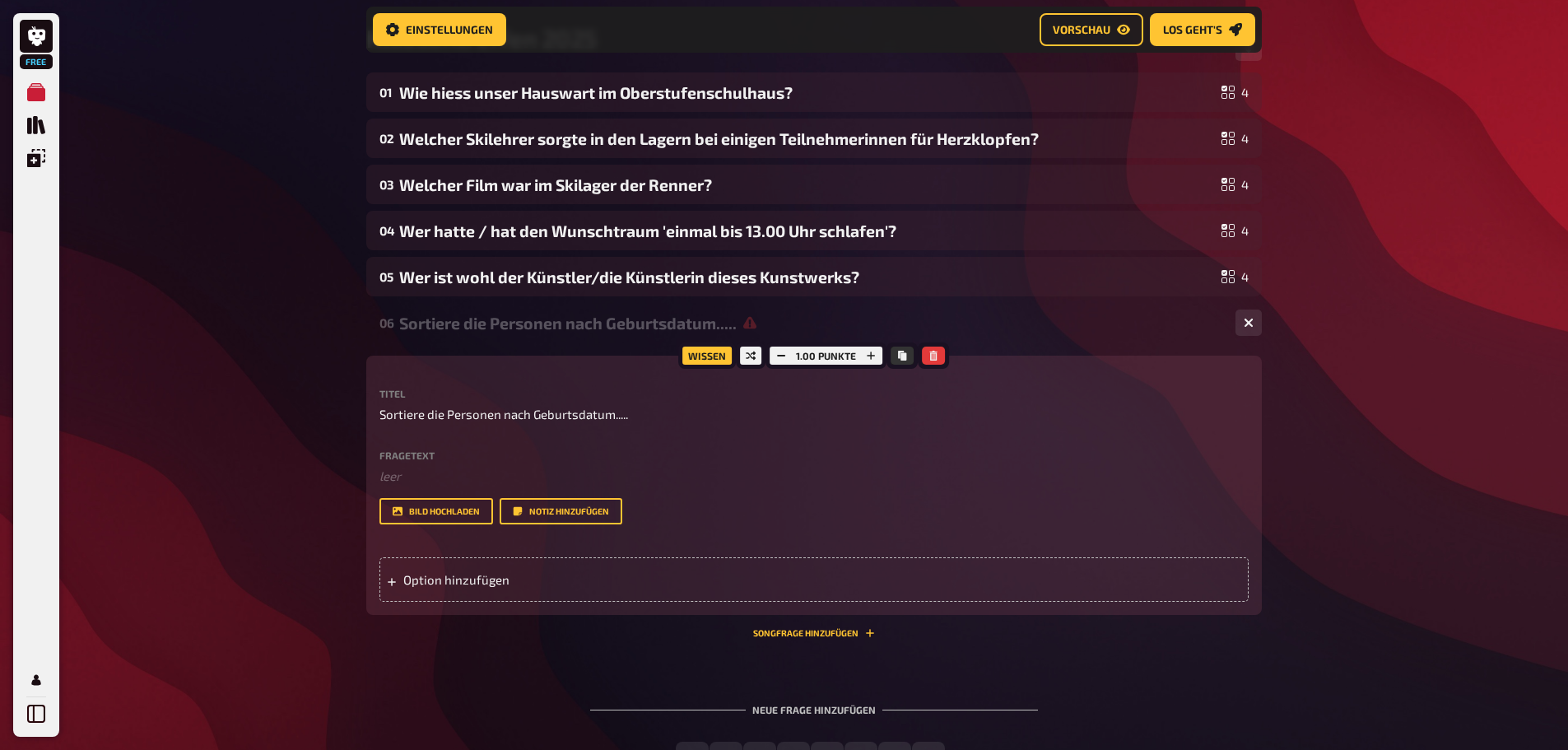
scroll to position [160, 0]
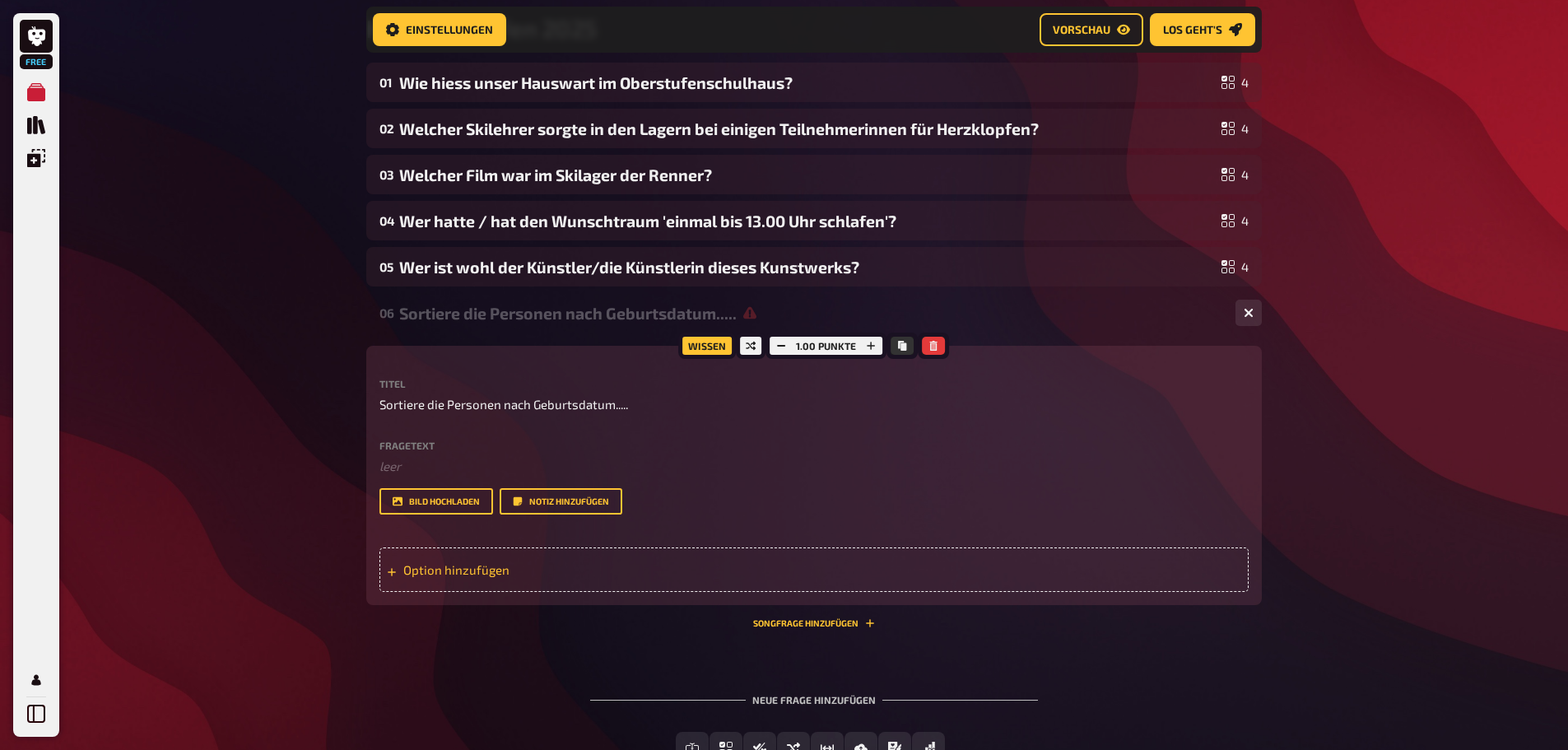
click at [473, 562] on div "Option hinzufügen" at bounding box center [814, 570] width 869 height 45
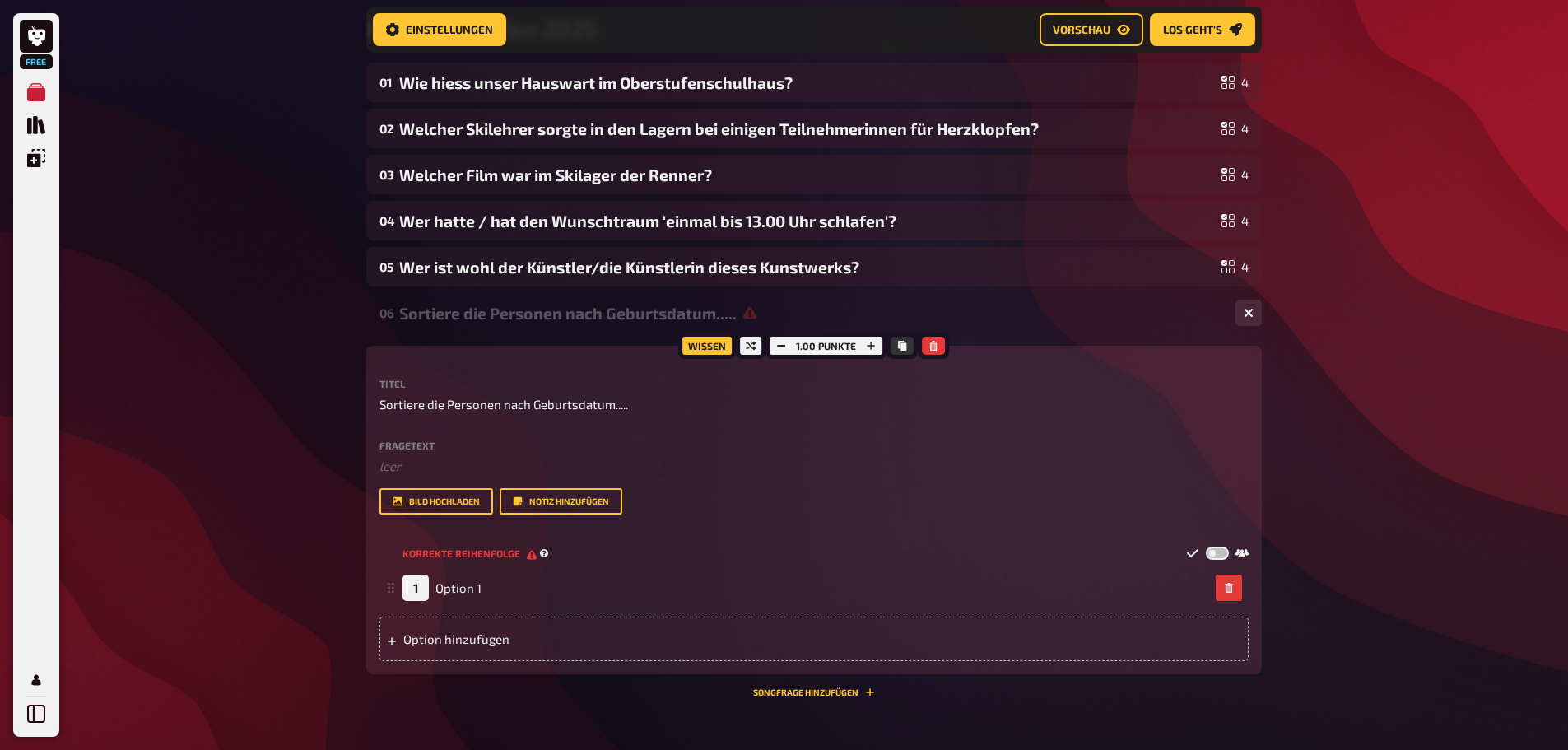
click at [1214, 552] on label at bounding box center [1217, 554] width 23 height 14
click at [1206, 546] on input "checkbox" at bounding box center [1205, 546] width 1 height 1
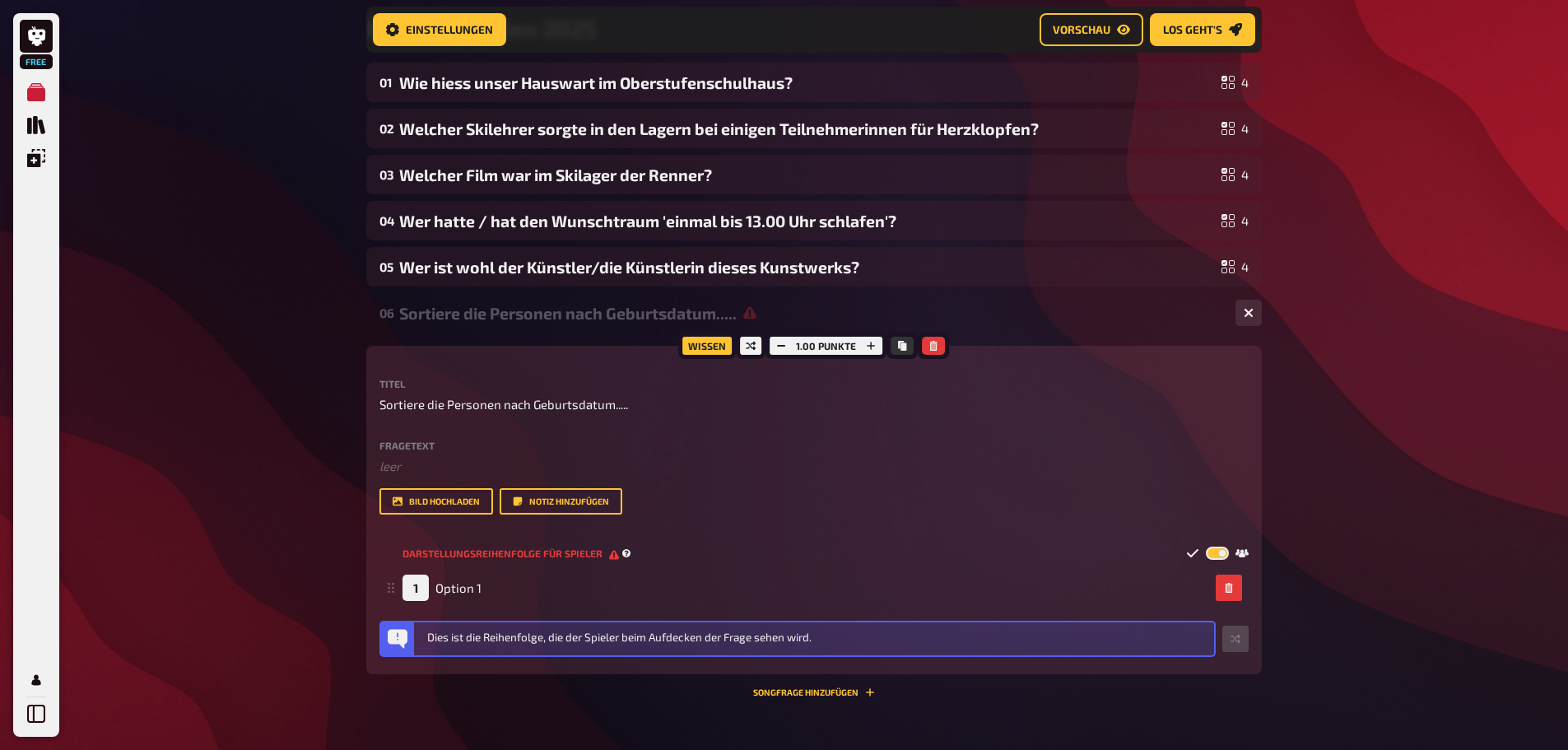
click at [1214, 552] on label at bounding box center [1217, 554] width 23 height 14
click at [1206, 546] on input "checkbox" at bounding box center [1205, 546] width 1 height 1
checkbox input "false"
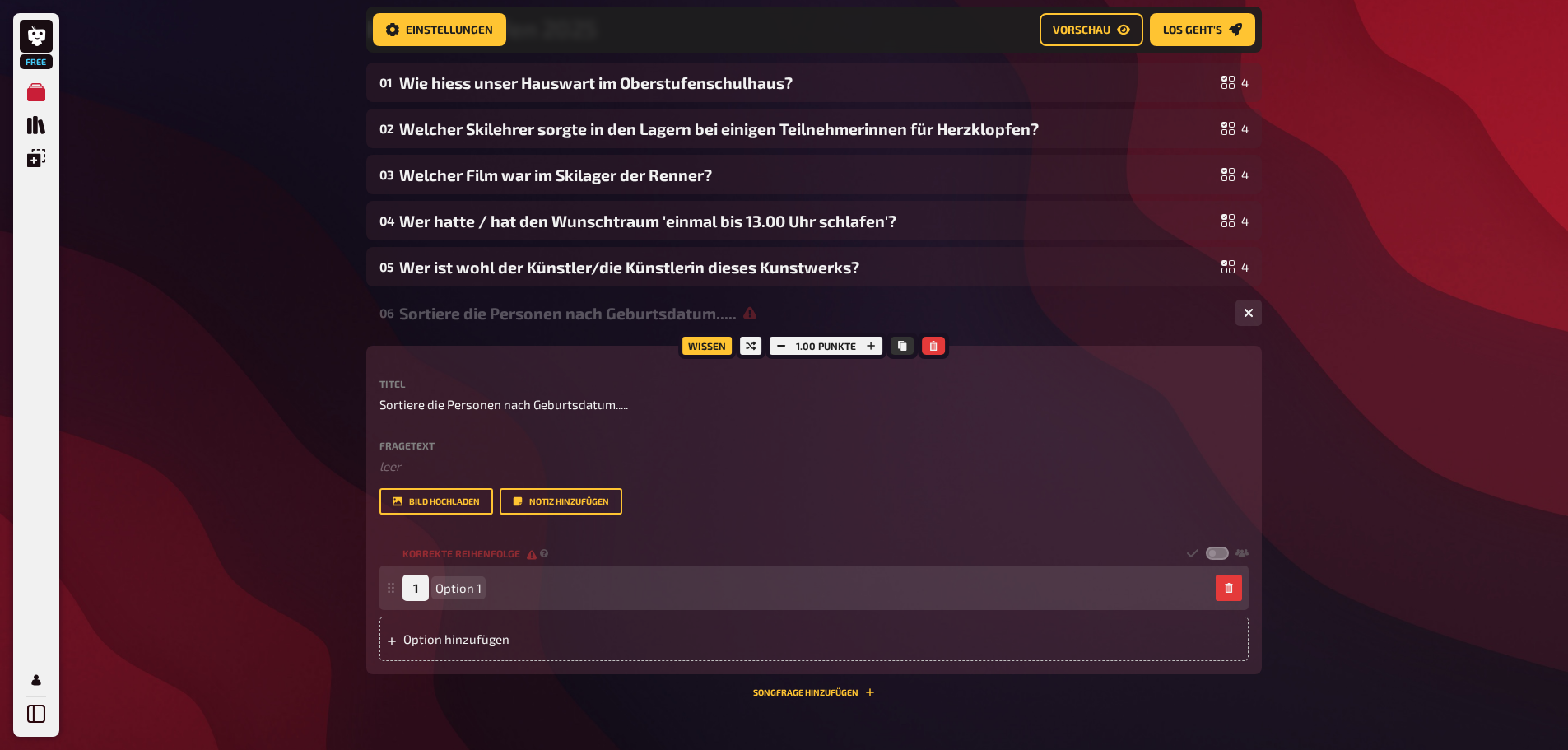
click at [474, 594] on span "Option 1" at bounding box center [459, 588] width 46 height 15
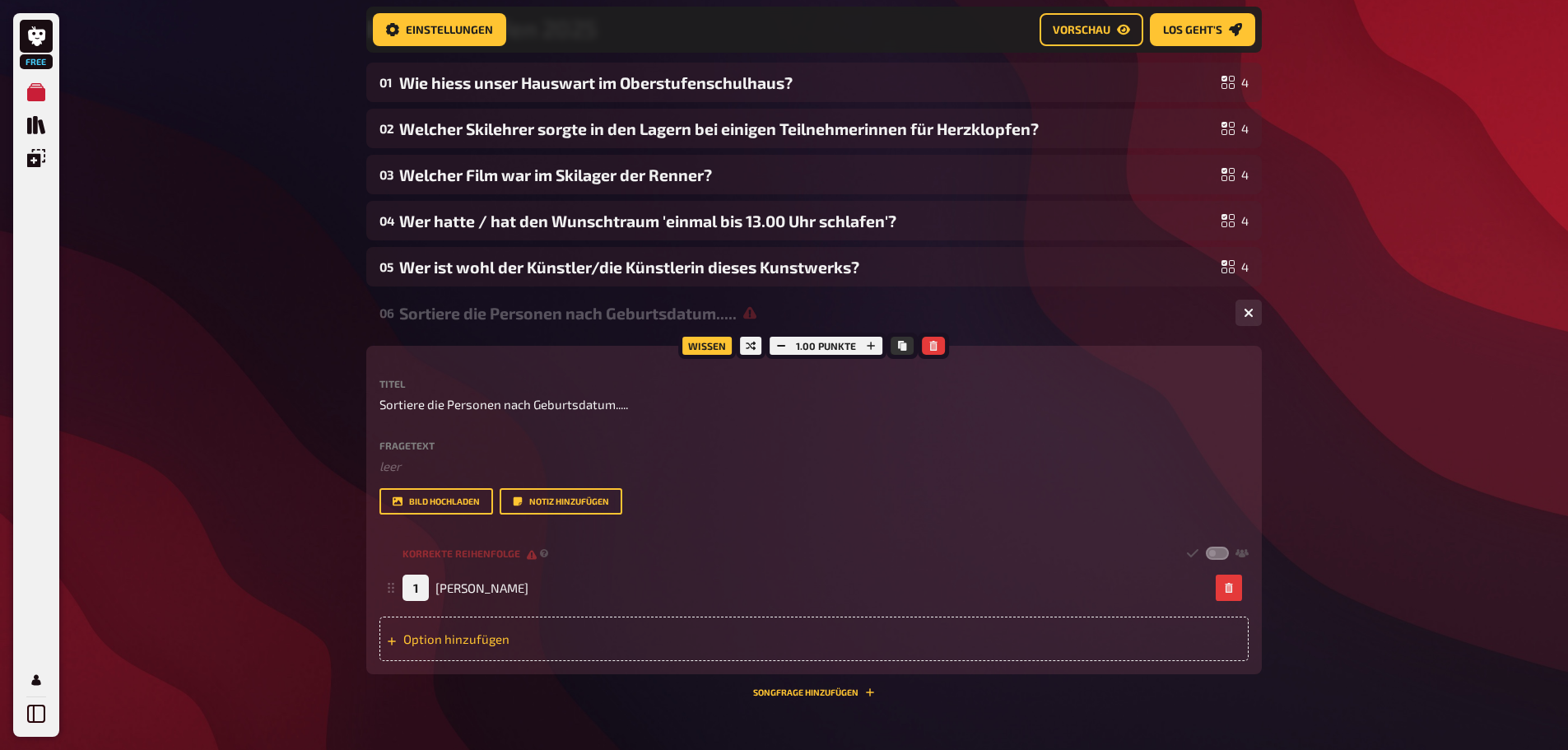
click at [470, 638] on div "Option hinzufügen" at bounding box center [814, 639] width 869 height 45
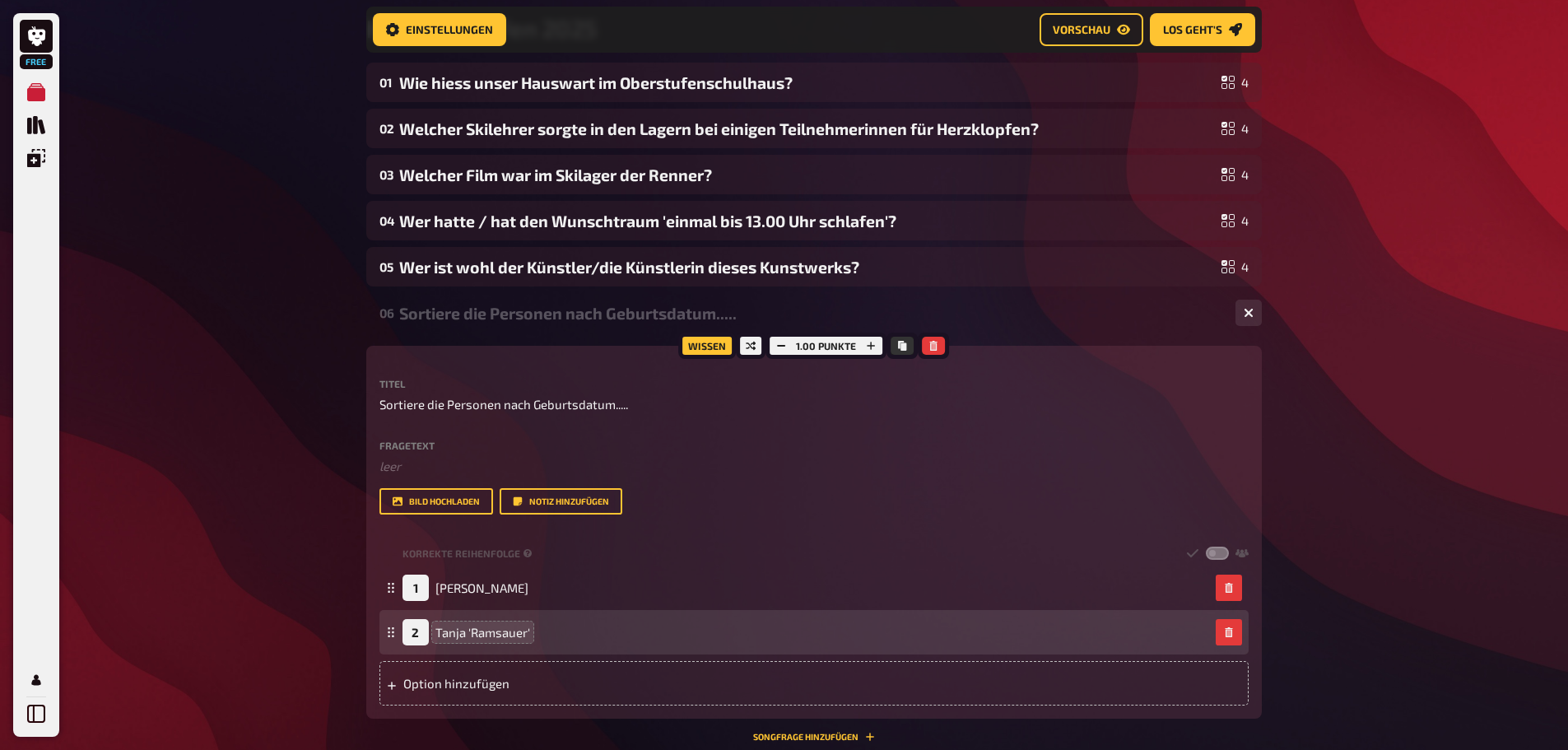
drag, startPoint x: 535, startPoint y: 629, endPoint x: 468, endPoint y: 628, distance: 67.0
click at [468, 628] on div "2 Tanja 'Ramsauer'" at bounding box center [806, 633] width 807 height 27
click at [533, 629] on div "2 Tanja 'Ramsauer'" at bounding box center [806, 633] width 807 height 27
click at [529, 635] on span "Tanja 'Ramsauer'" at bounding box center [483, 632] width 95 height 15
drag, startPoint x: 529, startPoint y: 635, endPoint x: 393, endPoint y: 615, distance: 137.5
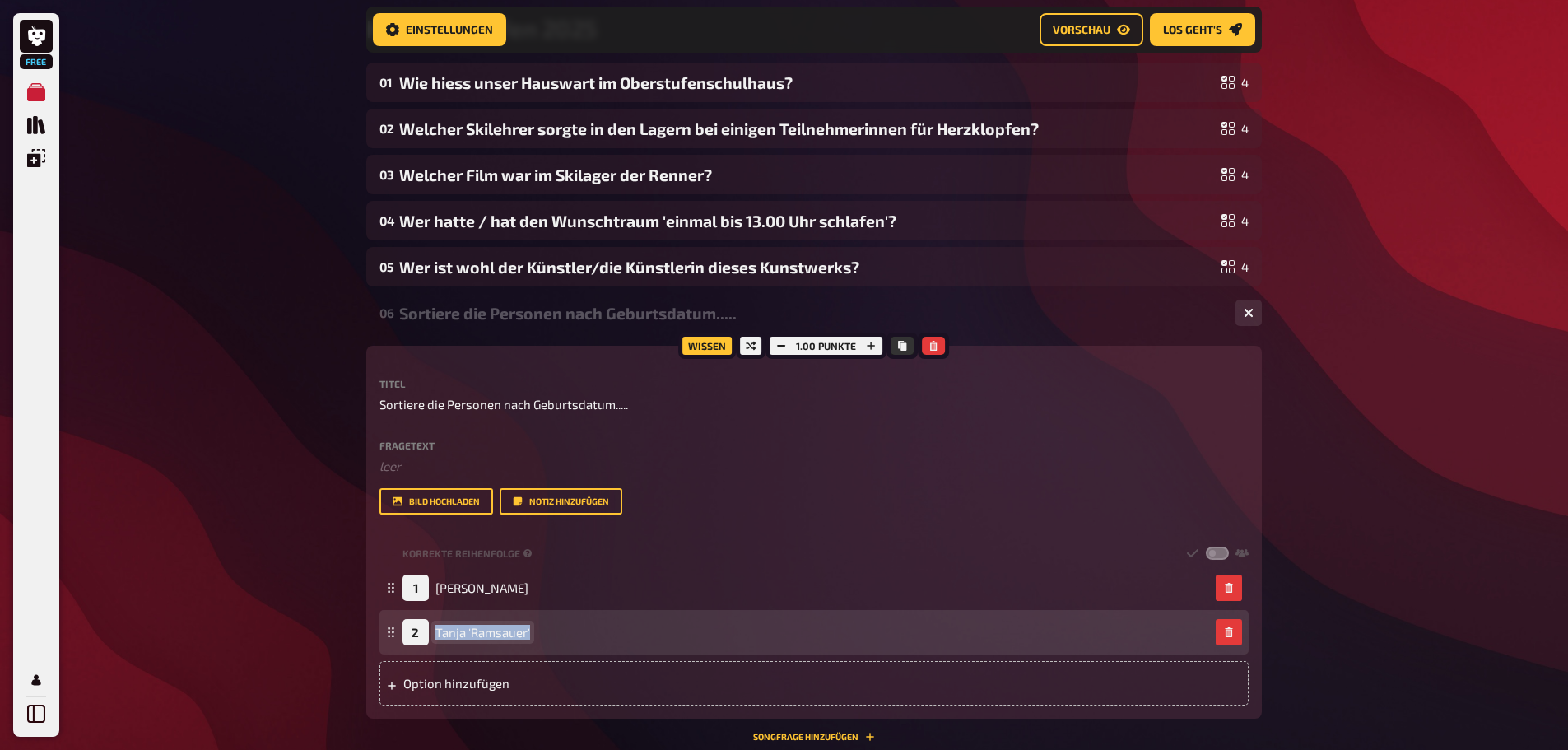
click at [393, 615] on div "2 Tanja 'Ramsauer'" at bounding box center [814, 632] width 869 height 45
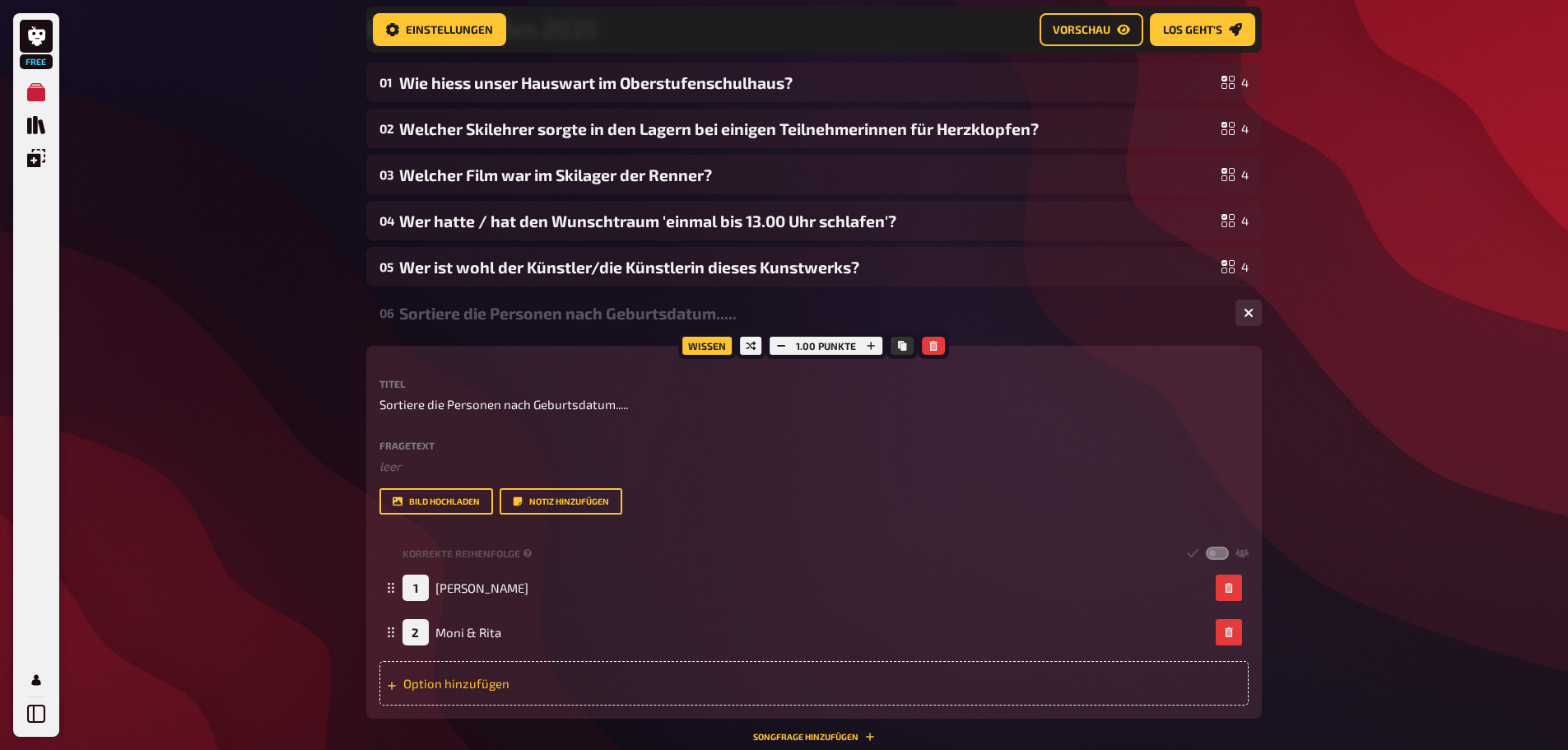
click at [417, 680] on div "Option hinzufügen" at bounding box center [814, 684] width 869 height 45
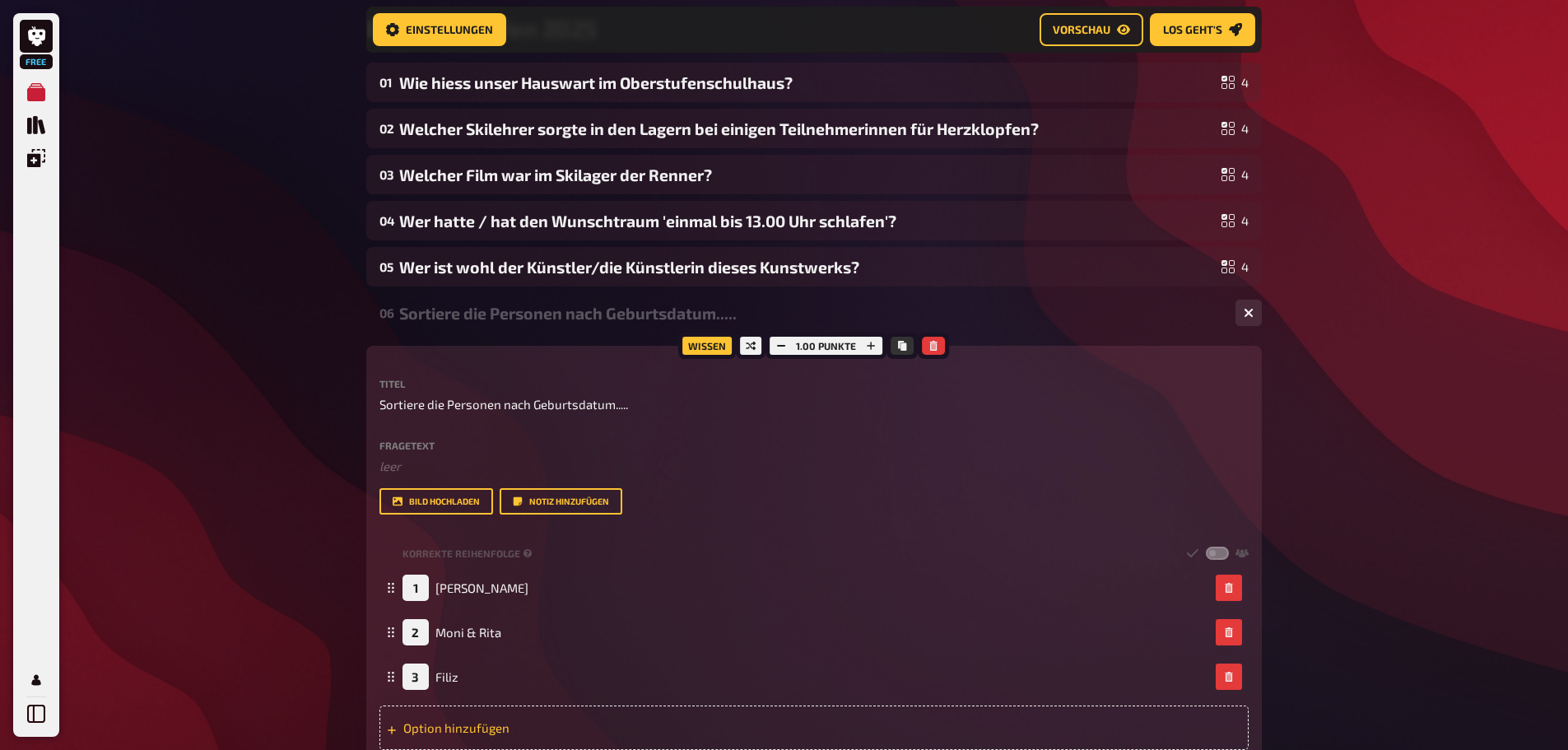
click at [425, 725] on div "Option hinzufügen" at bounding box center [814, 728] width 869 height 45
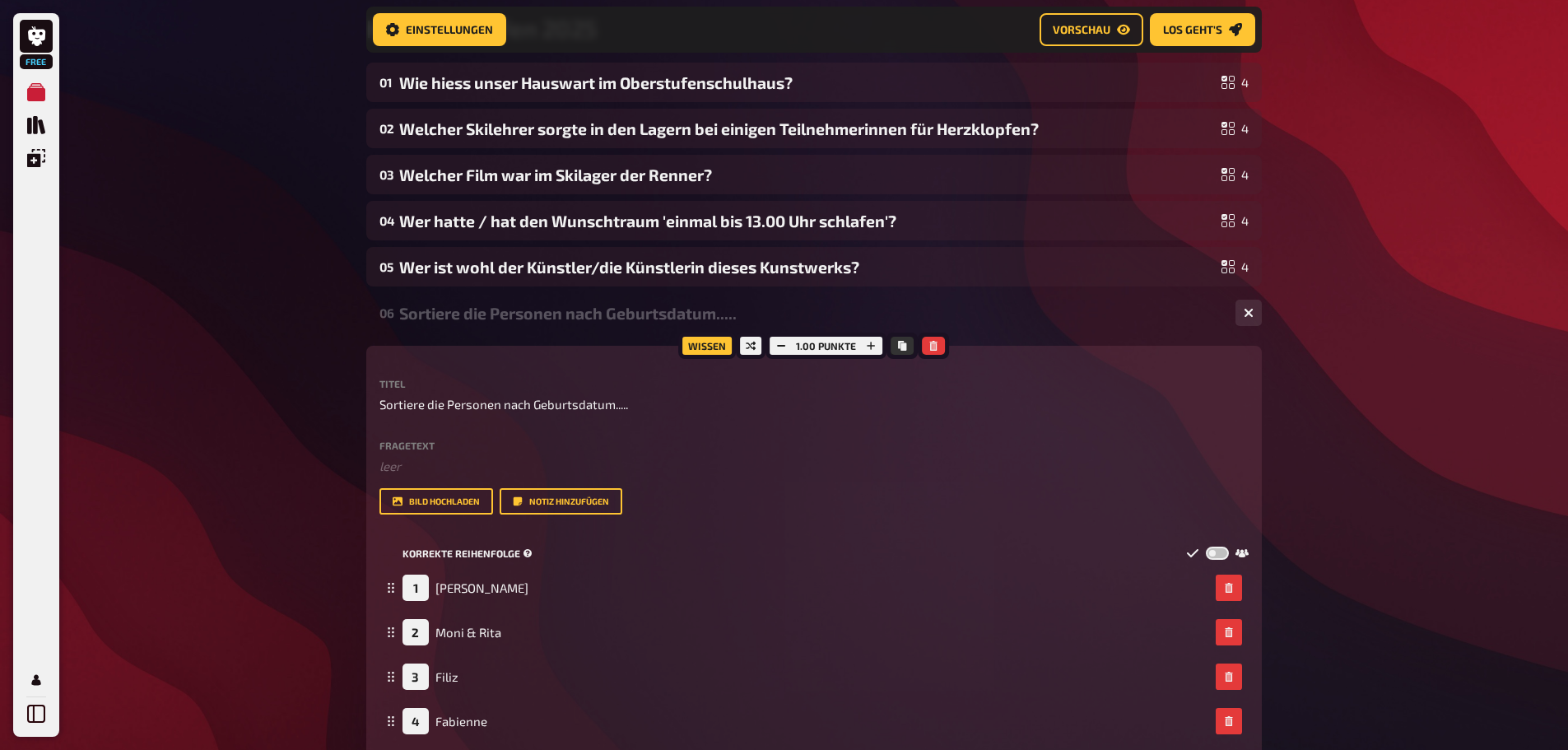
click at [1210, 553] on label at bounding box center [1217, 554] width 23 height 14
click at [1206, 546] on input "checkbox" at bounding box center [1205, 546] width 1 height 1
checkbox input "true"
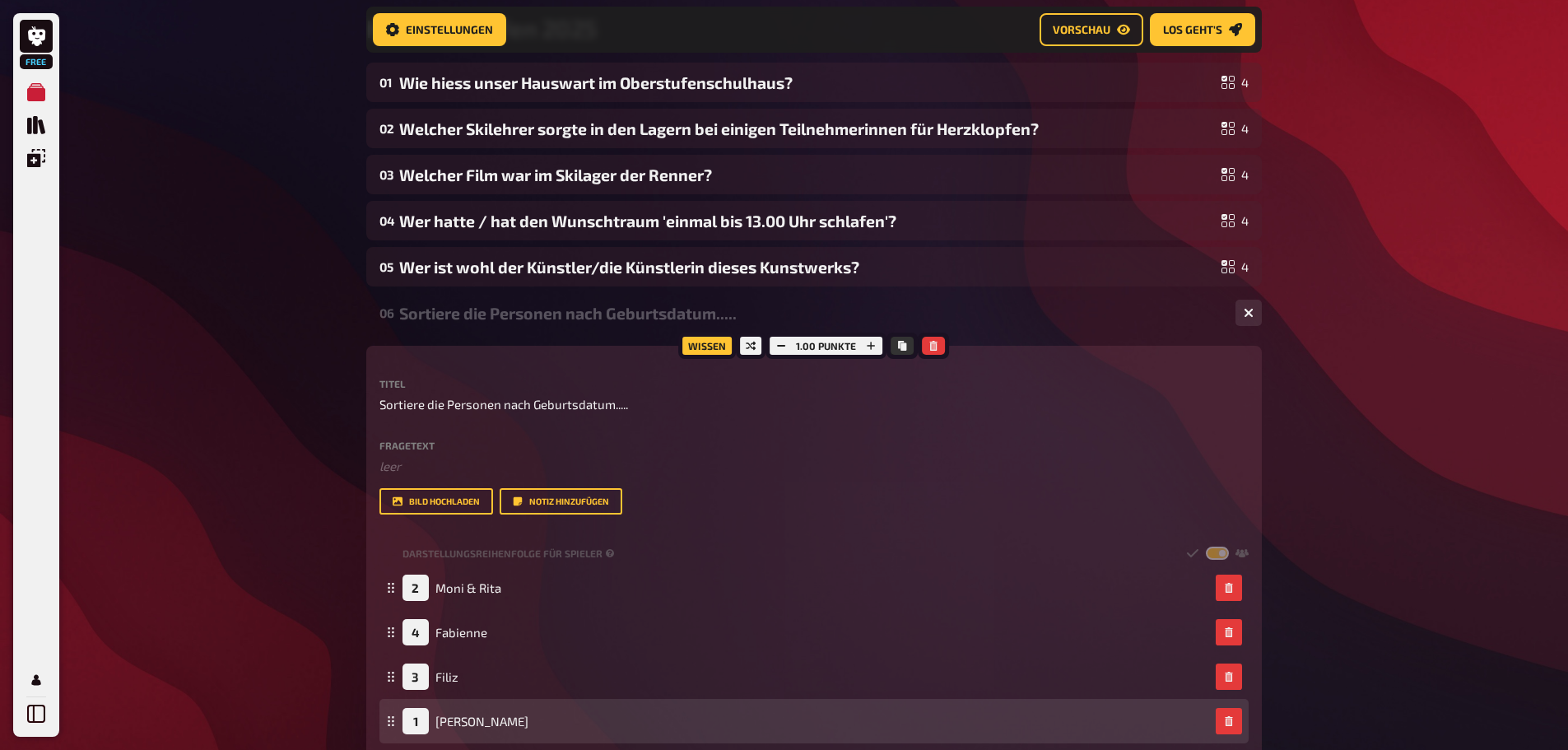
scroll to position [324, 0]
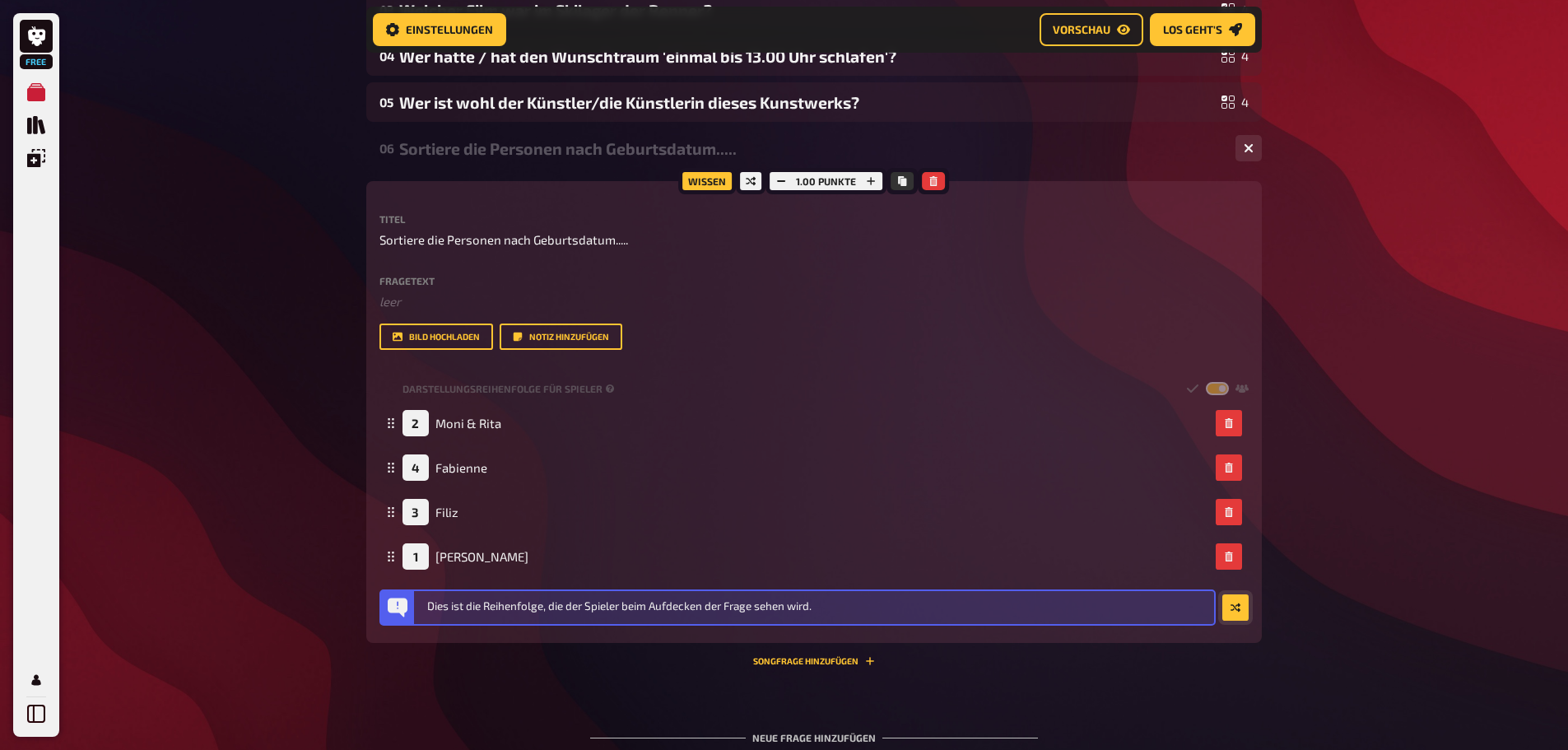
click at [1235, 612] on icon "button" at bounding box center [1235, 607] width 10 height 10
click at [1332, 578] on div "Free Meine Quizze Quiz Sammlung Einblendungen Mein Konto Home Meine Quizze Klas…" at bounding box center [784, 292] width 1568 height 1233
click at [779, 658] on button "Songfrage hinzufügen" at bounding box center [814, 661] width 122 height 10
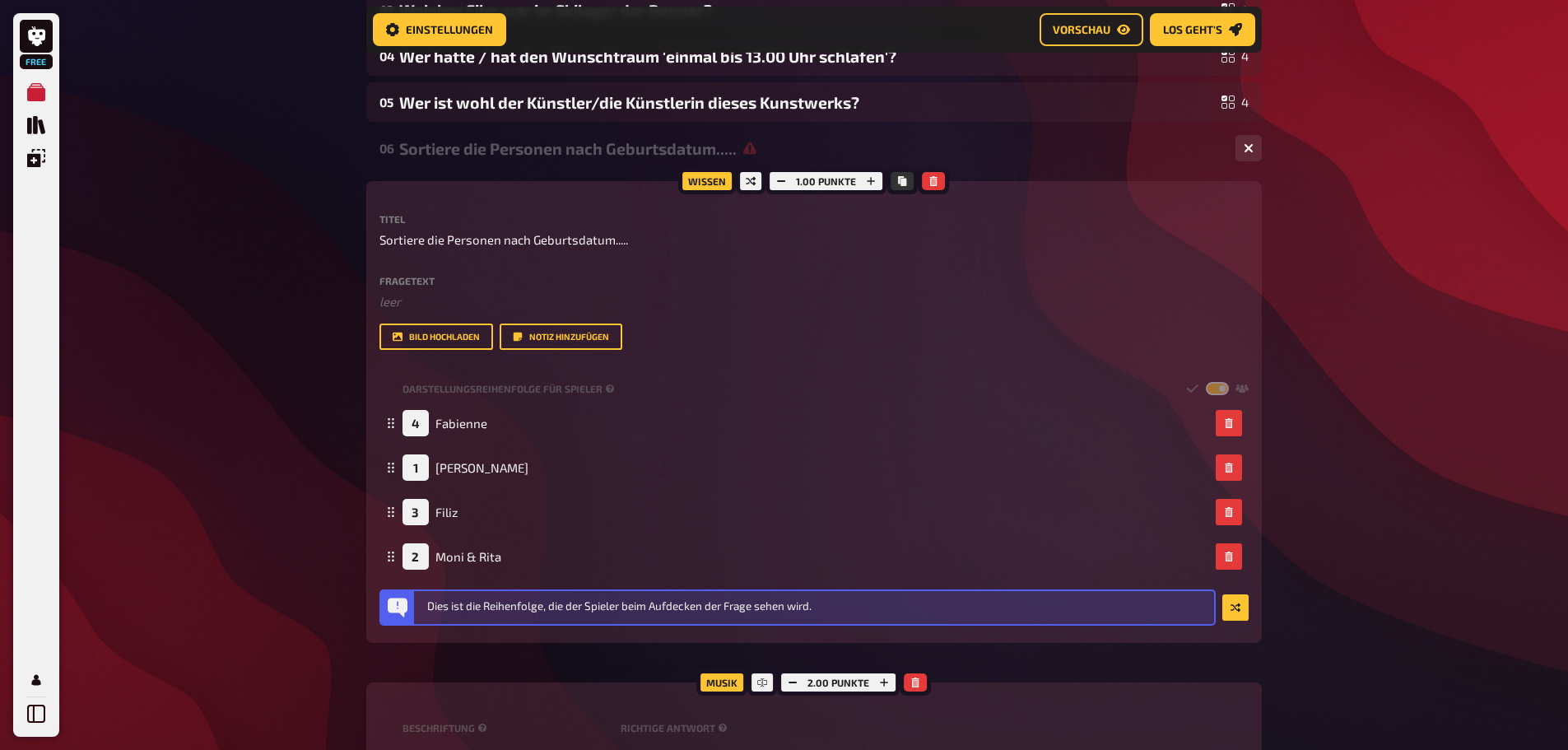
scroll to position [654, 0]
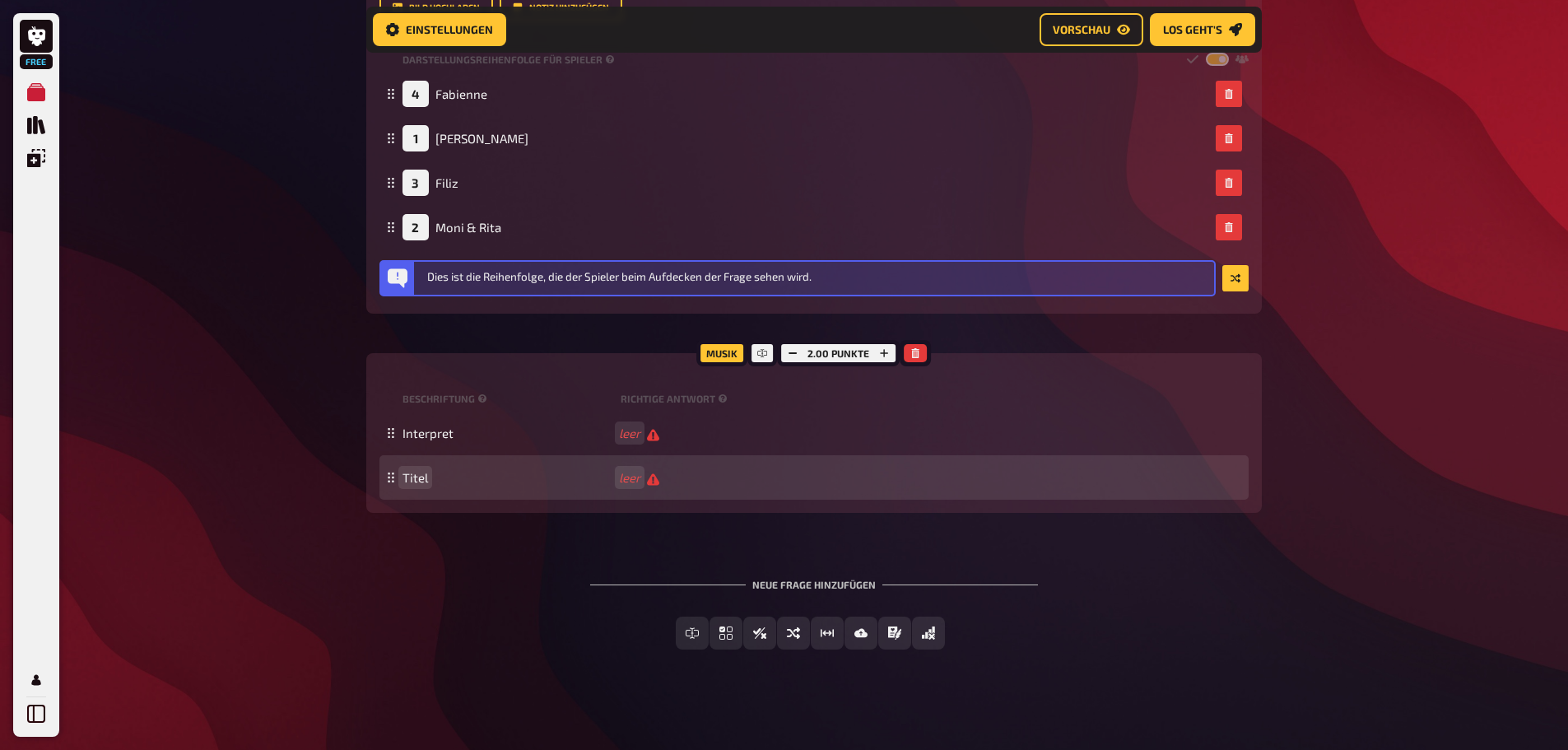
click at [417, 472] on span "Titel" at bounding box center [415, 478] width 26 height 15
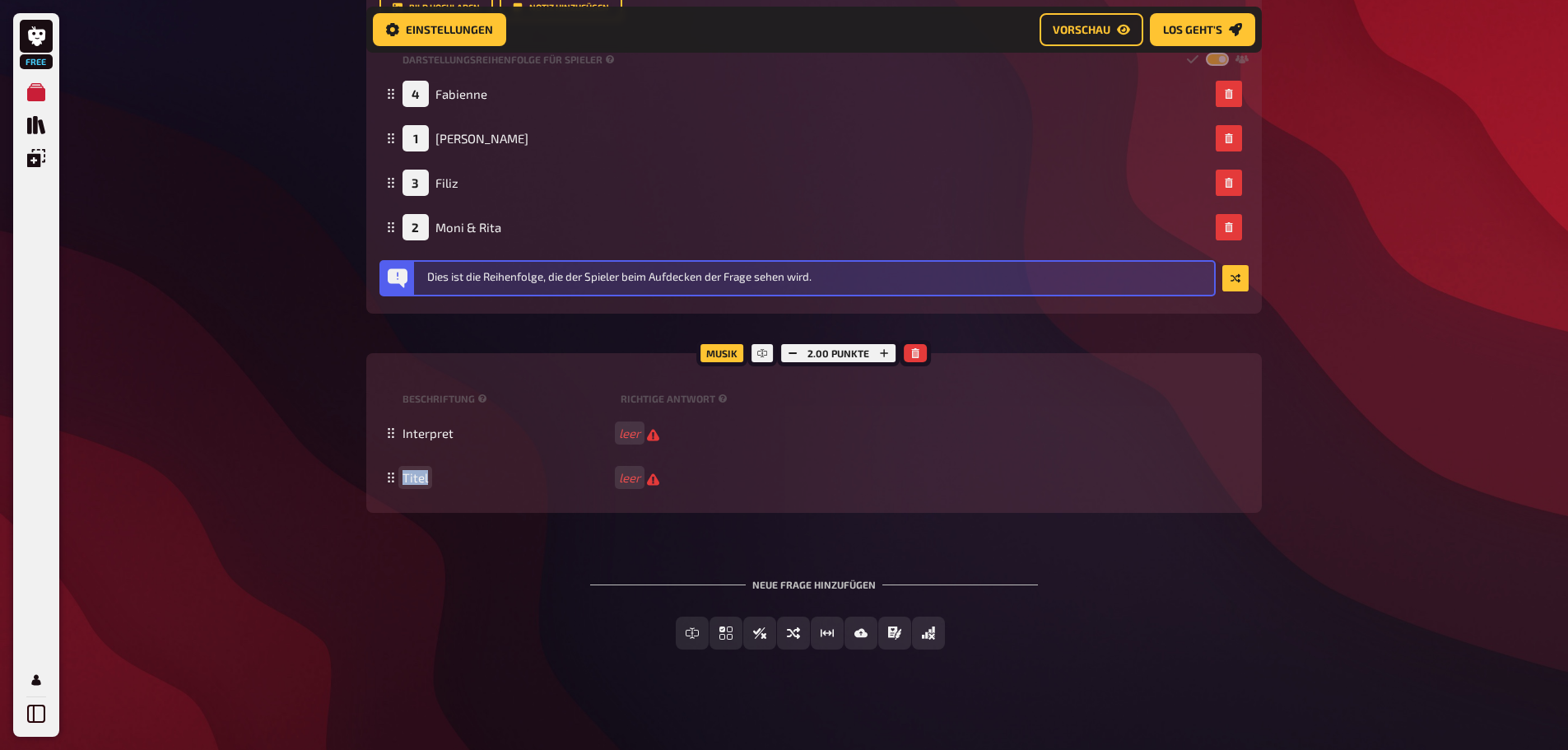
drag, startPoint x: 426, startPoint y: 475, endPoint x: 386, endPoint y: 503, distance: 48.8
click at [386, 503] on div "Musik 2.00 Punkte Beschriftung Richtige Antwort Interpret leer Titel leer To pi…" at bounding box center [814, 433] width 896 height 160
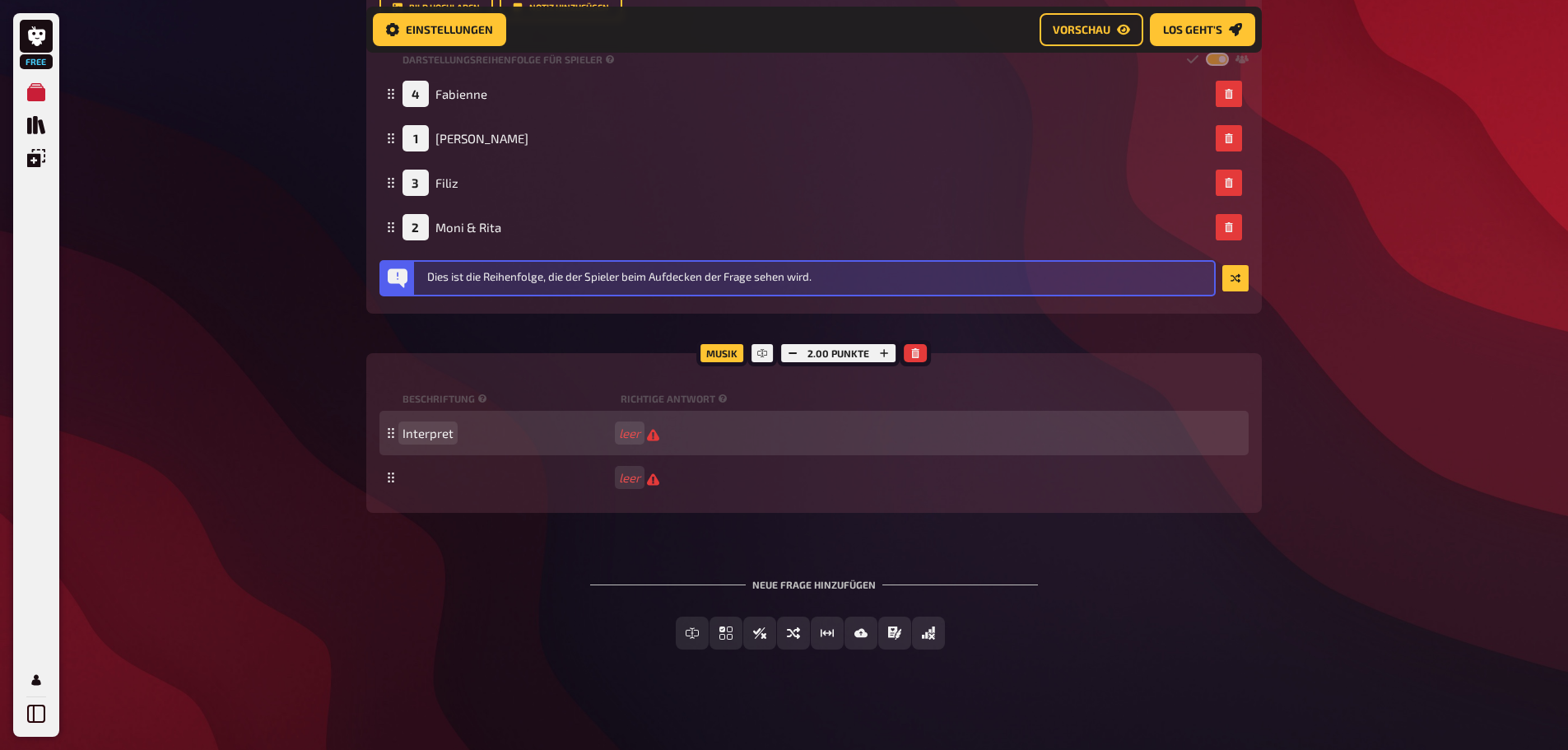
click at [443, 431] on span "Interpret" at bounding box center [427, 433] width 51 height 15
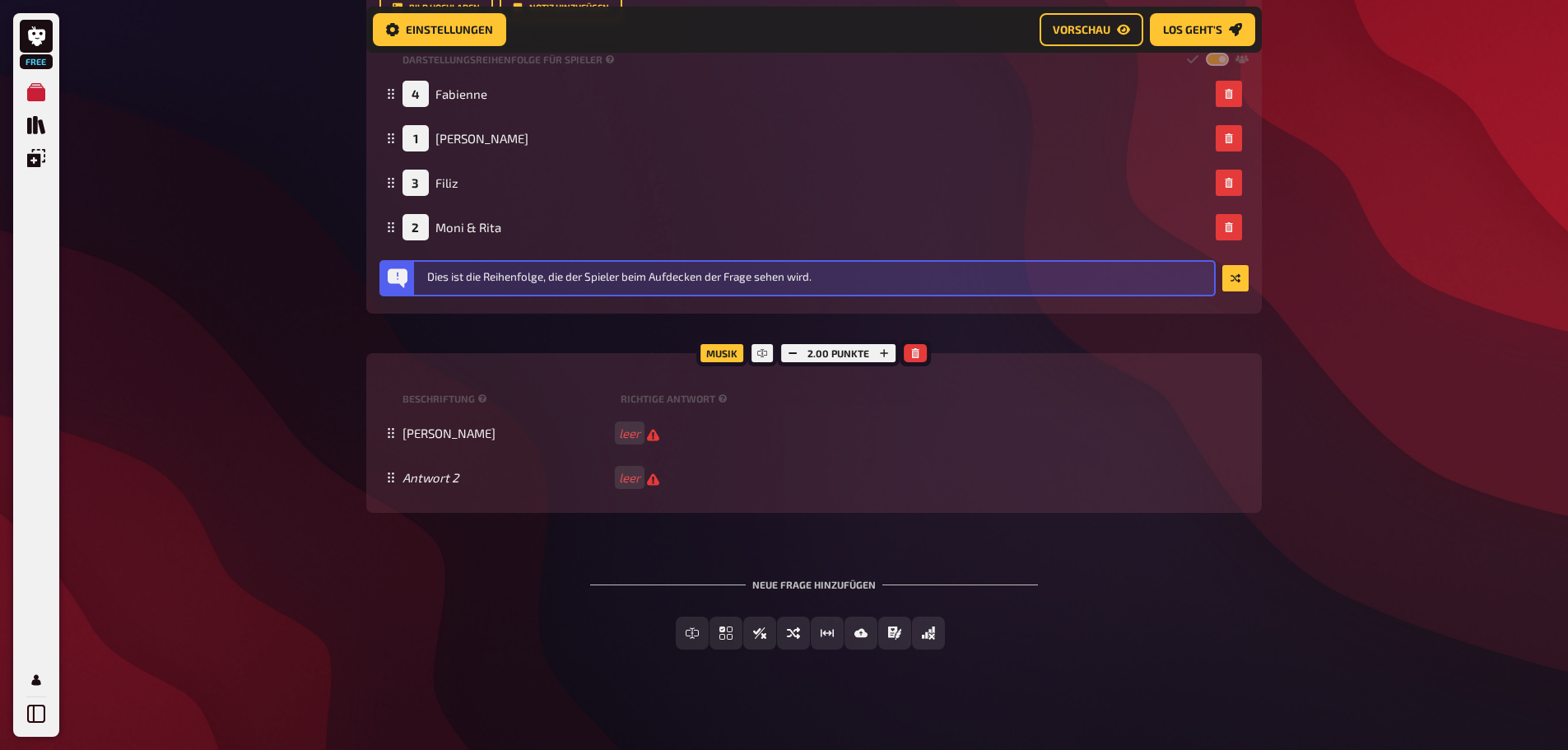
click at [708, 355] on div "Musik" at bounding box center [721, 354] width 51 height 27
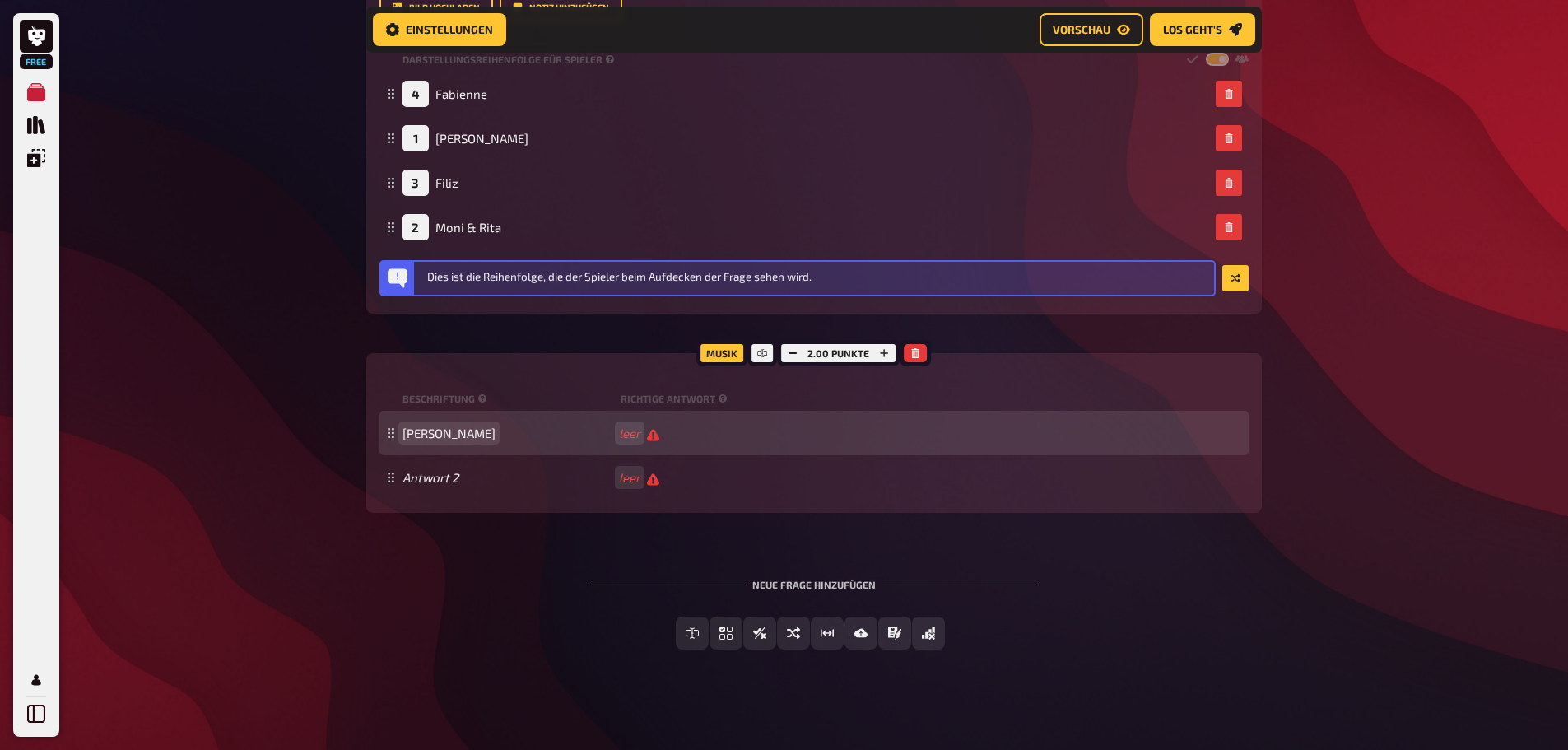
click at [474, 429] on span "Rod Stewart" at bounding box center [507, 433] width 210 height 15
drag, startPoint x: 475, startPoint y: 431, endPoint x: 409, endPoint y: 433, distance: 66.0
click at [409, 433] on span "Rod Stewart" at bounding box center [507, 433] width 210 height 15
click at [409, 433] on span "Rod Stewart" at bounding box center [449, 433] width 93 height 15
click at [800, 453] on div "Wer ist der Interpret? Rod Stewart" at bounding box center [814, 433] width 869 height 45
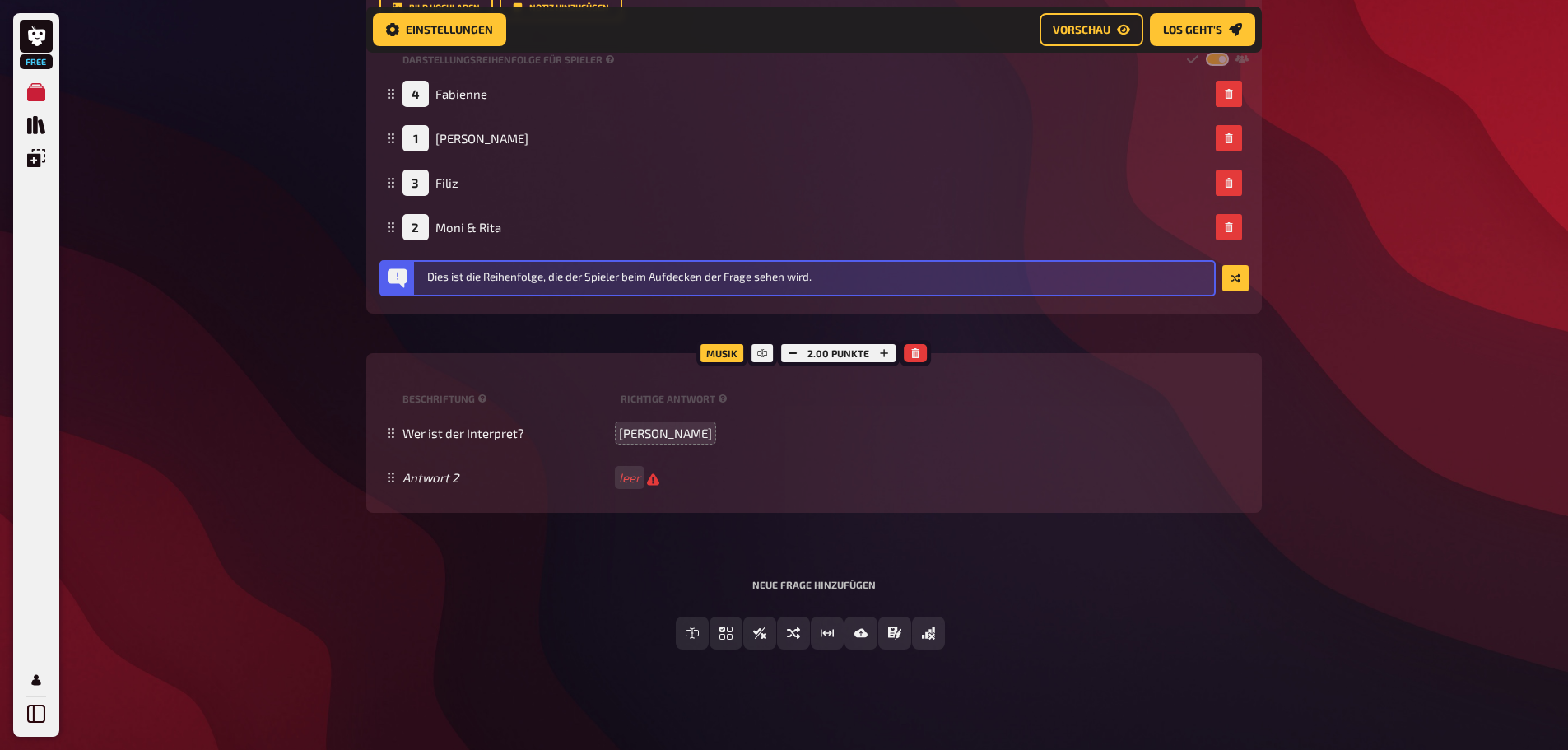
click at [715, 350] on div "Musik" at bounding box center [721, 354] width 51 height 27
click at [1101, 680] on div "Home Meine Quizze Klassentreffen 2025 Vorbereitung Vorbereitung Inhalte Bearbei…" at bounding box center [814, 51] width 922 height 1409
click at [1247, 641] on div "Freitext Eingabe Einfachauswahl Wahr / Falsch Sortierfrage Schätzfrage Bild-Ant…" at bounding box center [814, 633] width 896 height 33
click at [1108, 28] on span "Vorschau" at bounding box center [1082, 29] width 58 height 12
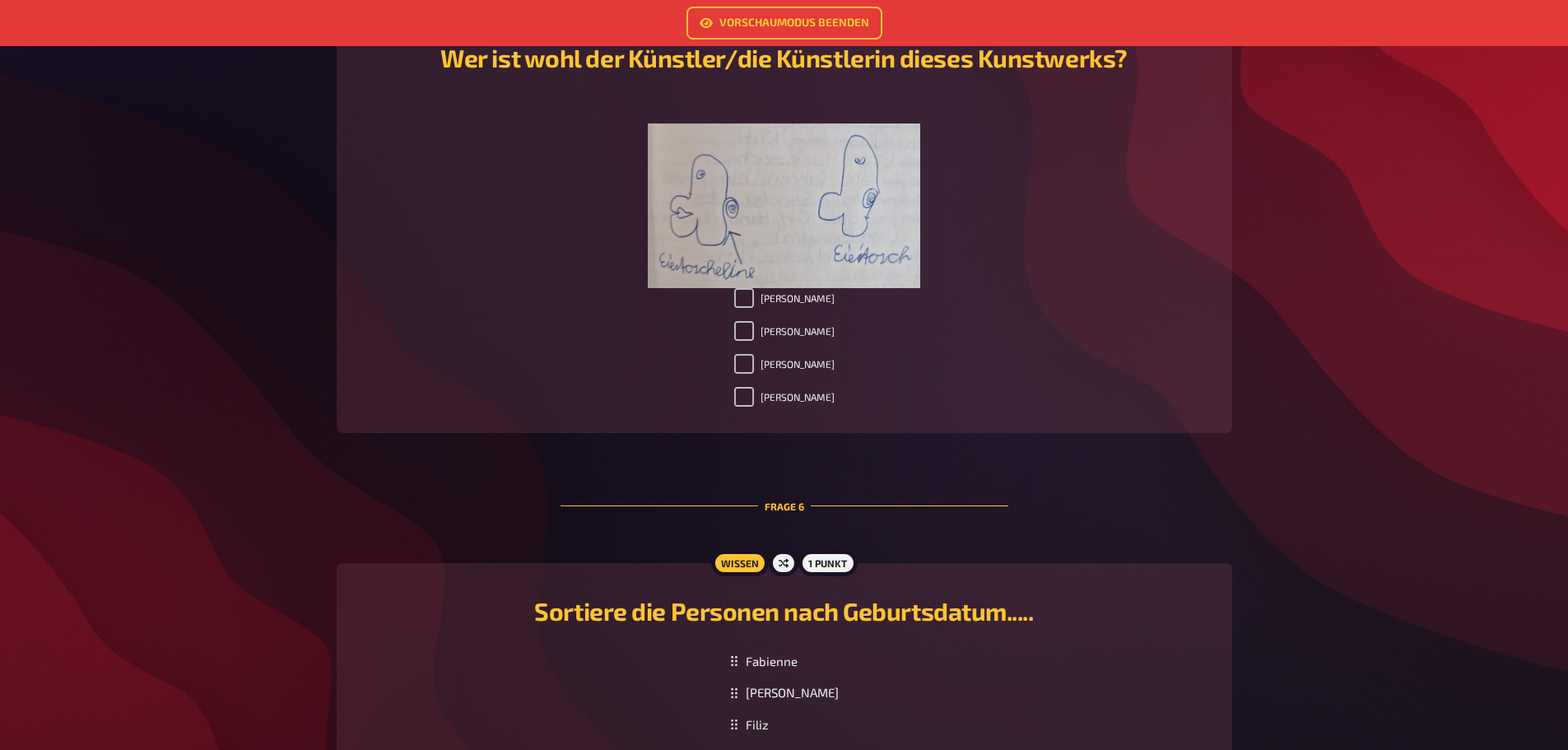
scroll to position [2515, 0]
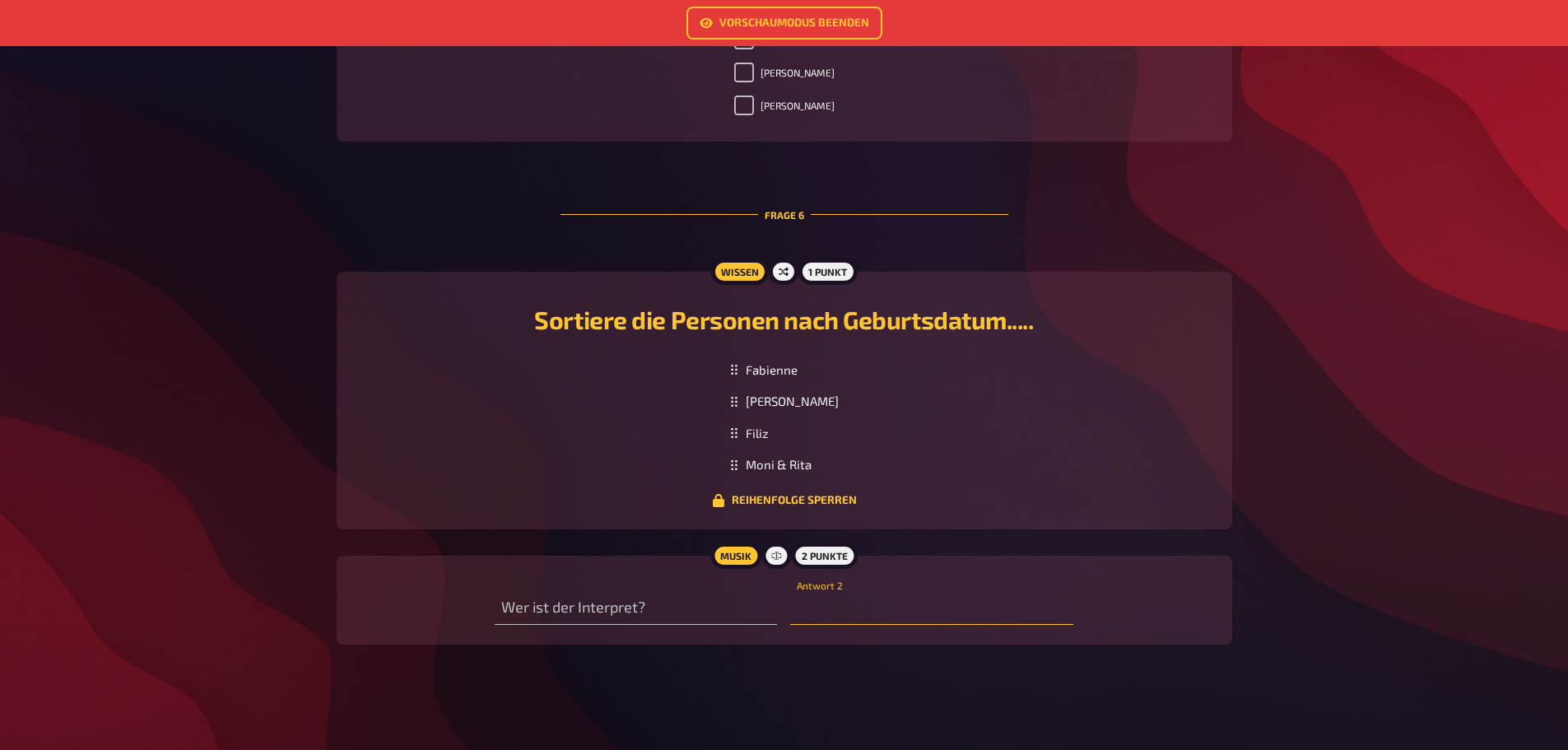
click at [829, 608] on input "text" at bounding box center [931, 608] width 282 height 33
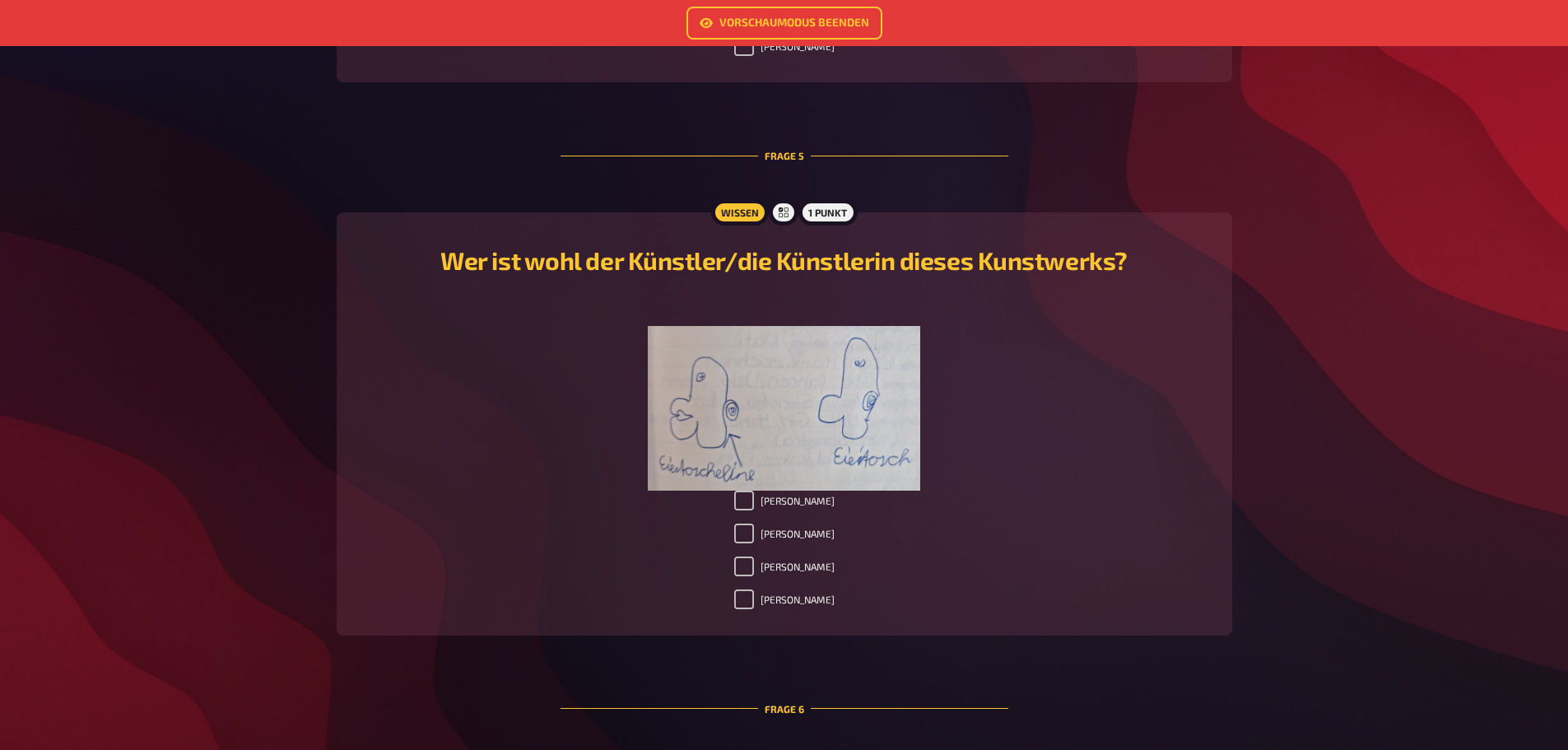
scroll to position [1527, 0]
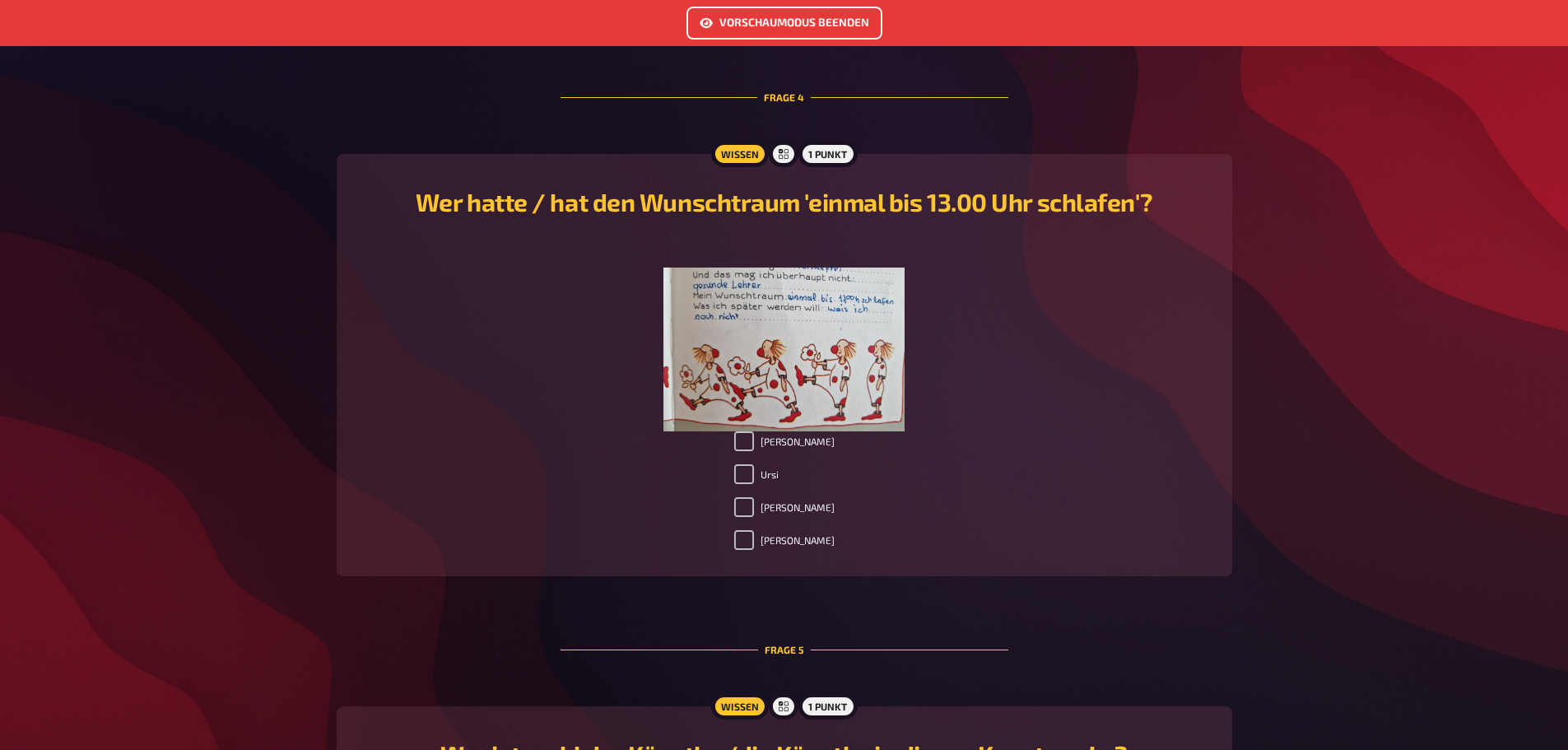
click at [847, 26] on link "Vorschaumodus beenden" at bounding box center [784, 22] width 196 height 33
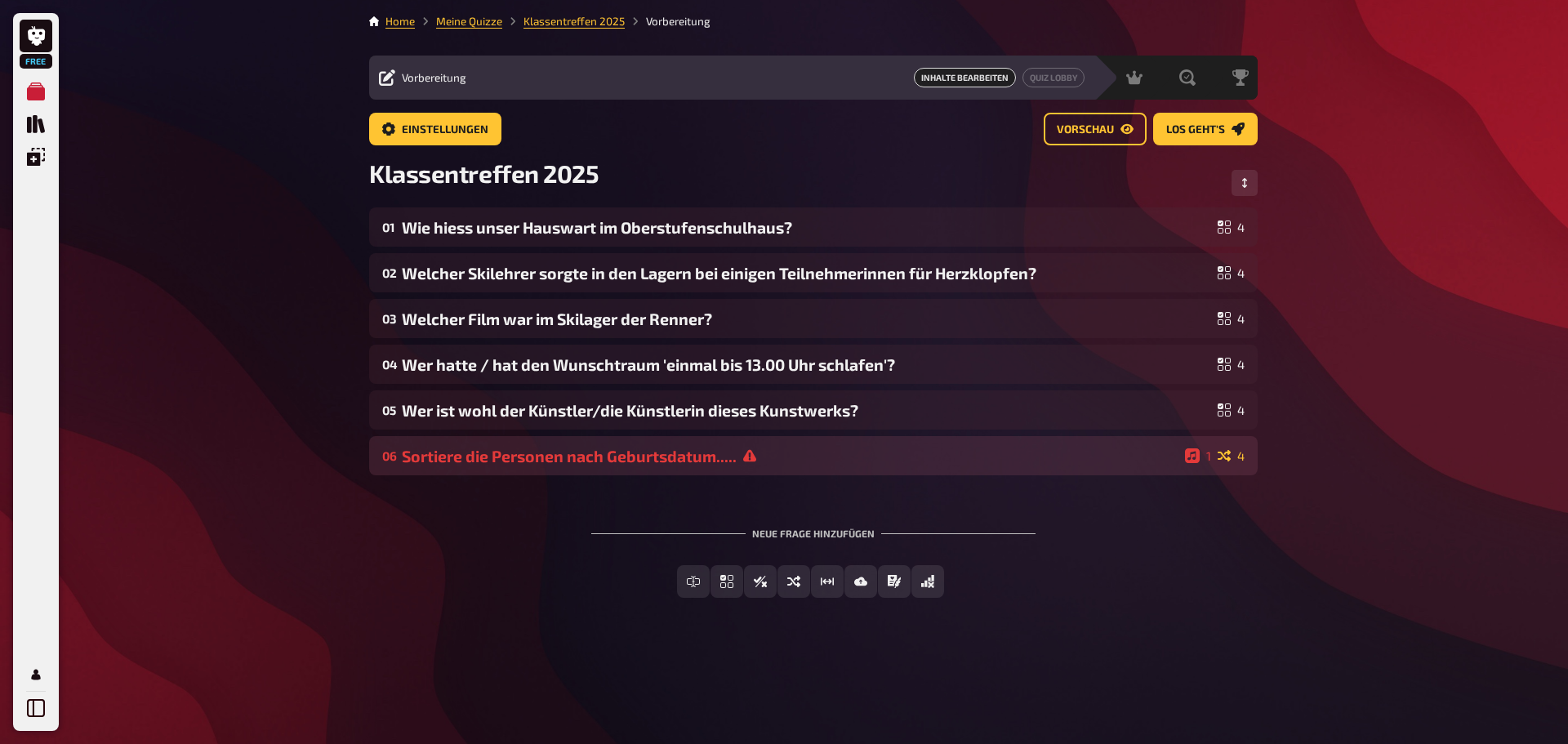
click at [750, 454] on icon at bounding box center [749, 456] width 13 height 12
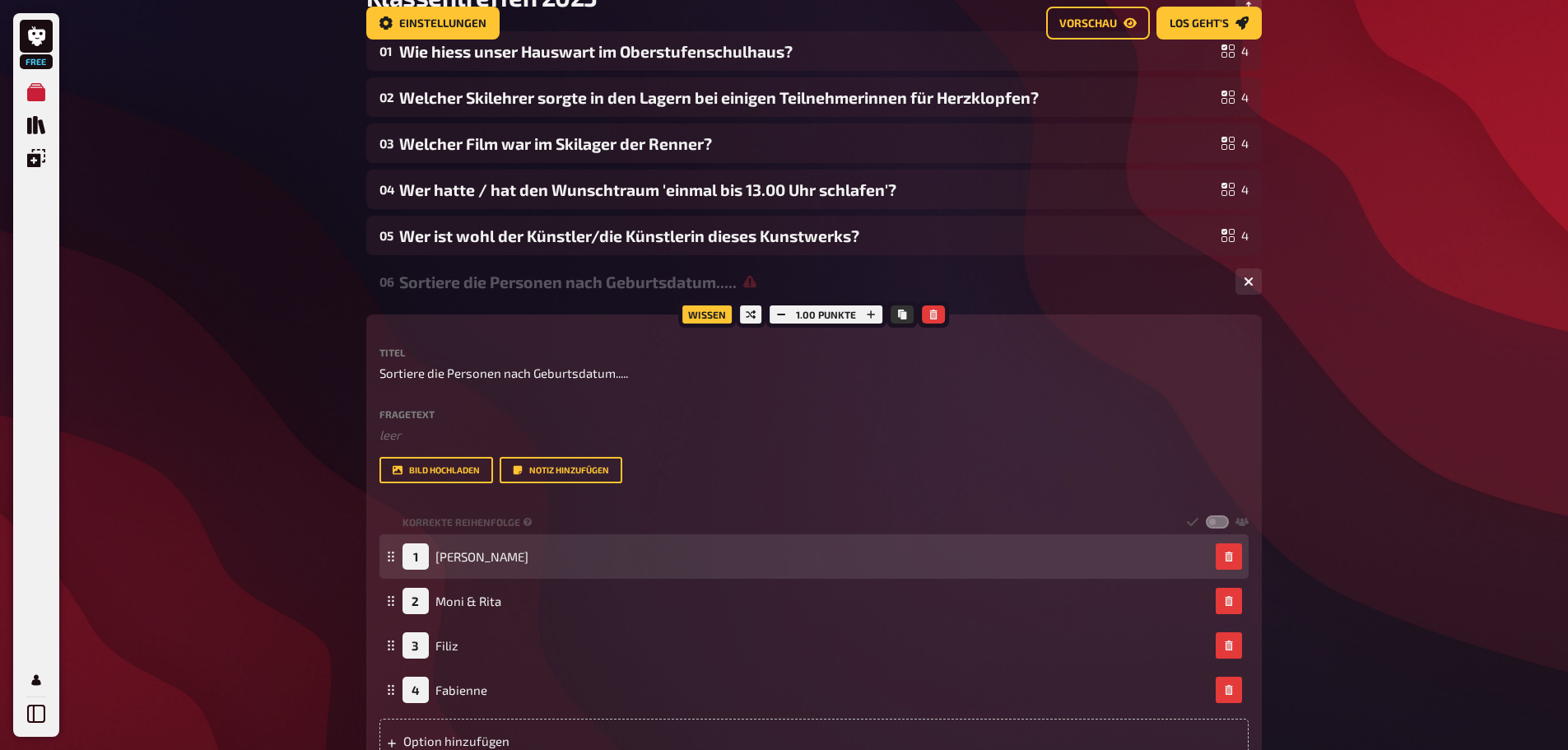
scroll to position [96, 0]
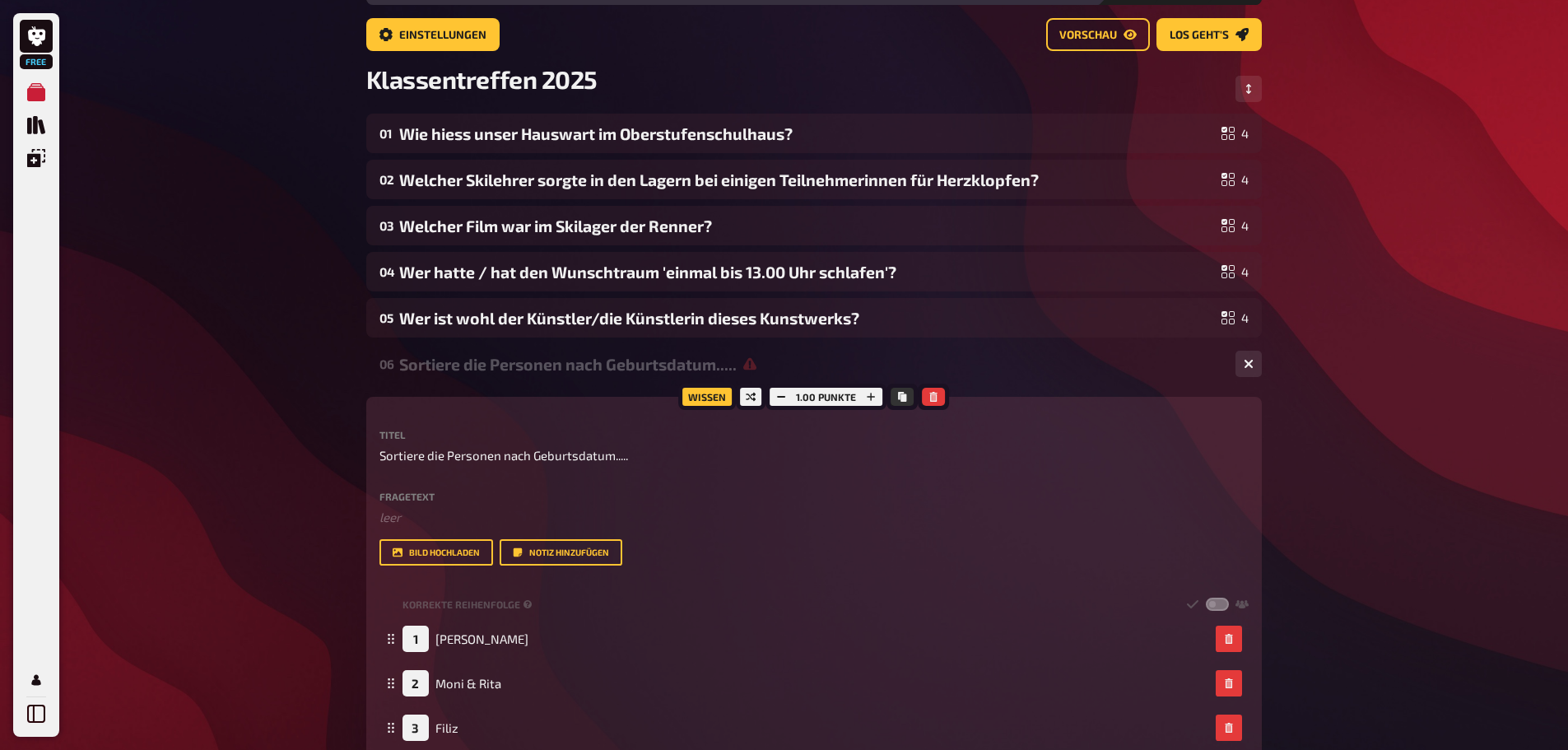
click at [1330, 421] on div "Free Meine Quizze Quiz Sammlung Einblendungen Mein Konto Home Meine Quizze Klas…" at bounding box center [784, 602] width 1568 height 1396
click at [1442, 376] on div "Free Meine Quizze Quiz Sammlung Einblendungen Mein Konto Home Meine Quizze Klas…" at bounding box center [784, 602] width 1568 height 1396
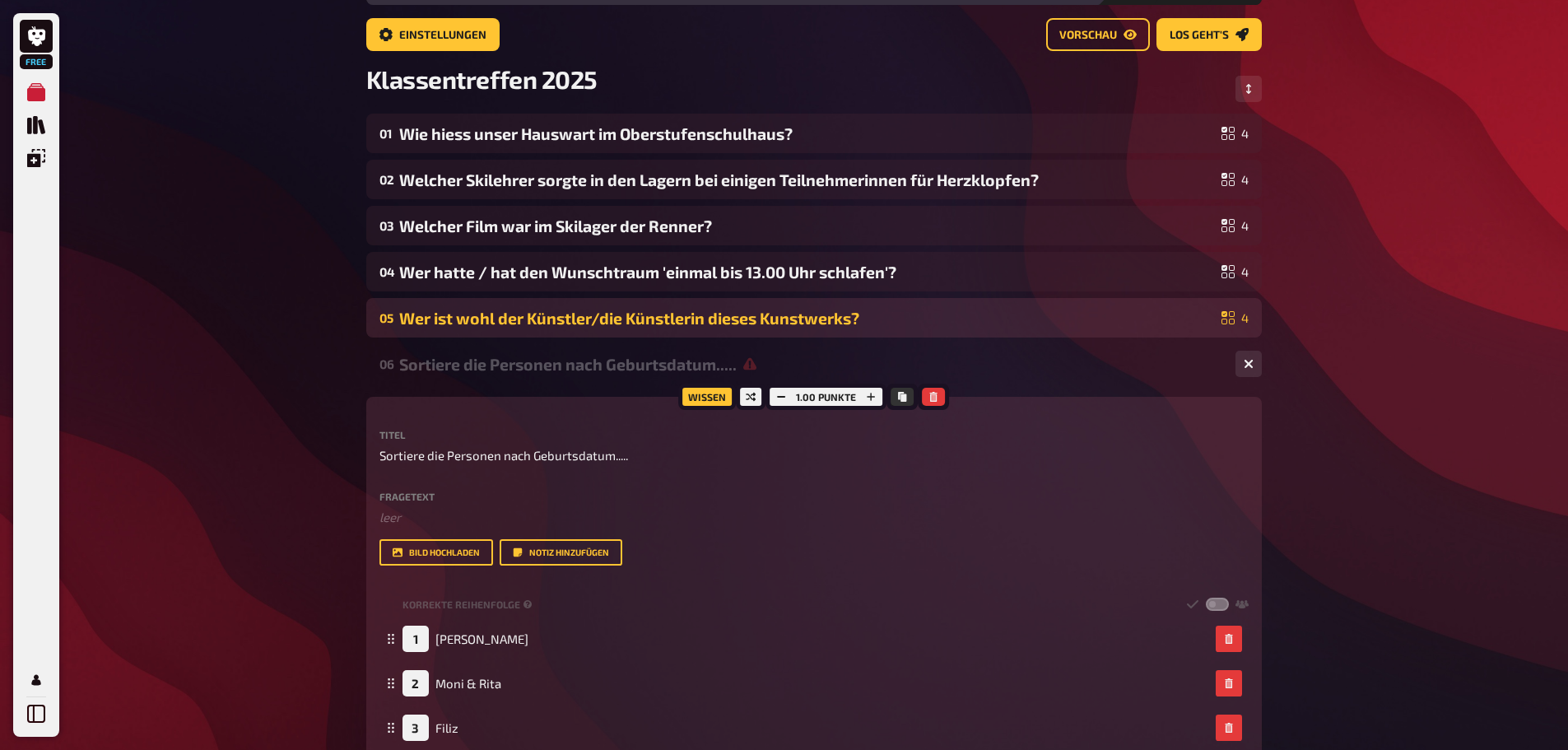
click at [938, 332] on div "05 Wer ist wohl der Künstler/die Künstlerin dieses Kunstwerks? 4" at bounding box center [814, 318] width 896 height 39
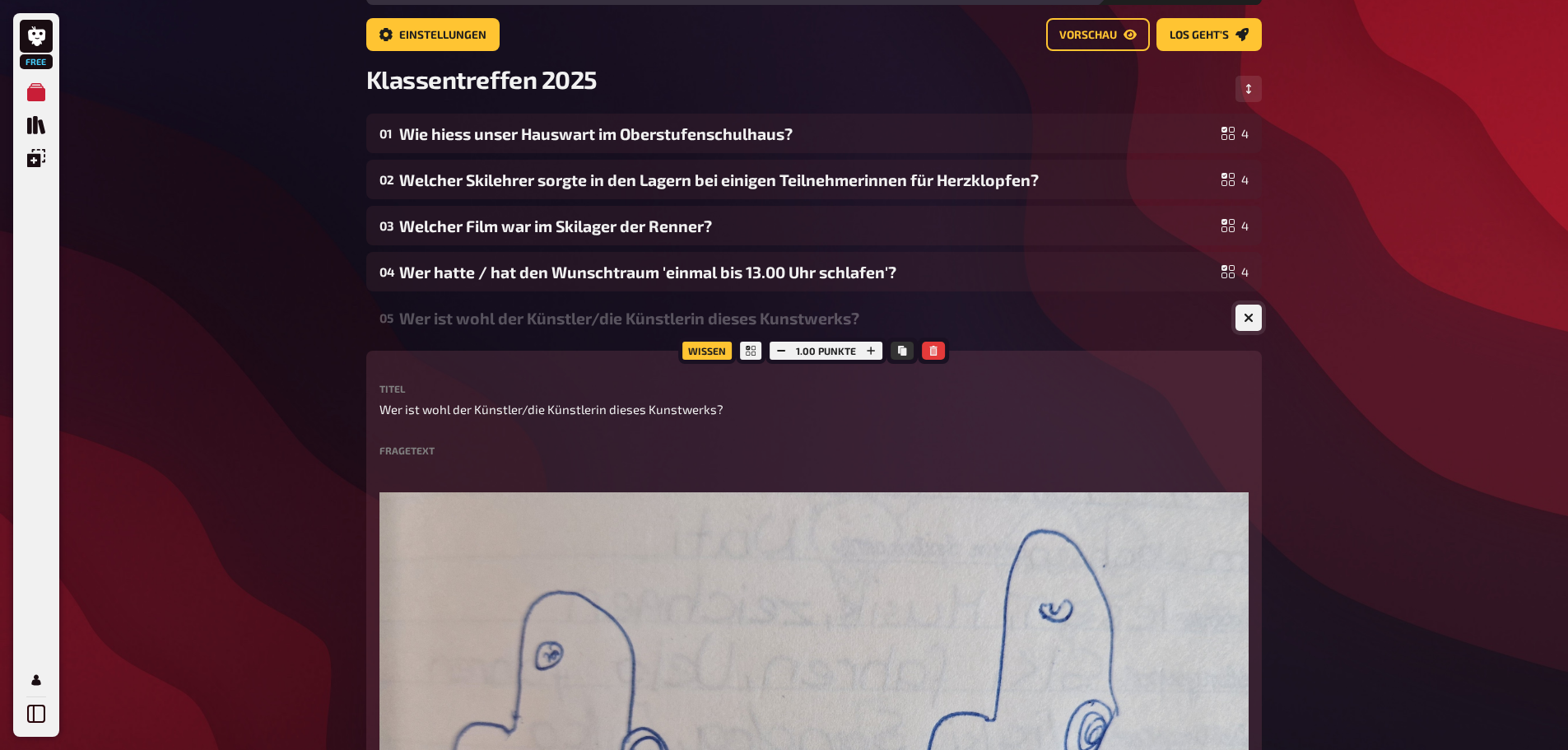
click at [1246, 316] on icon "button" at bounding box center [1249, 319] width 16 height 16
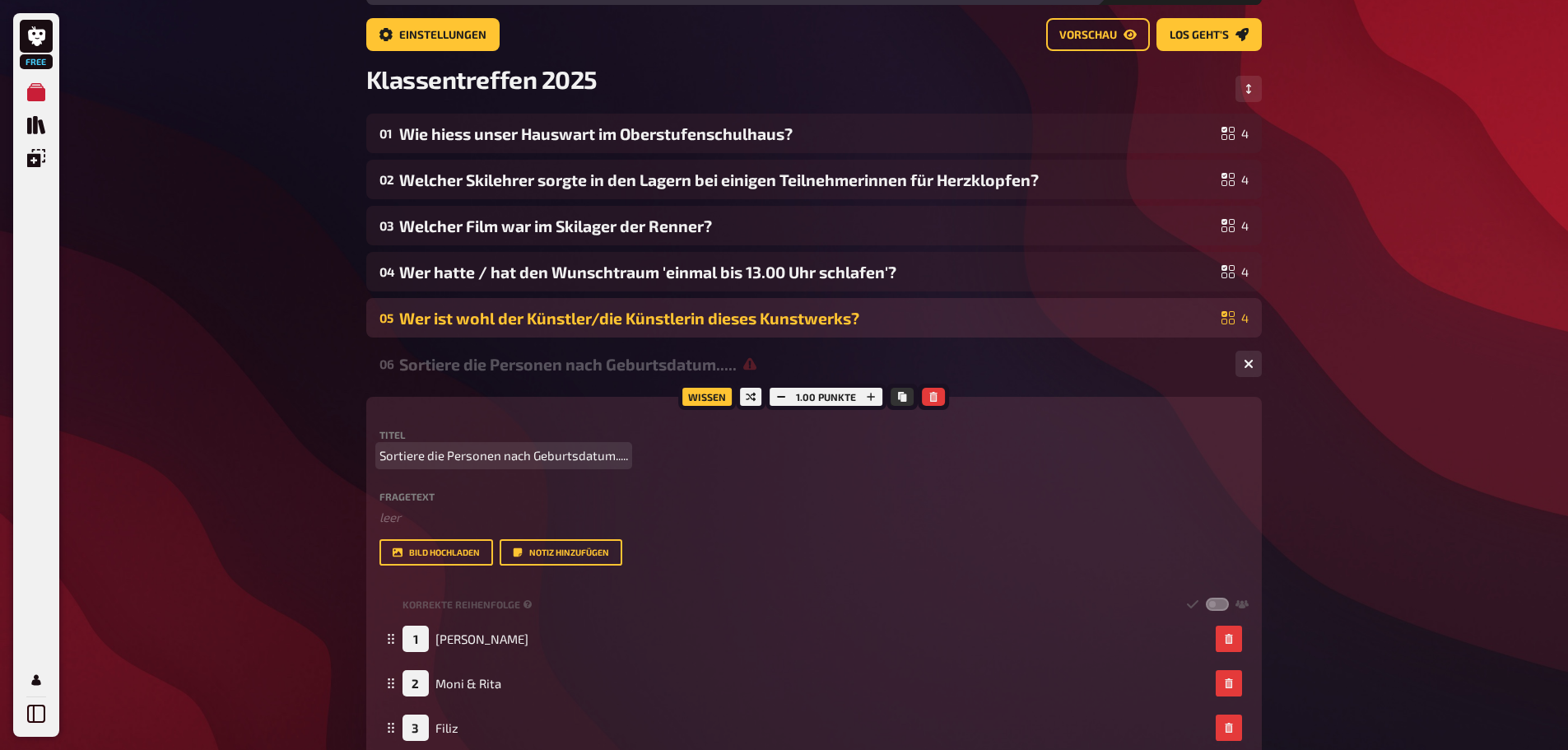
click at [1295, 462] on div "Free Meine Quizze Quiz Sammlung Einblendungen Mein Konto Home Meine Quizze Klas…" at bounding box center [784, 602] width 1568 height 1396
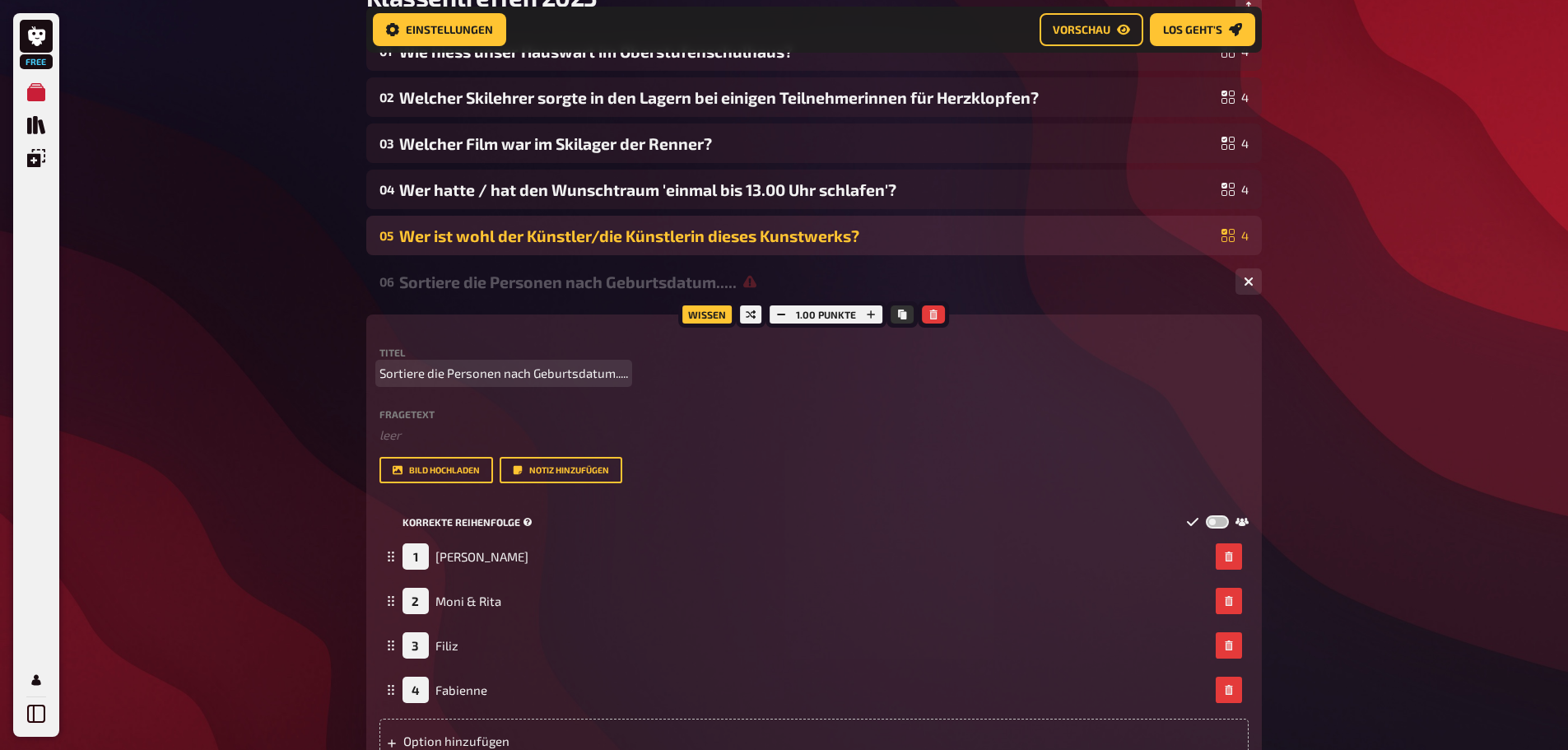
scroll to position [273, 0]
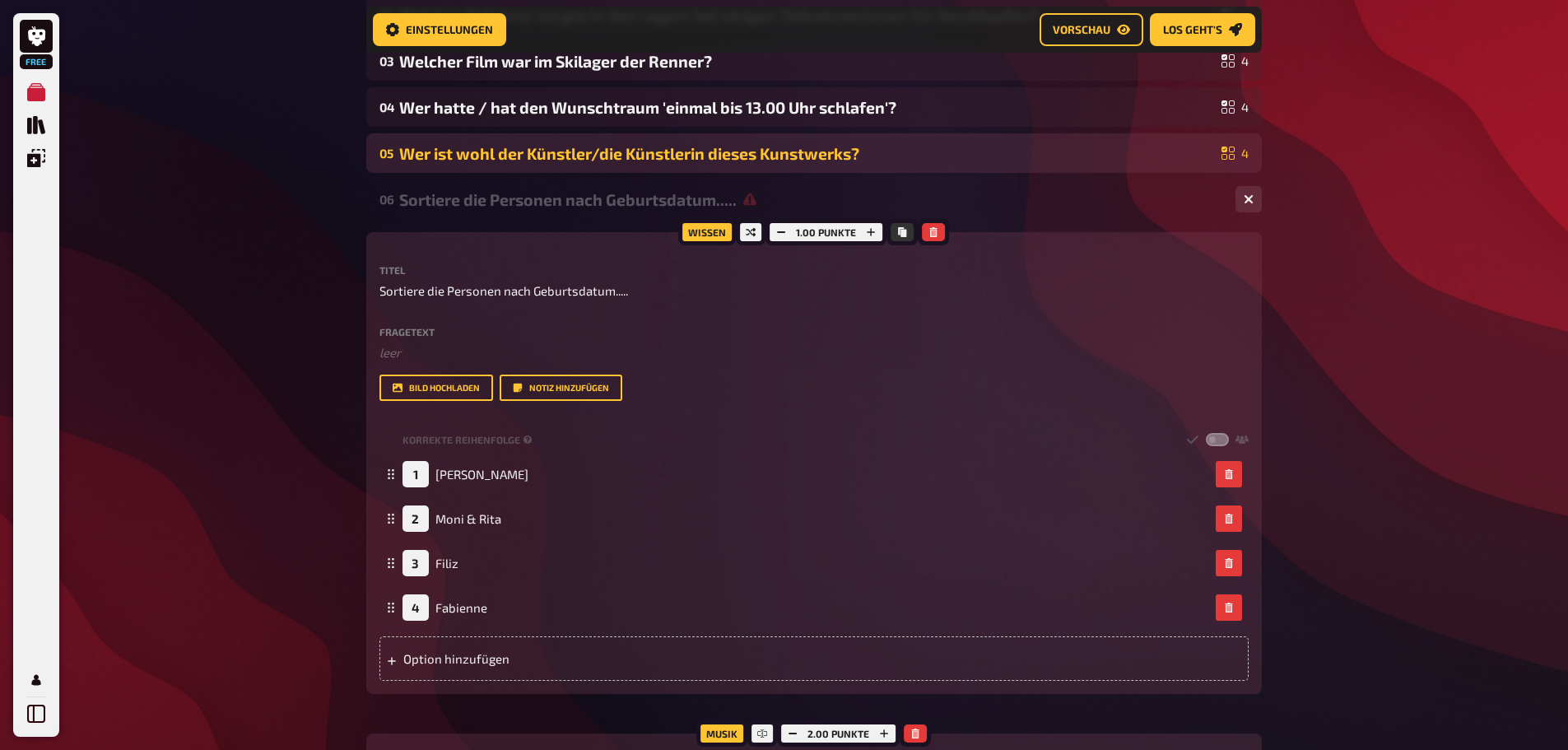
click at [744, 202] on icon at bounding box center [750, 200] width 13 height 12
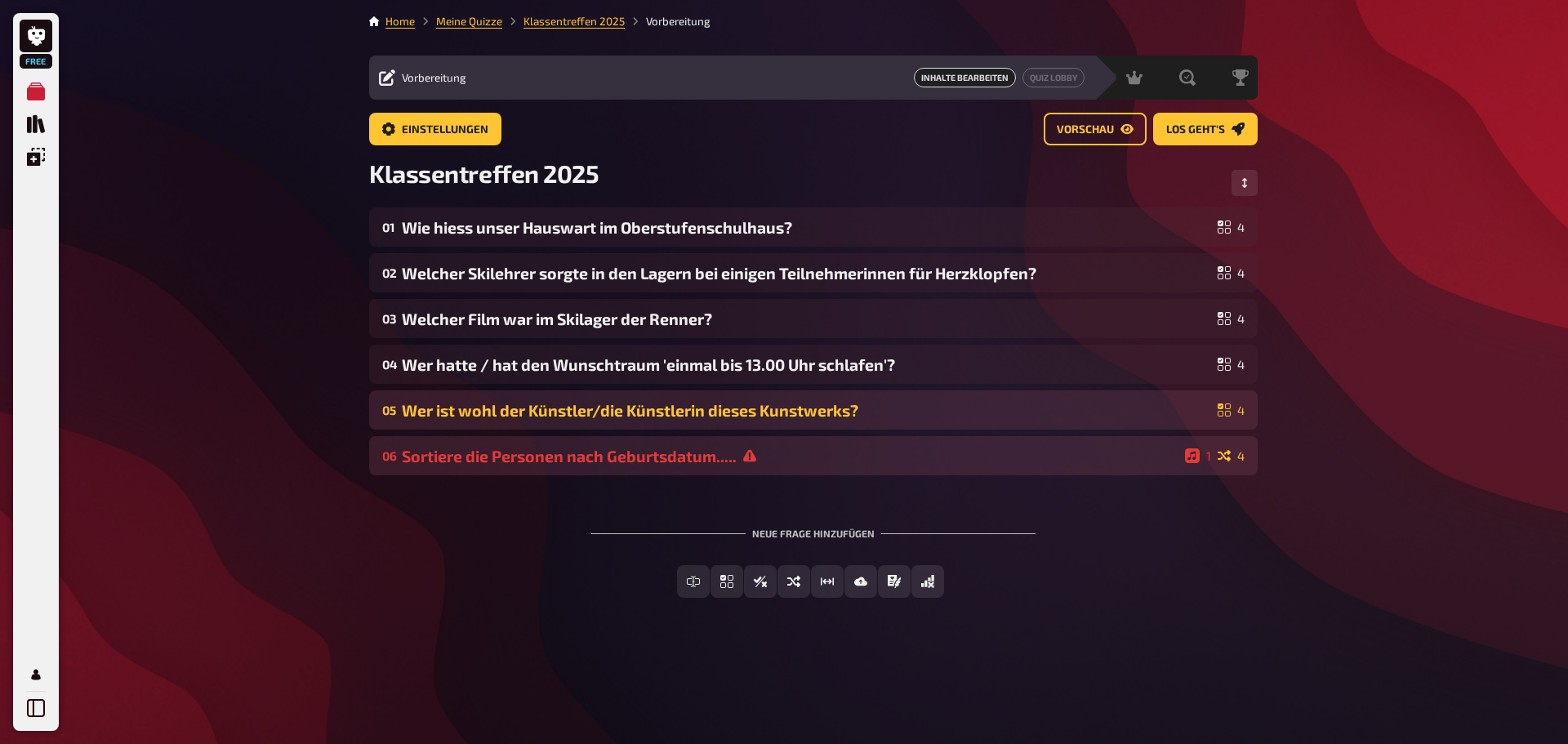
click at [1190, 457] on icon at bounding box center [1192, 455] width 15 height 15
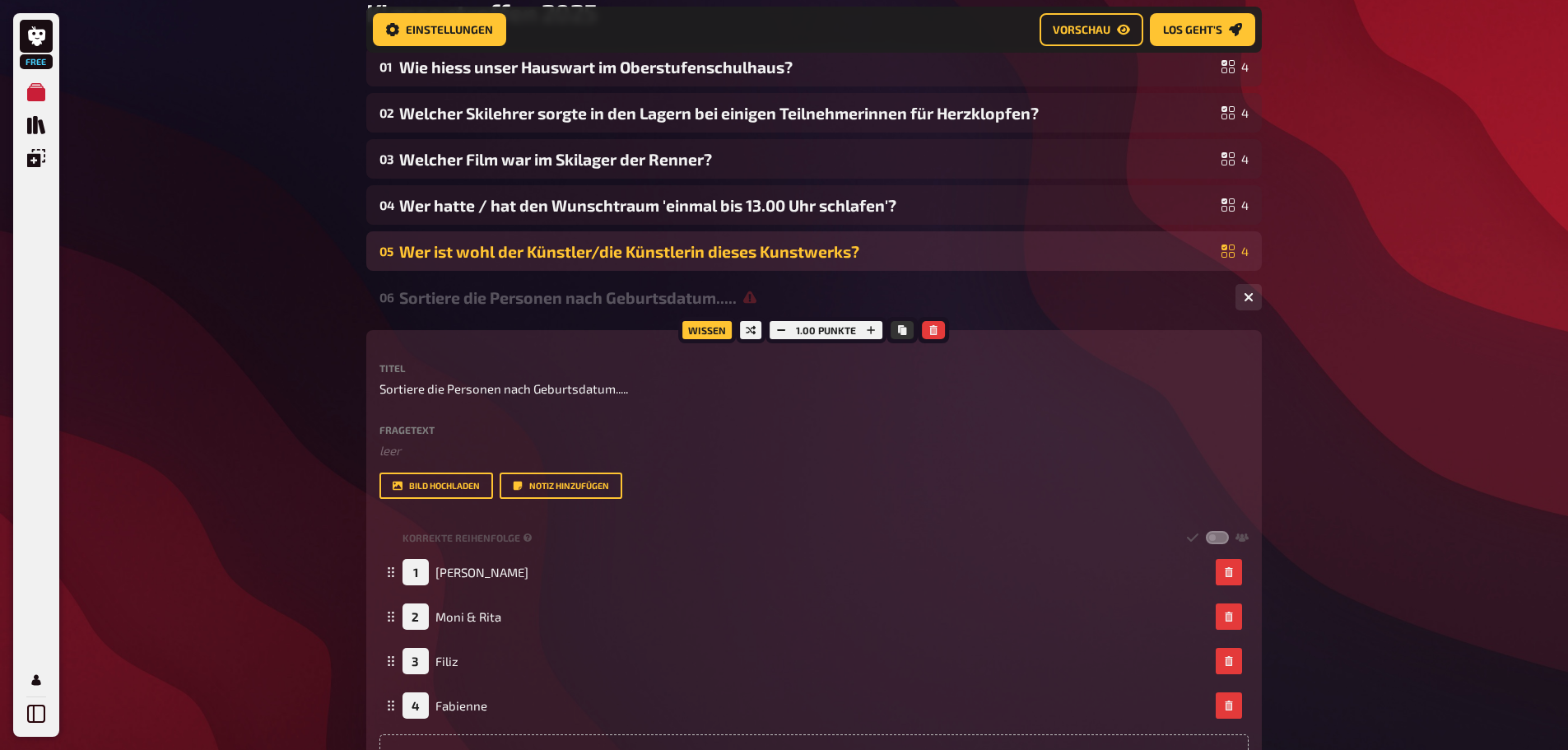
scroll to position [178, 0]
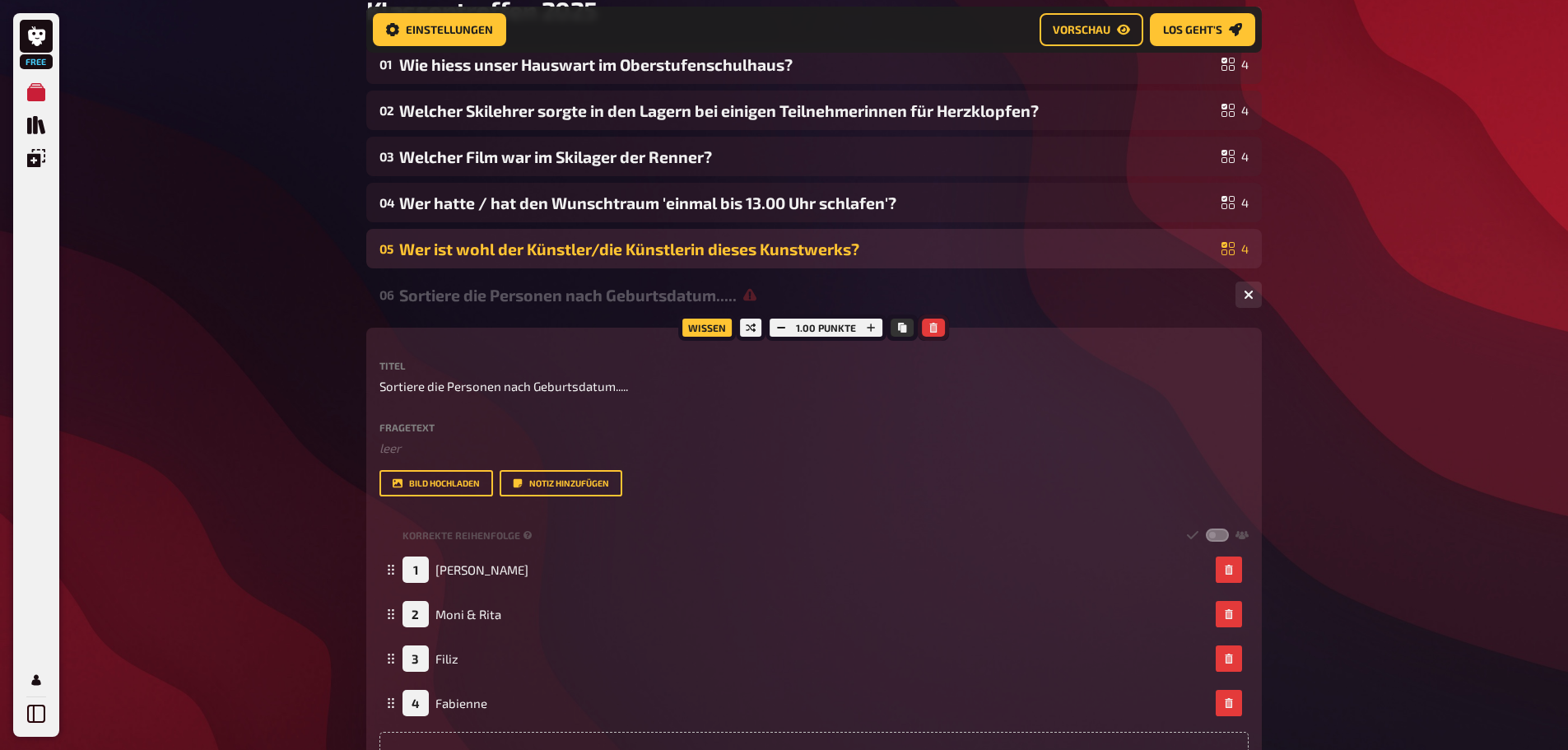
click at [932, 323] on icon "button" at bounding box center [933, 328] width 10 height 10
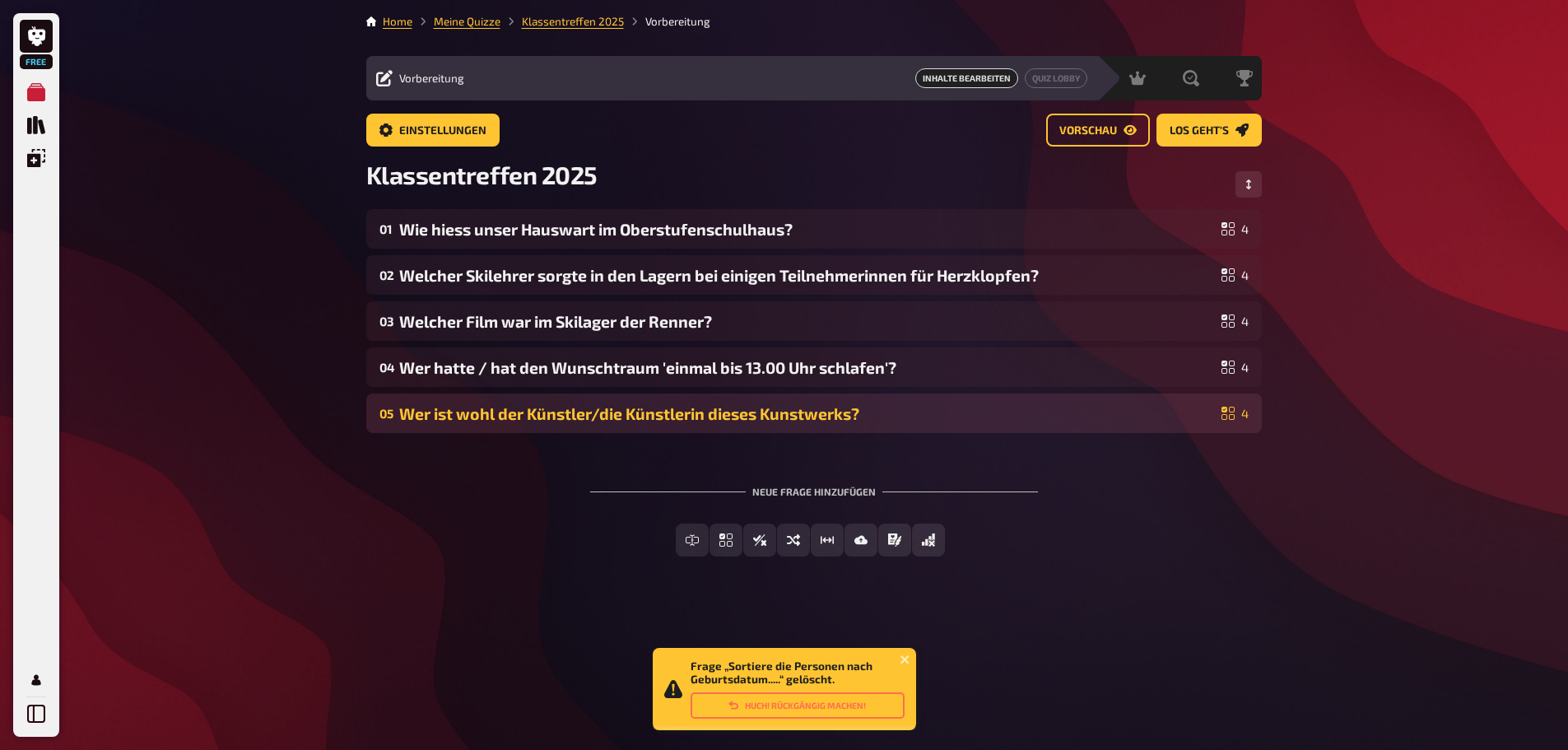
scroll to position [0, 0]
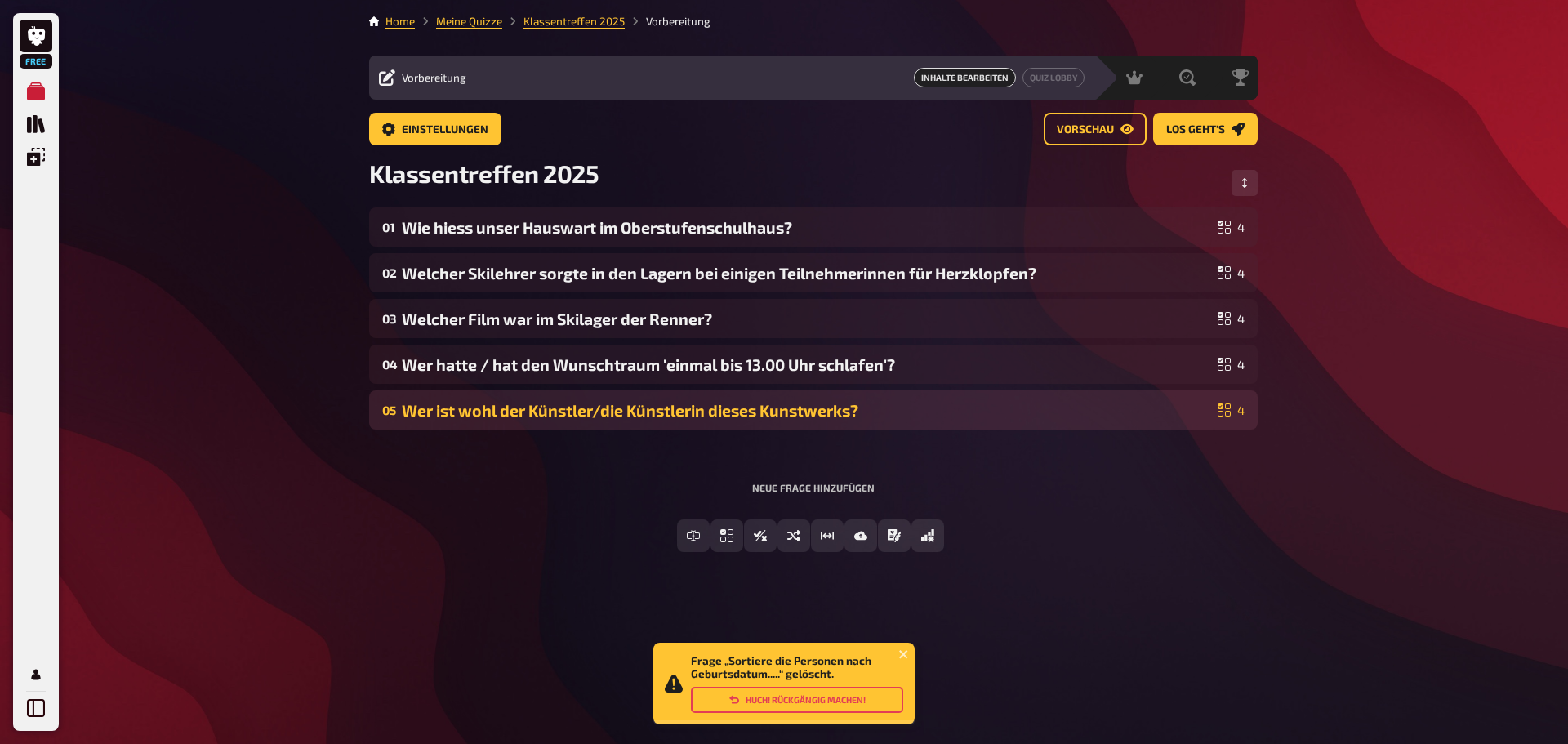
click at [837, 702] on button "Huch! Rückgängig machen!" at bounding box center [797, 701] width 212 height 27
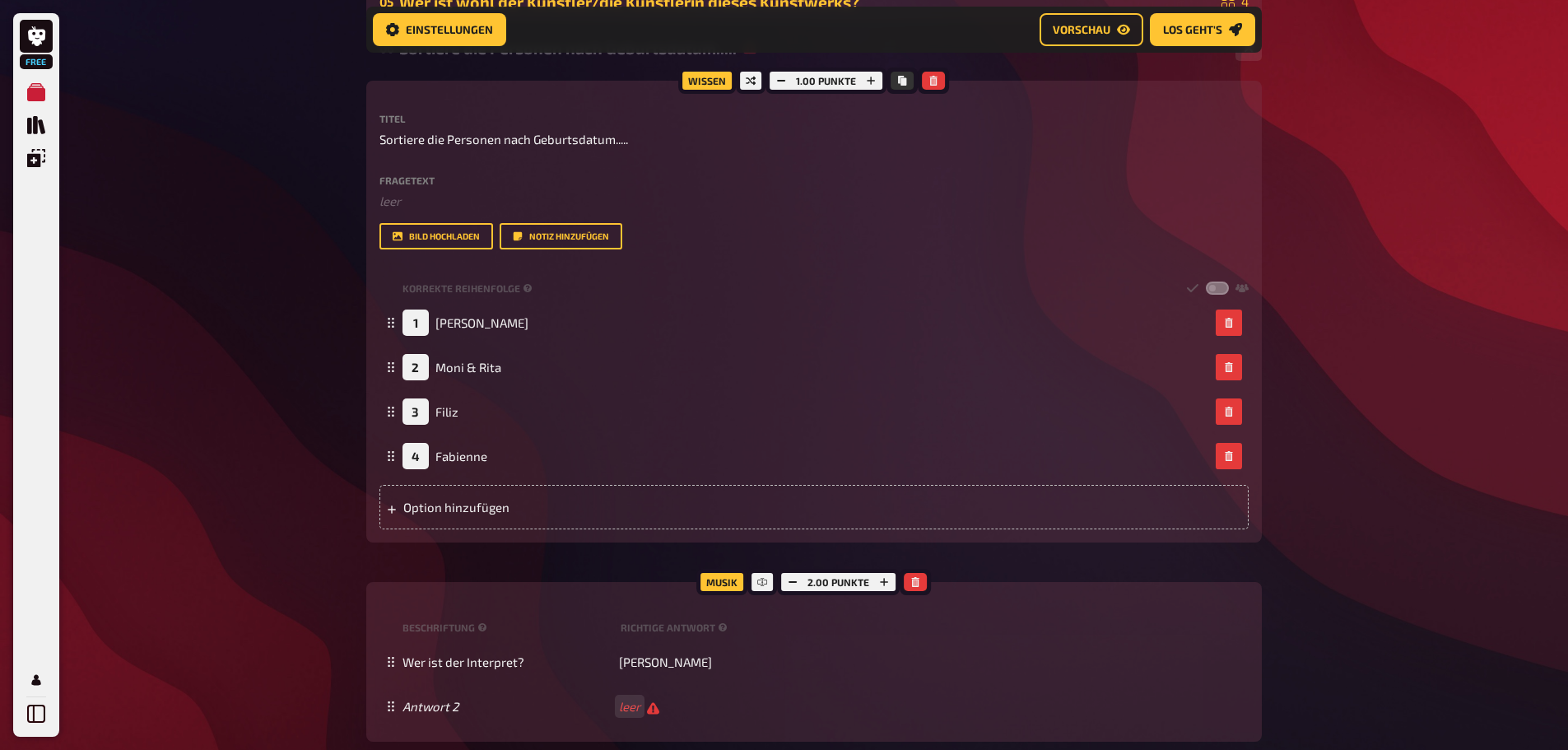
scroll to position [589, 0]
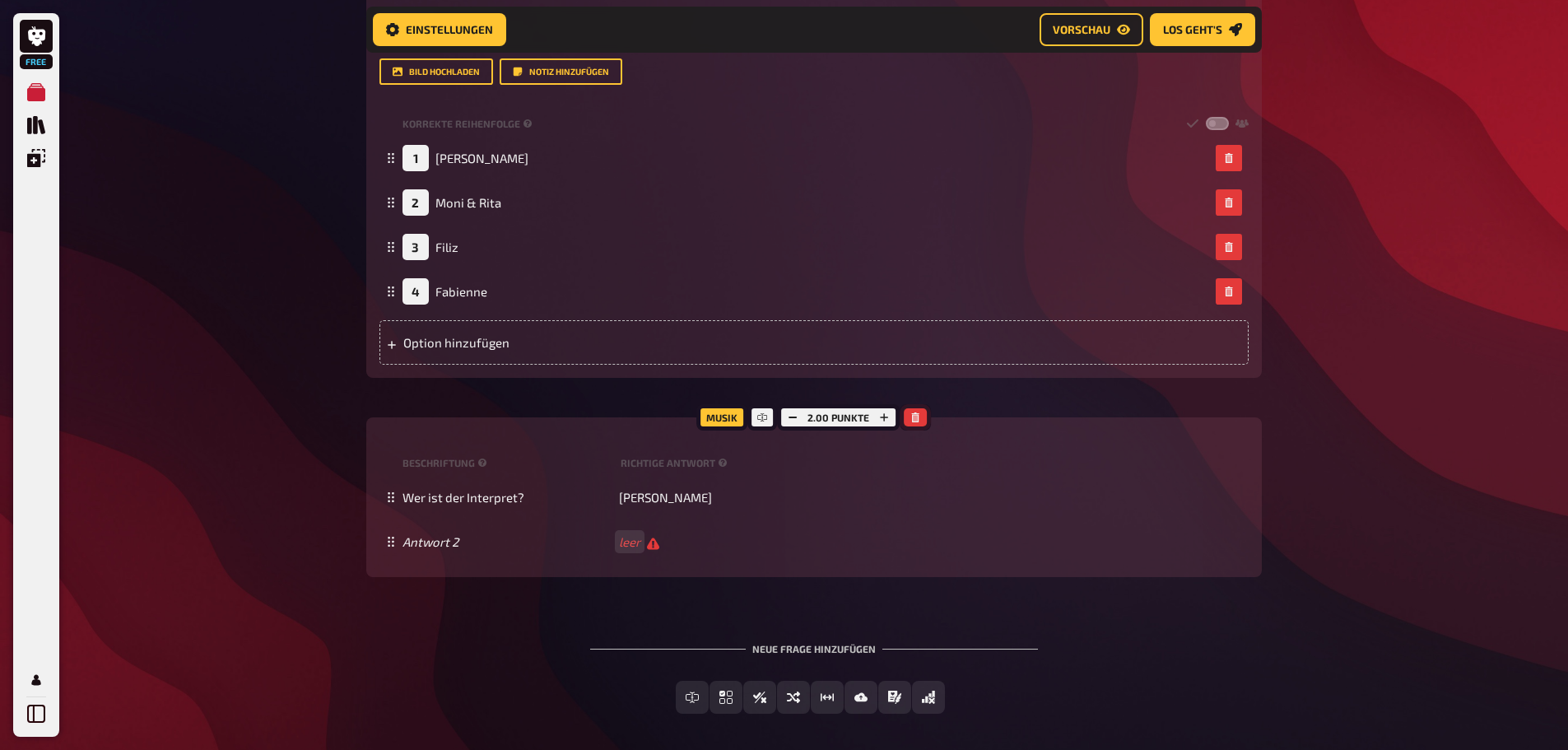
click at [922, 419] on button "button" at bounding box center [916, 417] width 23 height 18
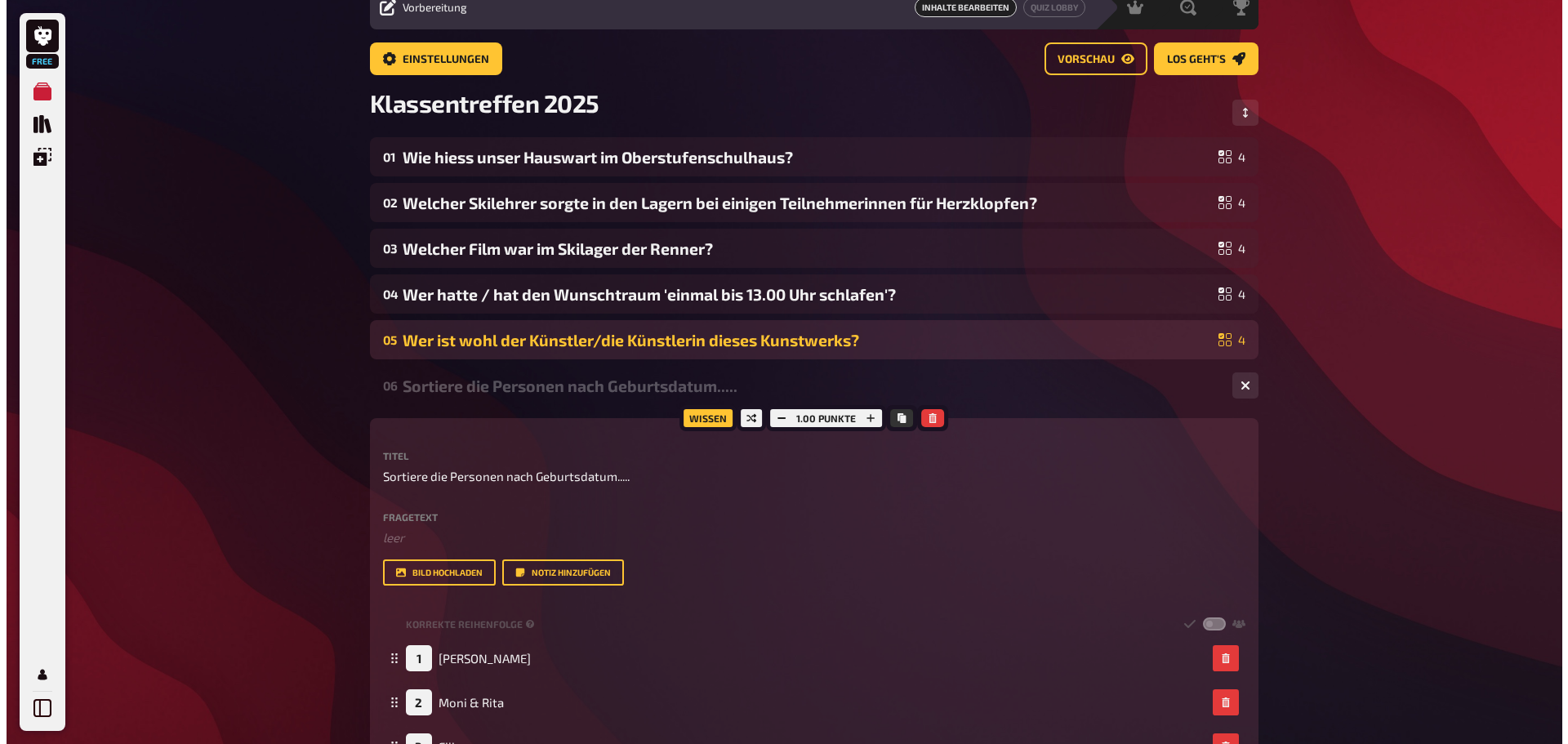
scroll to position [0, 0]
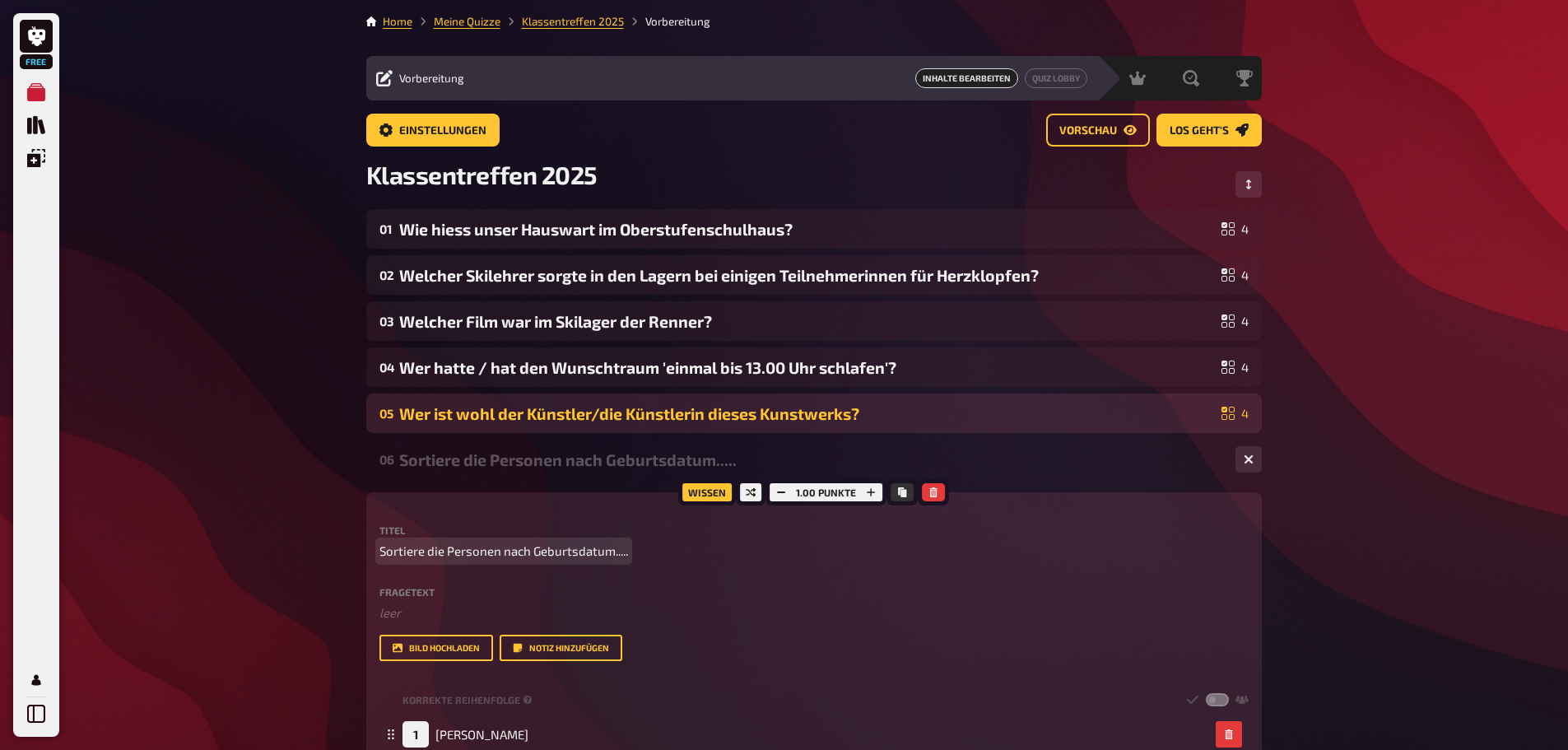
click at [1372, 548] on div "Free Meine Quizze Quiz Sammlung Einblendungen Mein Konto Home Meine Quizze Klas…" at bounding box center [784, 610] width 1568 height 1220
click at [959, 75] on span "Inhalte Bearbeiten" at bounding box center [967, 79] width 103 height 20
click at [418, 129] on span "Einstellungen" at bounding box center [443, 130] width 87 height 12
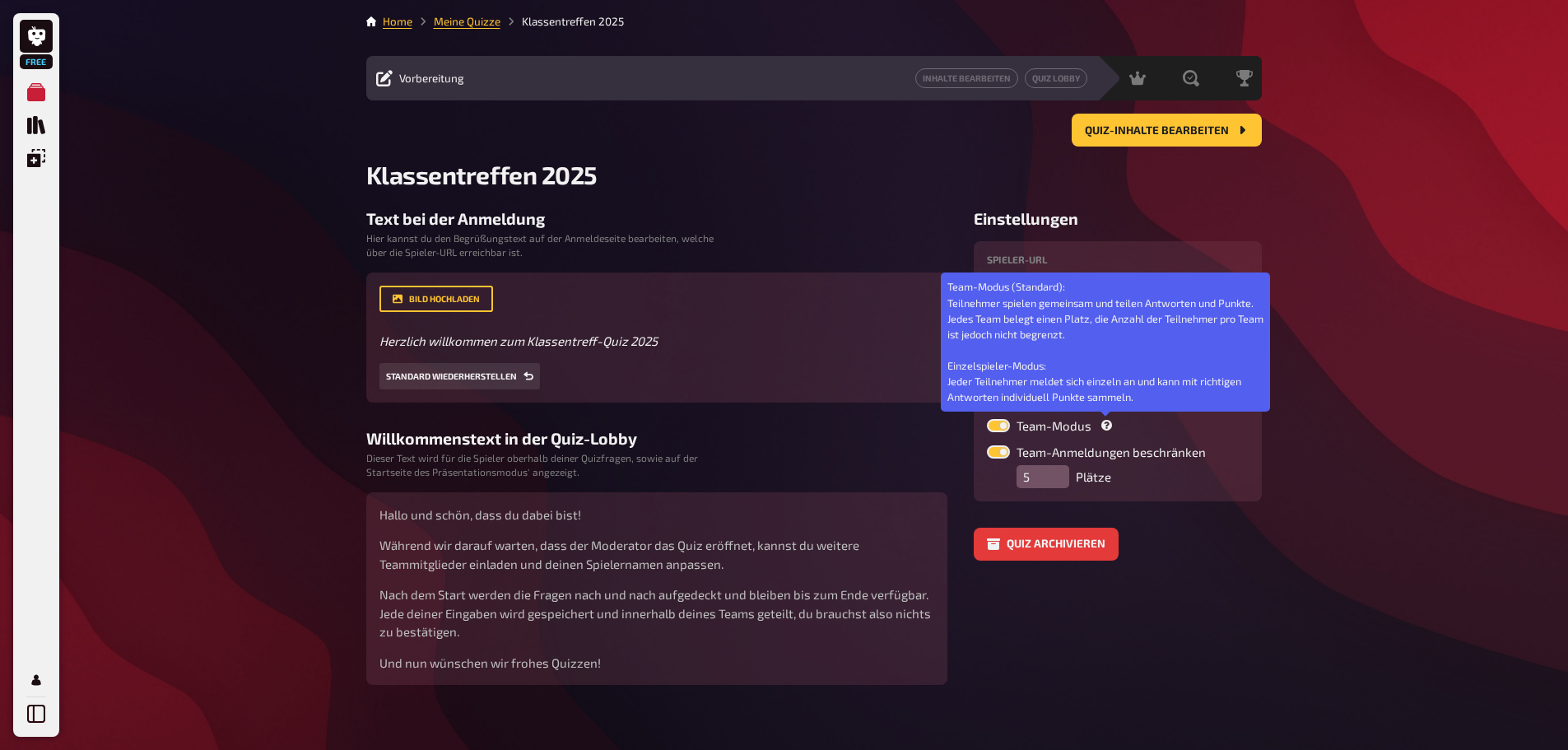
click at [1102, 428] on icon at bounding box center [1107, 425] width 11 height 11
click at [987, 419] on input "Team-Modus Team-Modus (Standard): Teilnehmer spielen gemeinsam und teilen Antwo…" at bounding box center [986, 419] width 1 height 1
checkbox input "false"
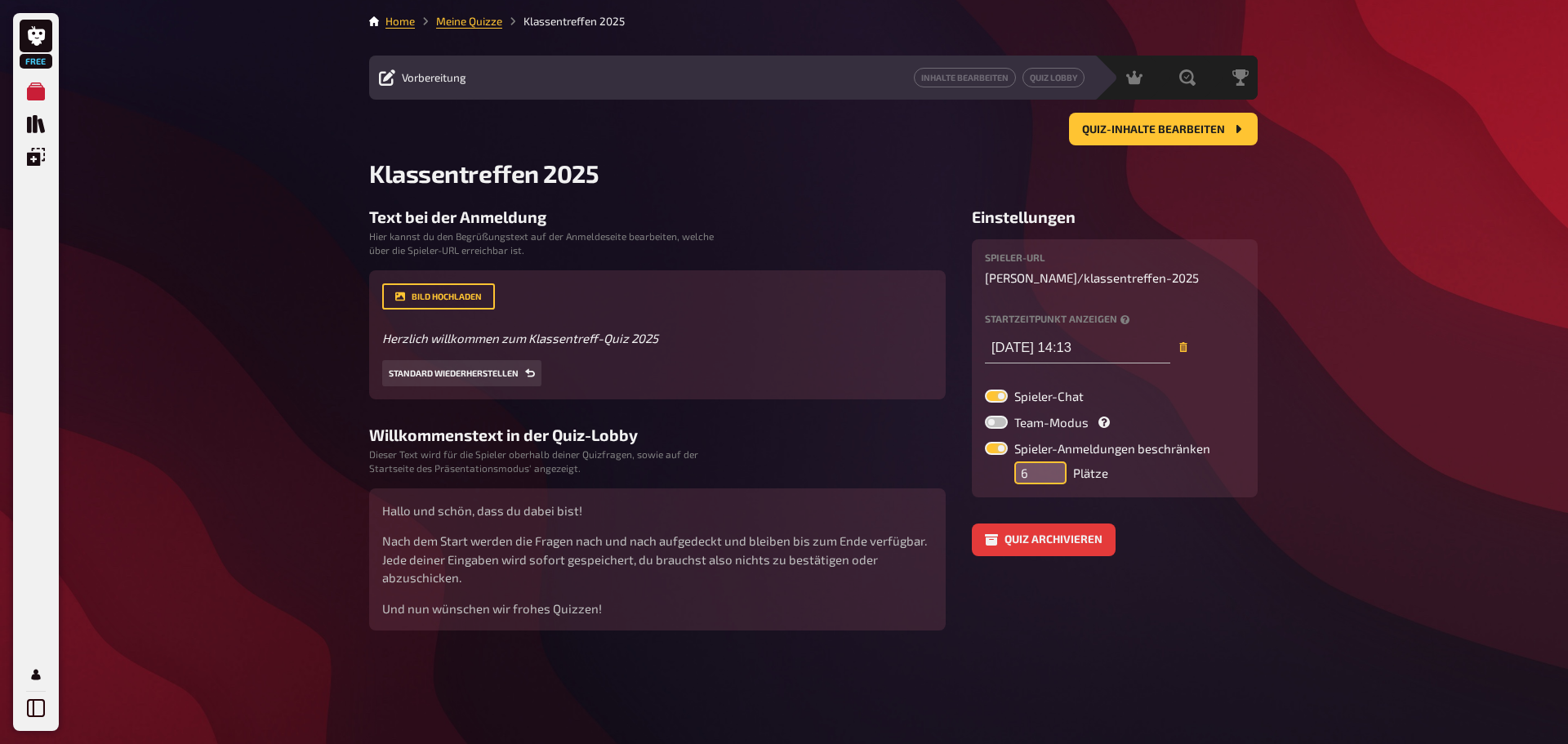
click at [1052, 464] on input "6" at bounding box center [1040, 473] width 52 height 23
click at [1052, 464] on input "7" at bounding box center [1040, 473] width 52 height 23
click at [1052, 464] on input "8" at bounding box center [1040, 473] width 52 height 23
click at [1052, 464] on input "9" at bounding box center [1040, 473] width 52 height 23
click at [1052, 464] on input "10" at bounding box center [1040, 473] width 52 height 23
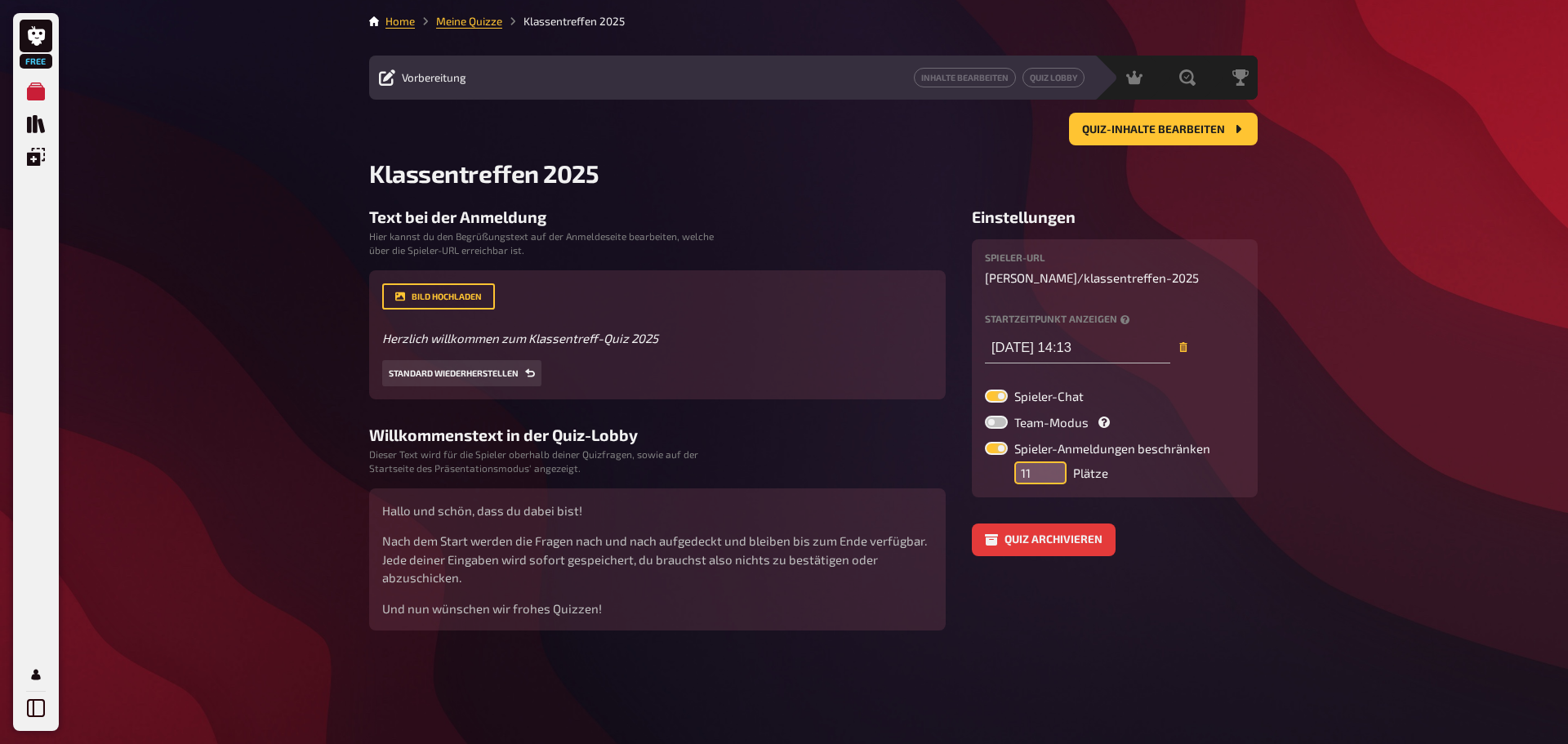
click at [1052, 464] on input "11" at bounding box center [1040, 473] width 52 height 23
click at [1052, 464] on input "12" at bounding box center [1040, 473] width 52 height 23
click at [1052, 464] on input "13" at bounding box center [1040, 473] width 52 height 23
click at [1052, 464] on input "14" at bounding box center [1040, 473] width 52 height 23
click at [1052, 464] on input "15" at bounding box center [1040, 473] width 52 height 23
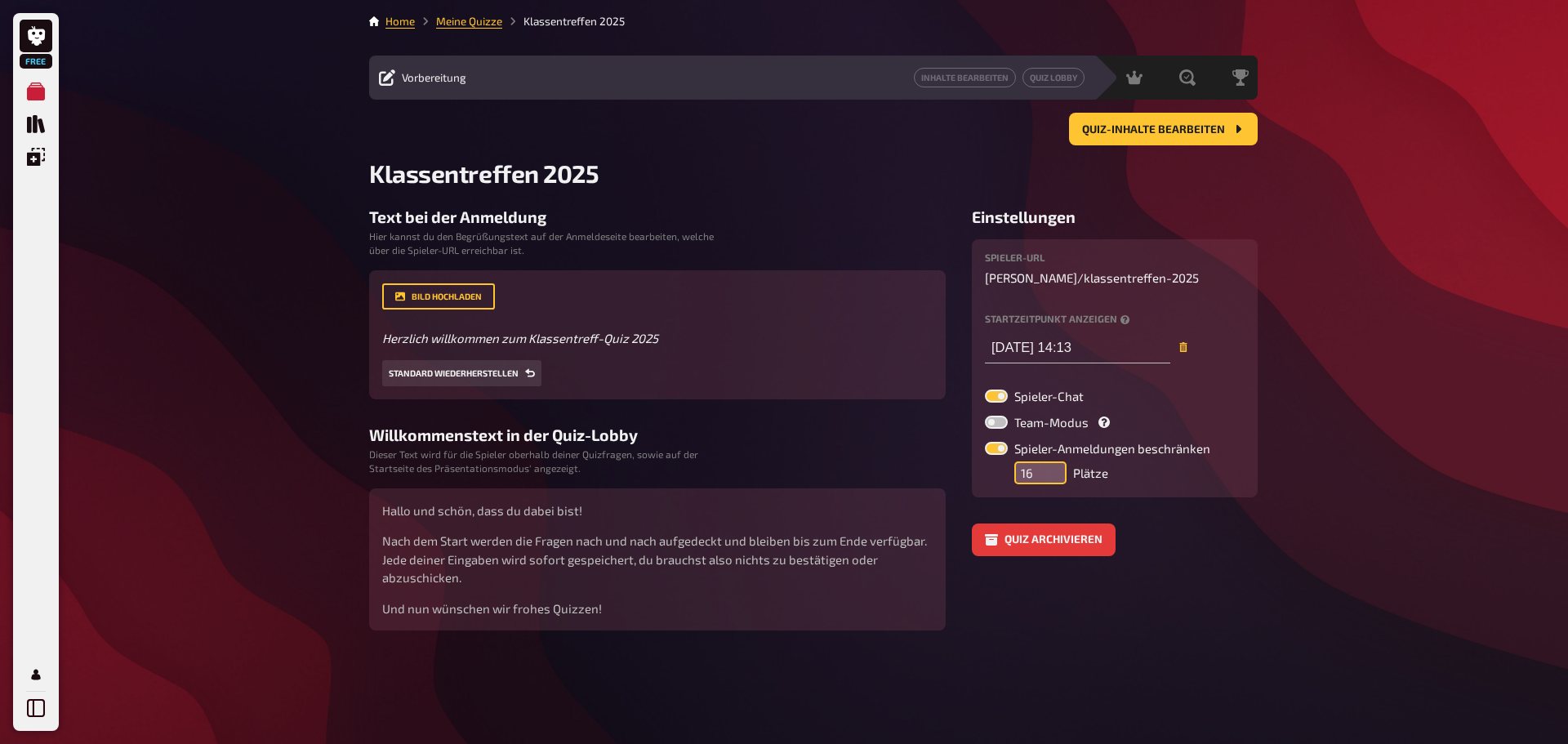
click at [1052, 464] on input "16" at bounding box center [1040, 473] width 52 height 23
click at [1052, 464] on input "17" at bounding box center [1040, 473] width 52 height 23
click at [1052, 464] on input "19" at bounding box center [1040, 473] width 52 height 23
click at [1052, 464] on input "20" at bounding box center [1040, 473] width 52 height 23
click at [1052, 464] on input "21" at bounding box center [1040, 473] width 52 height 23
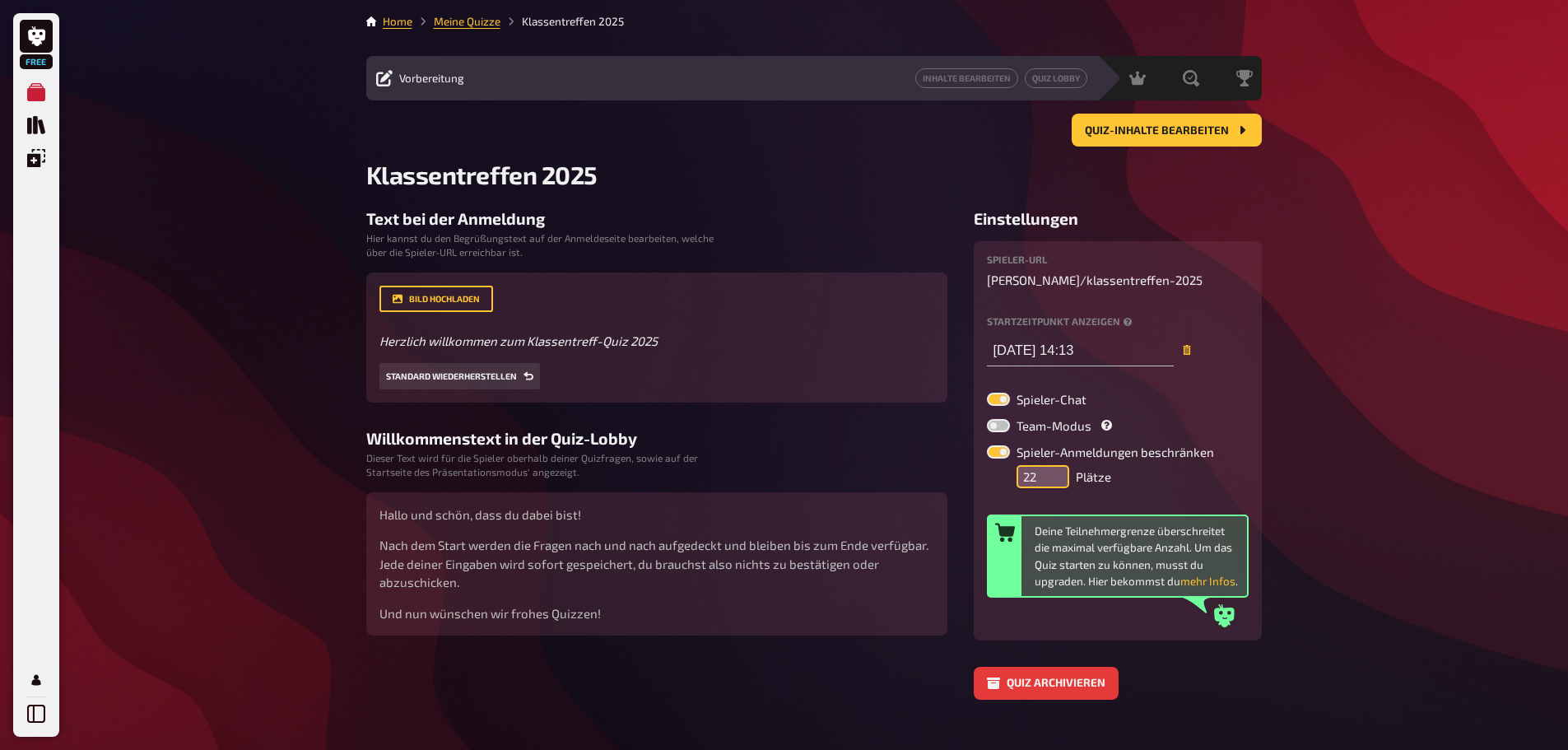
click at [1060, 468] on input "22" at bounding box center [1042, 477] width 53 height 23
click at [1058, 484] on input "21" at bounding box center [1042, 477] width 53 height 23
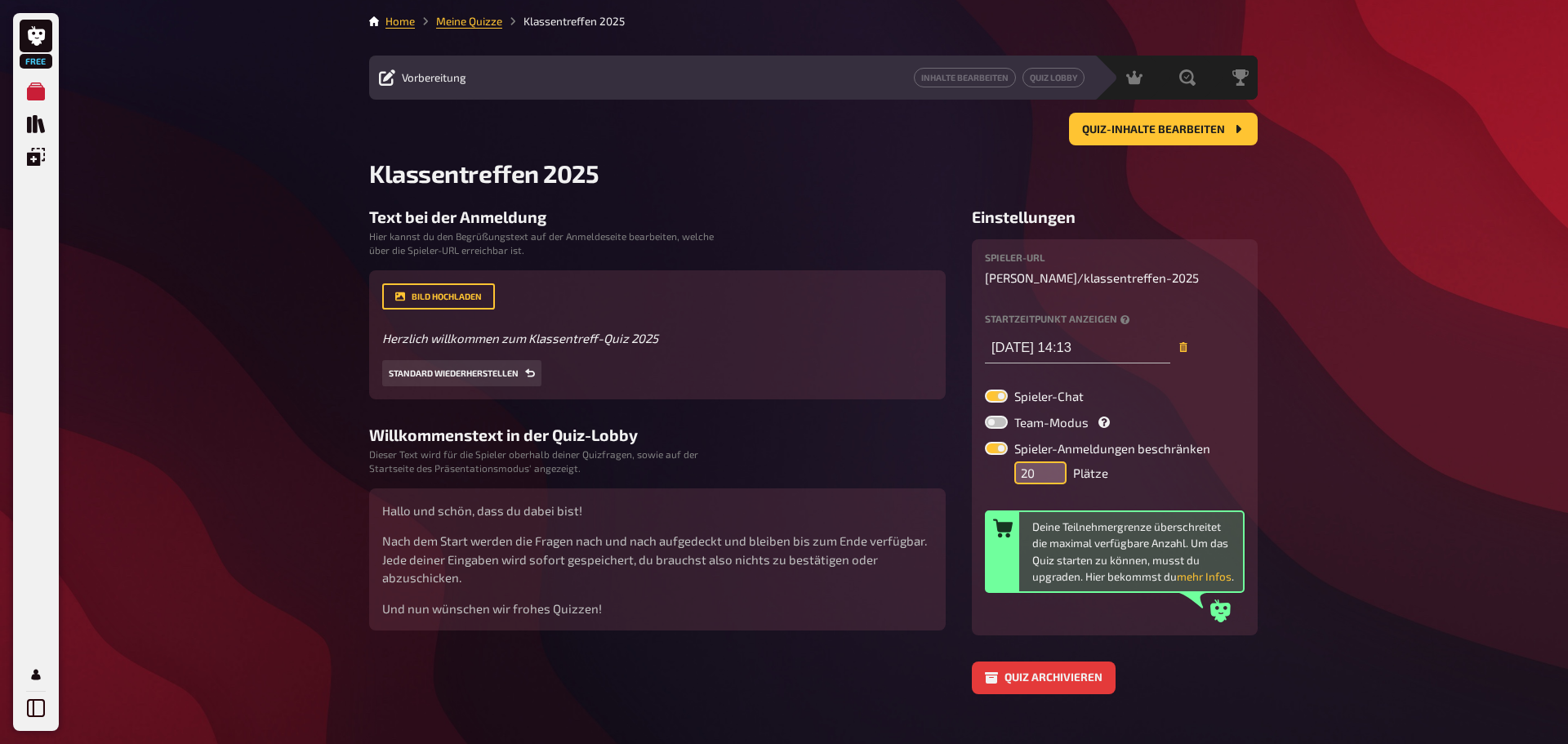
type input "20"
click at [1049, 479] on input "20" at bounding box center [1040, 473] width 52 height 23
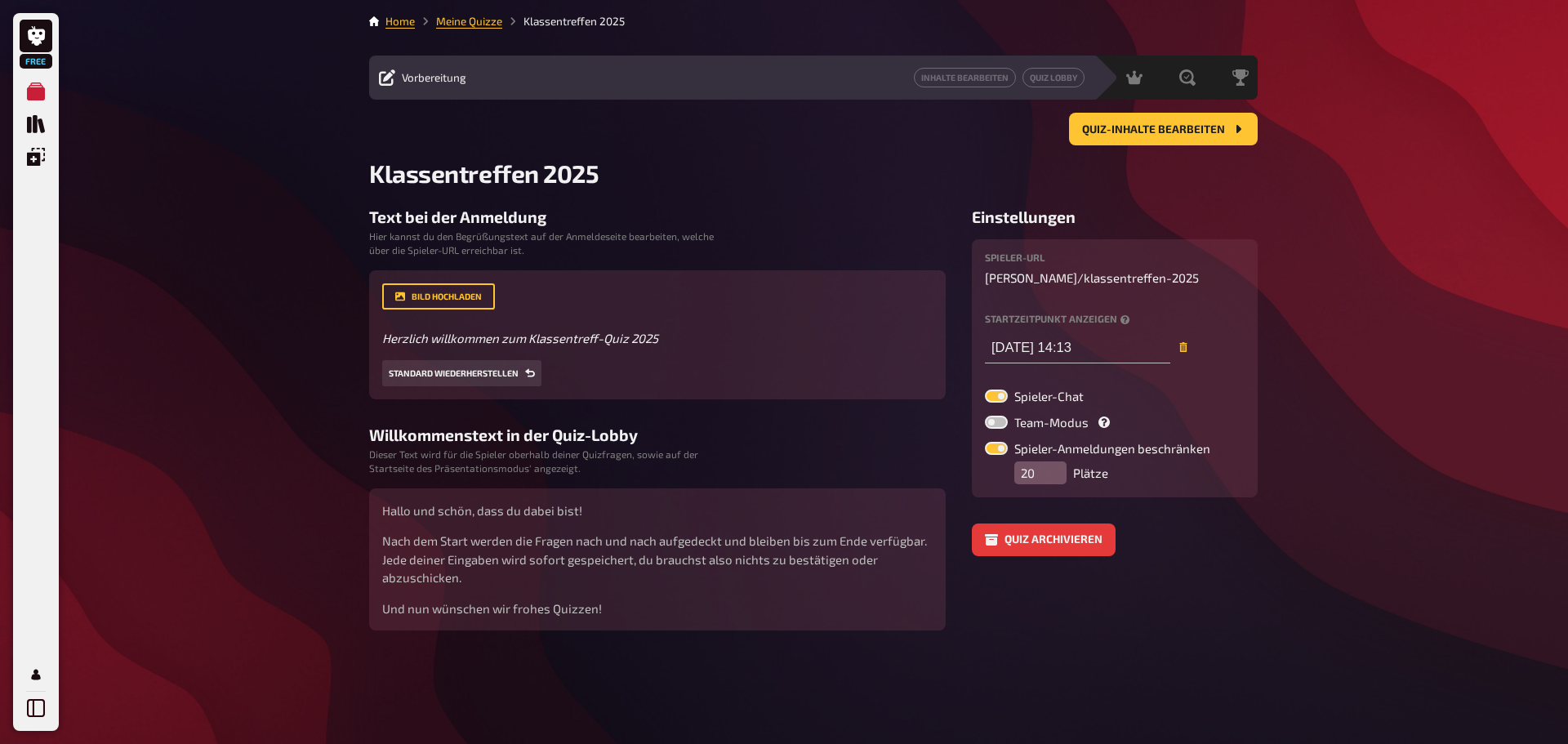
click at [1212, 593] on aside "Einstellungen Spieler-URL caroline-wartmann / klassentreffen-2025 Startzeitpunk…" at bounding box center [1115, 419] width 286 height 423
click at [1136, 124] on span "Quiz-Inhalte bearbeiten" at bounding box center [1153, 129] width 143 height 12
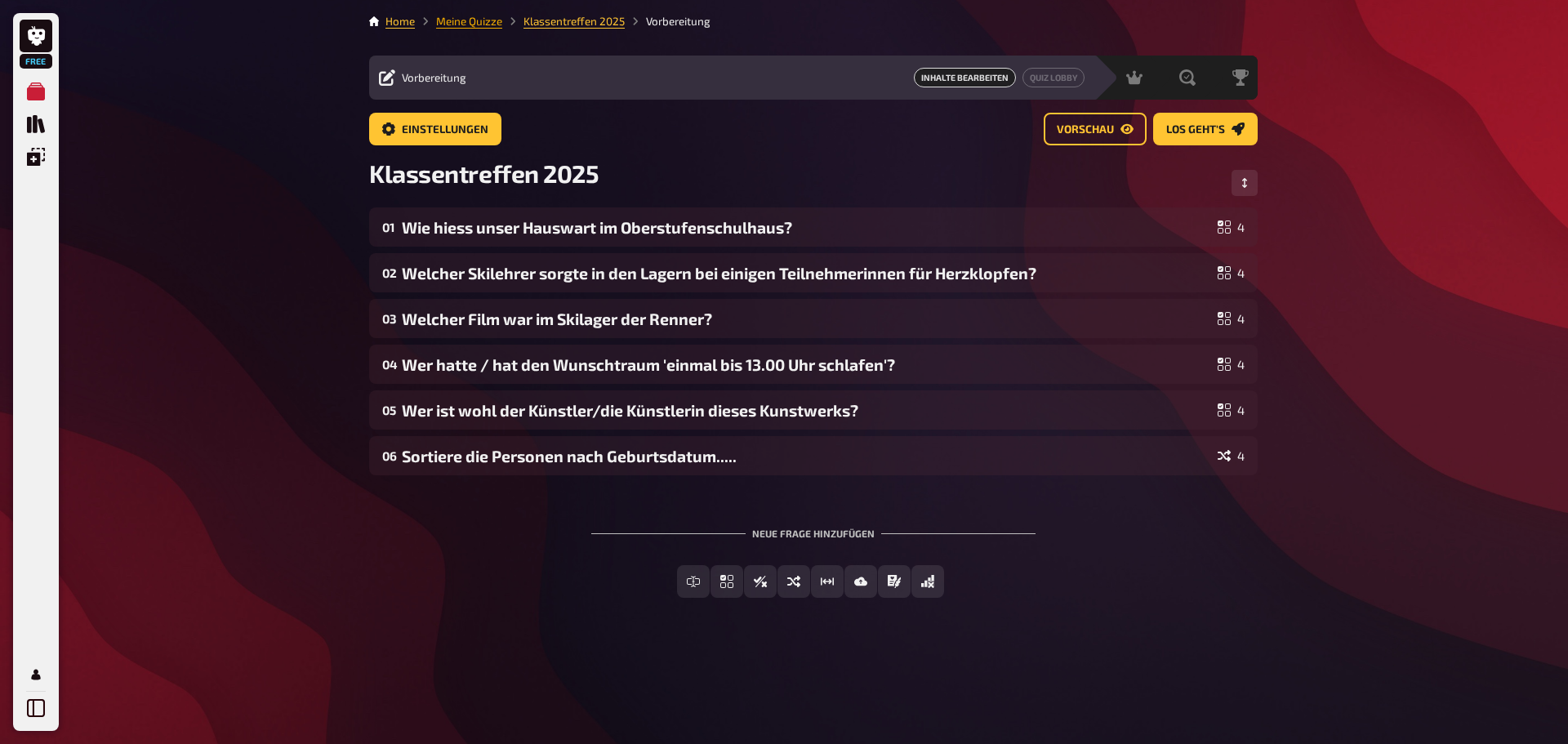
click at [473, 22] on link "Meine Quizze" at bounding box center [469, 21] width 66 height 13
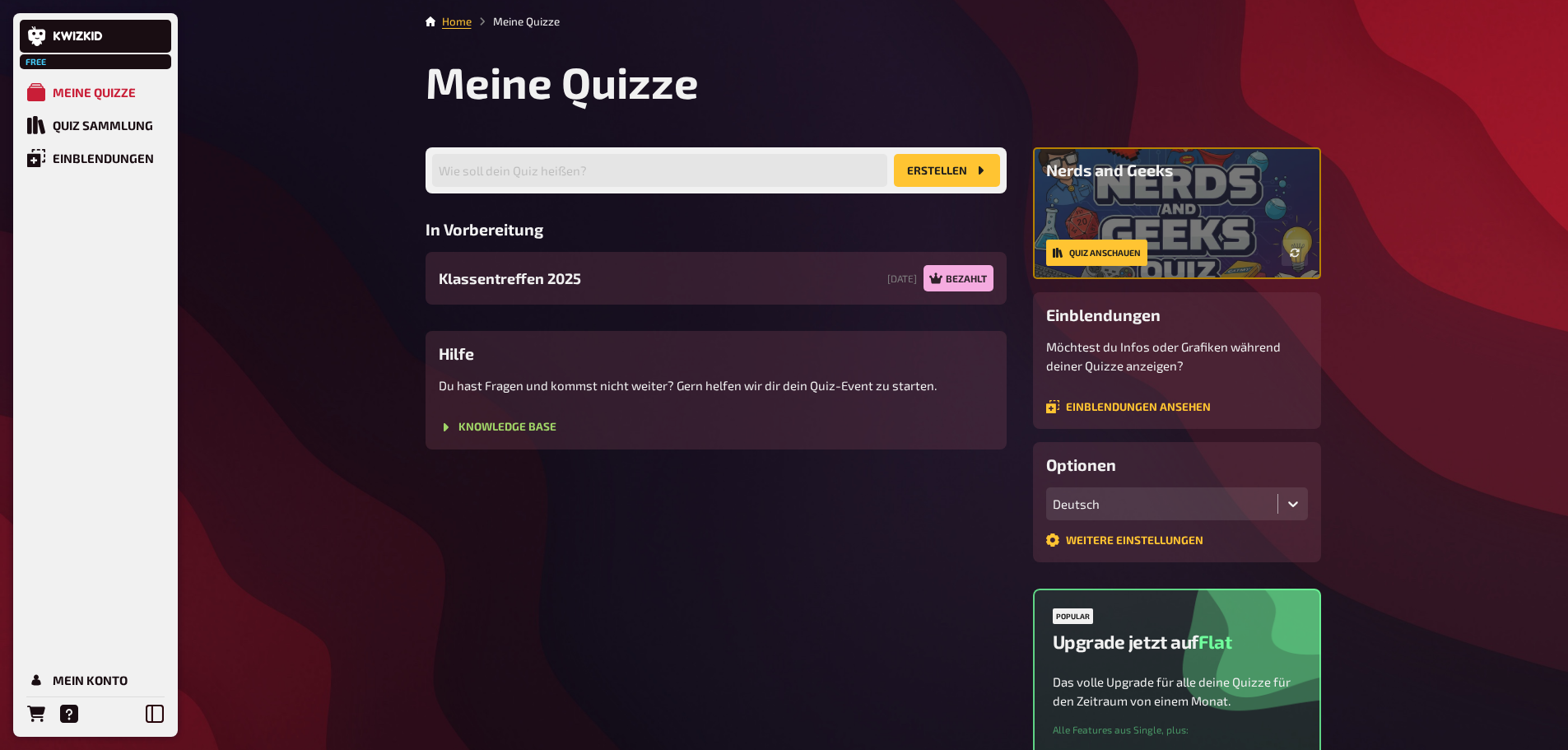
click at [567, 271] on span "Klassentreffen 2025" at bounding box center [510, 279] width 143 height 22
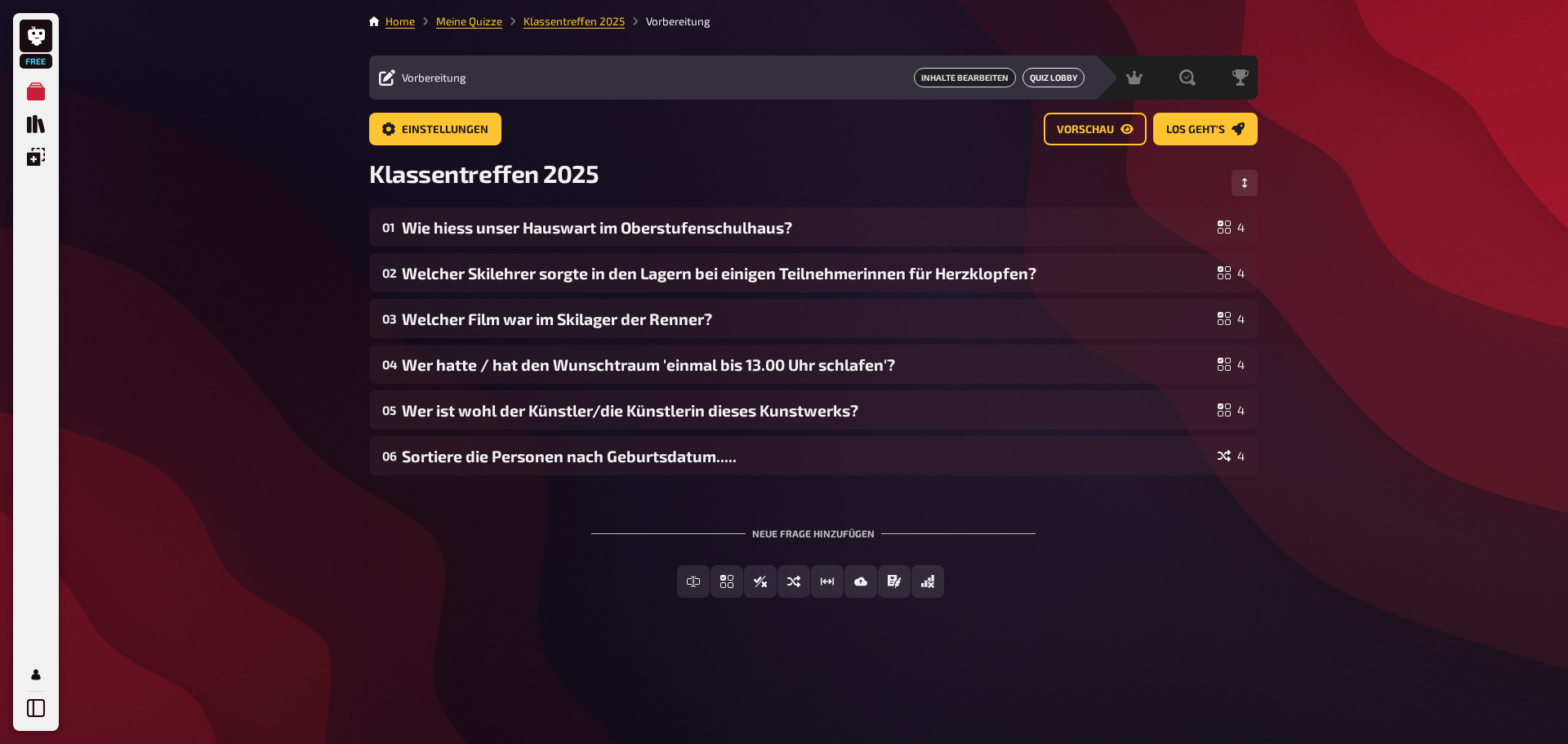
click at [1051, 71] on link "Quiz Lobby" at bounding box center [1054, 78] width 62 height 19
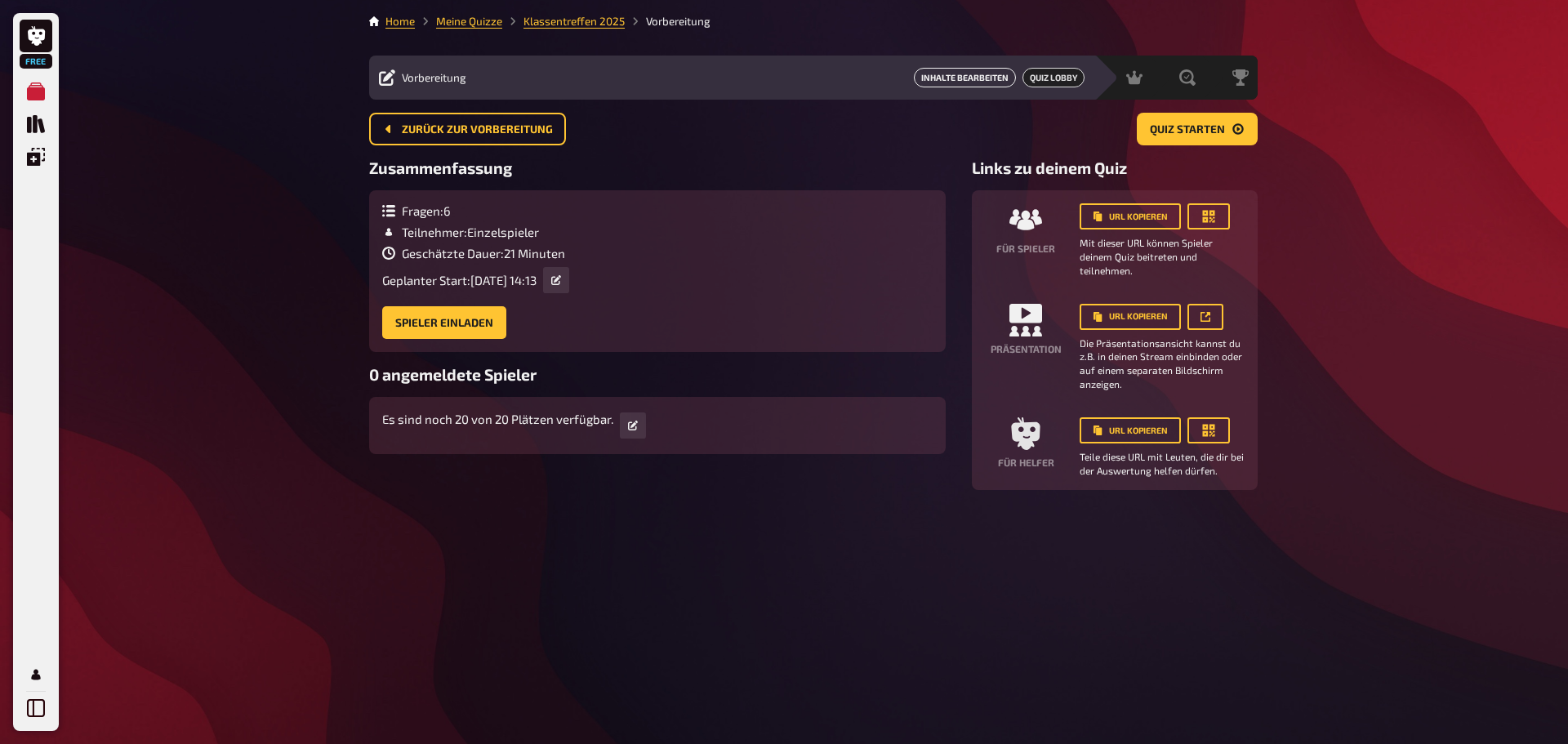
click at [997, 76] on link "Inhalte Bearbeiten" at bounding box center [964, 78] width 102 height 19
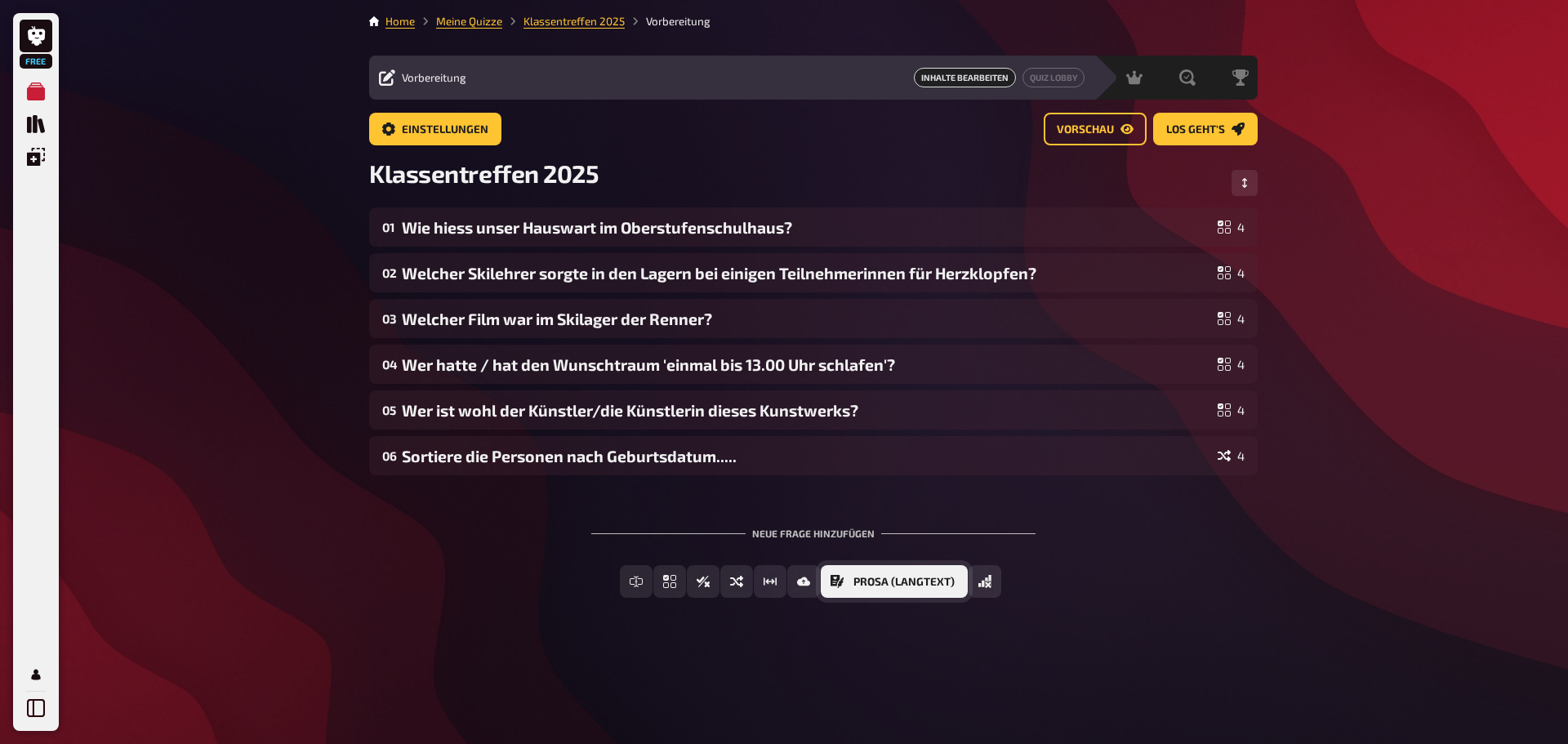
click at [853, 584] on button "Prosa (Langtext)" at bounding box center [894, 581] width 147 height 33
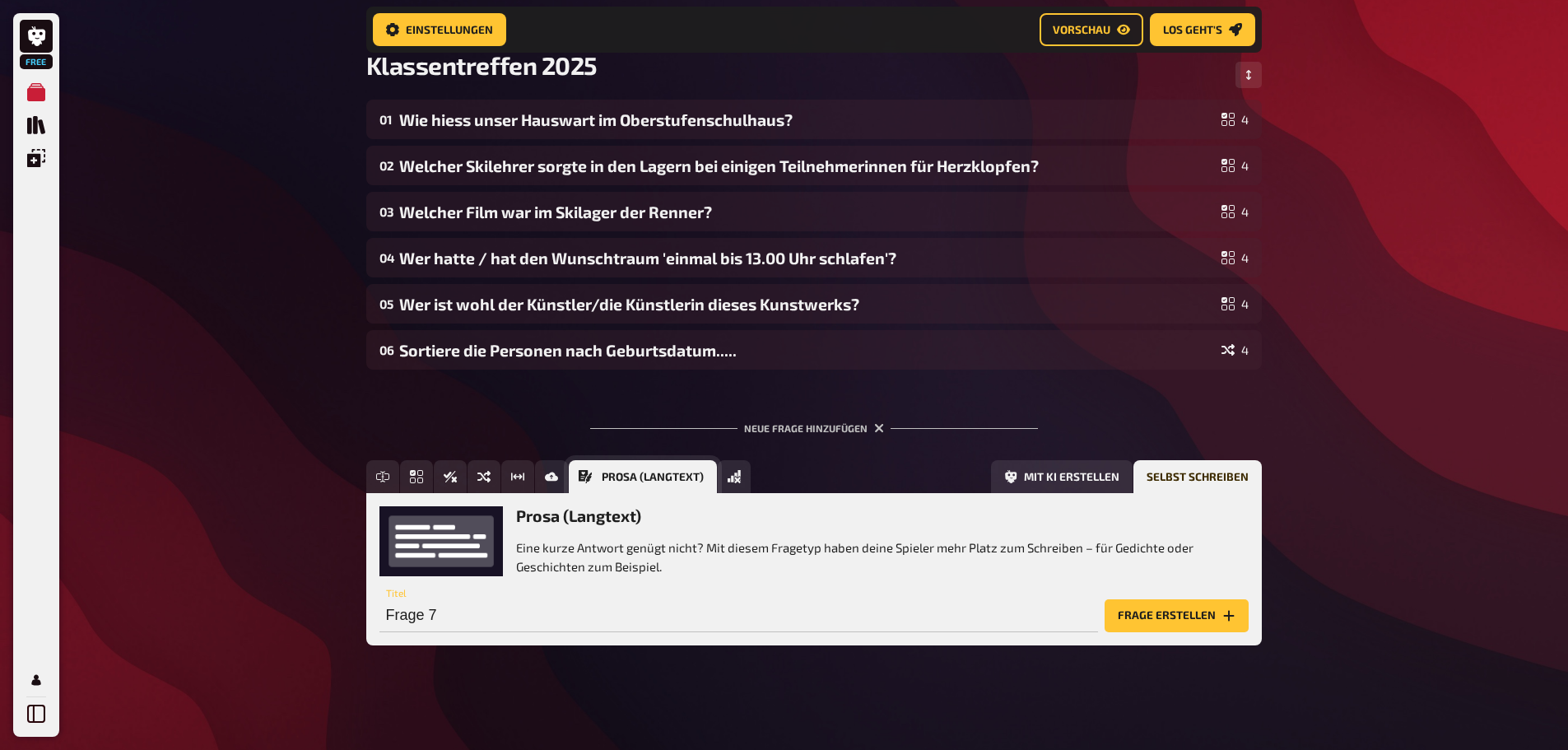
scroll to position [123, 0]
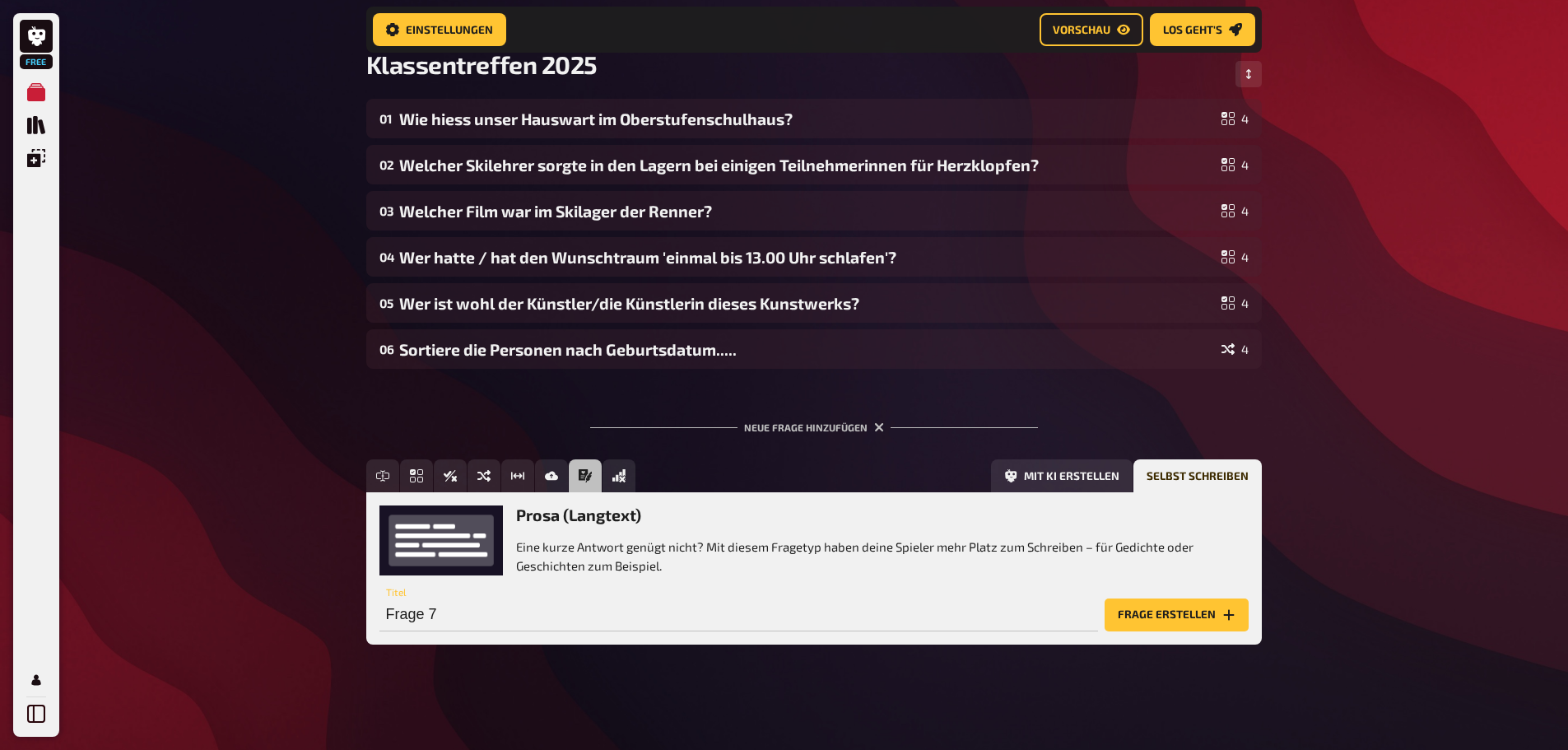
click at [1320, 507] on div "Free Meine Quizze Quiz Sammlung Einblendungen Mein Konto Home Meine Quizze Klas…" at bounding box center [784, 313] width 1568 height 874
click at [551, 476] on icon "Bild-Antwort" at bounding box center [552, 476] width 13 height 13
click at [1165, 614] on button "Frage erstellen" at bounding box center [1176, 615] width 144 height 33
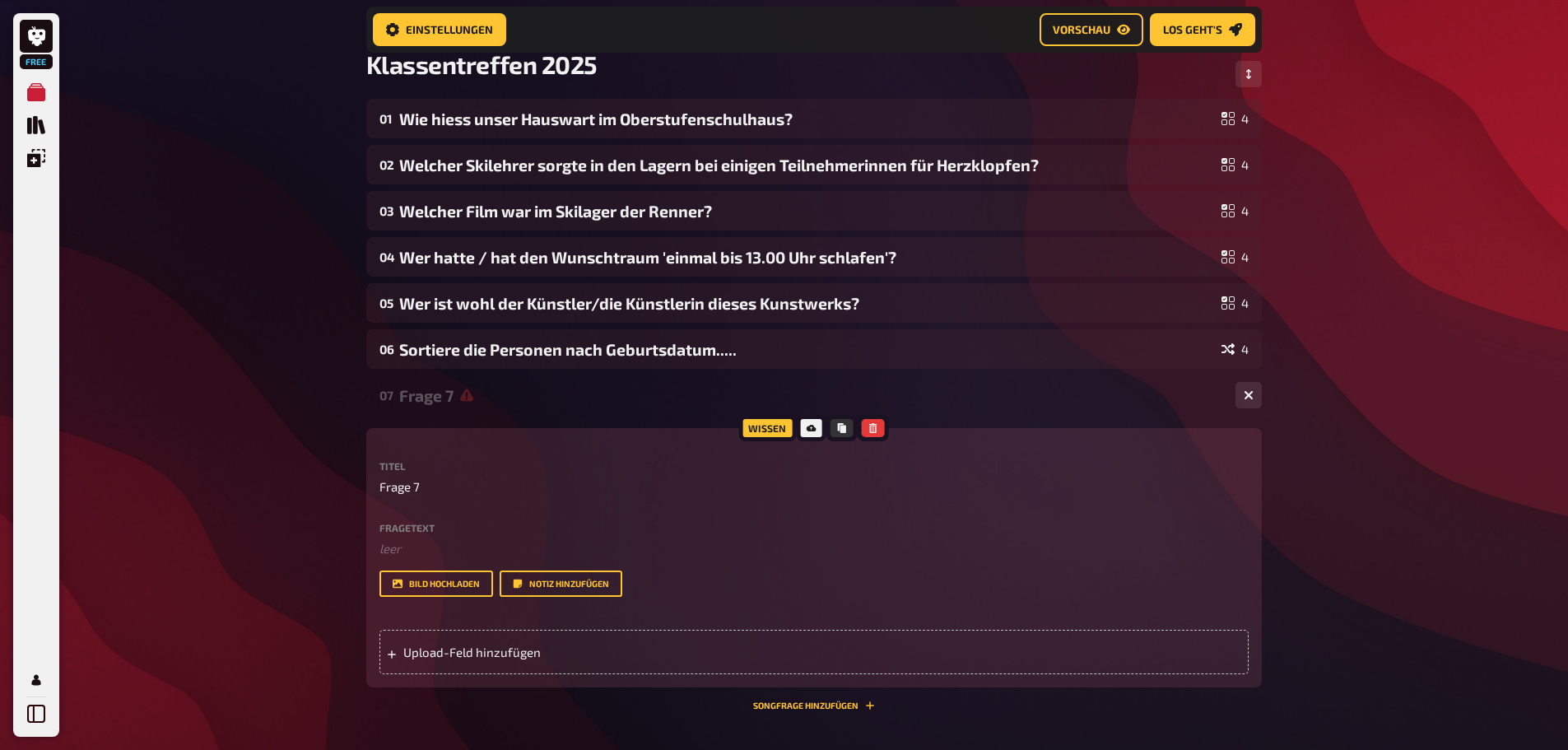
scroll to position [288, 0]
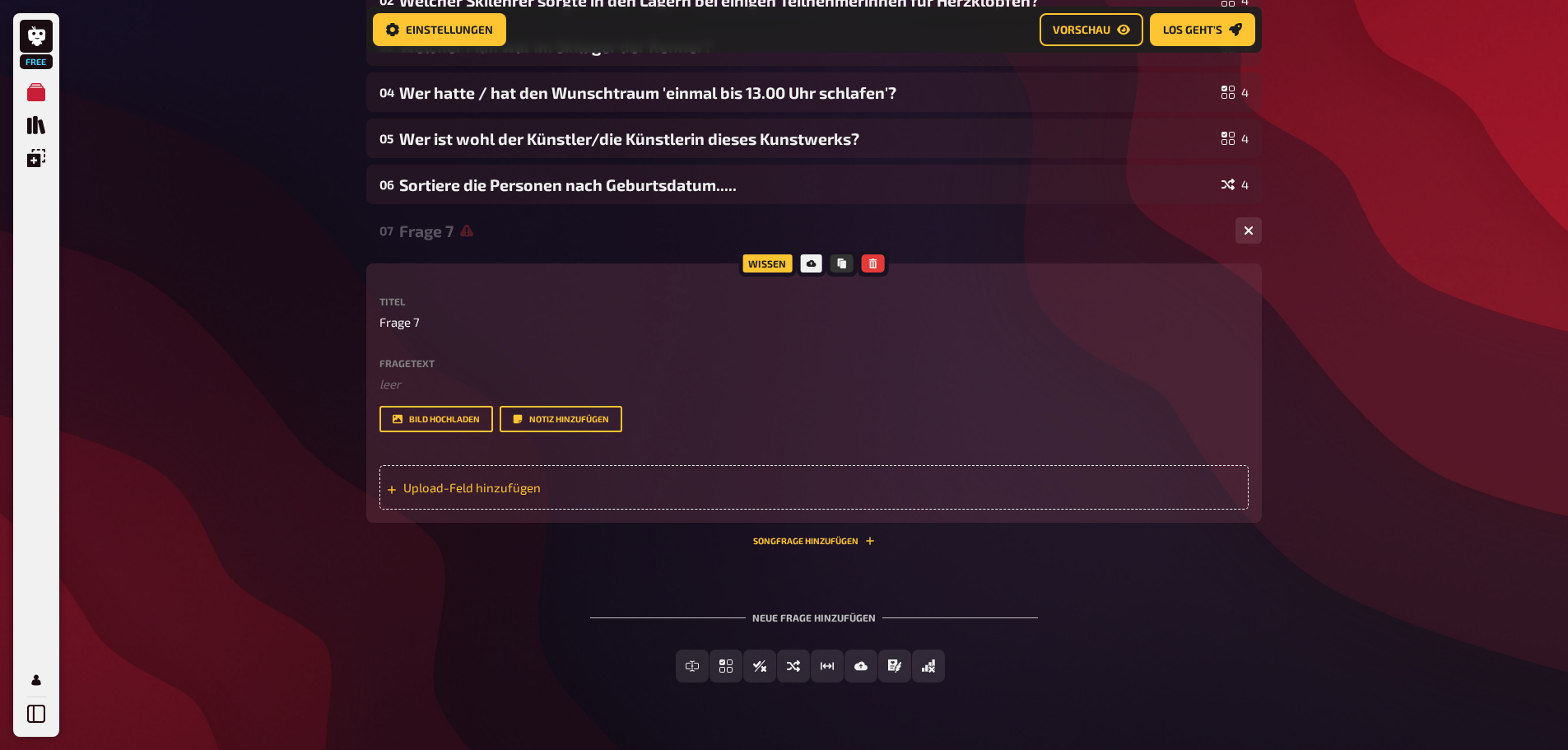
click at [493, 487] on span "Upload-Feld hinzufügen" at bounding box center [531, 488] width 256 height 15
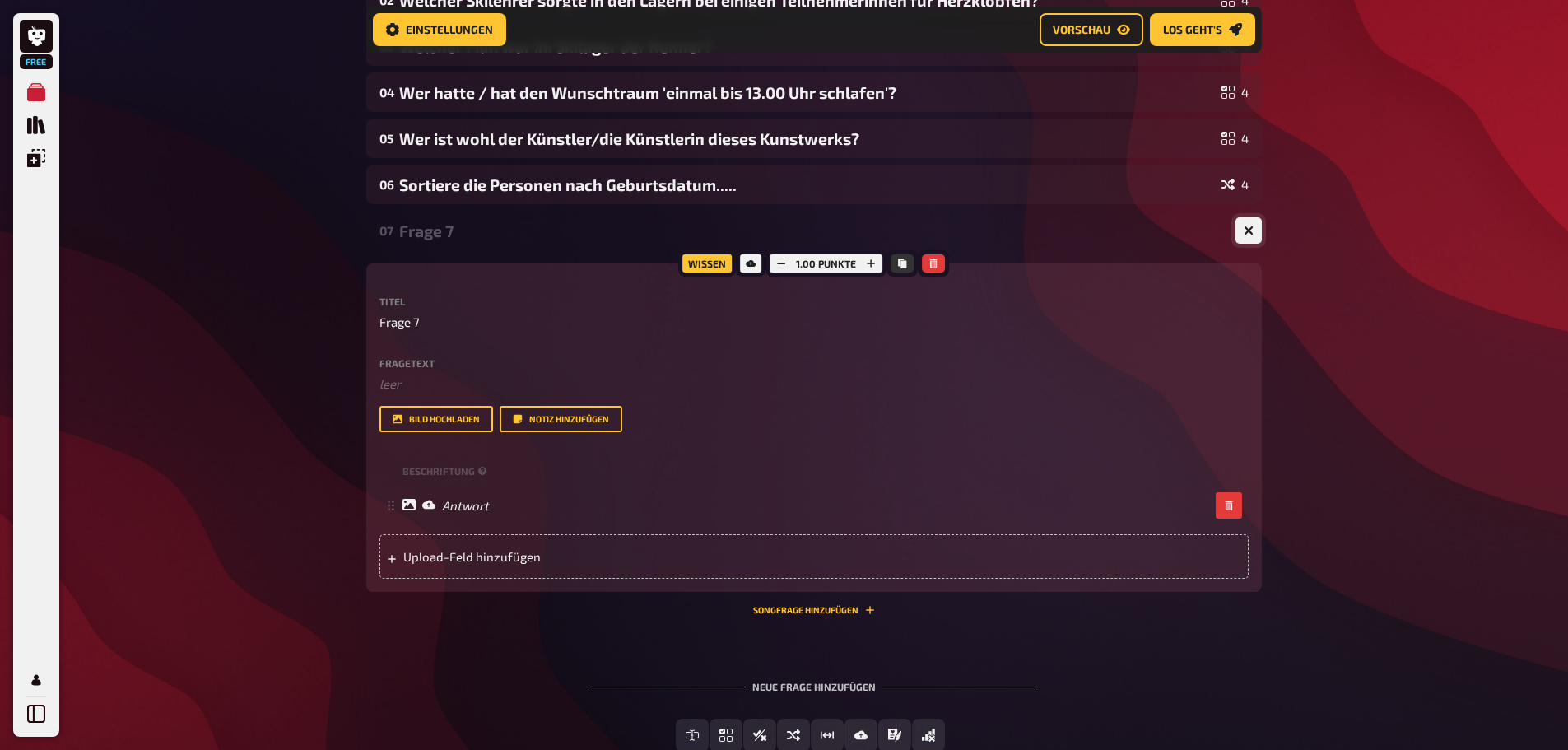
click at [1249, 230] on icon "button" at bounding box center [1249, 231] width 16 height 16
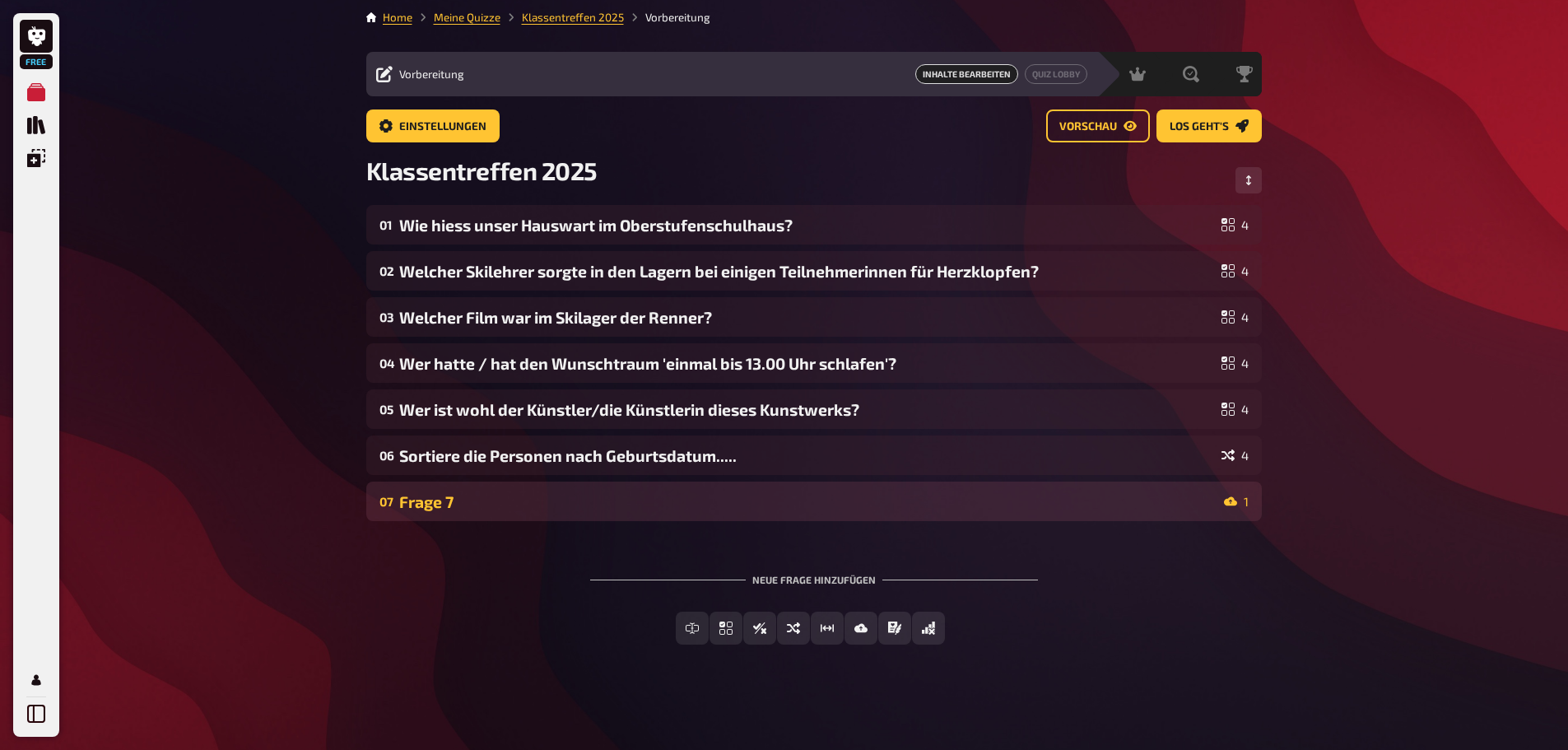
scroll to position [4, 0]
click at [705, 502] on div "Frage 7" at bounding box center [808, 502] width 818 height 19
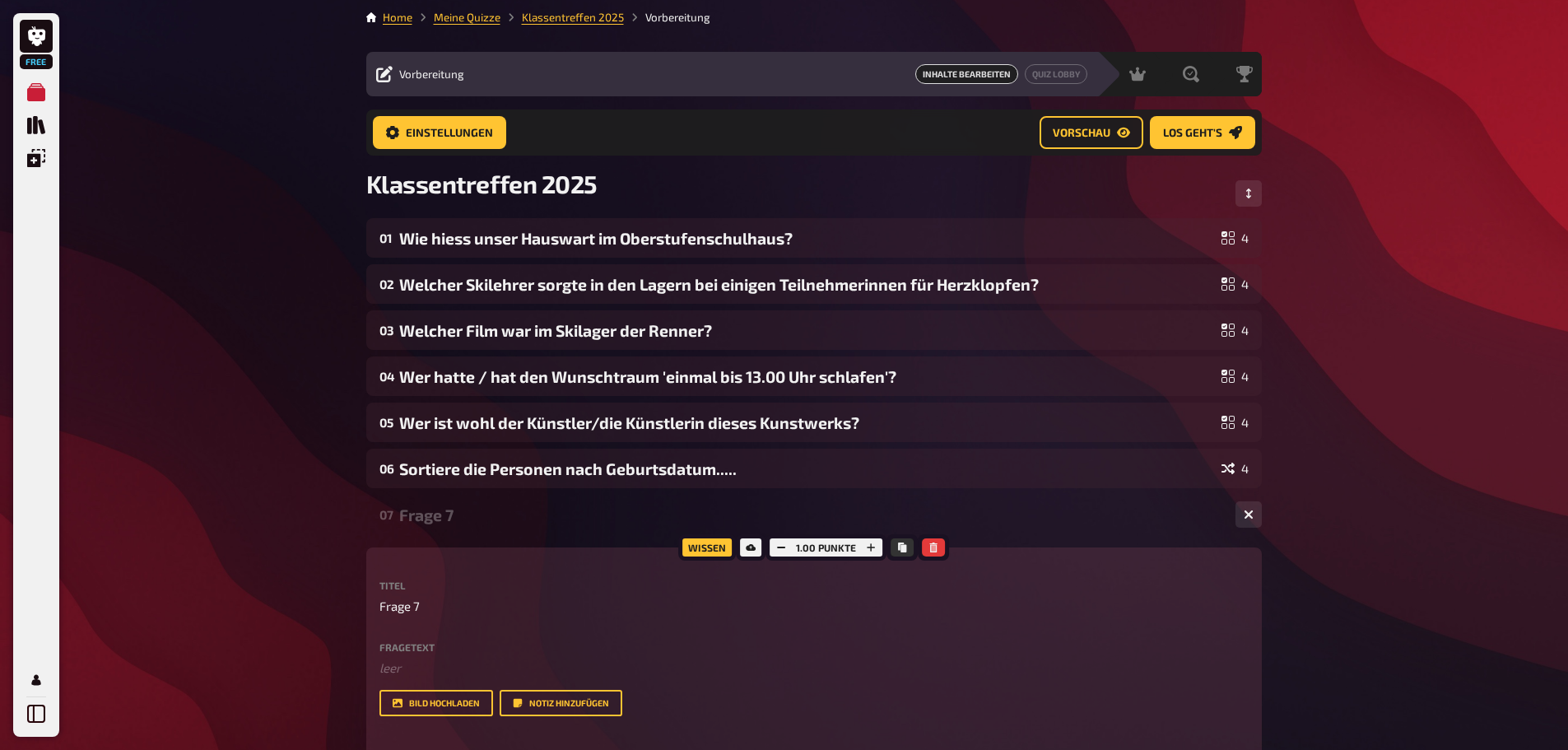
scroll to position [288, 0]
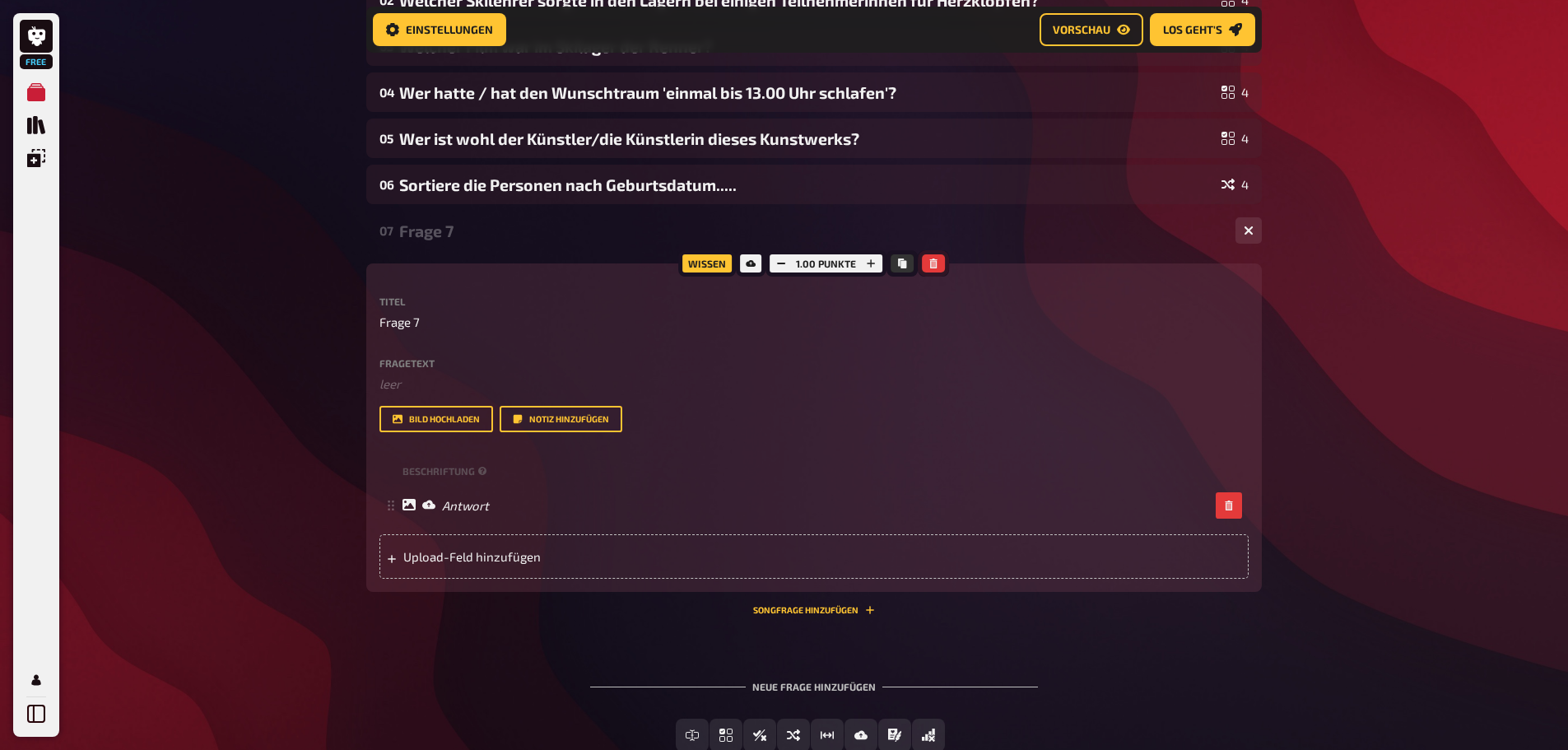
click at [934, 265] on icon "button" at bounding box center [933, 263] width 10 height 10
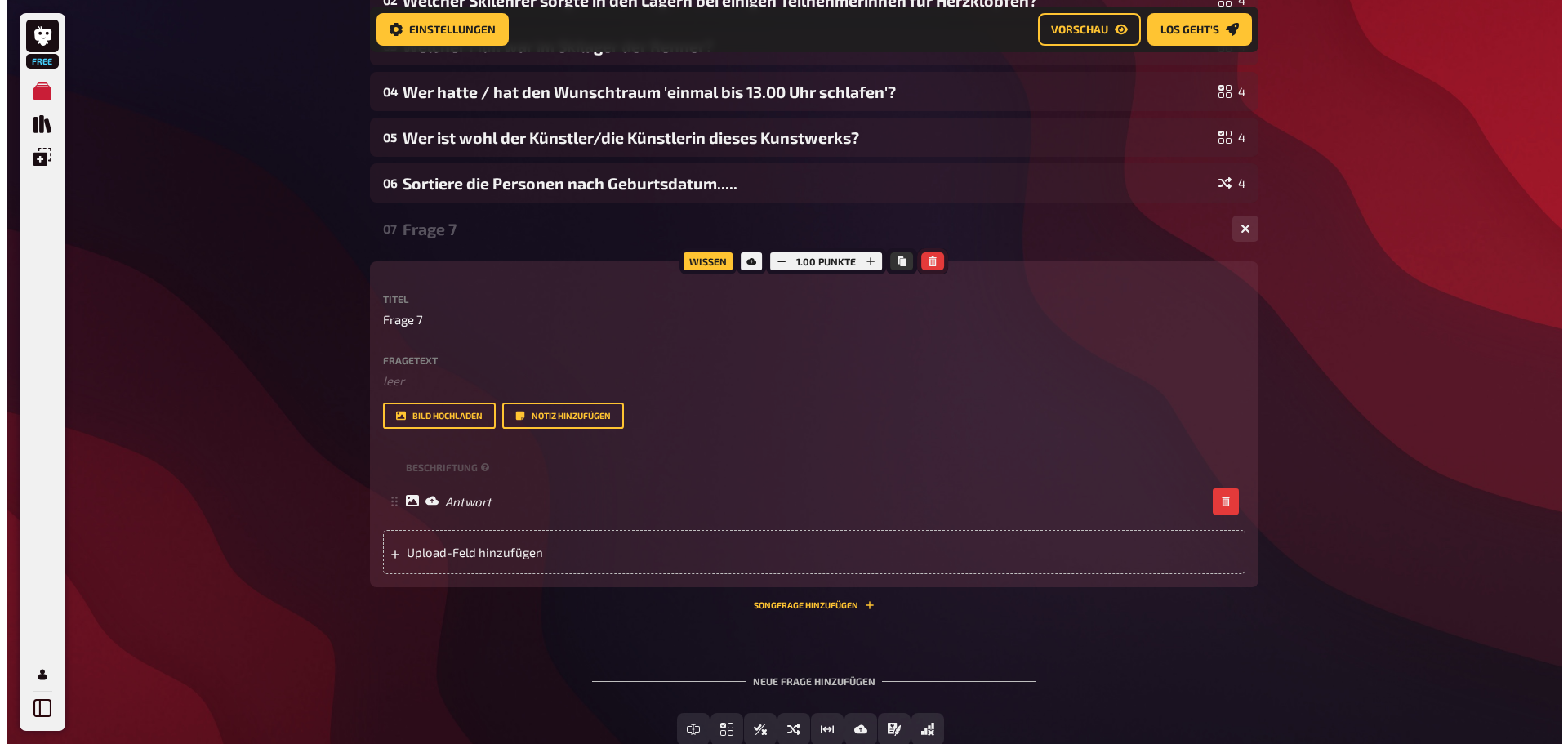
scroll to position [0, 0]
